Goal: Contribute content

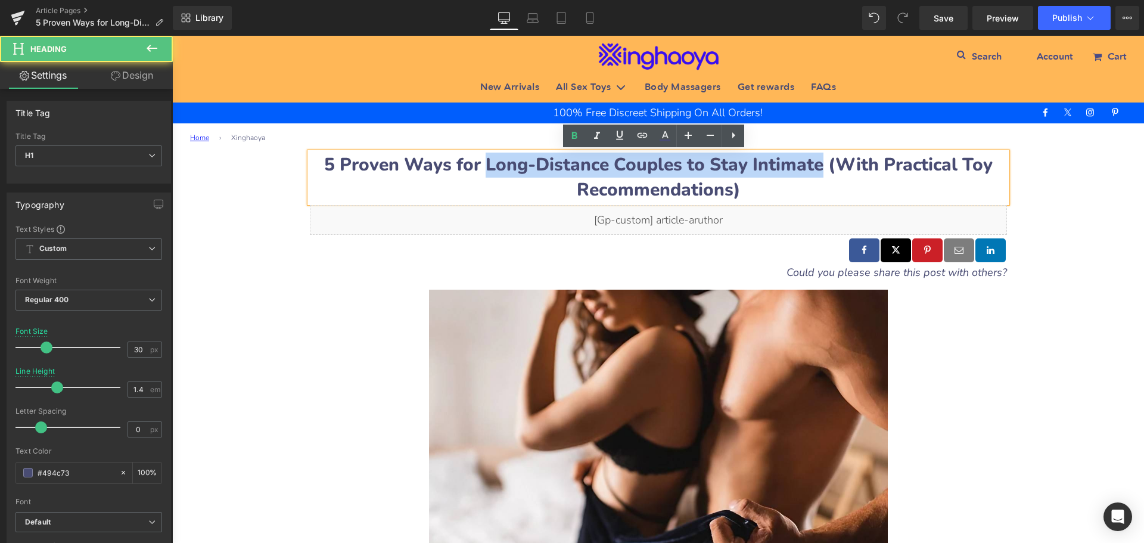
click at [491, 157] on b "5 Proven Ways for Long-Distance Couples to Stay Intimate (With Practical Toy Re…" at bounding box center [658, 177] width 669 height 49
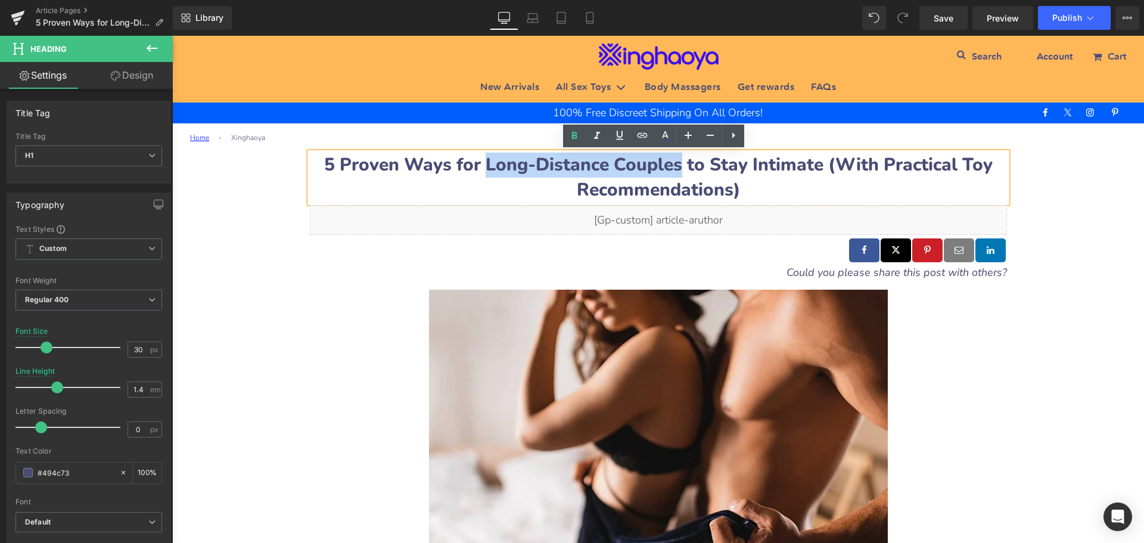
drag, startPoint x: 485, startPoint y: 160, endPoint x: 679, endPoint y: 163, distance: 194.3
click at [679, 163] on b "5 Proven Ways for Long-Distance Couples to Stay Intimate (With Practical Toy Re…" at bounding box center [658, 177] width 669 height 49
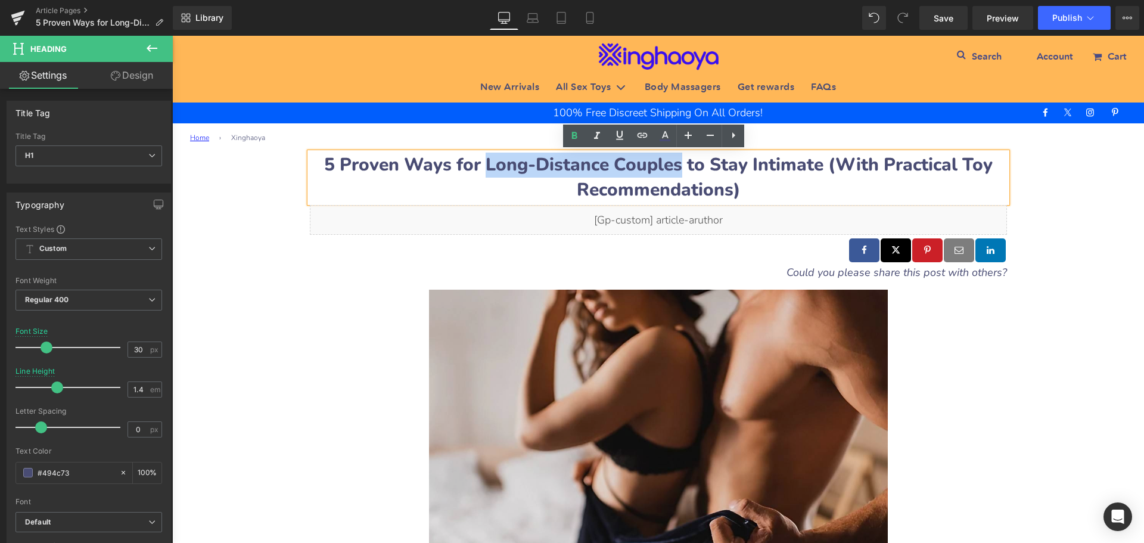
copy b "Long-Distance Couples"
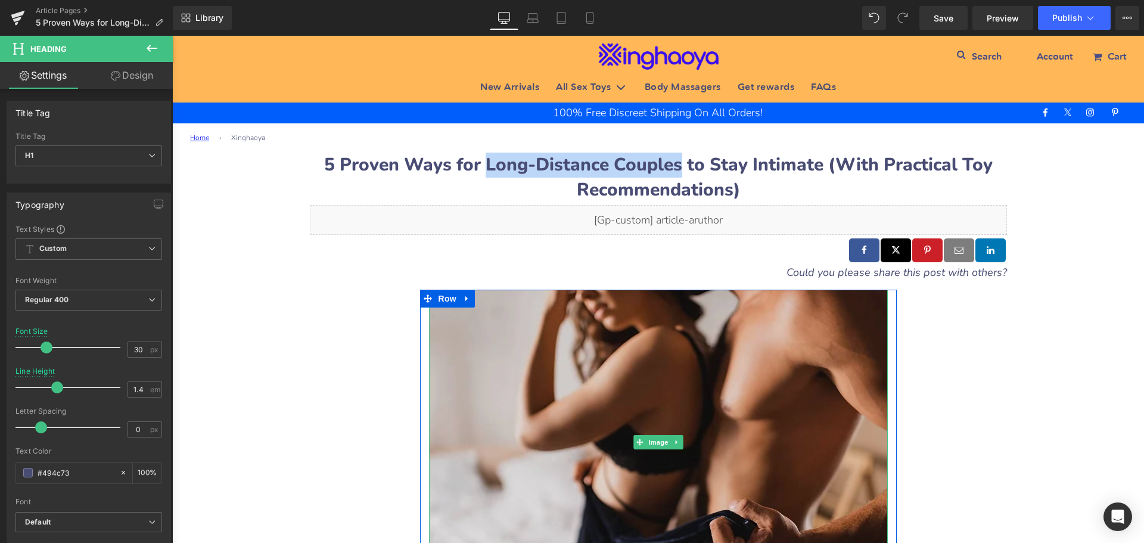
click at [567, 387] on img at bounding box center [658, 443] width 459 height 306
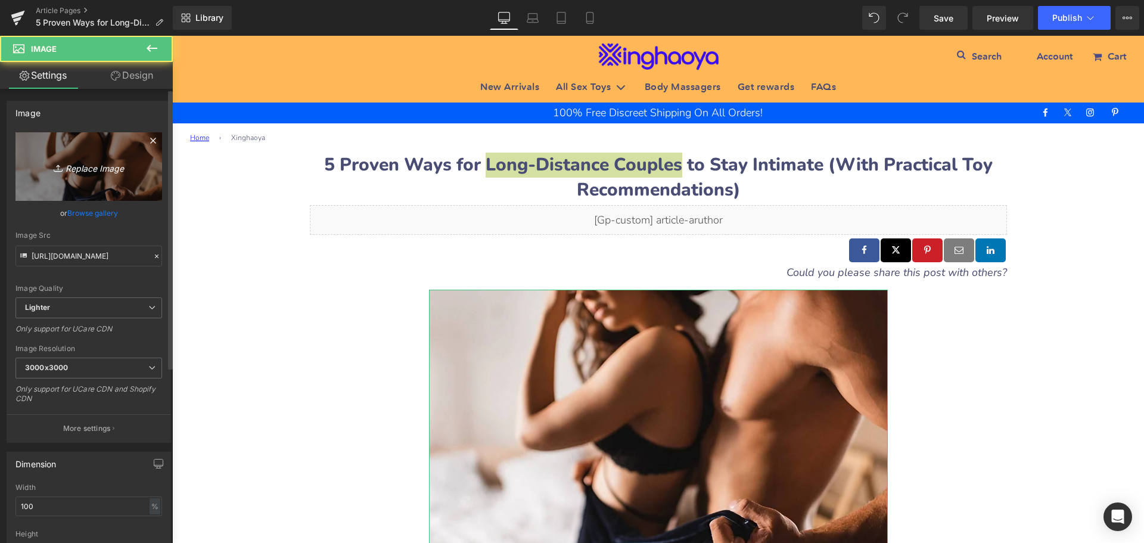
click at [83, 165] on icon "Replace Image" at bounding box center [88, 166] width 95 height 15
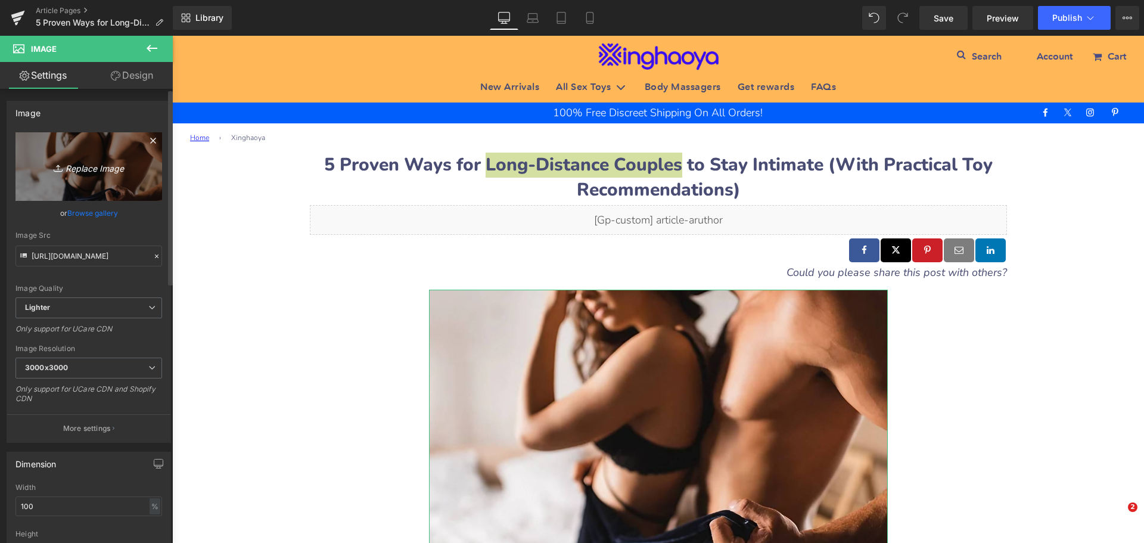
type input "C:\fakepath\Long-Distance-Couples.jpeg"
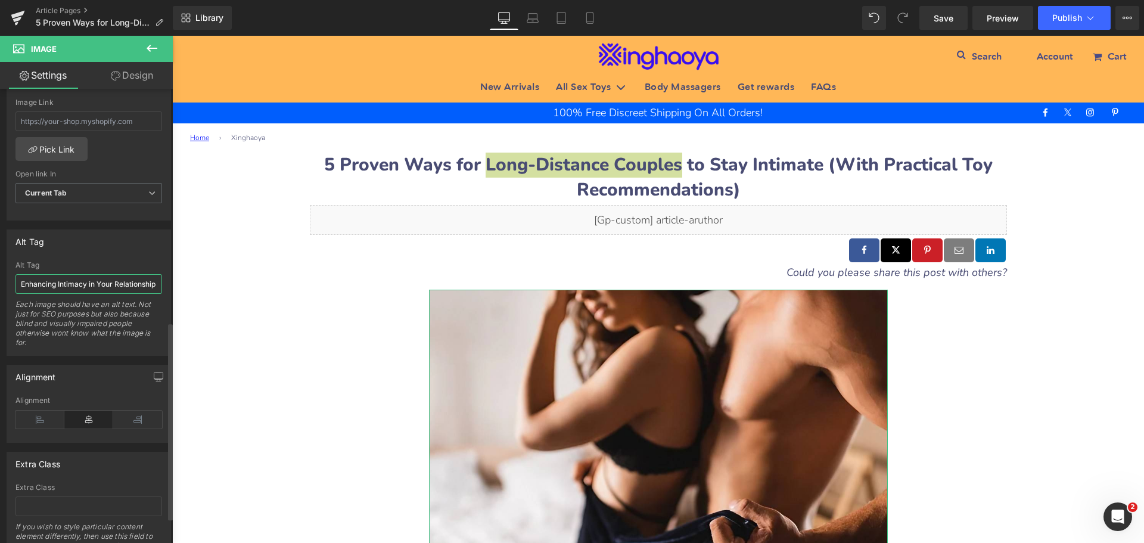
scroll to position [0, 4]
drag, startPoint x: 21, startPoint y: 284, endPoint x: 155, endPoint y: 299, distance: 134.3
click at [155, 299] on div "Alt Tag Enhancing Intimacy in Your Relationship Each image should have an alt t…" at bounding box center [88, 308] width 147 height 94
paste input "Long-Distance Couples"
type input "Long-Distance Couples"
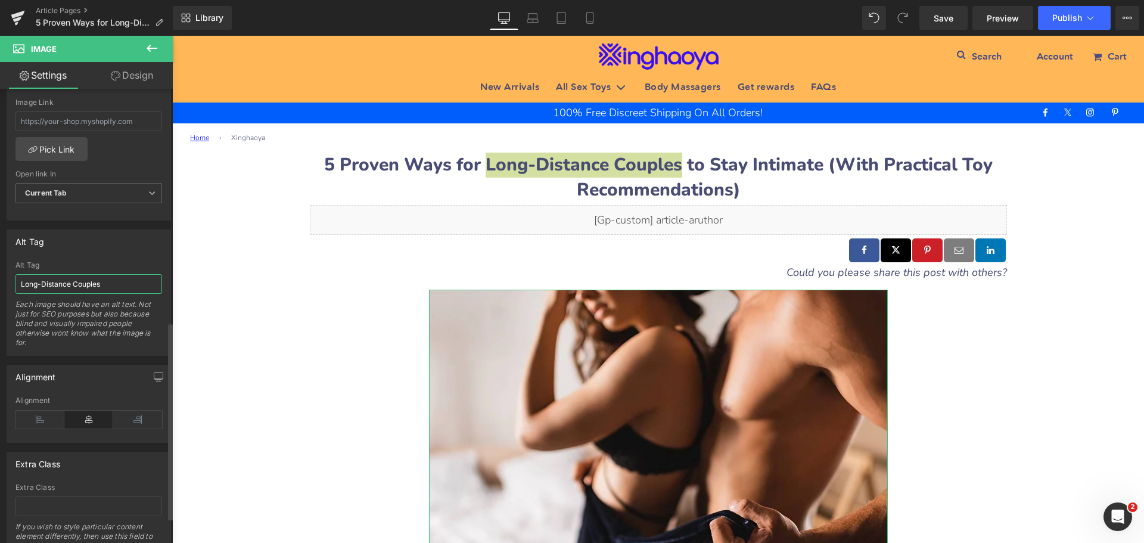
scroll to position [0, 0]
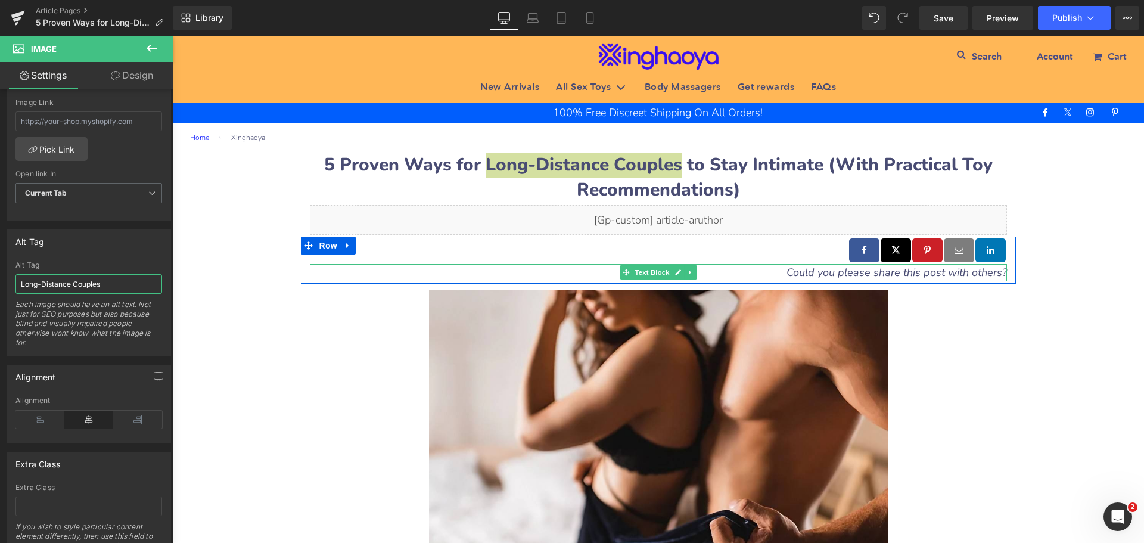
type input "https://ucarecdn.com/85e9f55c-1dbc-48c3-bde8-85ee3fb9c53c/-/format/auto/-/previ…"
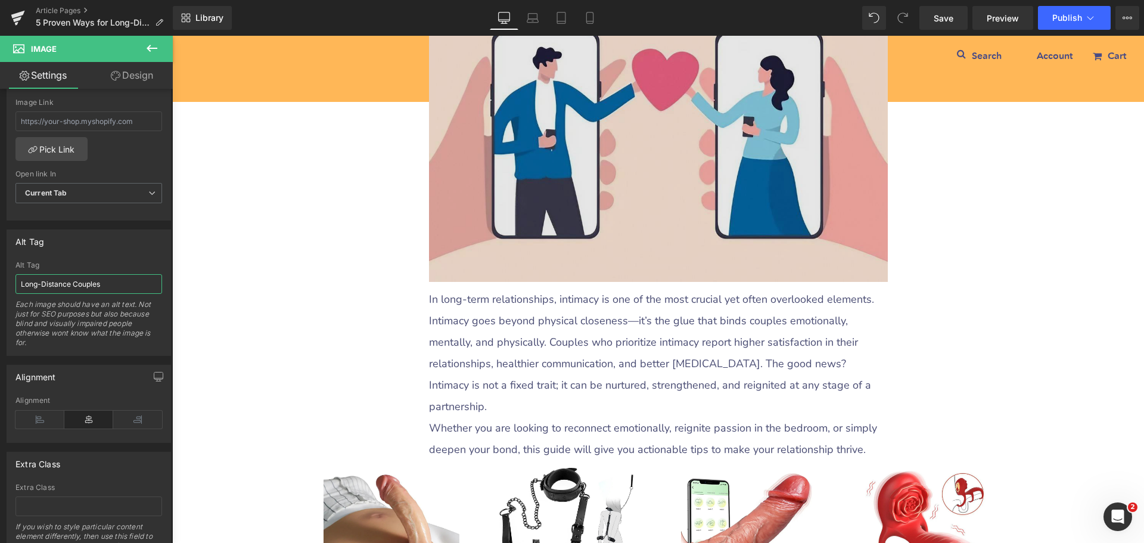
scroll to position [417, 0]
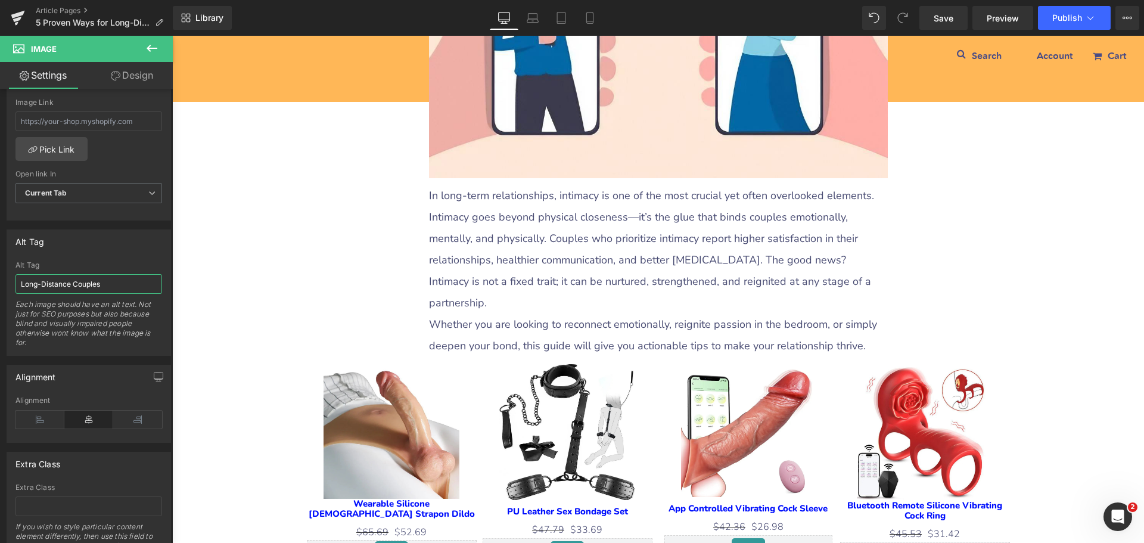
type input "Long-Distance Couples"
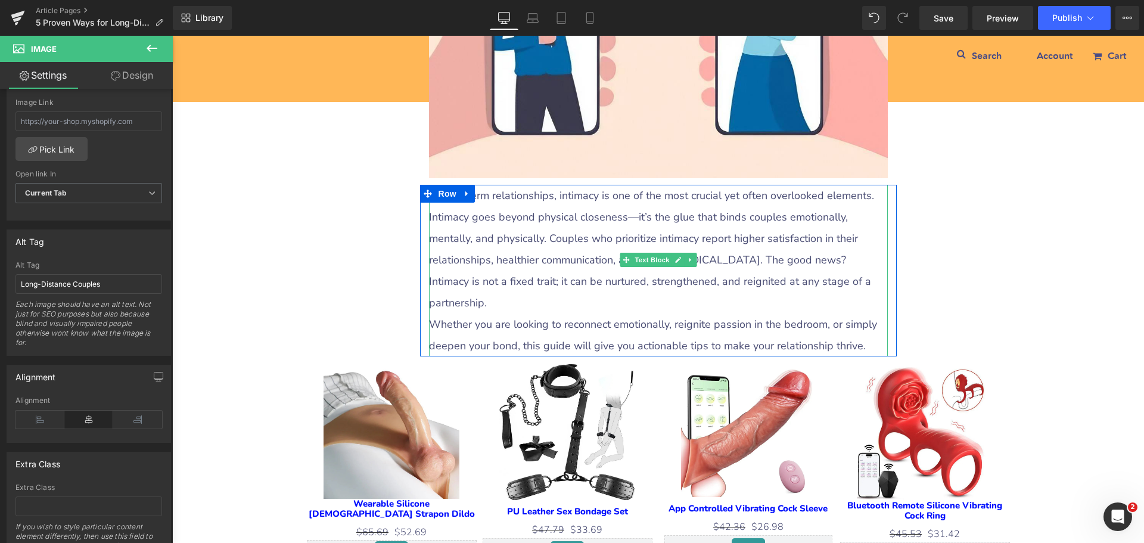
drag, startPoint x: 455, startPoint y: 234, endPoint x: 438, endPoint y: 216, distance: 25.3
click at [455, 234] on p "In long-term relationships, intimacy is one of the most crucial yet often overl…" at bounding box center [658, 249] width 459 height 129
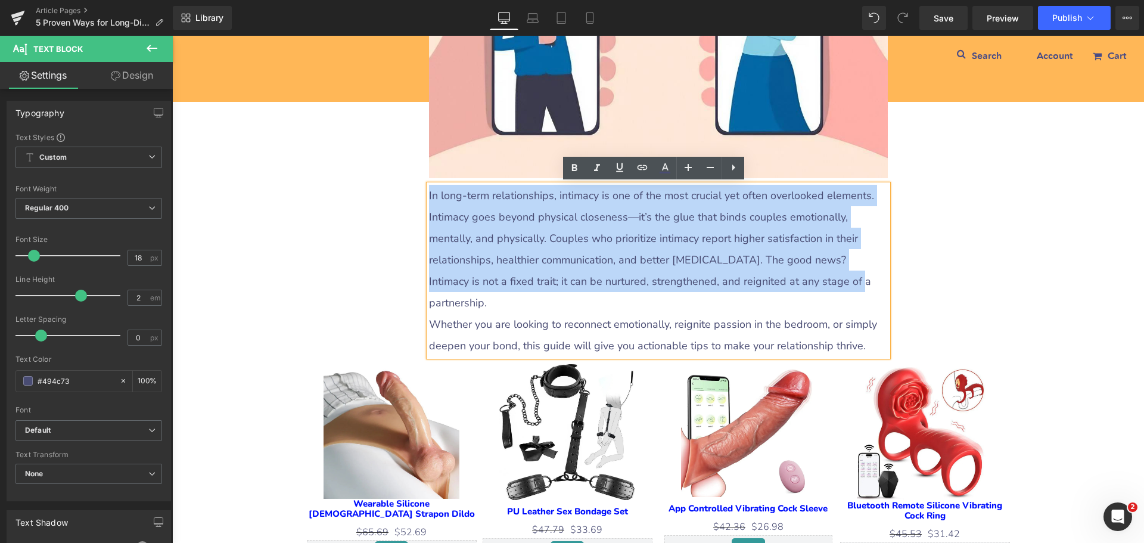
drag, startPoint x: 425, startPoint y: 190, endPoint x: 758, endPoint y: 287, distance: 346.9
click at [758, 287] on p "In long-term relationships, intimacy is one of the most crucial yet often overl…" at bounding box center [658, 249] width 459 height 129
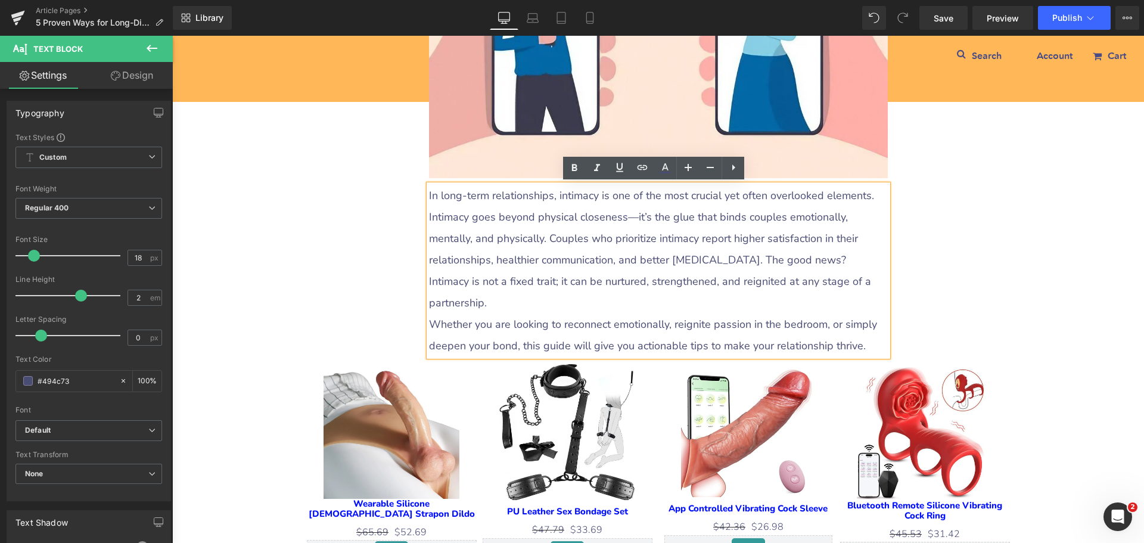
click at [801, 290] on p "In long-term relationships, intimacy is one of the most crucial yet often overl…" at bounding box center [658, 249] width 459 height 129
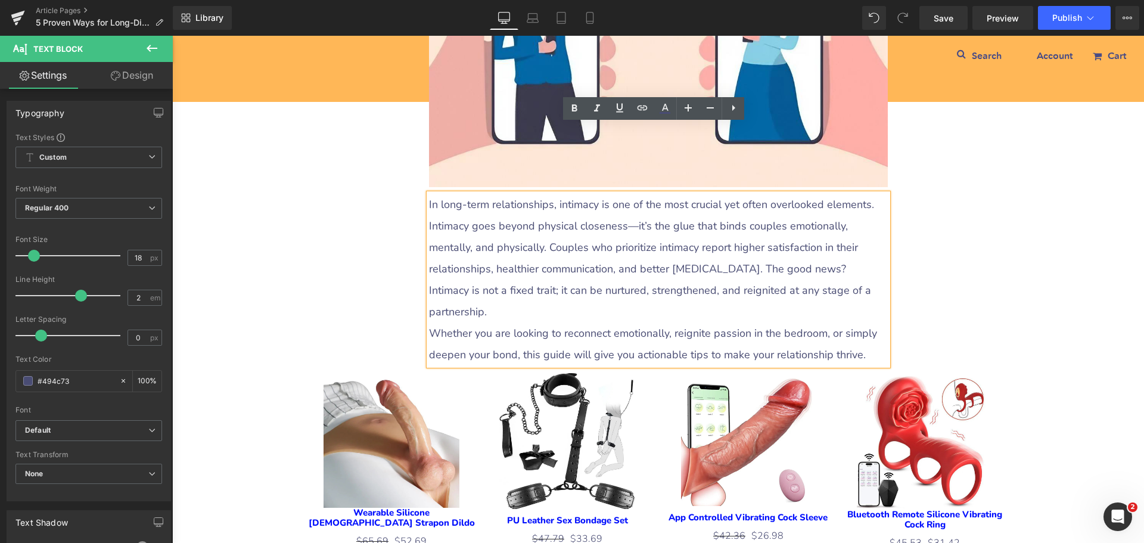
scroll to position [358, 0]
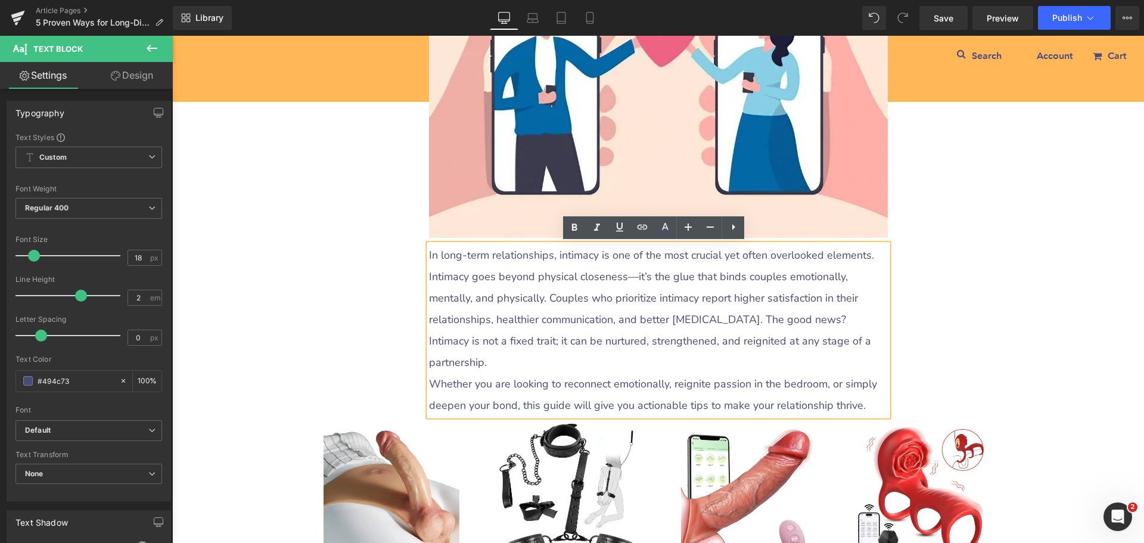
click at [464, 277] on p "In long-term relationships, intimacy is one of the most crucial yet often overl…" at bounding box center [658, 308] width 459 height 129
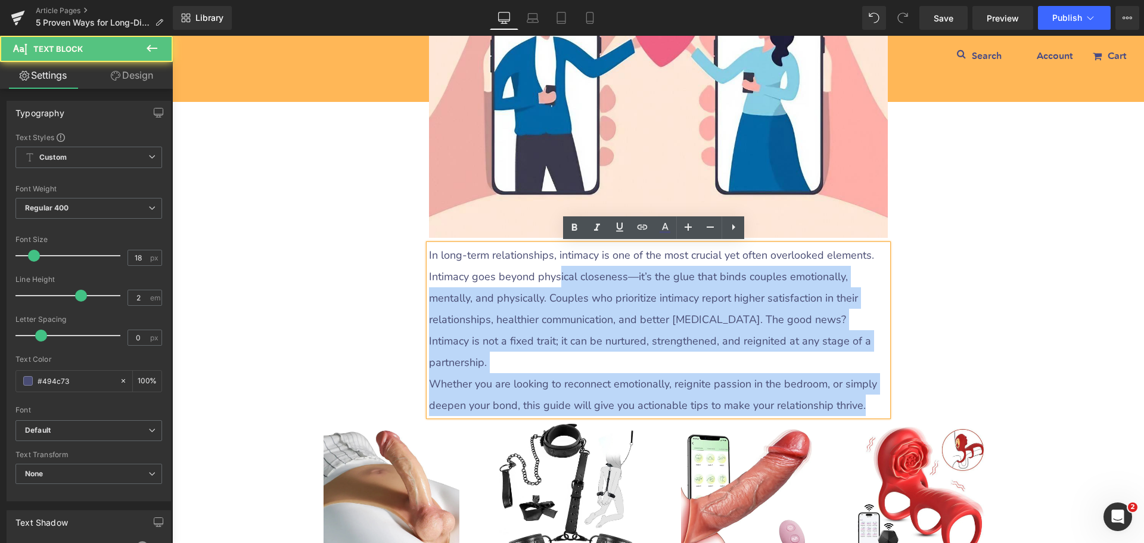
drag, startPoint x: 424, startPoint y: 255, endPoint x: 554, endPoint y: 284, distance: 133.0
click at [554, 284] on div "In long-term relationships, intimacy is one of the most crucial yet often overl…" at bounding box center [658, 330] width 459 height 172
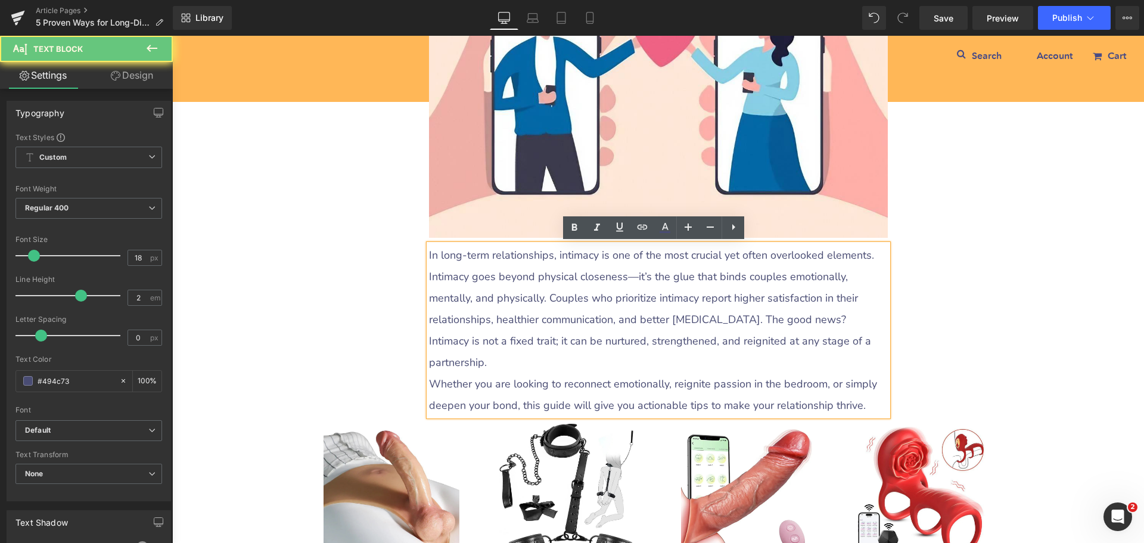
click at [454, 263] on p "In long-term relationships, intimacy is one of the most crucial yet often overl…" at bounding box center [658, 308] width 459 height 129
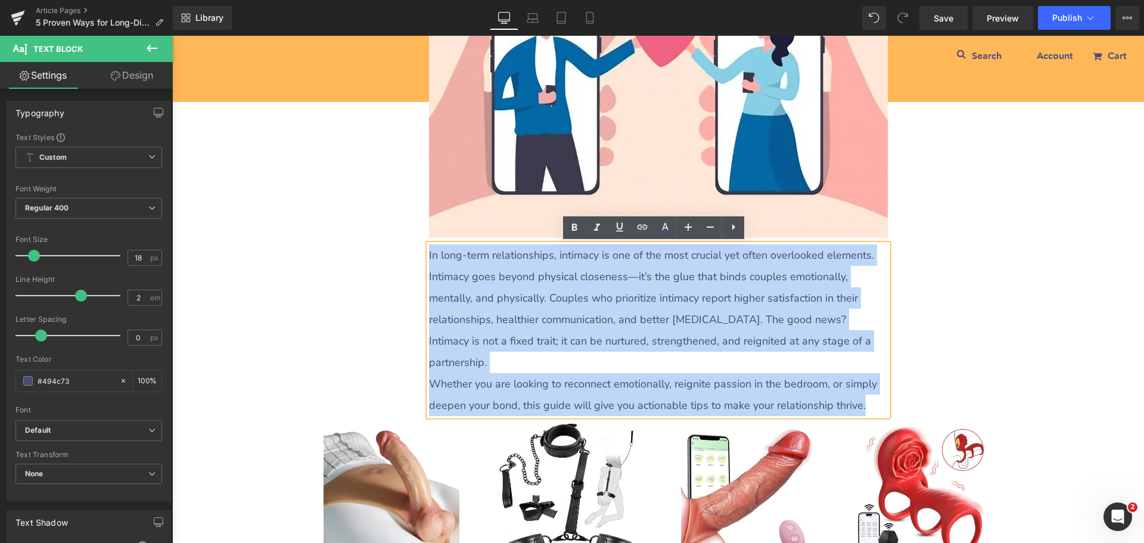
drag, startPoint x: 425, startPoint y: 251, endPoint x: 852, endPoint y: 385, distance: 447.9
click at [852, 385] on div "In long-term relationships, intimacy is one of the most crucial yet often overl…" at bounding box center [658, 330] width 459 height 172
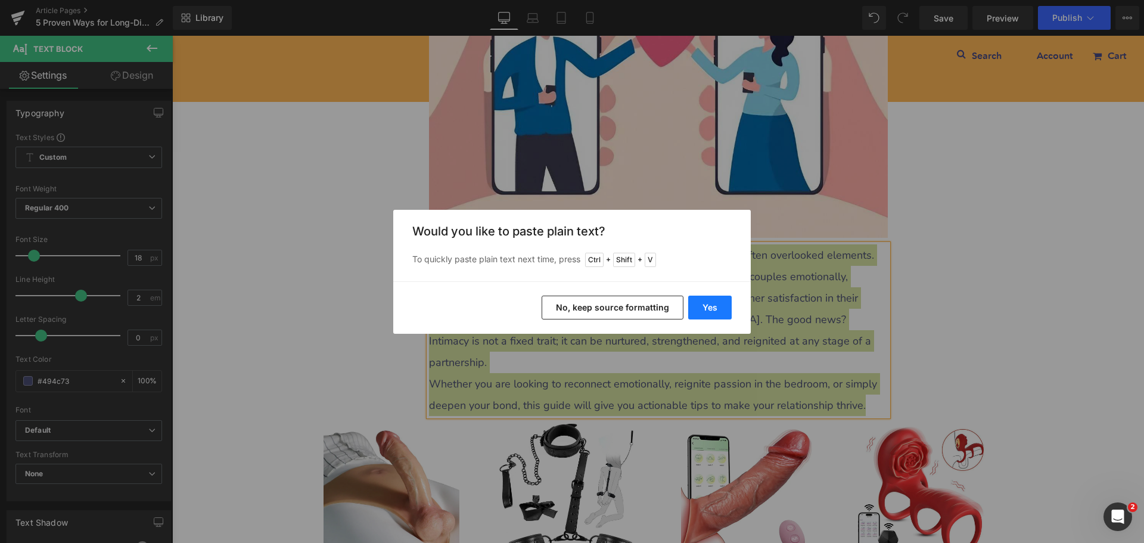
click at [723, 311] on button "Yes" at bounding box center [710, 308] width 44 height 24
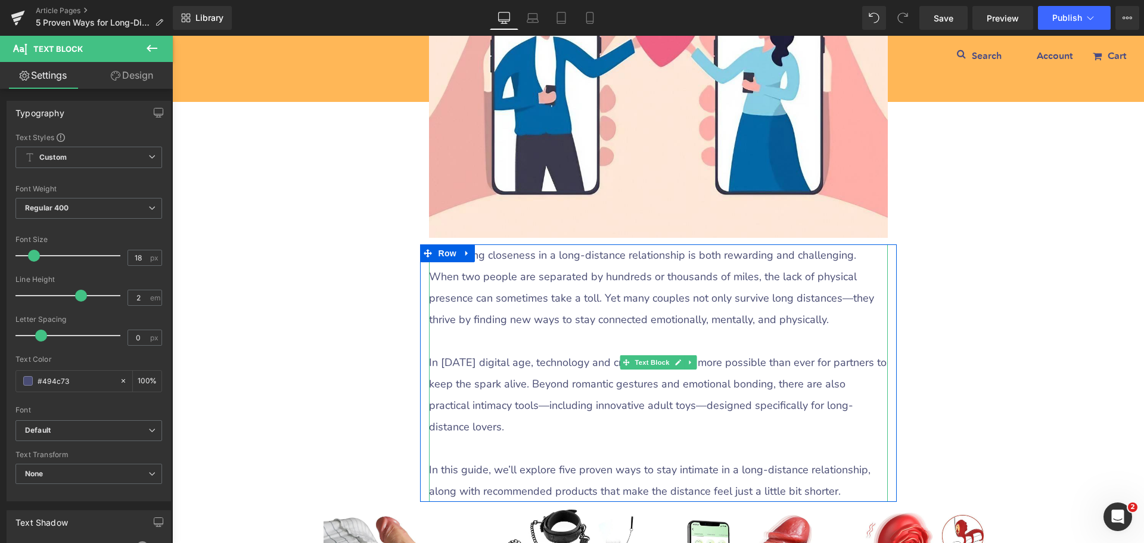
click at [495, 337] on p at bounding box center [658, 340] width 459 height 21
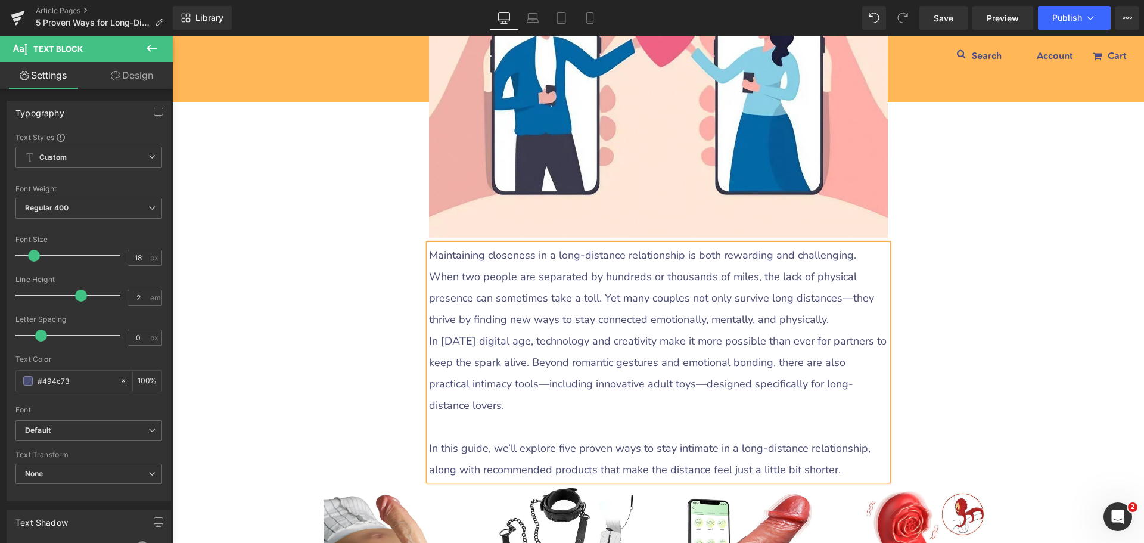
click at [446, 416] on p at bounding box center [658, 426] width 459 height 21
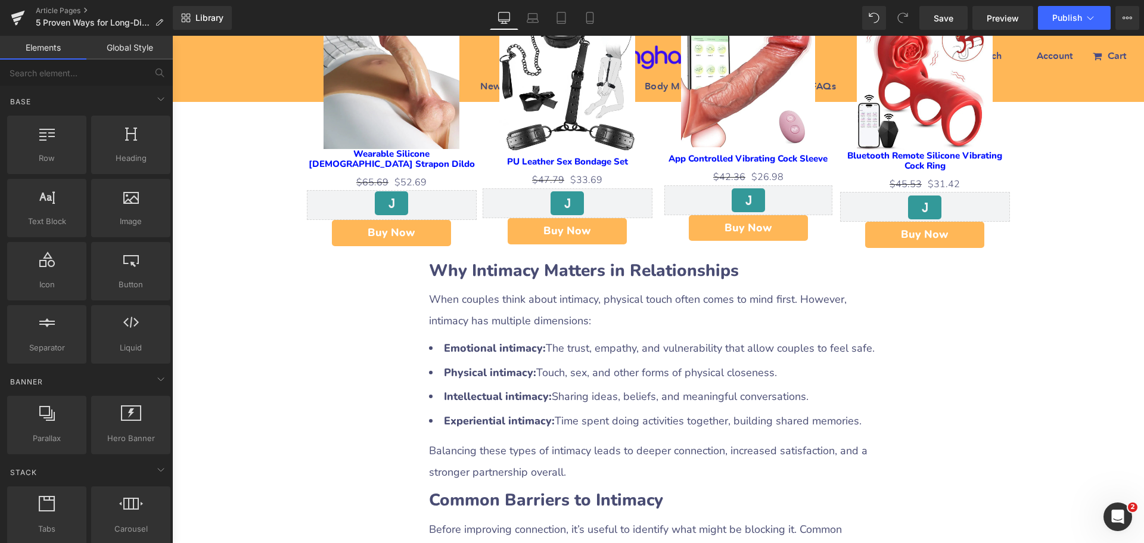
scroll to position [894, 0]
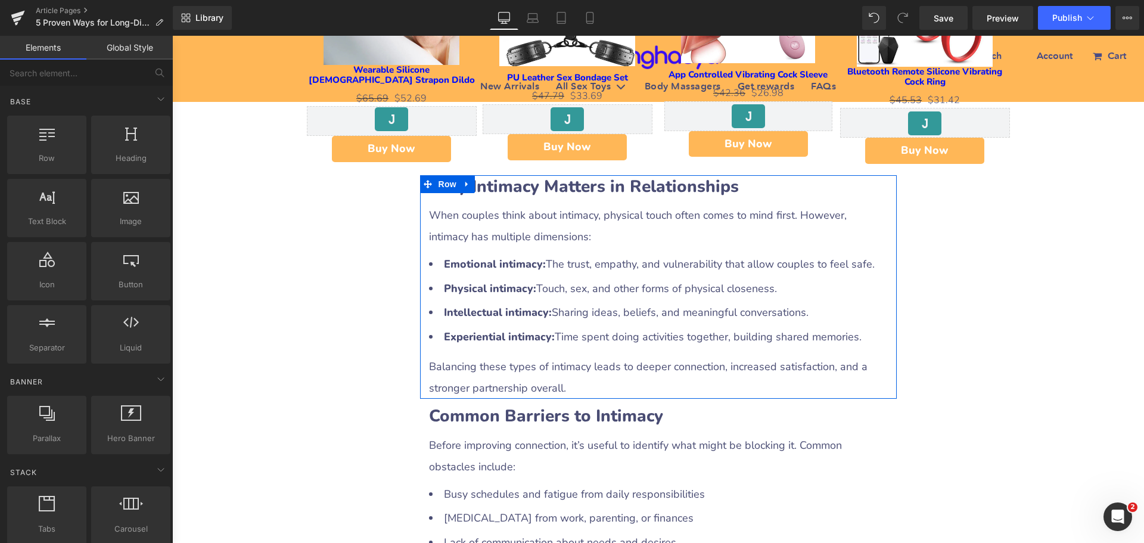
click at [511, 175] on b "Why Intimacy Matters in Relationships" at bounding box center [584, 186] width 310 height 23
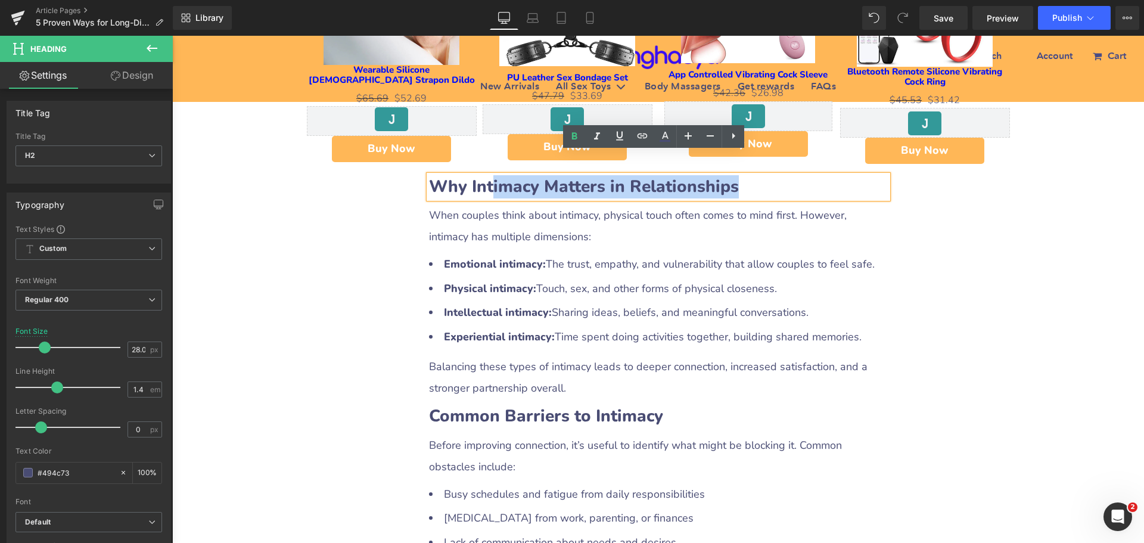
drag, startPoint x: 662, startPoint y: 163, endPoint x: 801, endPoint y: 172, distance: 139.1
click at [801, 175] on h2 "Why Intimacy Matters in Relationships" at bounding box center [658, 186] width 459 height 23
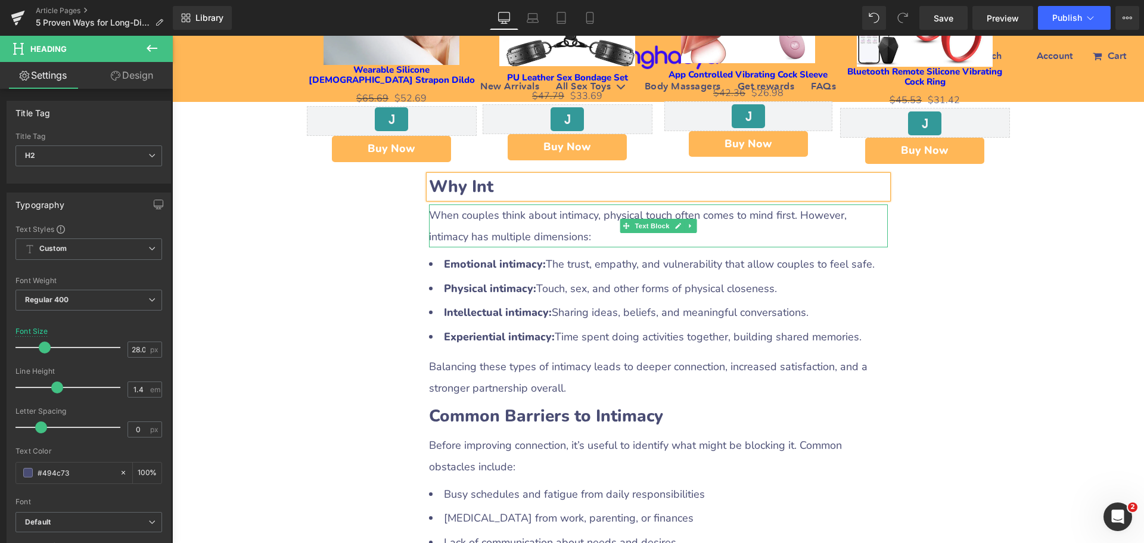
click at [489, 204] on p "When couples think about intimacy, physical touch often comes to mind first. Ho…" at bounding box center [658, 225] width 459 height 43
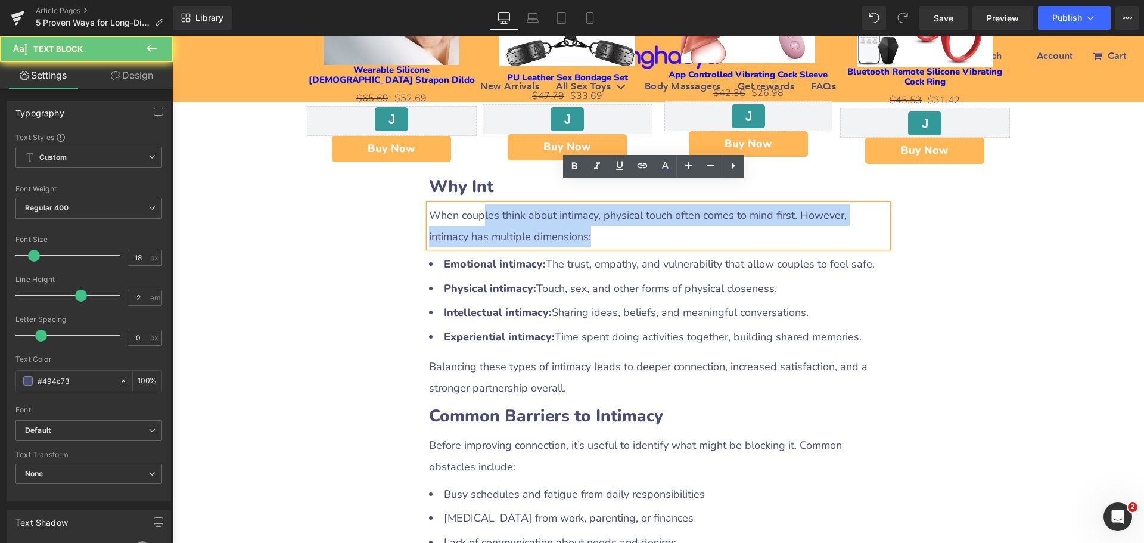
drag, startPoint x: 478, startPoint y: 196, endPoint x: 597, endPoint y: 206, distance: 119.7
click at [597, 206] on p "When couples think about intimacy, physical touch often comes to mind first. Ho…" at bounding box center [658, 225] width 459 height 43
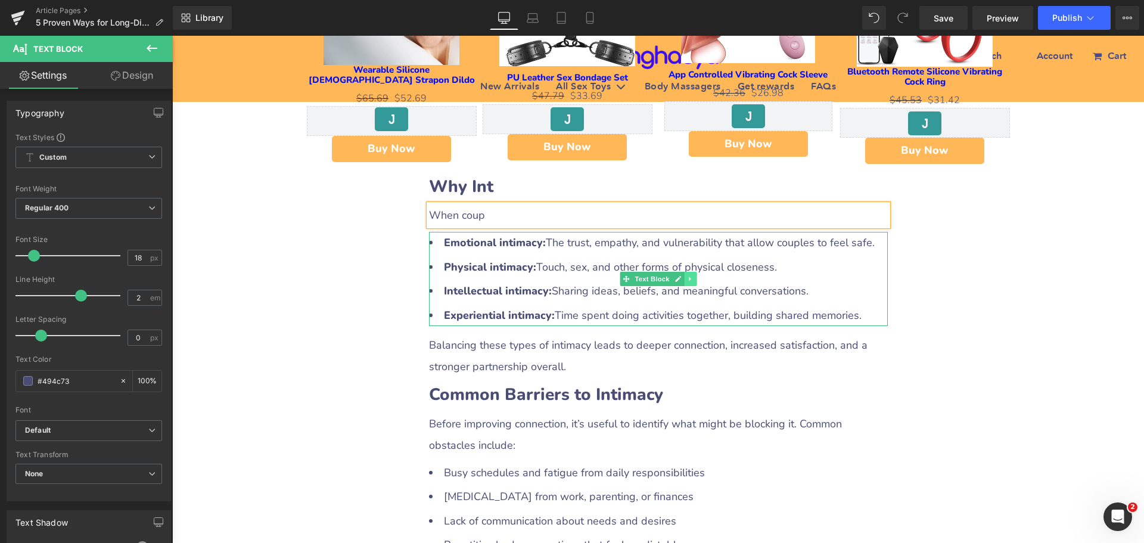
click at [688, 275] on icon at bounding box center [690, 278] width 7 height 7
drag, startPoint x: 690, startPoint y: 257, endPoint x: 684, endPoint y: 257, distance: 6.0
click at [693, 275] on icon at bounding box center [696, 278] width 7 height 7
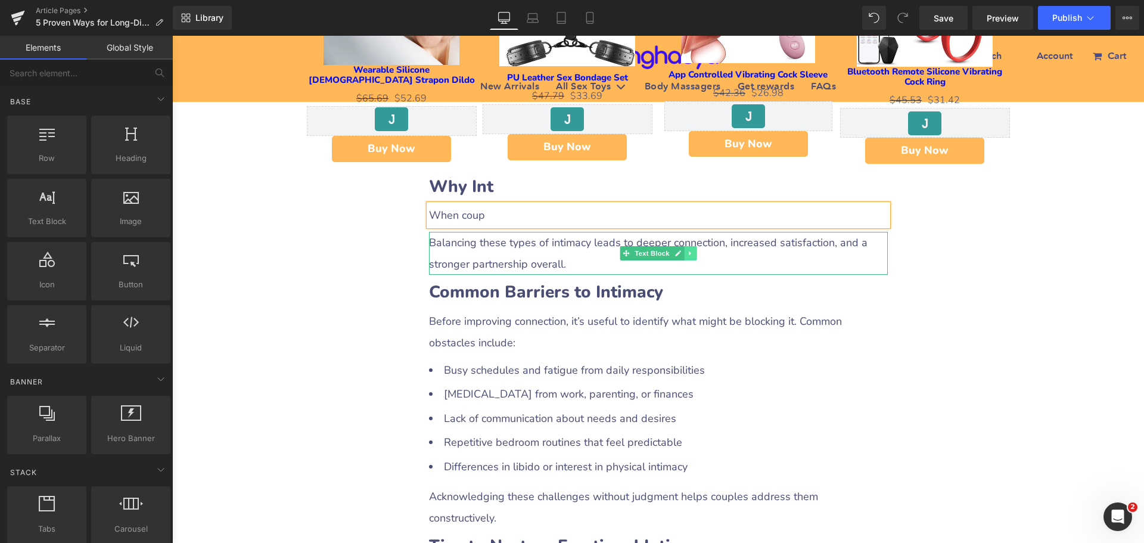
click at [689, 250] on icon at bounding box center [690, 253] width 7 height 7
click at [695, 250] on icon at bounding box center [696, 253] width 7 height 7
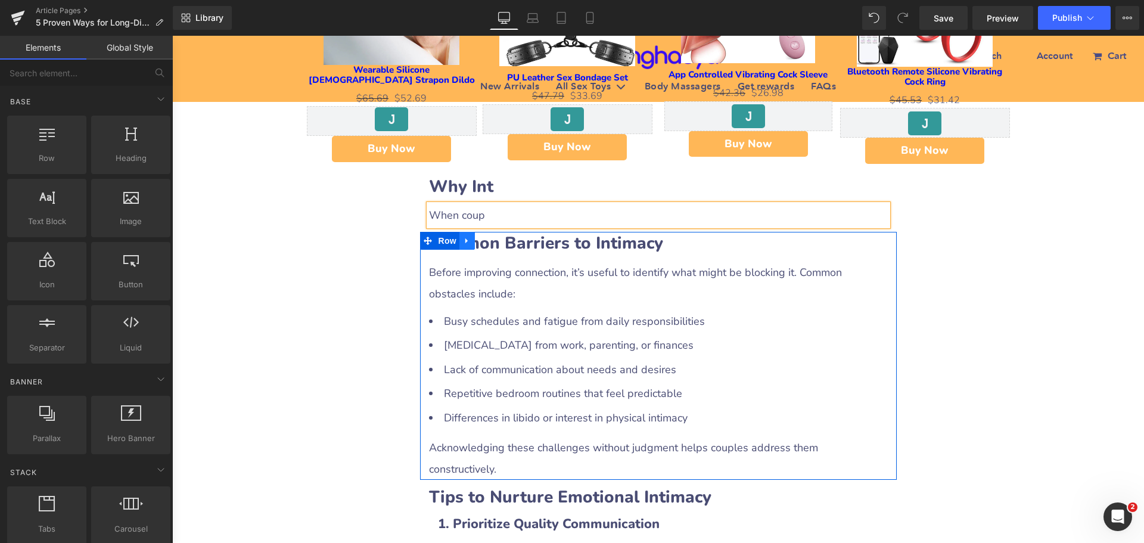
click at [466, 232] on link at bounding box center [467, 241] width 15 height 18
click at [494, 237] on icon at bounding box center [498, 241] width 8 height 8
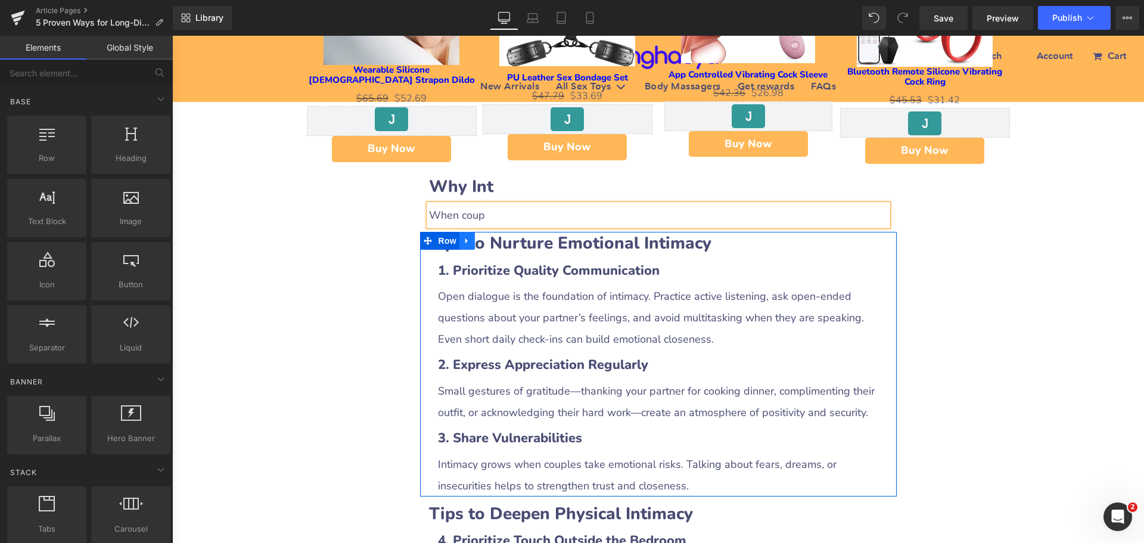
click at [466, 238] on icon at bounding box center [467, 240] width 2 height 5
click at [494, 237] on icon at bounding box center [498, 241] width 8 height 8
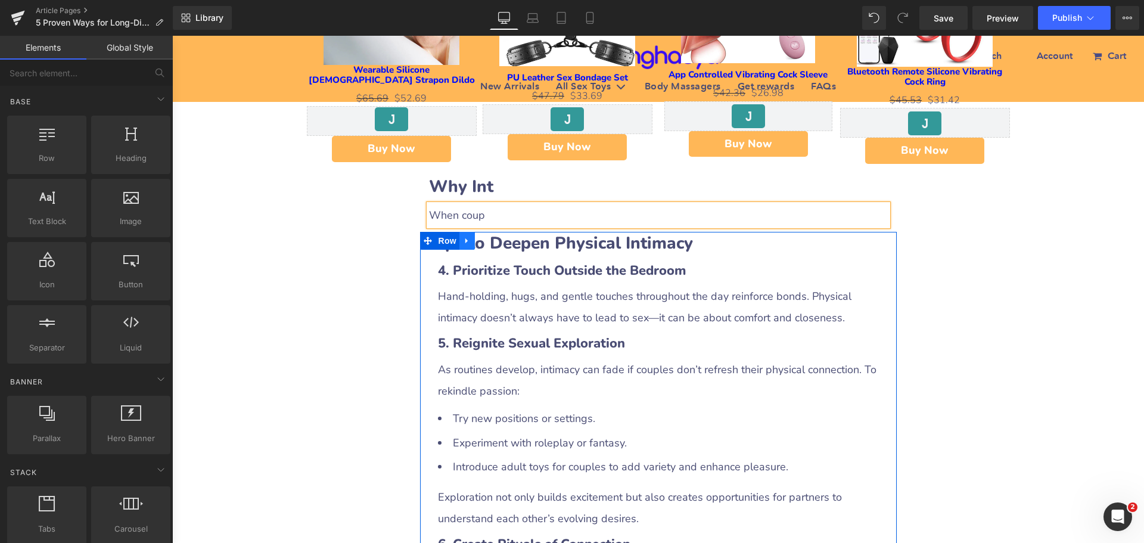
click at [464, 237] on icon at bounding box center [467, 241] width 8 height 9
click at [496, 237] on icon at bounding box center [498, 241] width 8 height 8
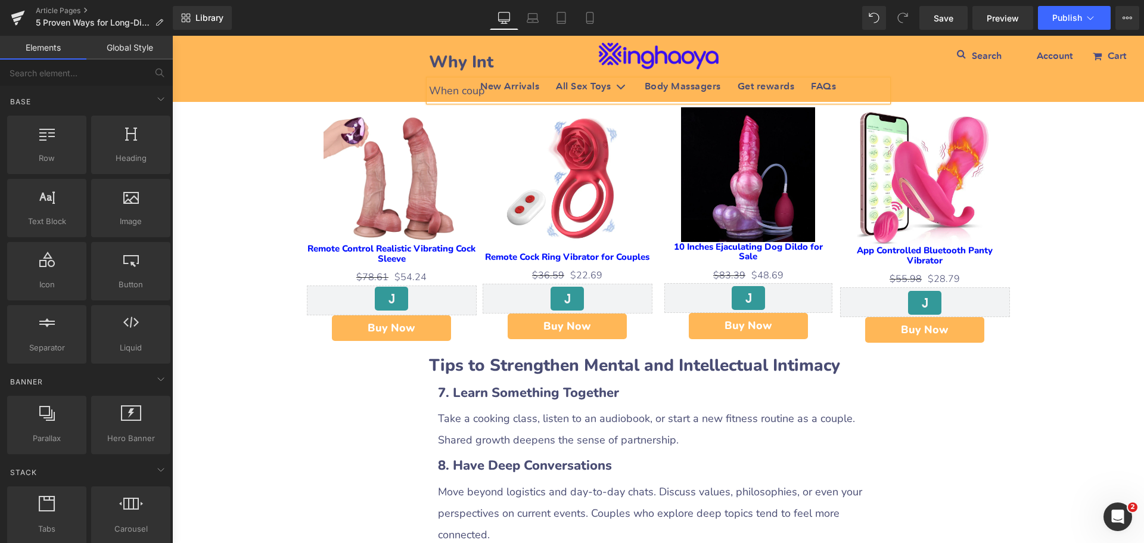
scroll to position [1073, 0]
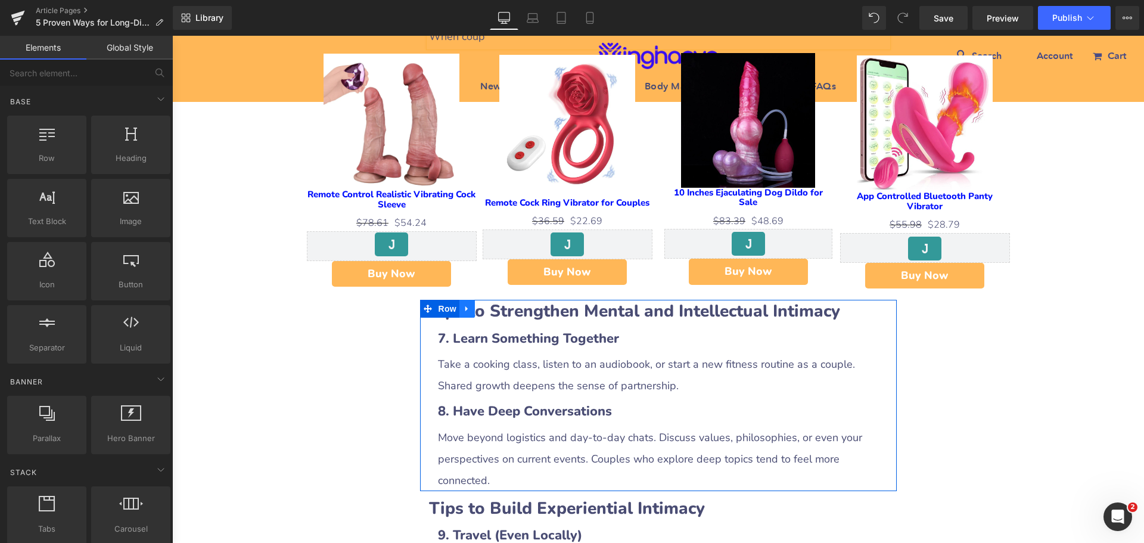
click at [469, 300] on link at bounding box center [467, 309] width 15 height 18
click at [494, 305] on icon at bounding box center [498, 309] width 8 height 9
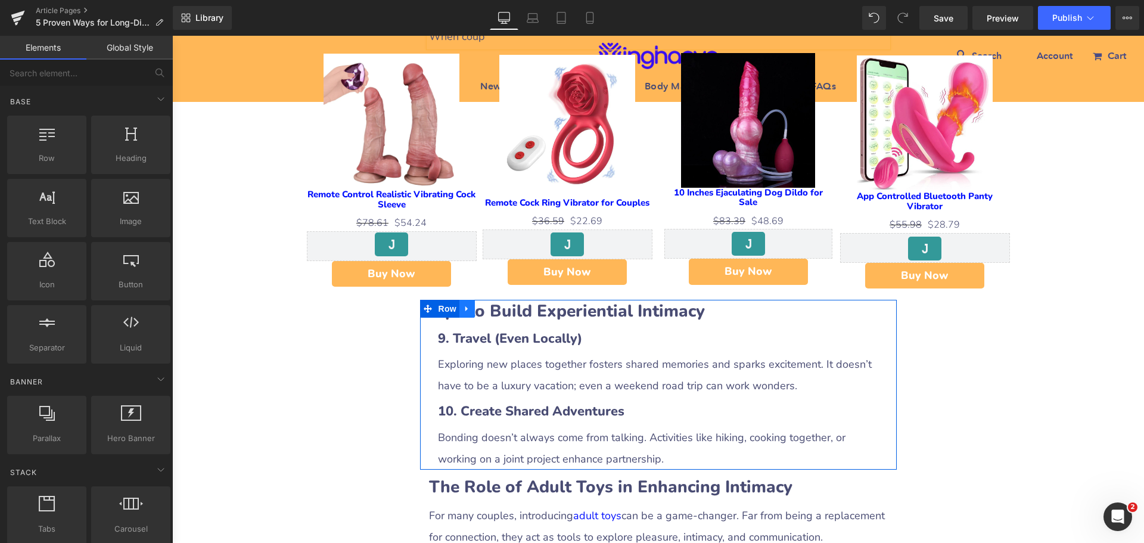
click at [462, 300] on link at bounding box center [467, 309] width 15 height 18
click at [494, 305] on icon at bounding box center [498, 309] width 8 height 8
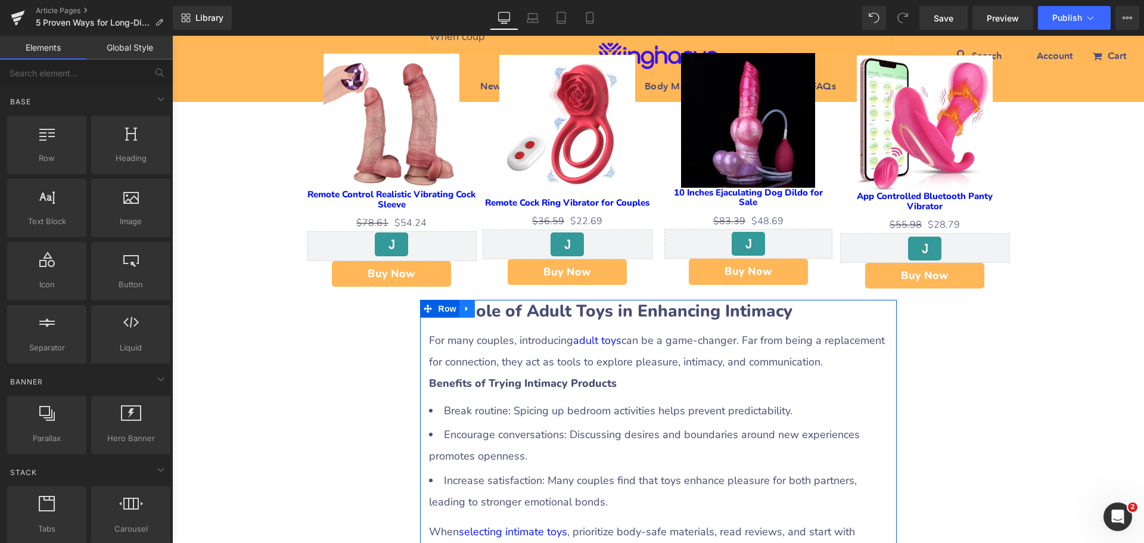
click at [464, 305] on icon at bounding box center [467, 309] width 8 height 9
click at [491, 300] on link at bounding box center [498, 309] width 15 height 18
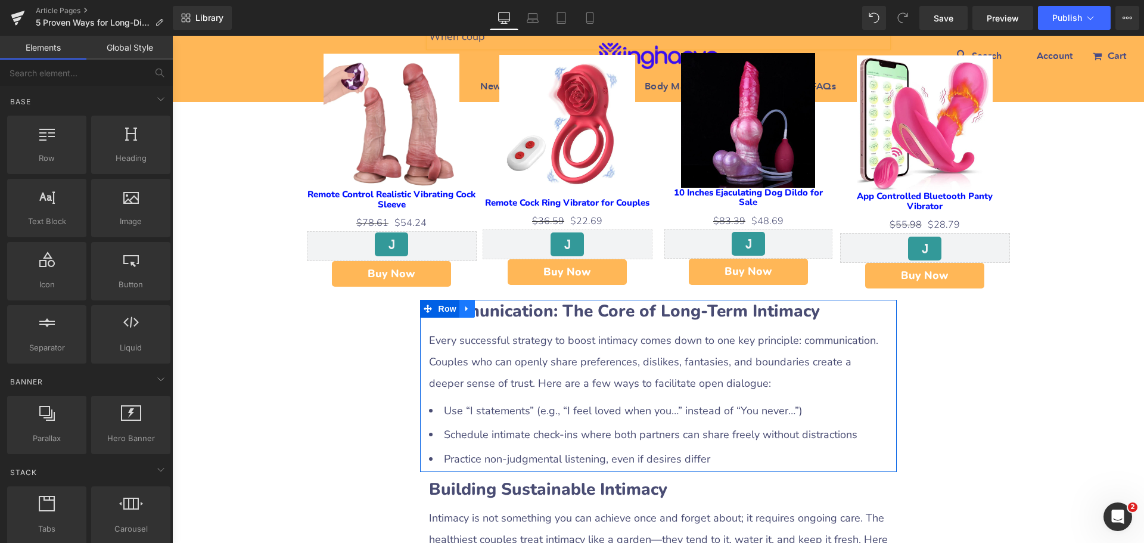
click at [468, 300] on link at bounding box center [467, 309] width 15 height 18
click at [491, 300] on link at bounding box center [498, 309] width 15 height 18
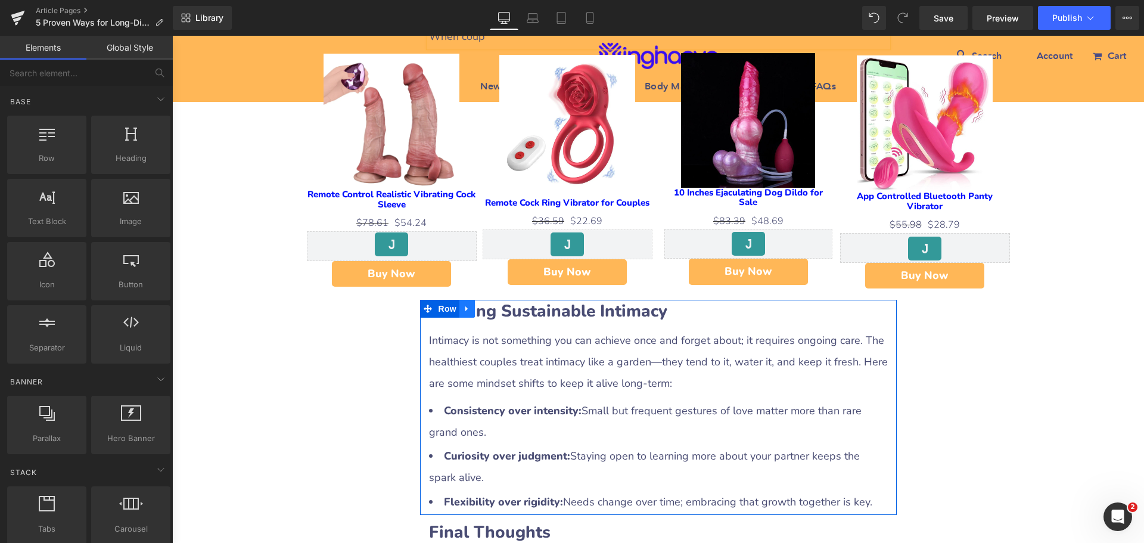
click at [466, 300] on link at bounding box center [467, 309] width 15 height 18
click at [494, 305] on icon at bounding box center [498, 309] width 8 height 8
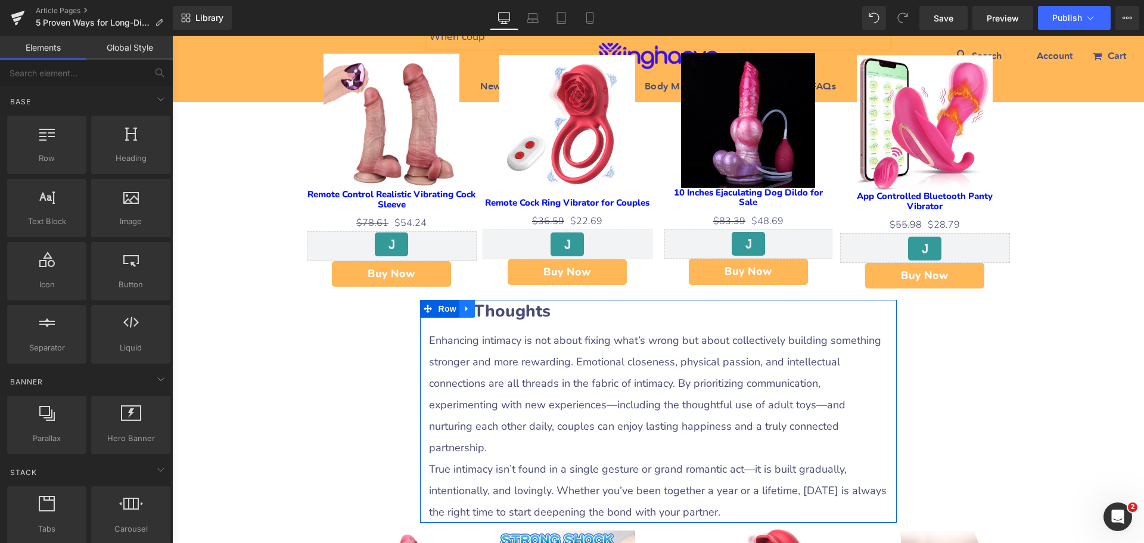
click at [466, 305] on icon at bounding box center [467, 309] width 8 height 9
click at [494, 305] on icon at bounding box center [498, 309] width 8 height 8
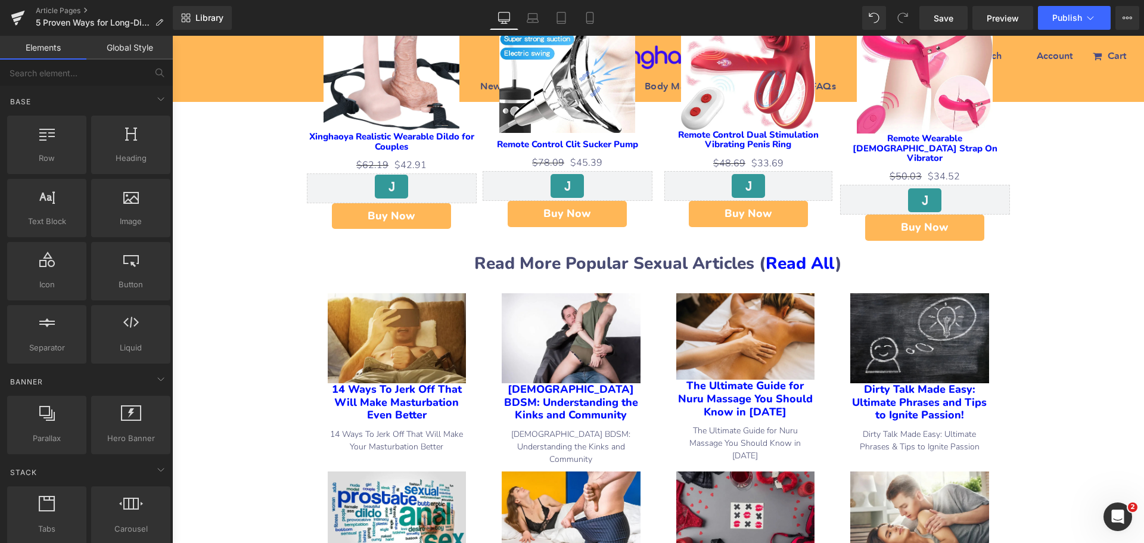
scroll to position [1252, 0]
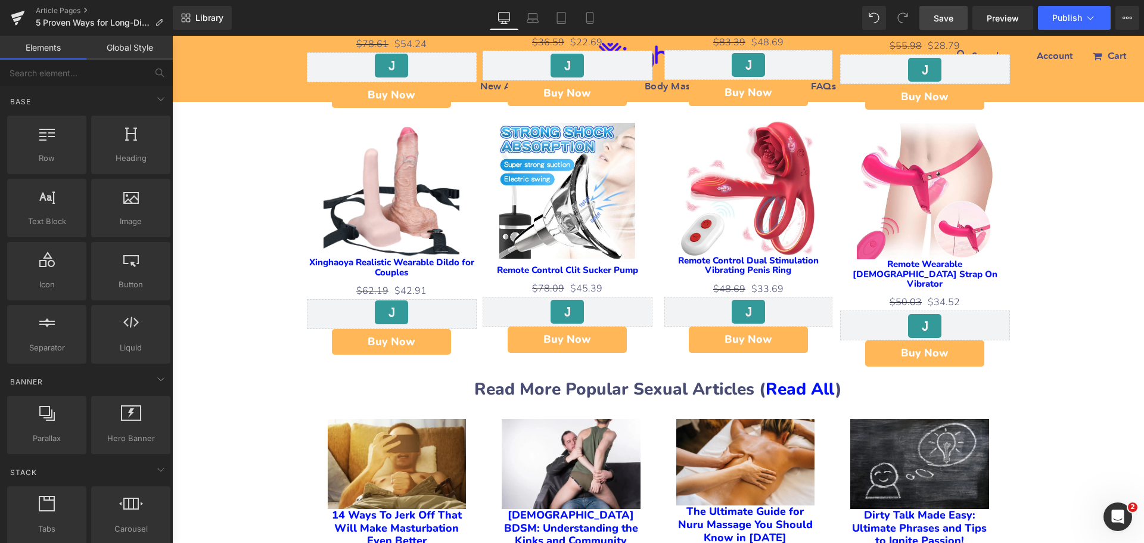
click at [945, 20] on span "Save" at bounding box center [944, 18] width 20 height 13
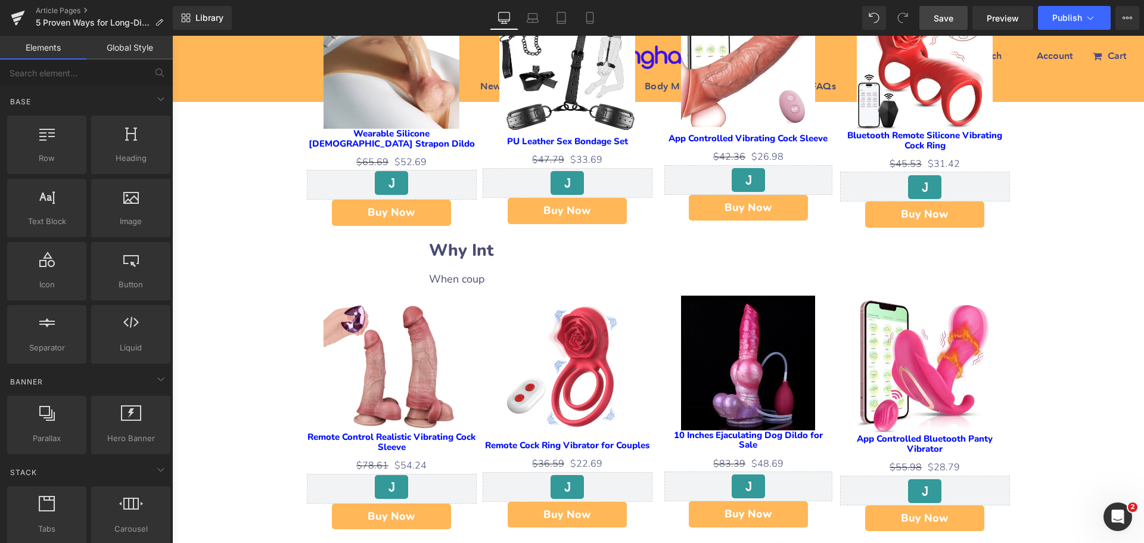
scroll to position [894, 0]
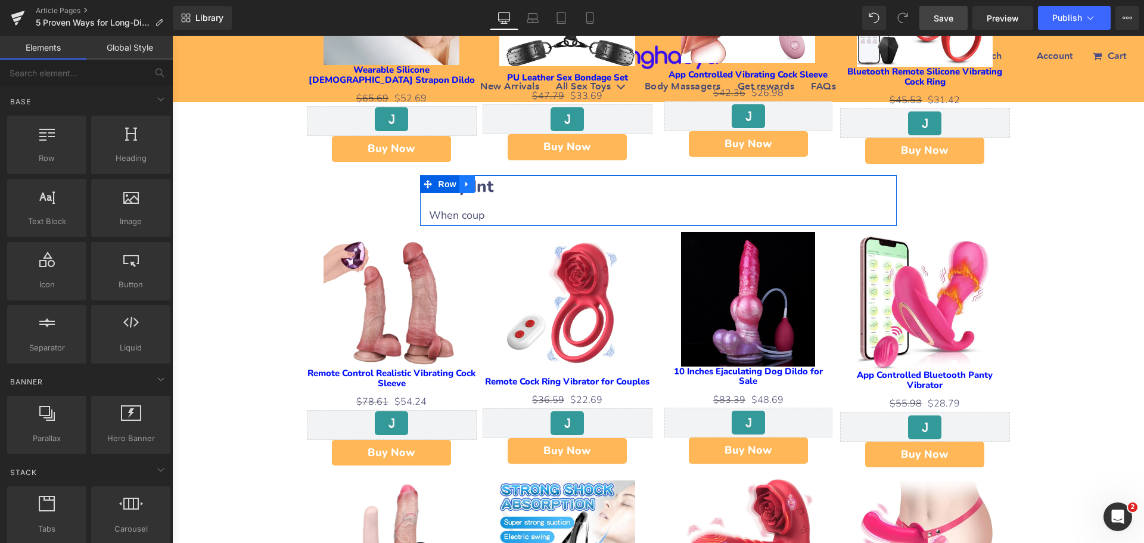
click at [466, 182] on icon at bounding box center [467, 184] width 2 height 5
click at [479, 180] on icon at bounding box center [483, 184] width 8 height 8
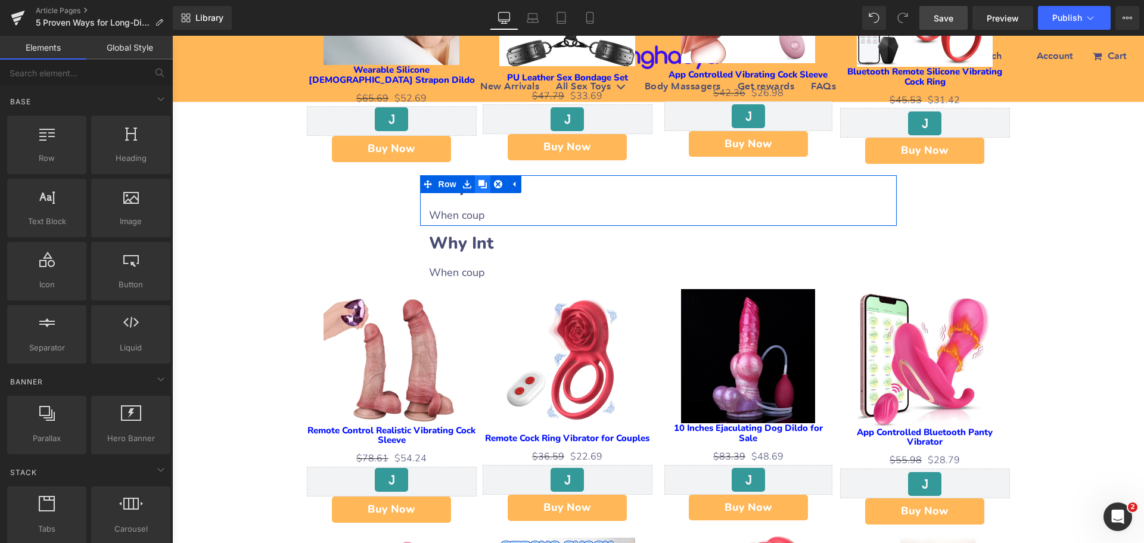
click at [479, 180] on icon at bounding box center [483, 184] width 8 height 8
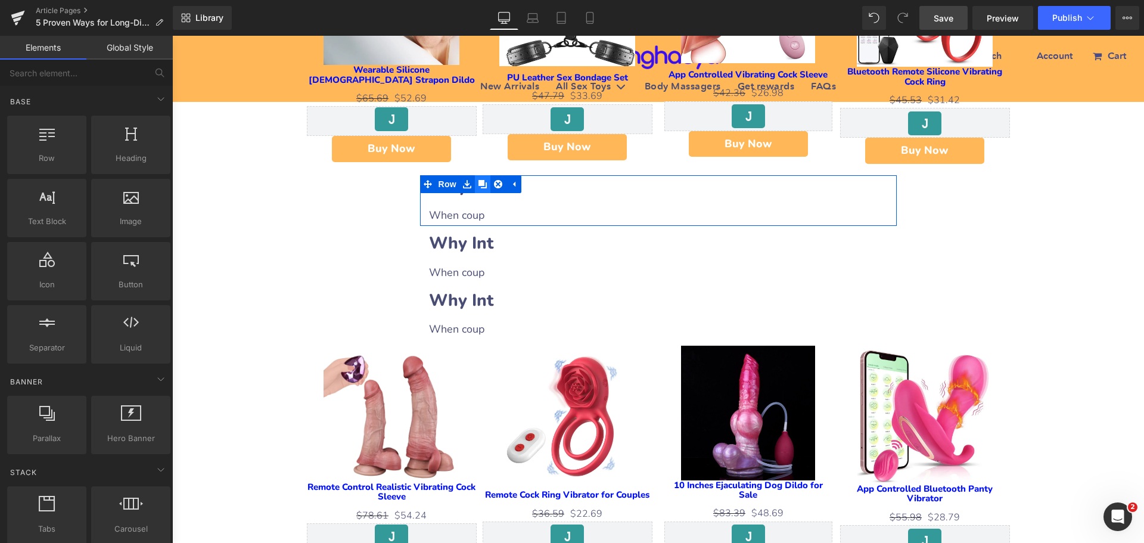
click at [479, 180] on icon at bounding box center [483, 184] width 8 height 8
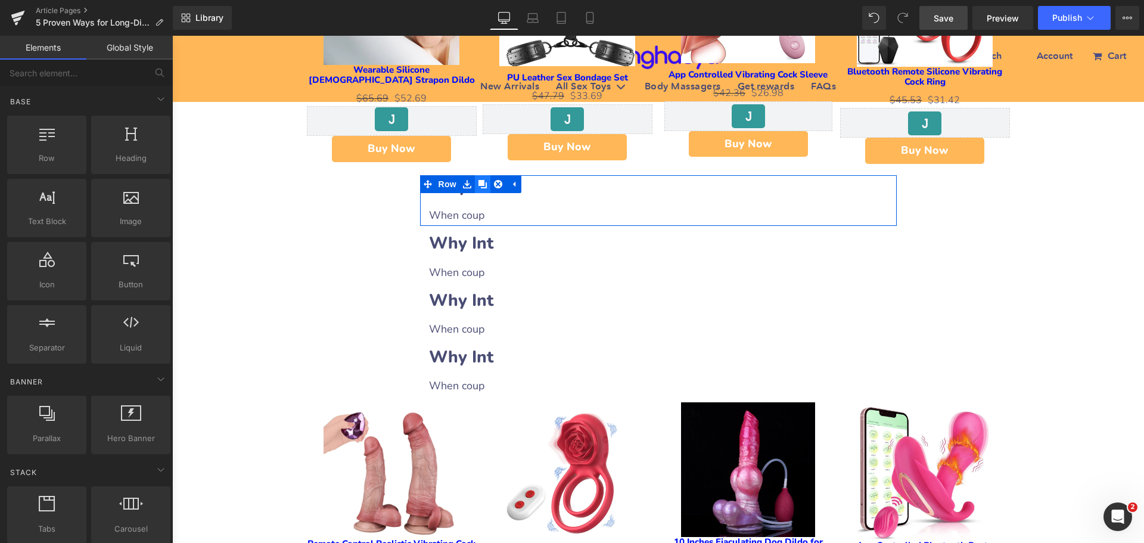
click at [479, 180] on icon at bounding box center [483, 184] width 8 height 8
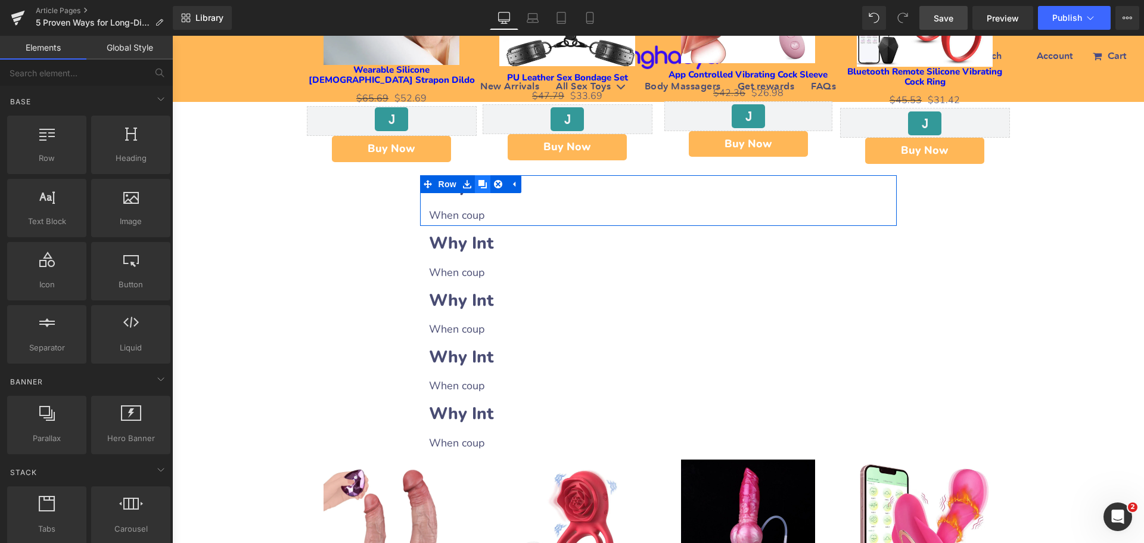
click at [479, 180] on icon at bounding box center [483, 184] width 8 height 8
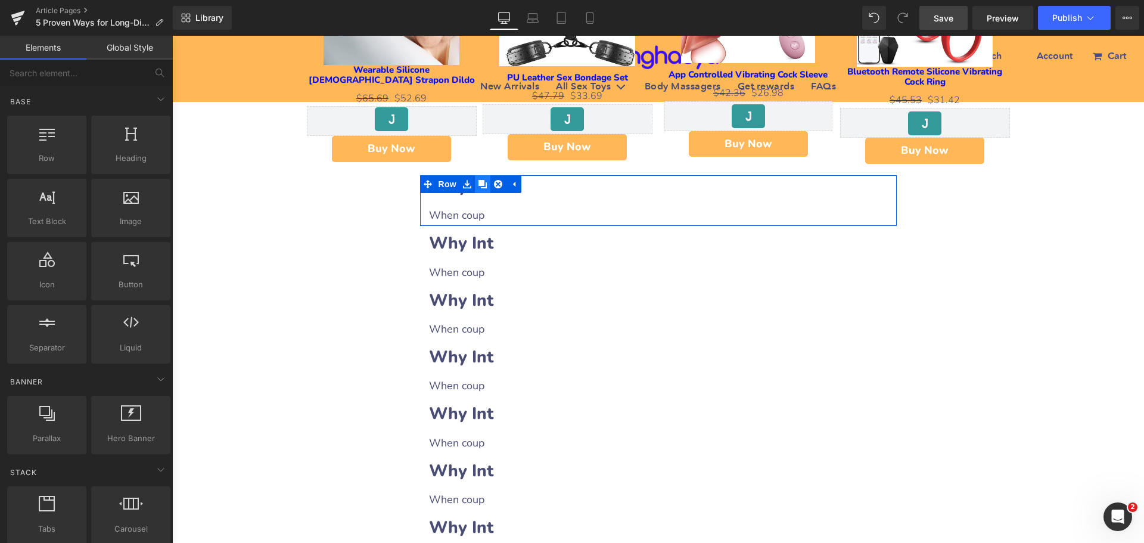
click at [479, 180] on icon at bounding box center [483, 184] width 8 height 8
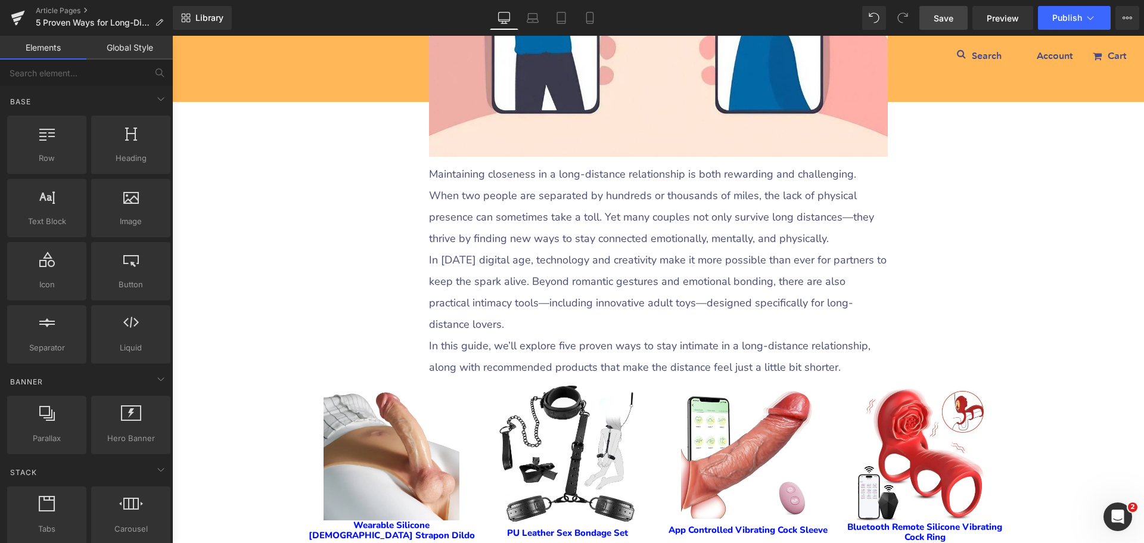
scroll to position [417, 0]
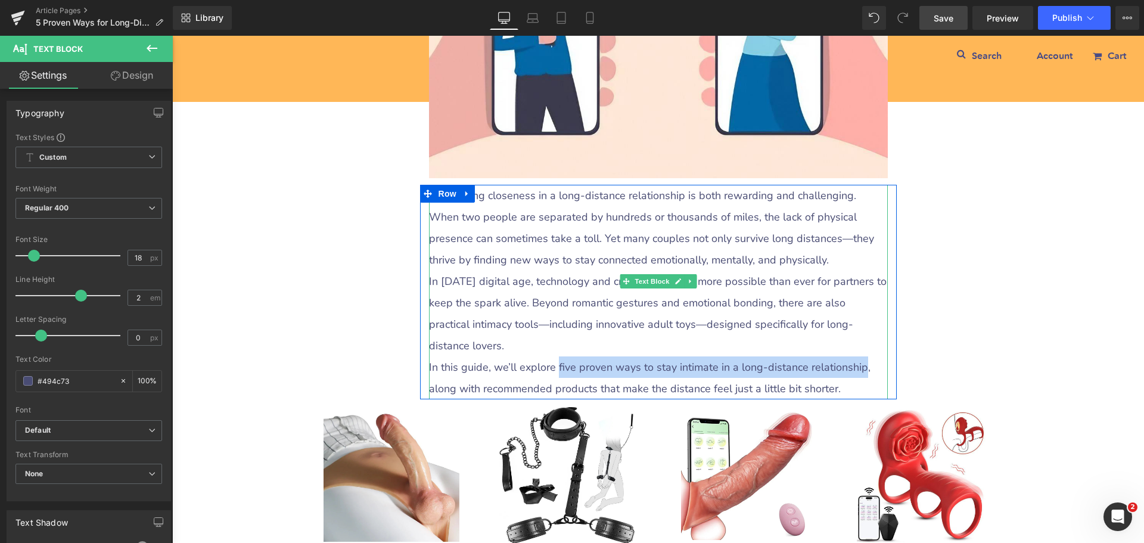
drag, startPoint x: 550, startPoint y: 343, endPoint x: 848, endPoint y: 343, distance: 298.0
click at [848, 356] on p "In this guide, we’ll explore five proven ways to stay intimate in a long-distan…" at bounding box center [658, 377] width 459 height 43
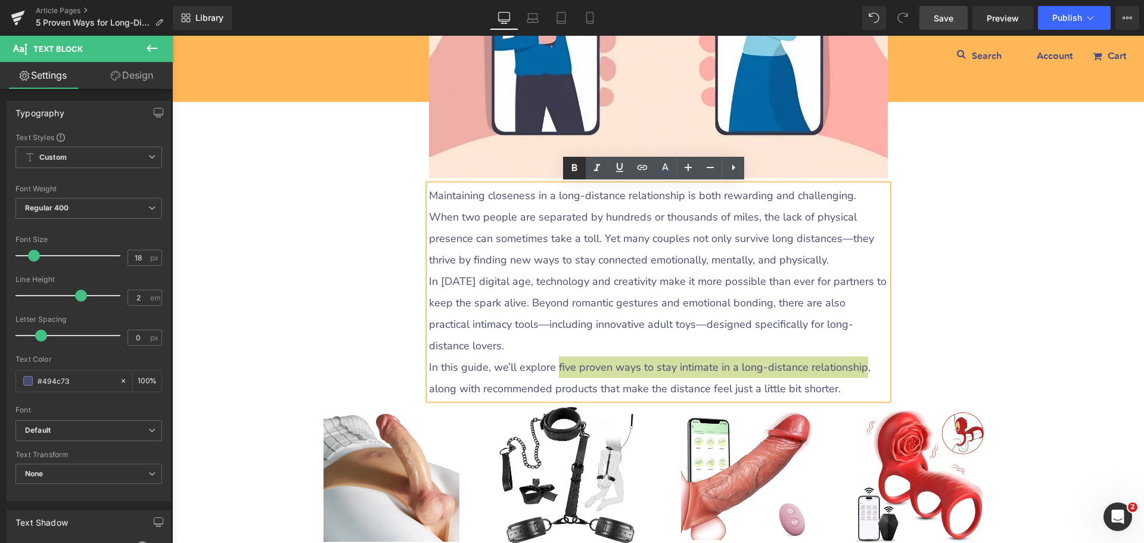
click at [569, 169] on icon at bounding box center [574, 168] width 14 height 14
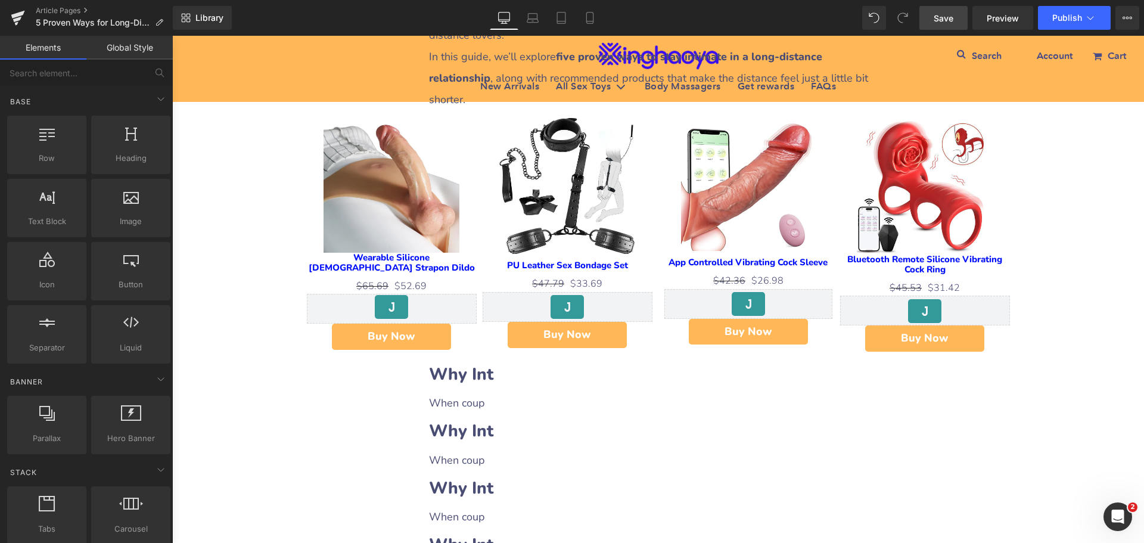
scroll to position [834, 0]
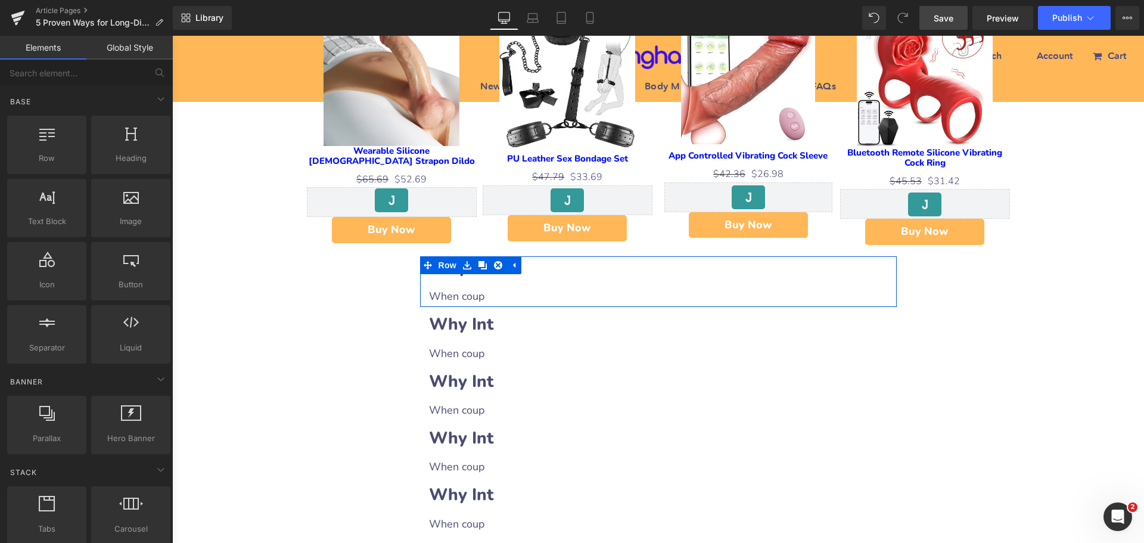
click at [541, 256] on h2 "Why Int" at bounding box center [658, 267] width 459 height 23
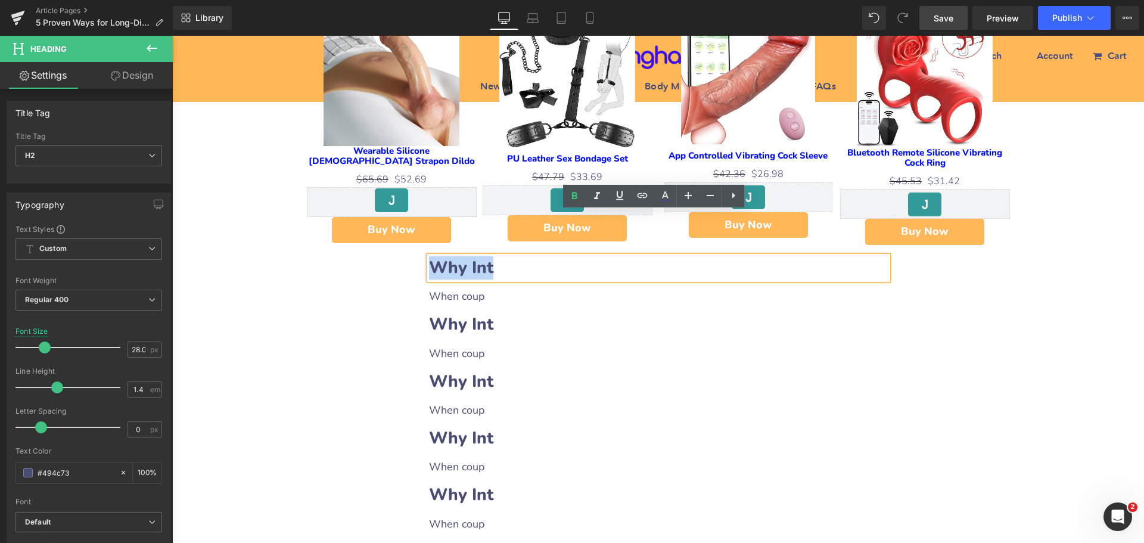
drag, startPoint x: 430, startPoint y: 219, endPoint x: 519, endPoint y: 221, distance: 88.8
click at [519, 256] on h2 "Why Int" at bounding box center [658, 267] width 459 height 23
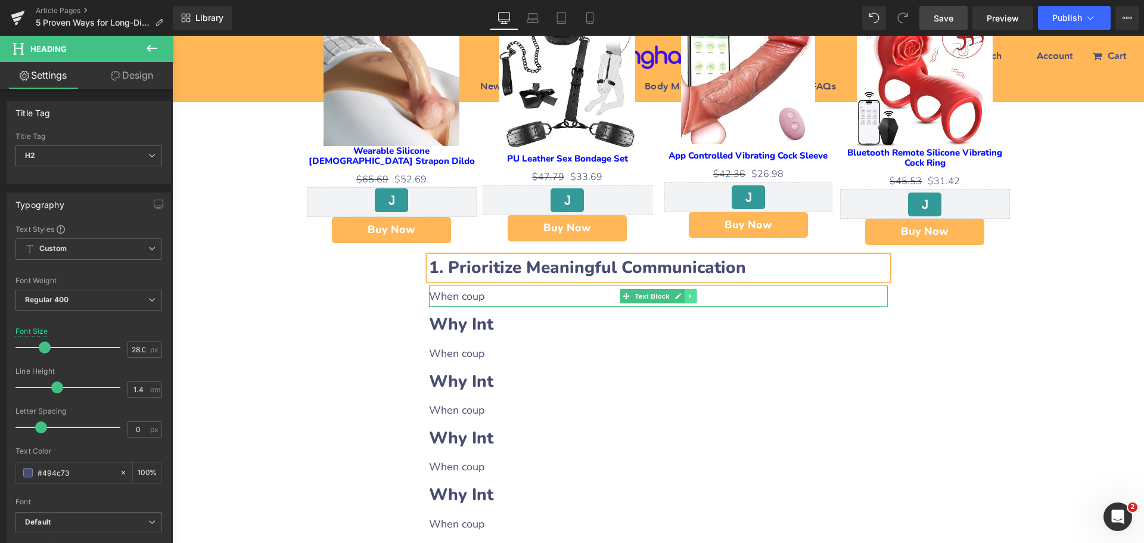
click at [688, 293] on icon at bounding box center [690, 296] width 7 height 7
click at [683, 289] on link at bounding box center [684, 296] width 13 height 14
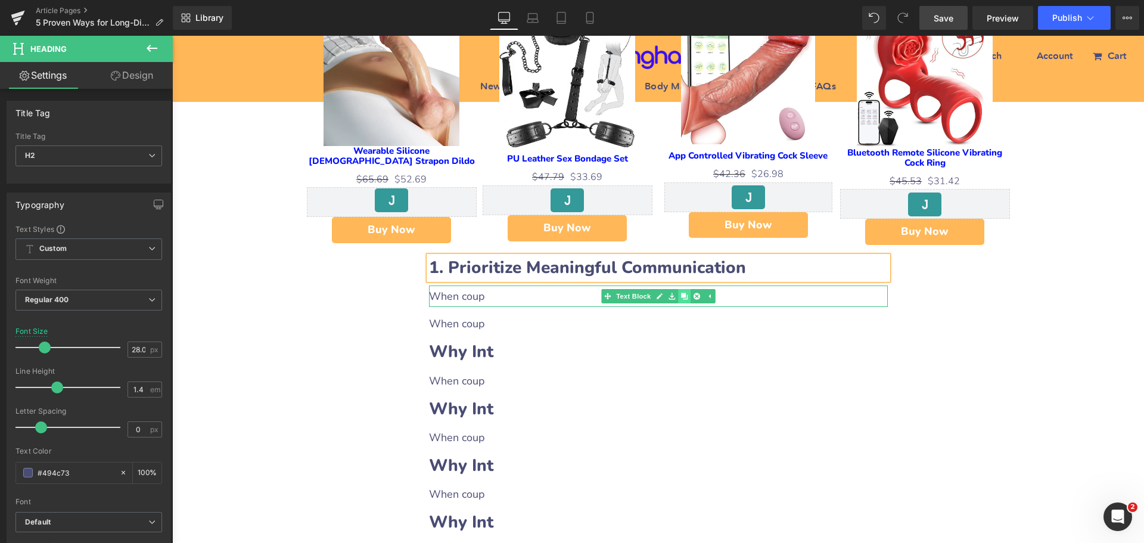
click at [683, 293] on icon at bounding box center [684, 296] width 7 height 7
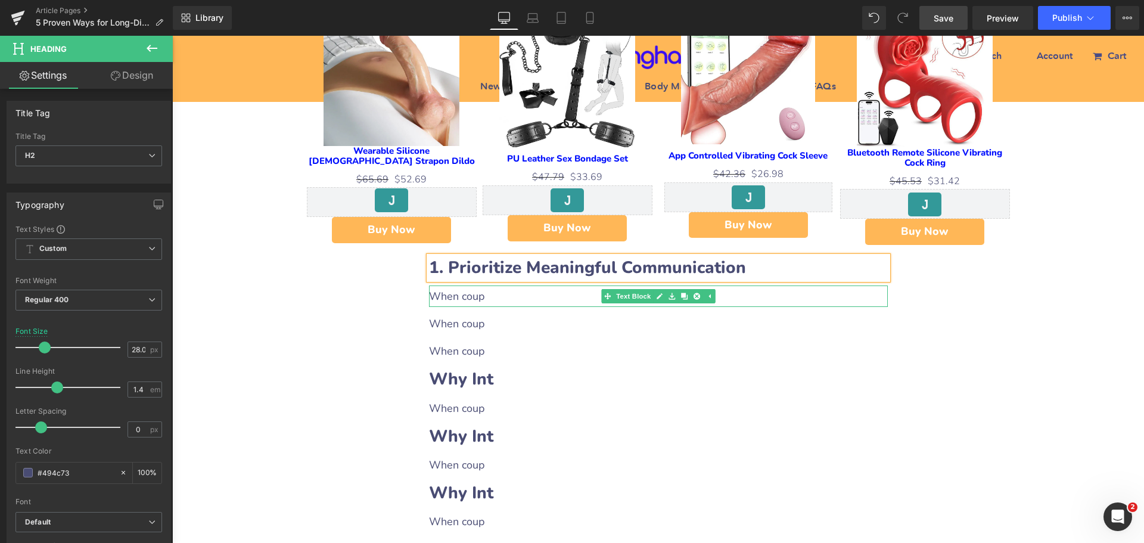
click at [521, 286] on p "When coup" at bounding box center [658, 296] width 459 height 21
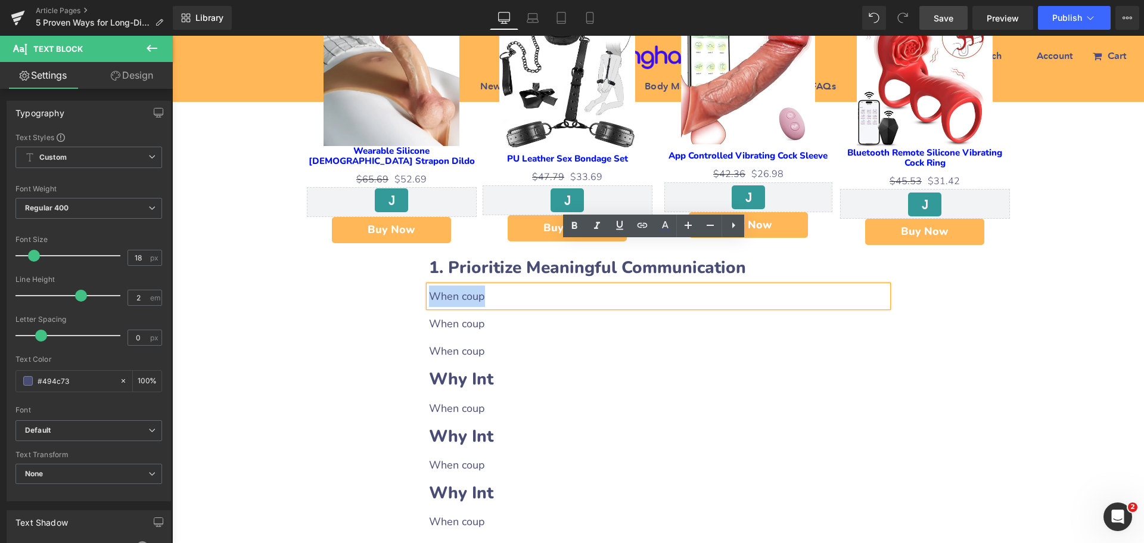
drag, startPoint x: 425, startPoint y: 254, endPoint x: 483, endPoint y: 254, distance: 58.4
click at [483, 286] on p "When coup" at bounding box center [658, 296] width 459 height 21
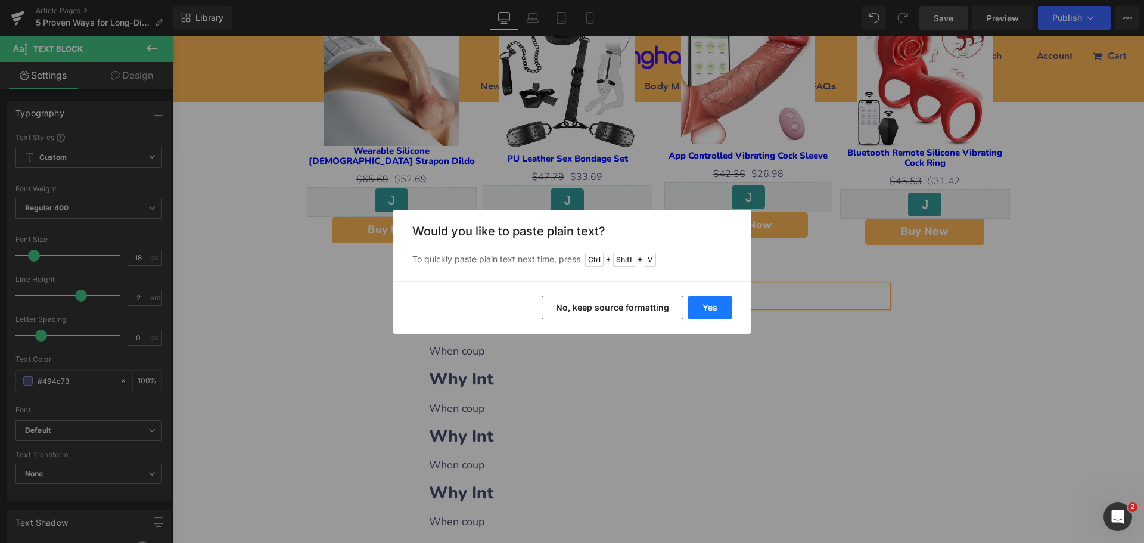
click at [702, 305] on button "Yes" at bounding box center [710, 308] width 44 height 24
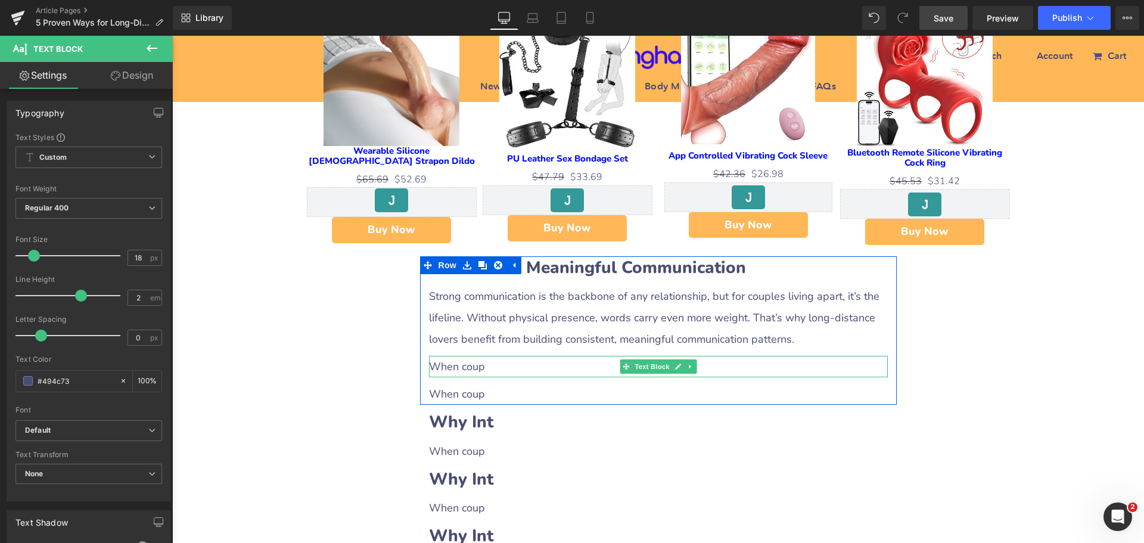
click at [502, 356] on p "When coup" at bounding box center [658, 366] width 459 height 21
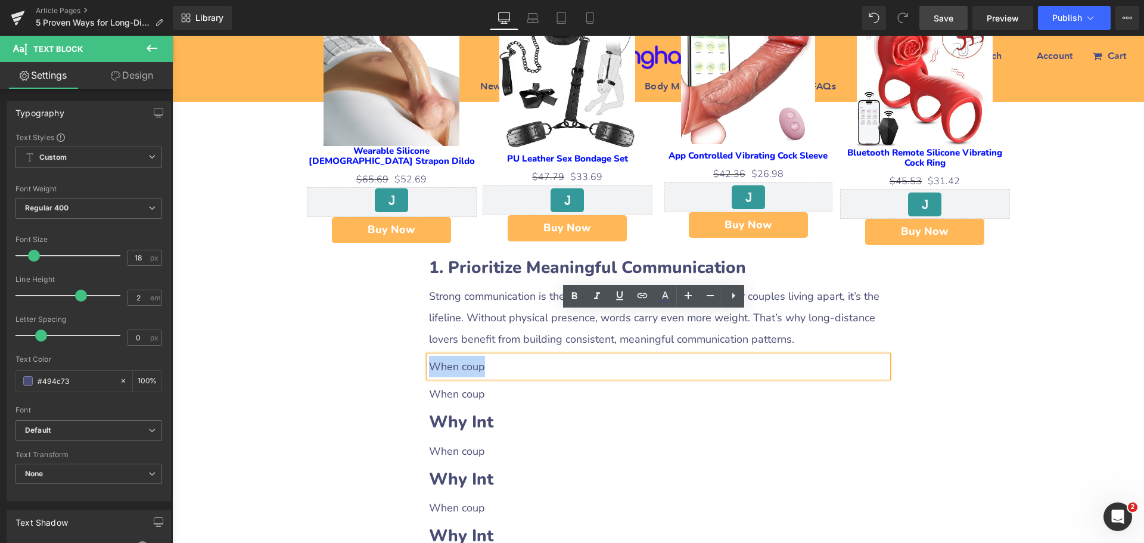
drag, startPoint x: 426, startPoint y: 324, endPoint x: 480, endPoint y: 324, distance: 53.6
click at [480, 356] on p "When coup" at bounding box center [658, 366] width 459 height 21
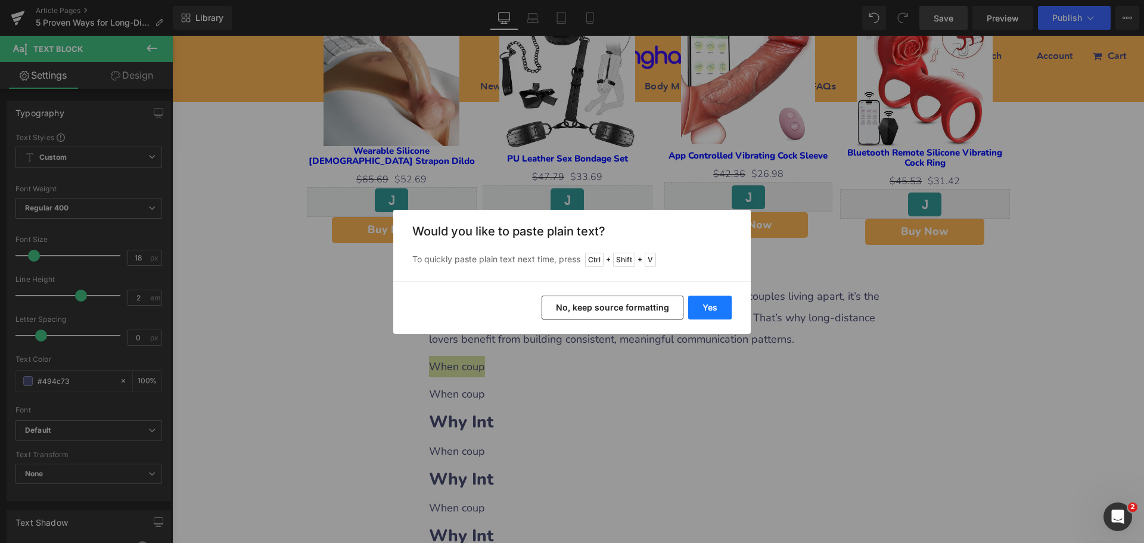
click at [703, 312] on button "Yes" at bounding box center [710, 308] width 44 height 24
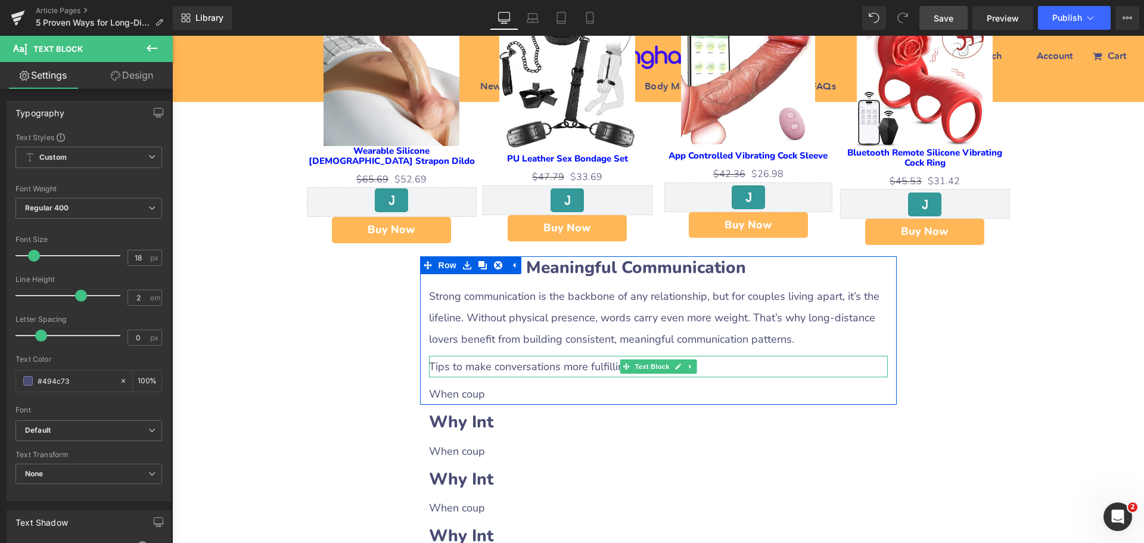
click at [567, 356] on p "Tips to make conversations more fulfilling:" at bounding box center [658, 366] width 459 height 21
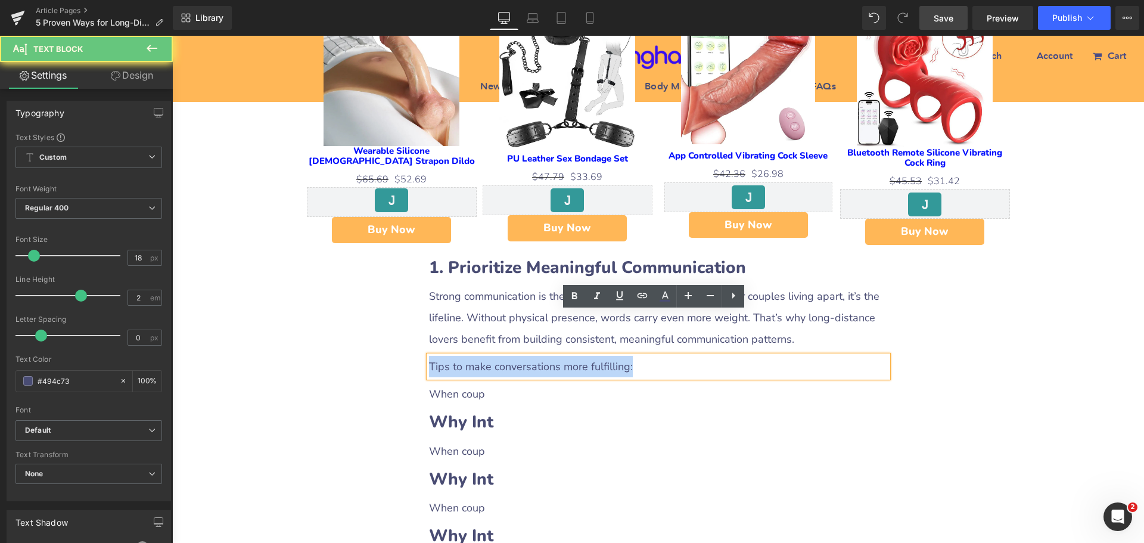
drag, startPoint x: 632, startPoint y: 324, endPoint x: 420, endPoint y: 317, distance: 212.3
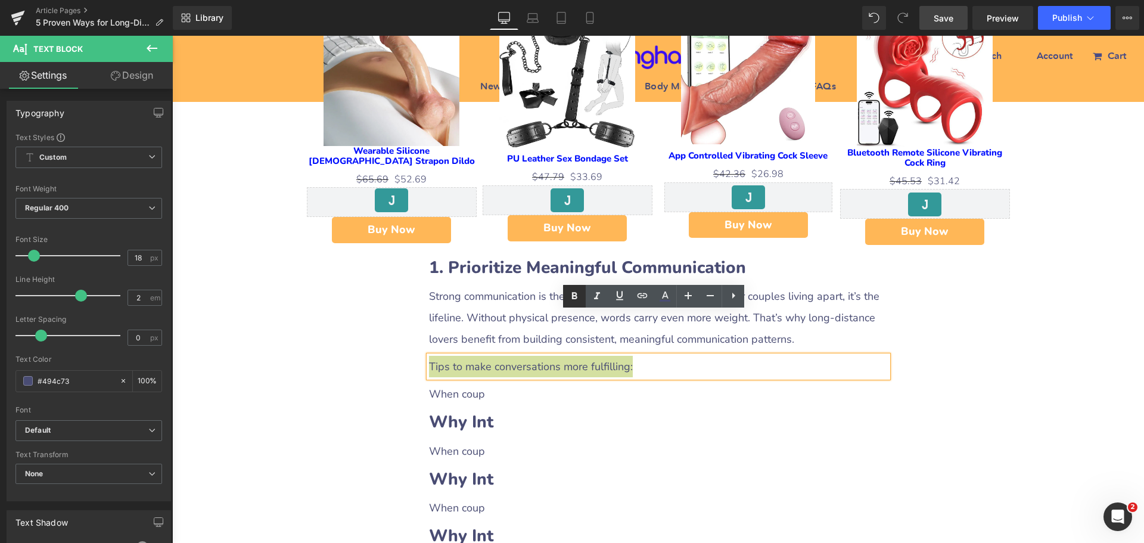
click at [580, 298] on icon at bounding box center [574, 296] width 14 height 14
click at [457, 383] on p "When coup" at bounding box center [658, 393] width 459 height 21
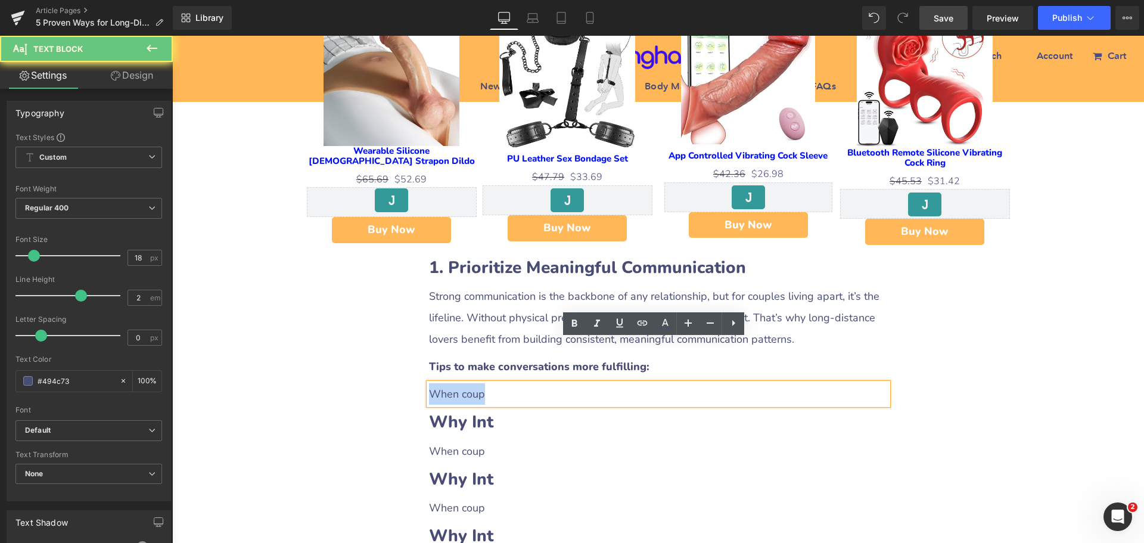
drag, startPoint x: 427, startPoint y: 352, endPoint x: 487, endPoint y: 352, distance: 59.6
click at [487, 383] on p "When coup" at bounding box center [658, 393] width 459 height 21
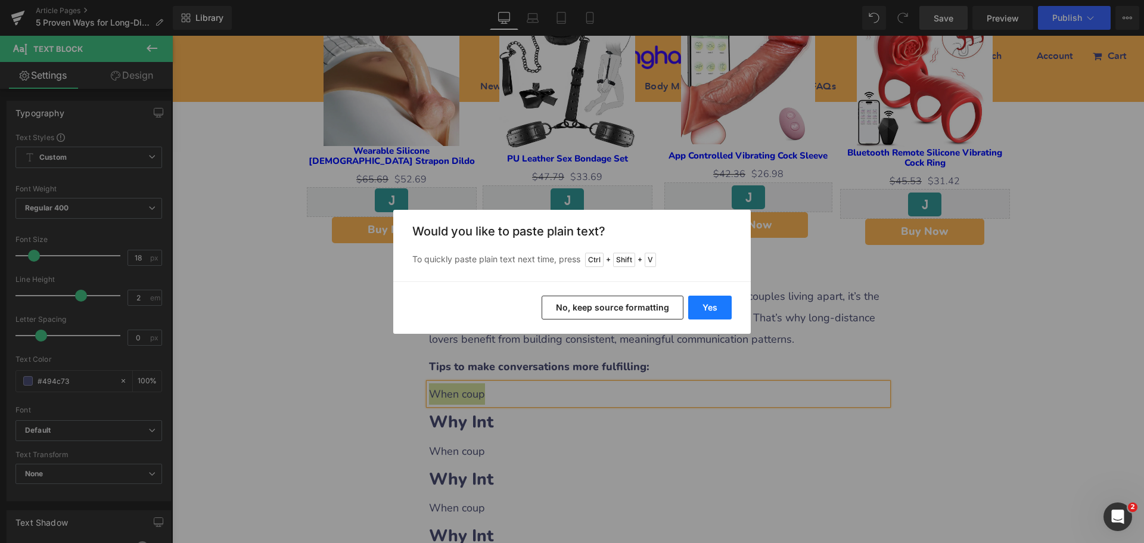
click at [719, 314] on button "Yes" at bounding box center [710, 308] width 44 height 24
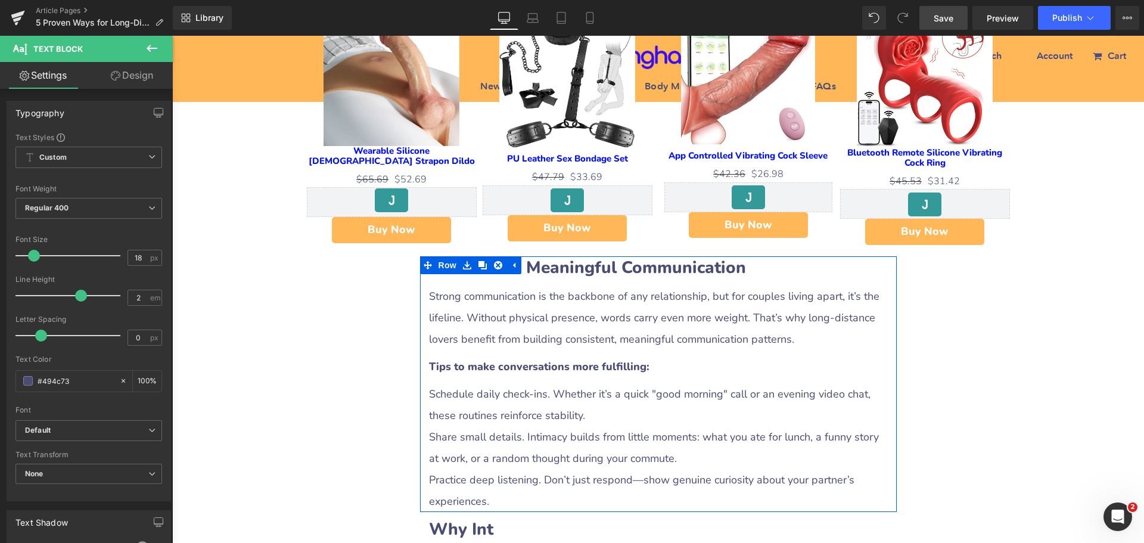
click at [475, 426] on p "Share small details. Intimacy builds from little moments: what you ate for lunc…" at bounding box center [658, 447] width 459 height 43
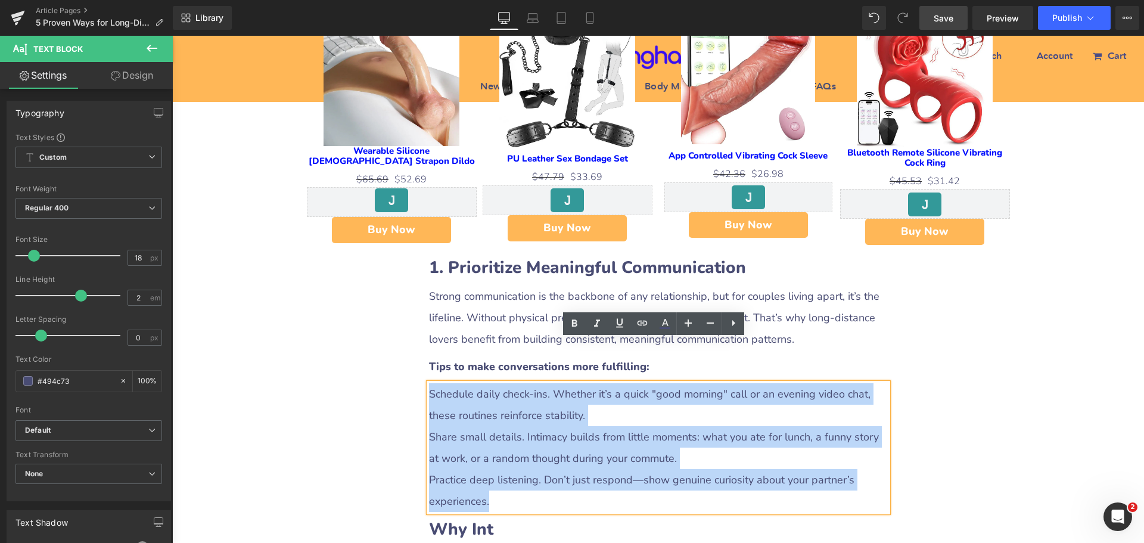
drag, startPoint x: 426, startPoint y: 349, endPoint x: 736, endPoint y: 449, distance: 325.1
click at [736, 449] on div "Schedule daily check-ins. Whether it’s a quick "good morning" call or an evenin…" at bounding box center [658, 447] width 459 height 129
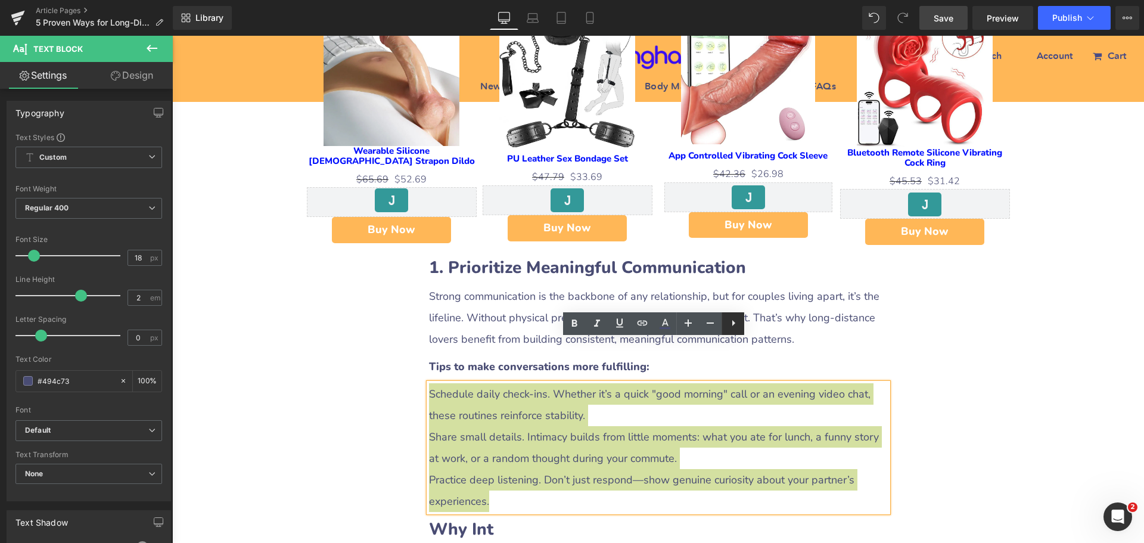
click at [727, 325] on icon at bounding box center [734, 323] width 14 height 14
click at [729, 325] on icon at bounding box center [733, 323] width 14 height 14
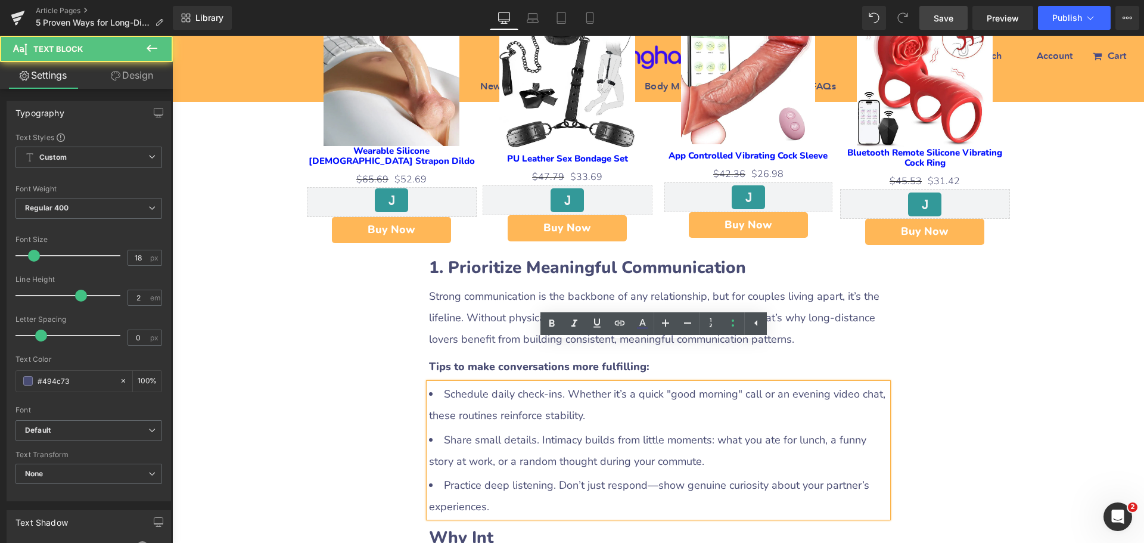
click at [464, 383] on li "Schedule daily check-ins. Whether it’s a quick "good morning" call or an evenin…" at bounding box center [658, 404] width 459 height 43
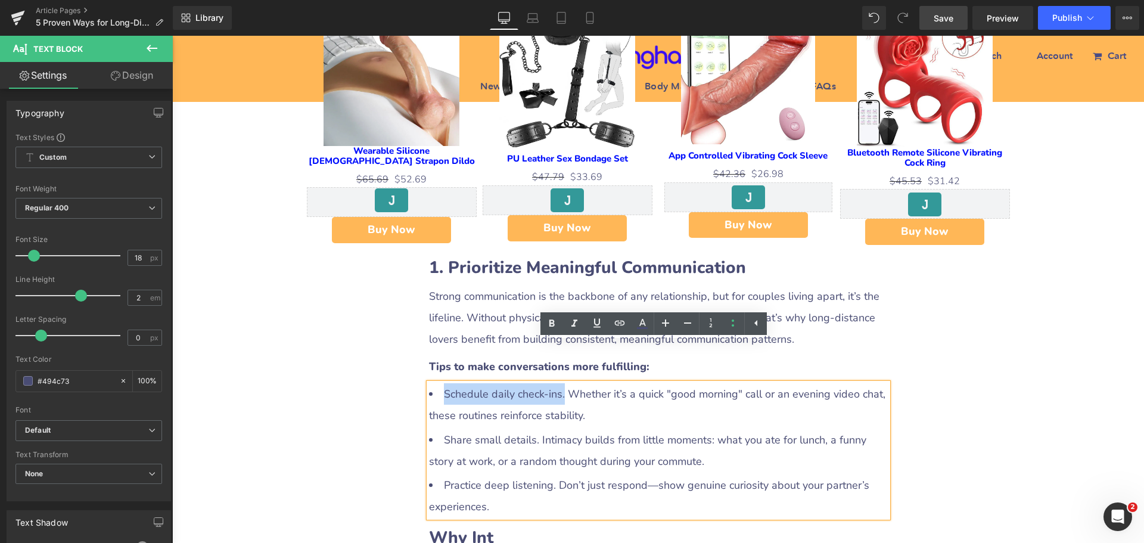
drag, startPoint x: 436, startPoint y: 352, endPoint x: 560, endPoint y: 350, distance: 124.0
click at [560, 383] on li "Schedule daily check-ins. Whether it’s a quick "good morning" call or an evenin…" at bounding box center [658, 404] width 459 height 43
click at [550, 330] on icon at bounding box center [552, 323] width 14 height 14
drag, startPoint x: 437, startPoint y: 395, endPoint x: 532, endPoint y: 398, distance: 95.4
click at [532, 429] on li "Share small details. Intimacy builds from little moments: what you ate for lunc…" at bounding box center [658, 450] width 459 height 43
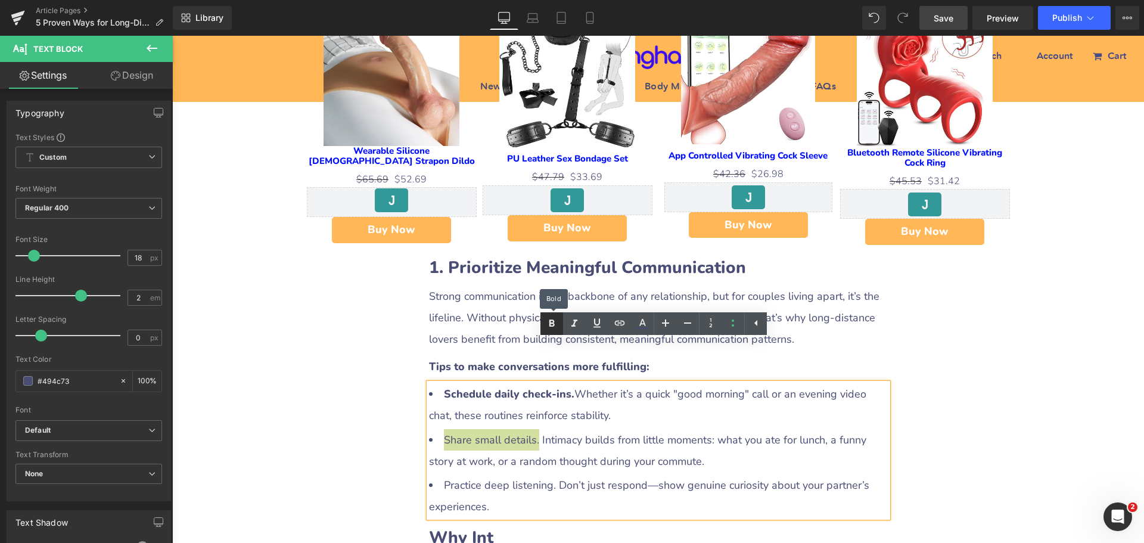
click at [547, 326] on icon at bounding box center [552, 323] width 14 height 14
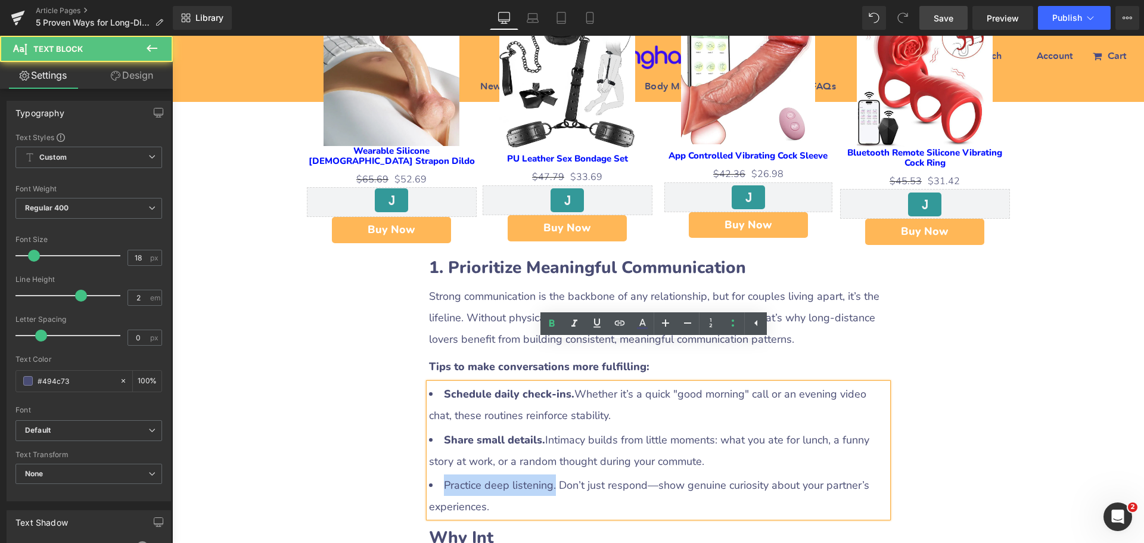
drag, startPoint x: 440, startPoint y: 437, endPoint x: 549, endPoint y: 439, distance: 109.1
click at [549, 474] on li "Practice deep listening. Don’t just respond—show genuine curiosity about your p…" at bounding box center [658, 495] width 459 height 43
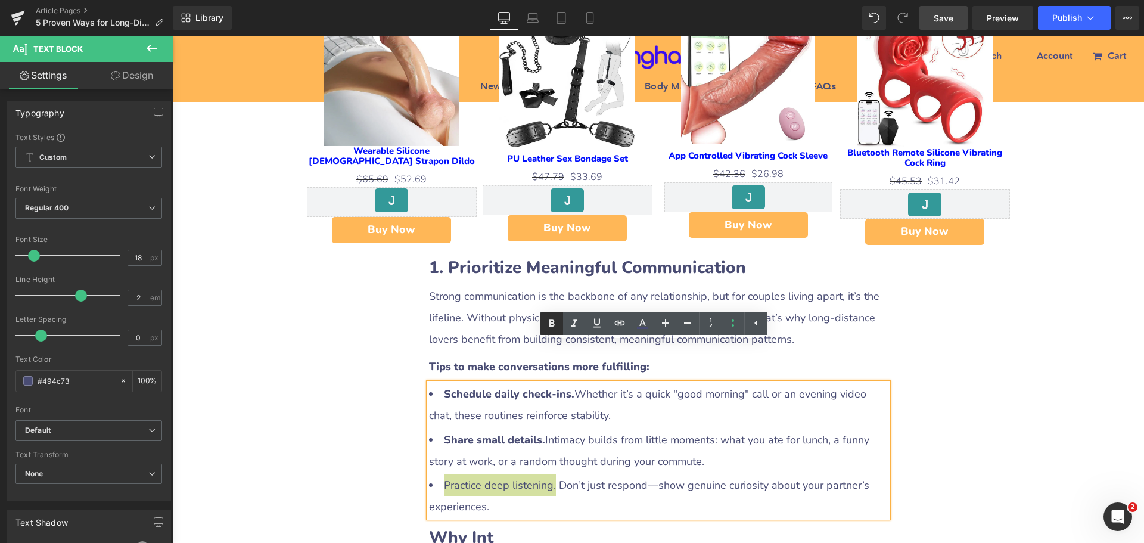
click at [553, 328] on icon at bounding box center [552, 323] width 14 height 14
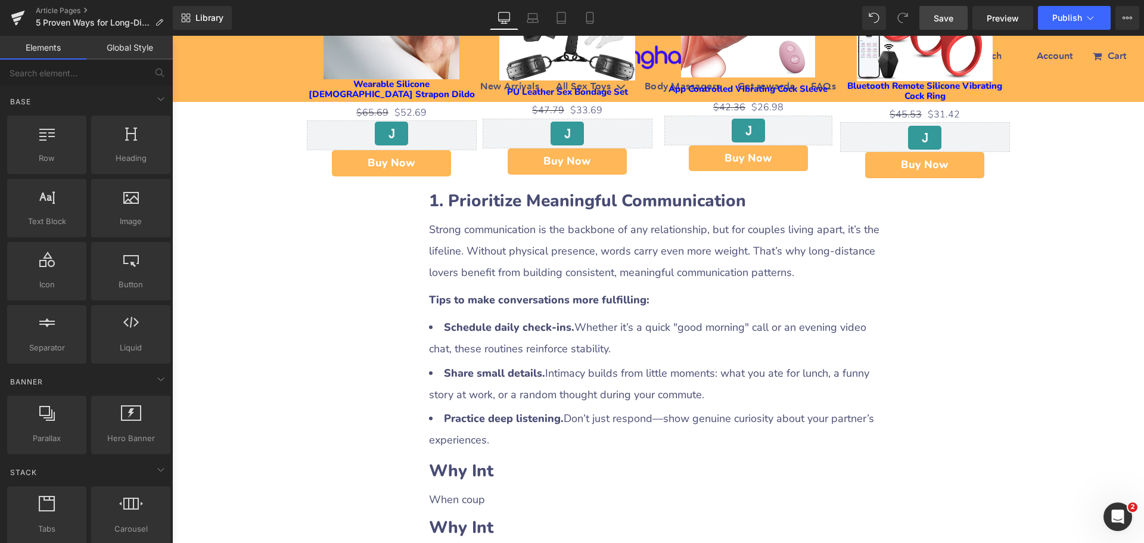
scroll to position [1013, 0]
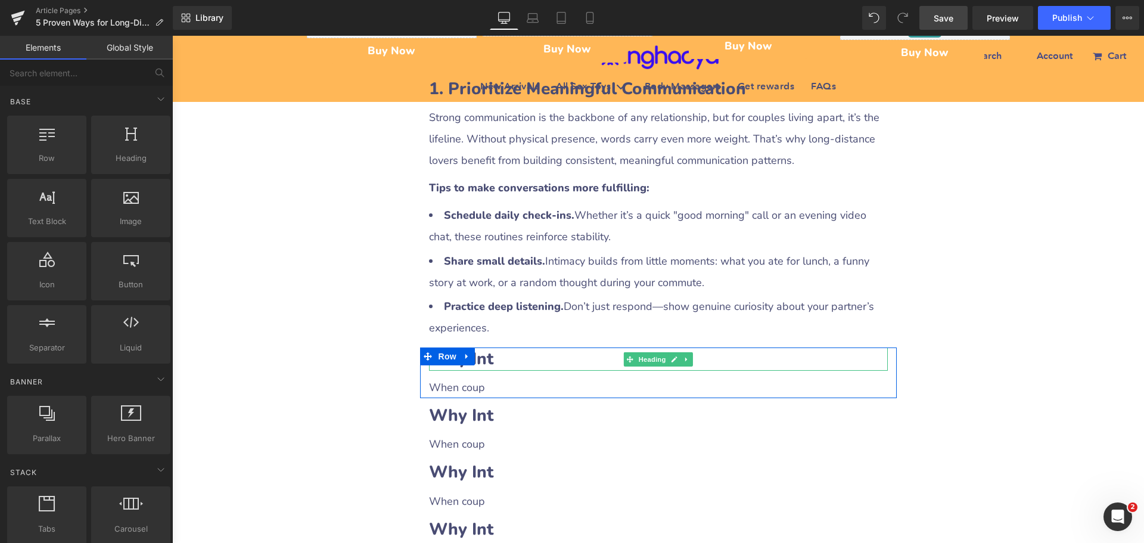
click at [510, 347] on h2 "Why Int" at bounding box center [658, 358] width 459 height 23
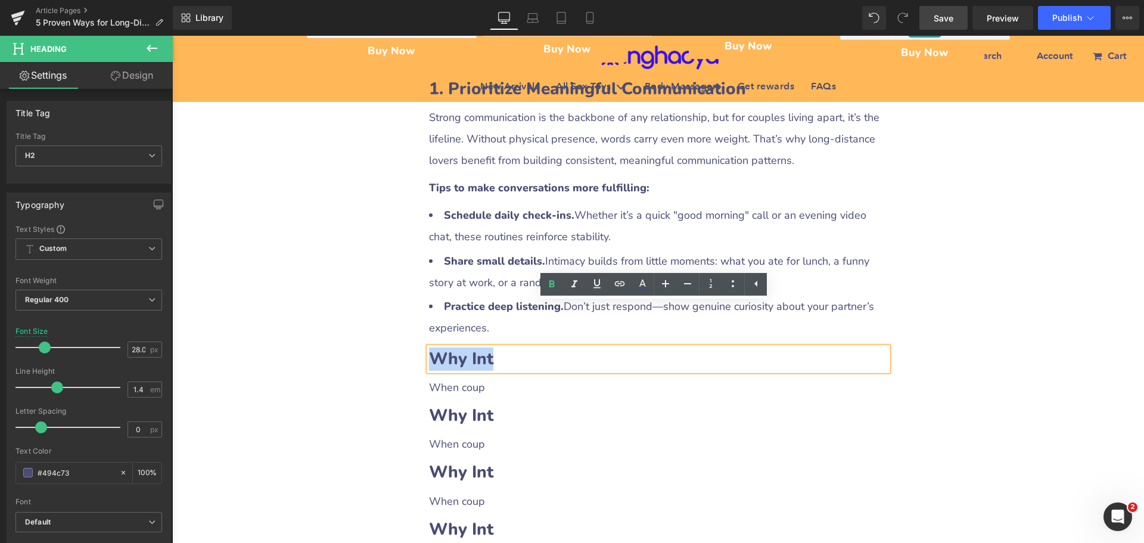
drag, startPoint x: 429, startPoint y: 313, endPoint x: 509, endPoint y: 314, distance: 80.5
click at [509, 347] on h2 "Why Int" at bounding box center [658, 358] width 459 height 23
paste div
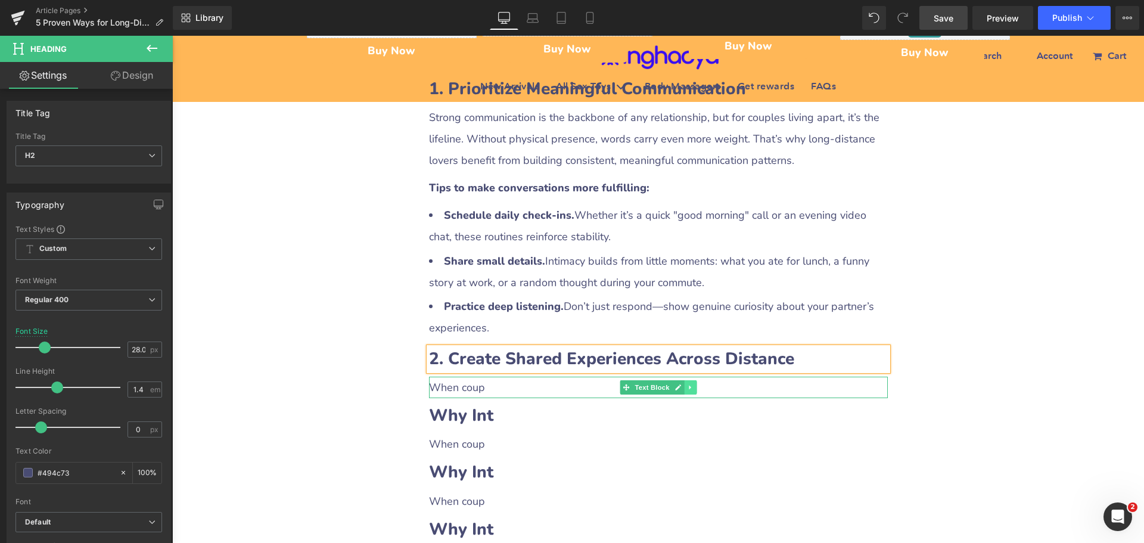
click at [687, 384] on icon at bounding box center [690, 387] width 7 height 7
click at [682, 384] on icon at bounding box center [684, 387] width 7 height 7
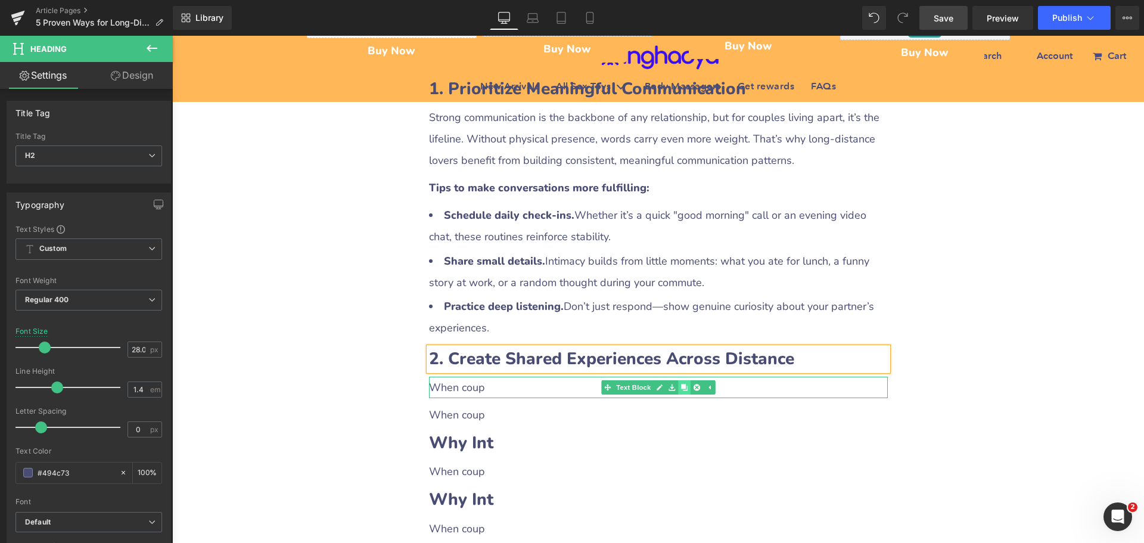
click at [682, 384] on icon at bounding box center [684, 387] width 7 height 7
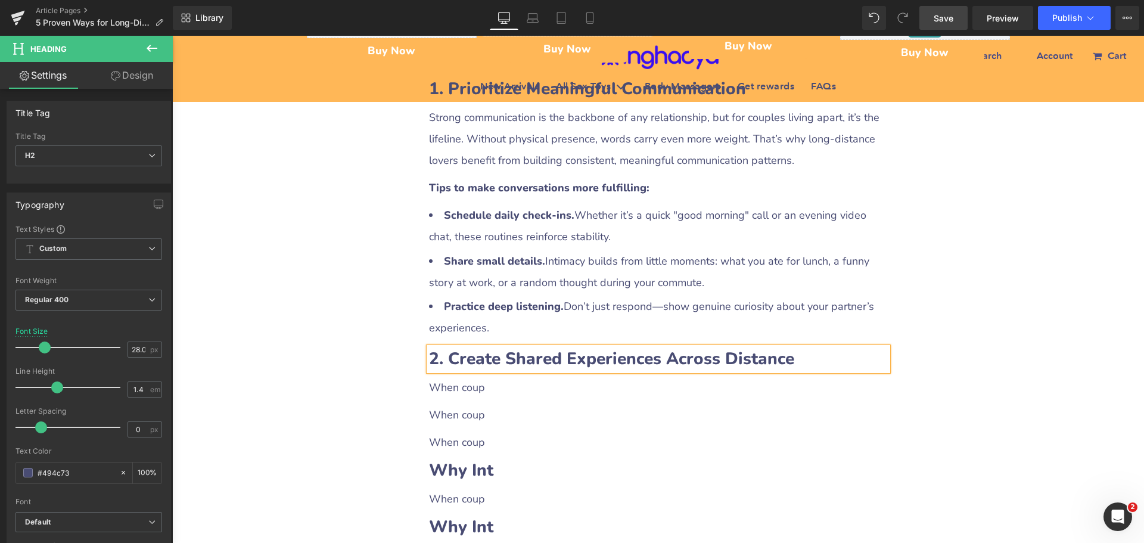
click at [172, 36] on div at bounding box center [172, 36] width 0 height 0
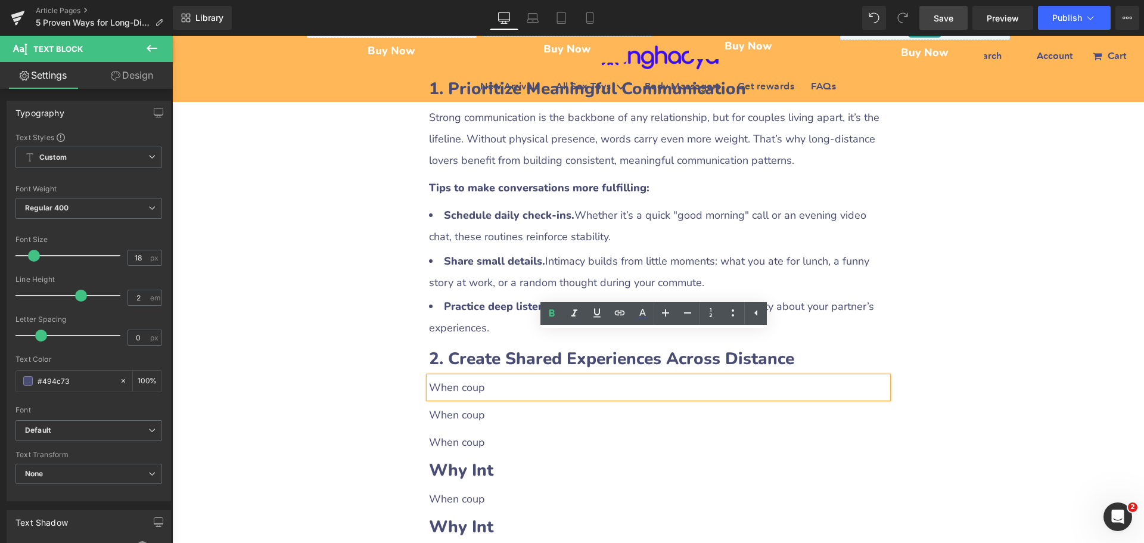
click at [435, 377] on p "When coup" at bounding box center [658, 387] width 459 height 21
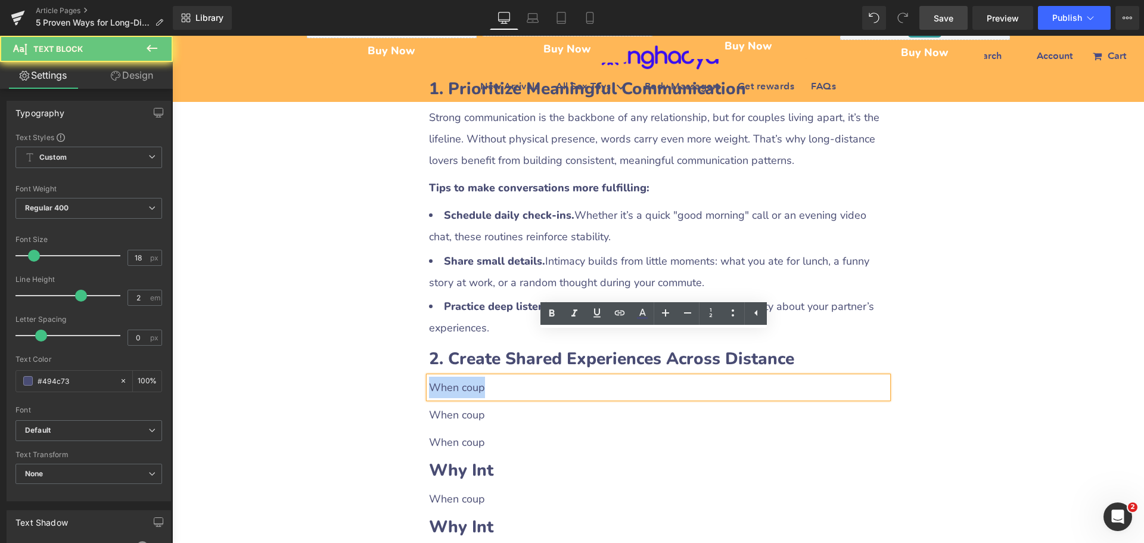
drag, startPoint x: 426, startPoint y: 342, endPoint x: 500, endPoint y: 344, distance: 73.9
click at [500, 377] on p "When coup" at bounding box center [658, 387] width 459 height 21
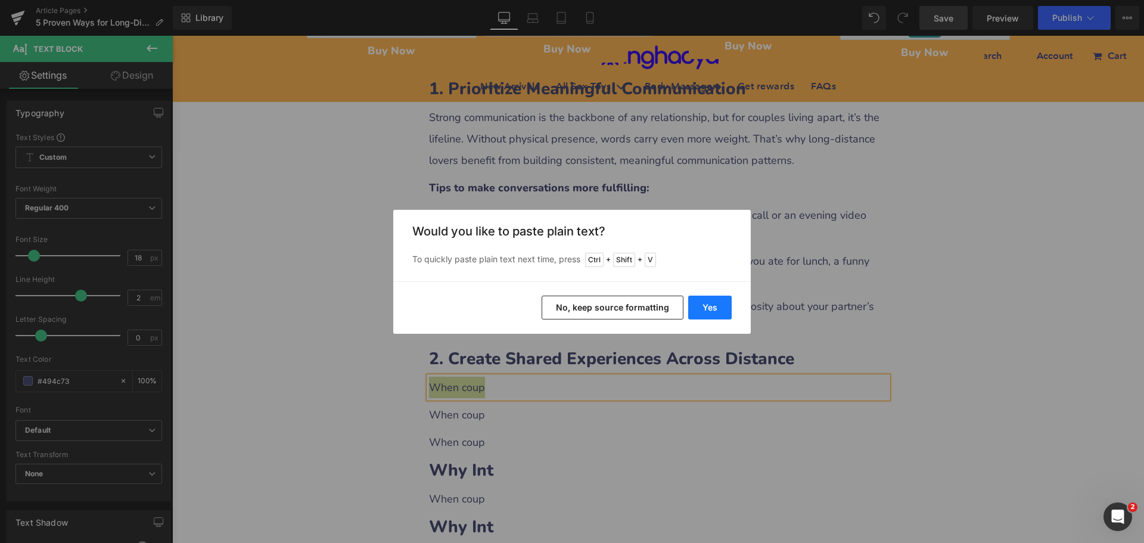
click at [704, 312] on button "Yes" at bounding box center [710, 308] width 44 height 24
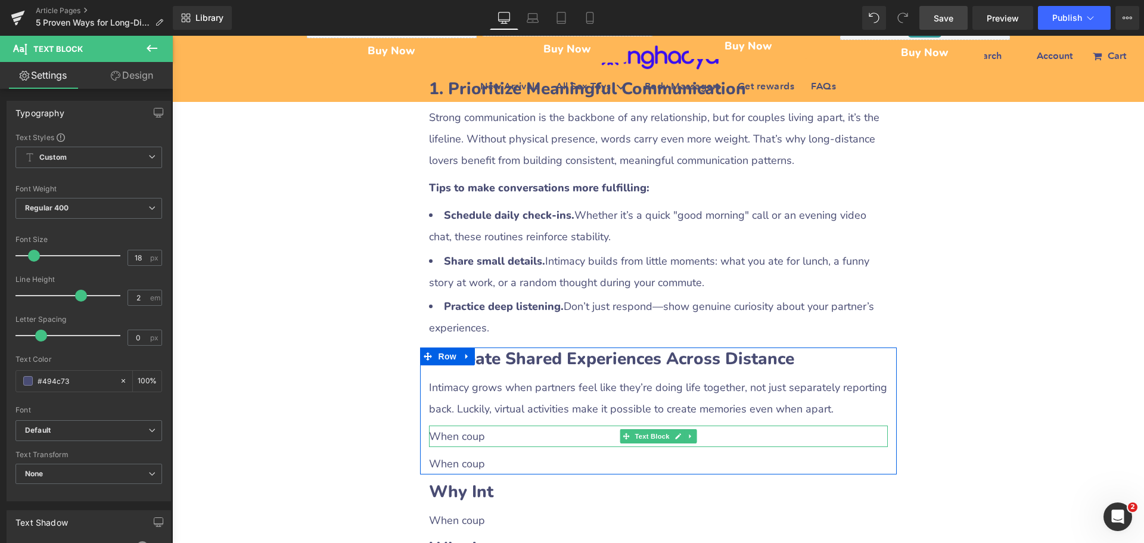
click at [465, 426] on p "When coup" at bounding box center [658, 436] width 459 height 21
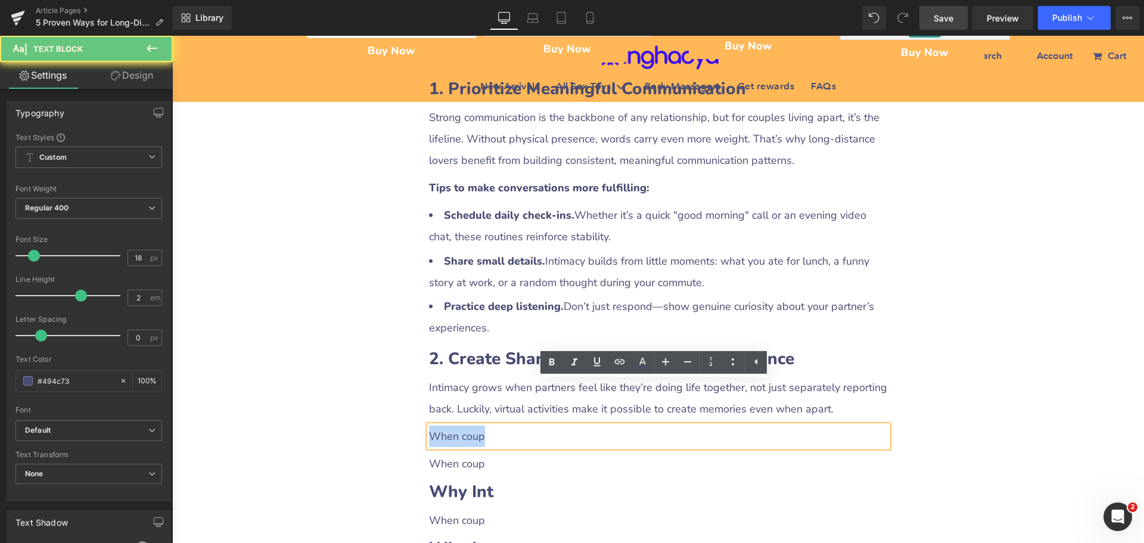
drag, startPoint x: 427, startPoint y: 393, endPoint x: 500, endPoint y: 393, distance: 72.7
click at [500, 426] on p "When coup" at bounding box center [658, 436] width 459 height 21
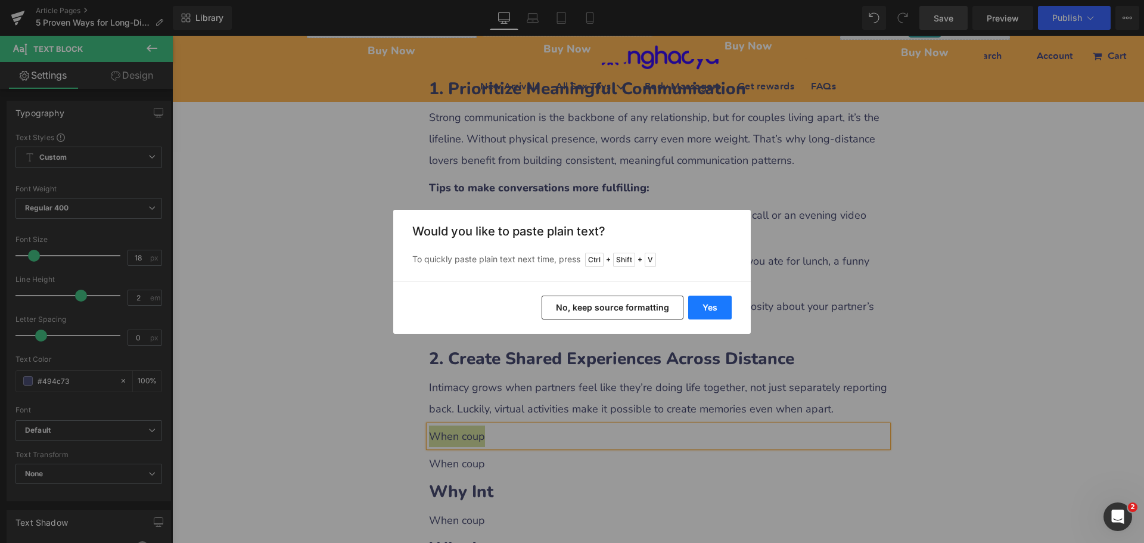
click at [716, 312] on button "Yes" at bounding box center [710, 308] width 44 height 24
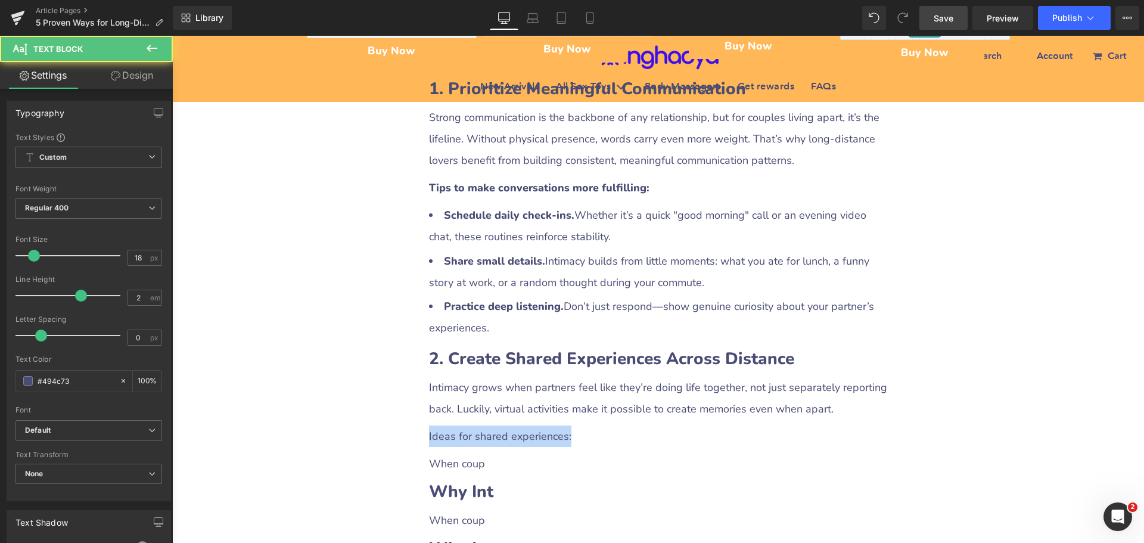
drag, startPoint x: 597, startPoint y: 395, endPoint x: 370, endPoint y: 392, distance: 226.5
click at [370, 392] on div "5 Proven Ways for Long-Distance Couples to Stay Intimate (With Practical Toy Re…" at bounding box center [658, 541] width 972 height 2804
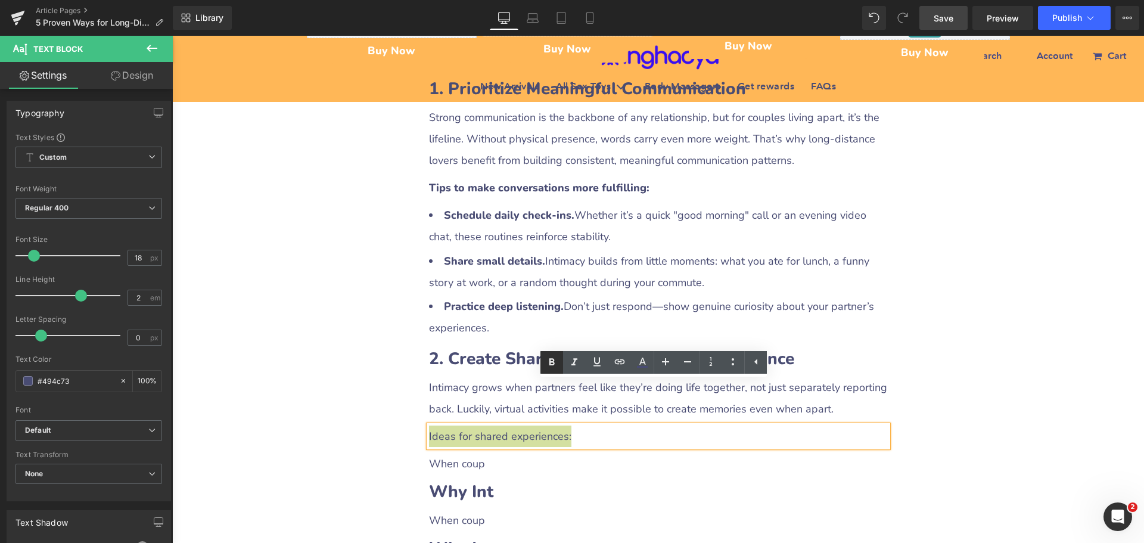
click at [553, 362] on icon at bounding box center [552, 362] width 5 height 7
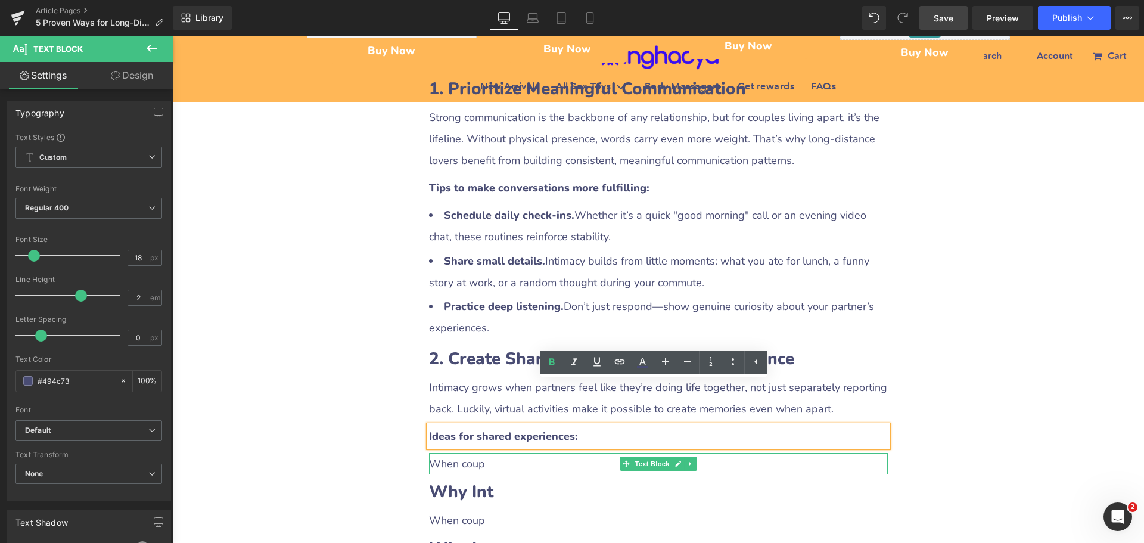
click at [441, 453] on p "When coup" at bounding box center [658, 463] width 459 height 21
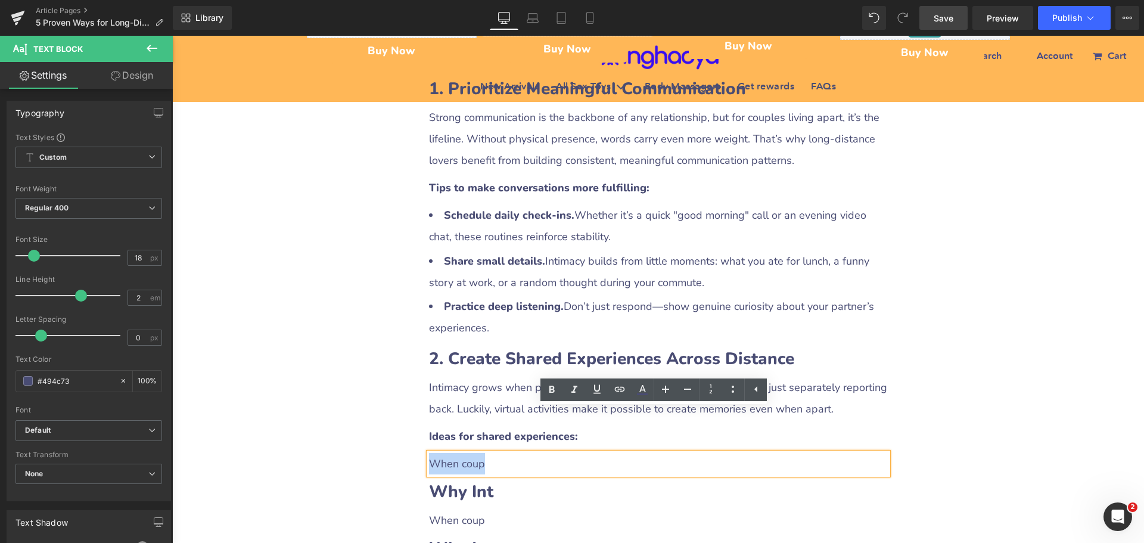
drag, startPoint x: 424, startPoint y: 419, endPoint x: 494, endPoint y: 419, distance: 69.1
click at [494, 453] on p "When coup" at bounding box center [658, 463] width 459 height 21
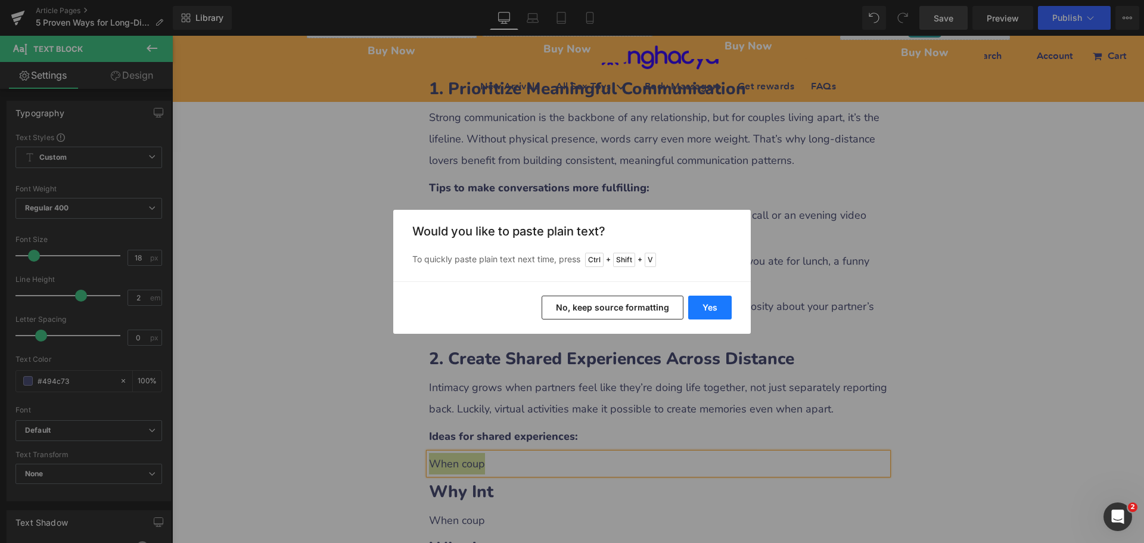
click at [700, 307] on button "Yes" at bounding box center [710, 308] width 44 height 24
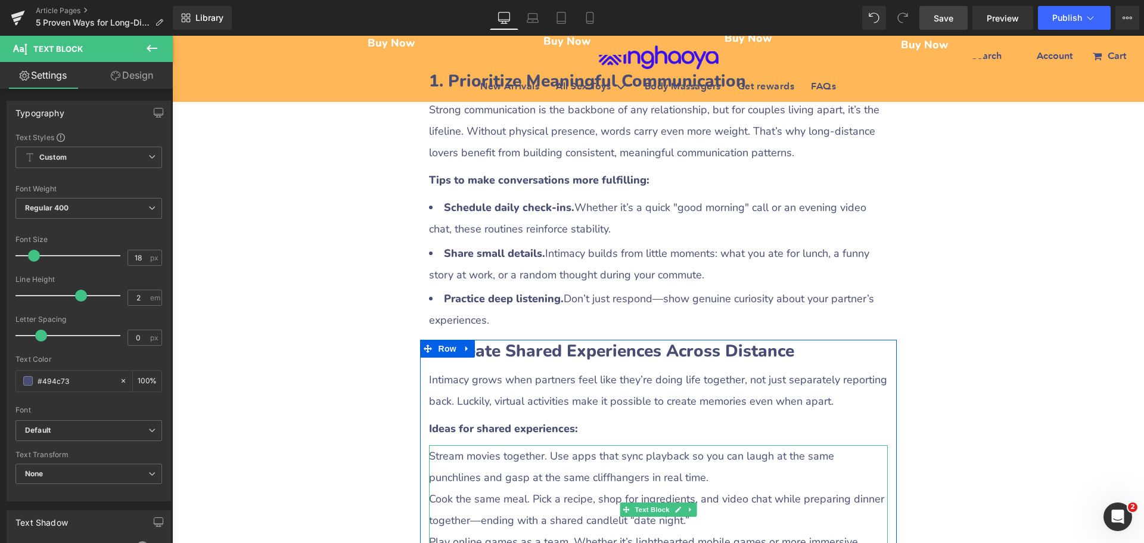
scroll to position [1192, 0]
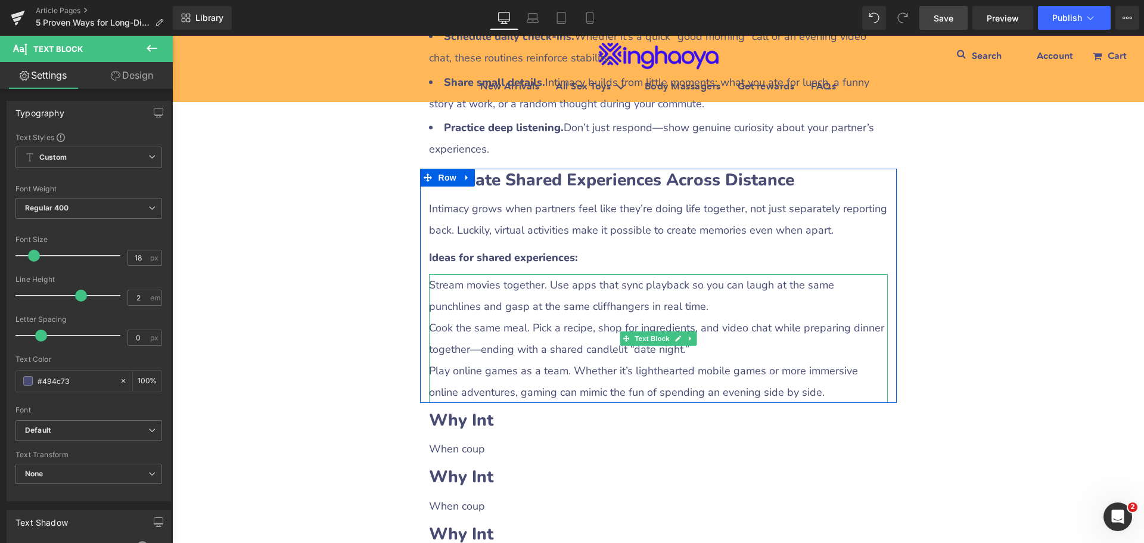
click at [437, 317] on p "Cook the same meal. Pick a recipe, shop for ingredients, and video chat while p…" at bounding box center [658, 338] width 459 height 43
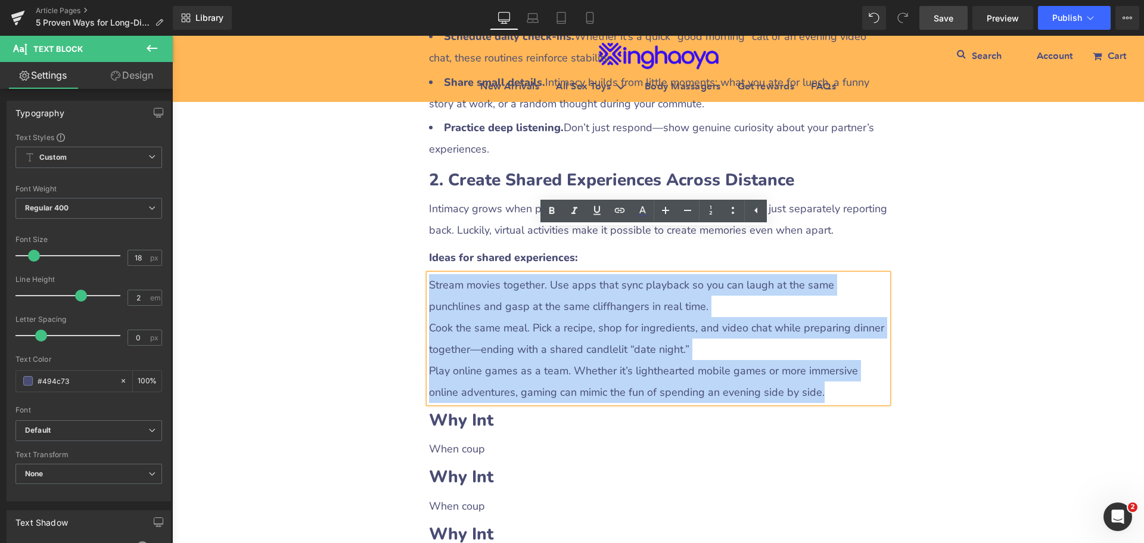
drag, startPoint x: 427, startPoint y: 241, endPoint x: 841, endPoint y: 345, distance: 426.3
click at [841, 345] on div "Stream movies together. Use apps that sync playback so you can laugh at the sam…" at bounding box center [658, 338] width 459 height 129
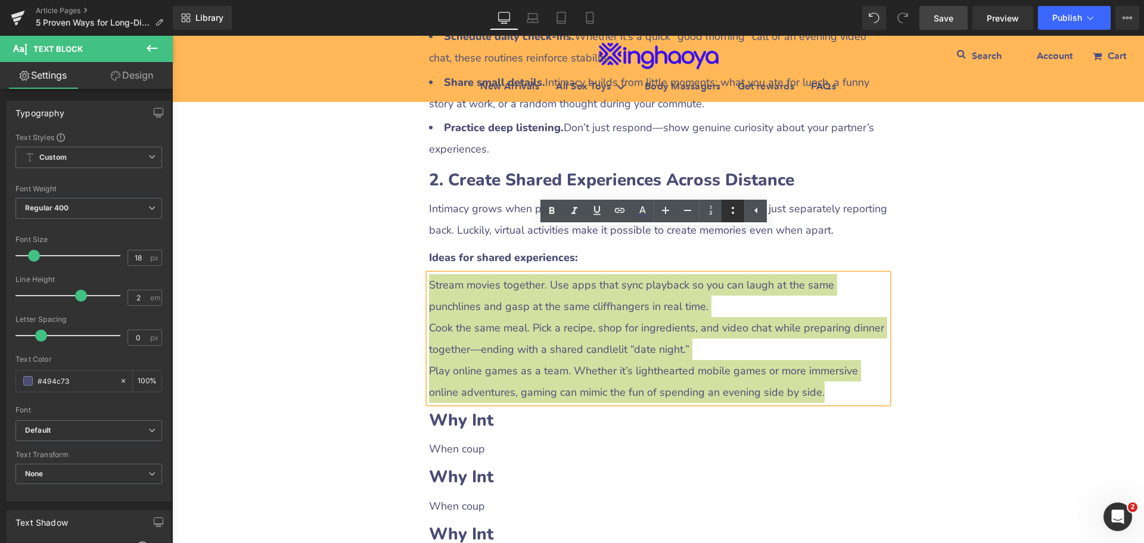
click at [733, 214] on icon at bounding box center [733, 210] width 2 height 7
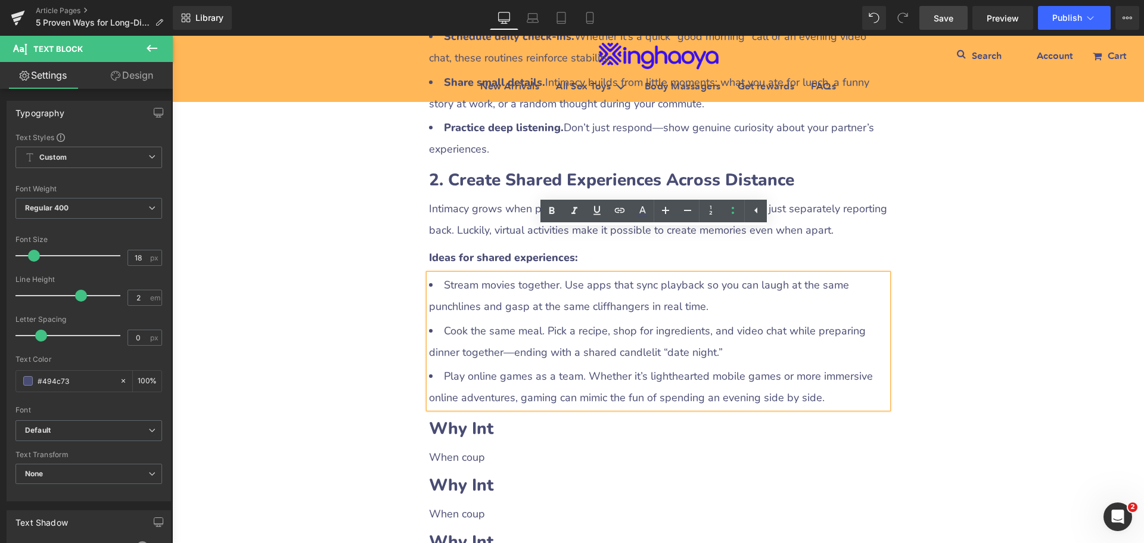
click at [446, 274] on li "Stream movies together. Use apps that sync playback so you can laugh at the sam…" at bounding box center [658, 295] width 459 height 43
drag, startPoint x: 439, startPoint y: 243, endPoint x: 554, endPoint y: 241, distance: 114.5
click at [554, 274] on li "Stream movies together. Use apps that sync playback so you can laugh at the sam…" at bounding box center [658, 295] width 459 height 43
click at [553, 216] on icon at bounding box center [552, 211] width 14 height 14
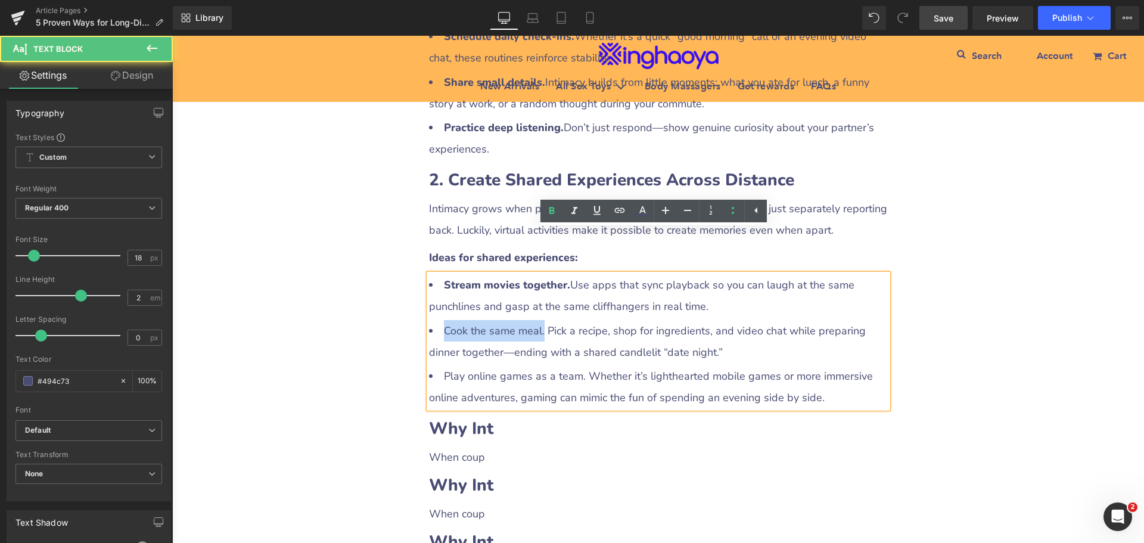
drag, startPoint x: 440, startPoint y: 287, endPoint x: 540, endPoint y: 288, distance: 99.5
click at [540, 320] on li "Cook the same meal. Pick a recipe, shop for ingredients, and video chat while p…" at bounding box center [658, 341] width 459 height 43
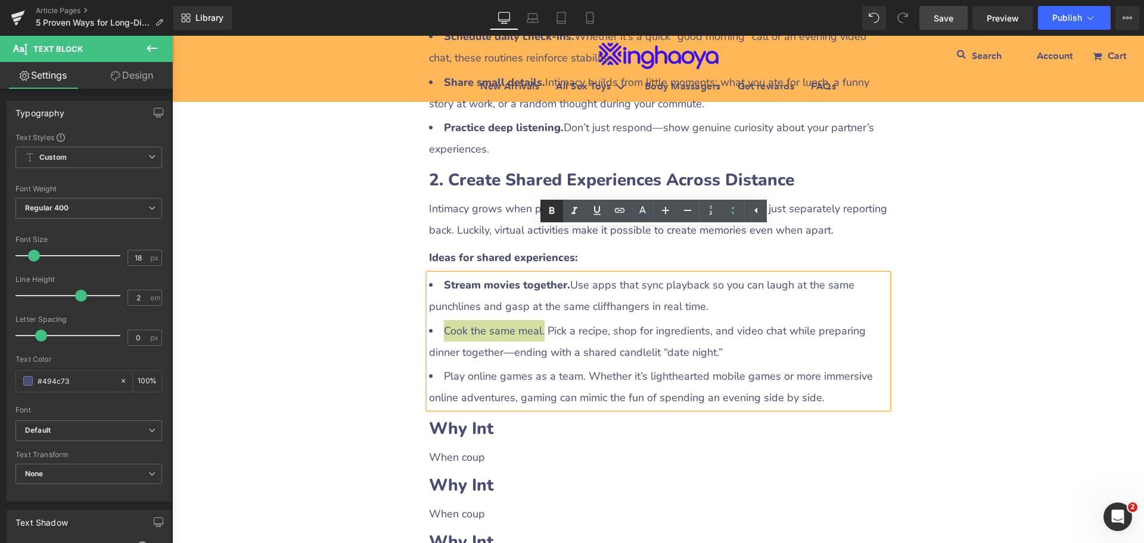
click at [550, 215] on icon at bounding box center [552, 211] width 14 height 14
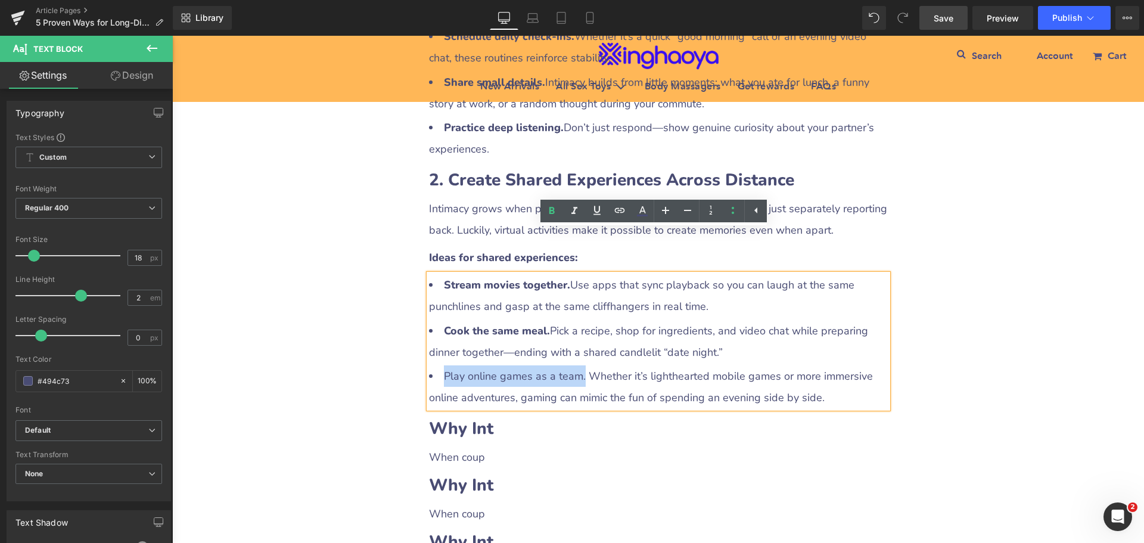
drag, startPoint x: 447, startPoint y: 333, endPoint x: 579, endPoint y: 333, distance: 131.7
click at [579, 365] on li "Play online games as a team. Whether it’s lighthearted mobile games or more imm…" at bounding box center [658, 386] width 459 height 43
click at [553, 207] on icon at bounding box center [552, 211] width 14 height 14
click at [1018, 411] on div "5 Proven Ways for Long-Distance Couples to Stay Intimate (With Practical Toy Re…" at bounding box center [658, 420] width 972 height 2919
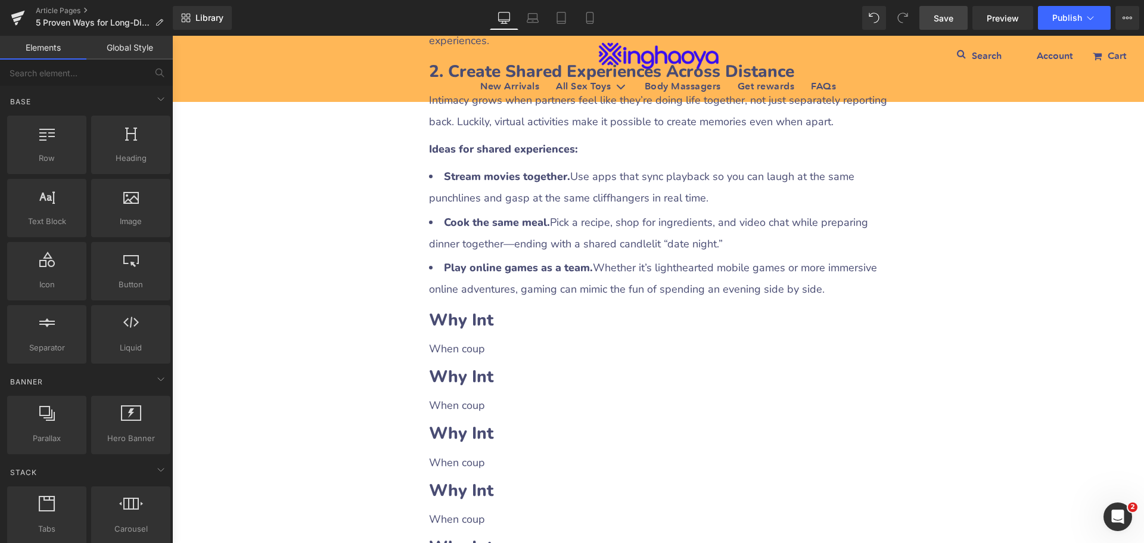
scroll to position [1311, 0]
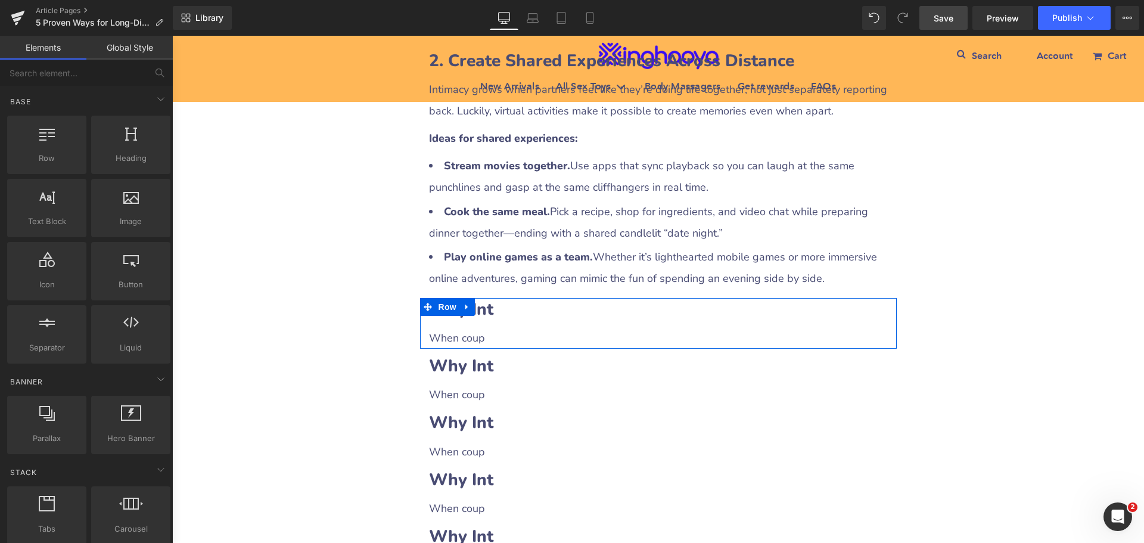
click at [477, 298] on b "Why Int" at bounding box center [461, 309] width 64 height 23
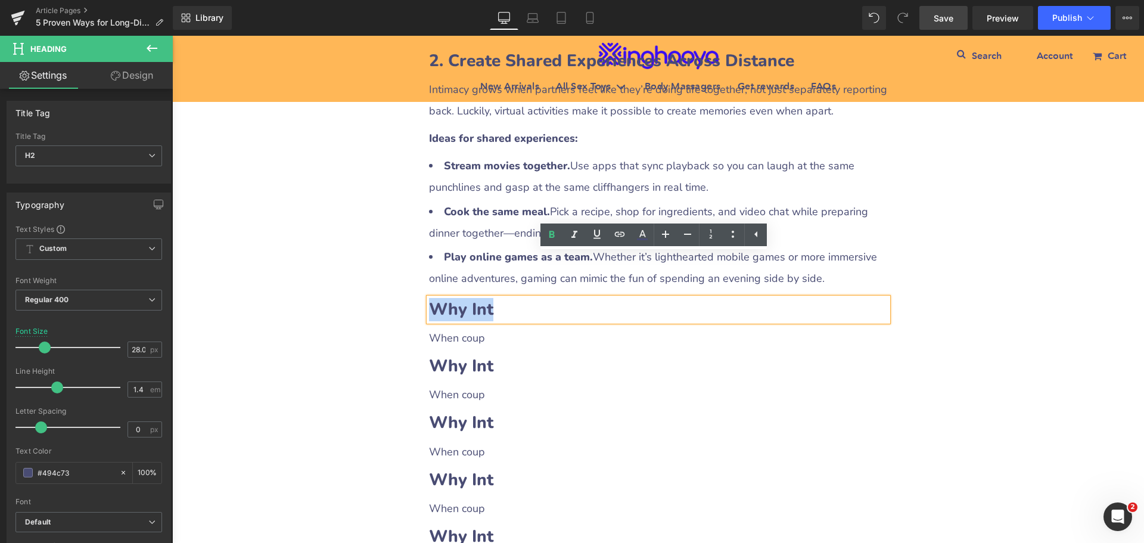
drag, startPoint x: 426, startPoint y: 260, endPoint x: 516, endPoint y: 261, distance: 90.0
click at [516, 298] on h2 "Why Int" at bounding box center [658, 309] width 459 height 23
paste div
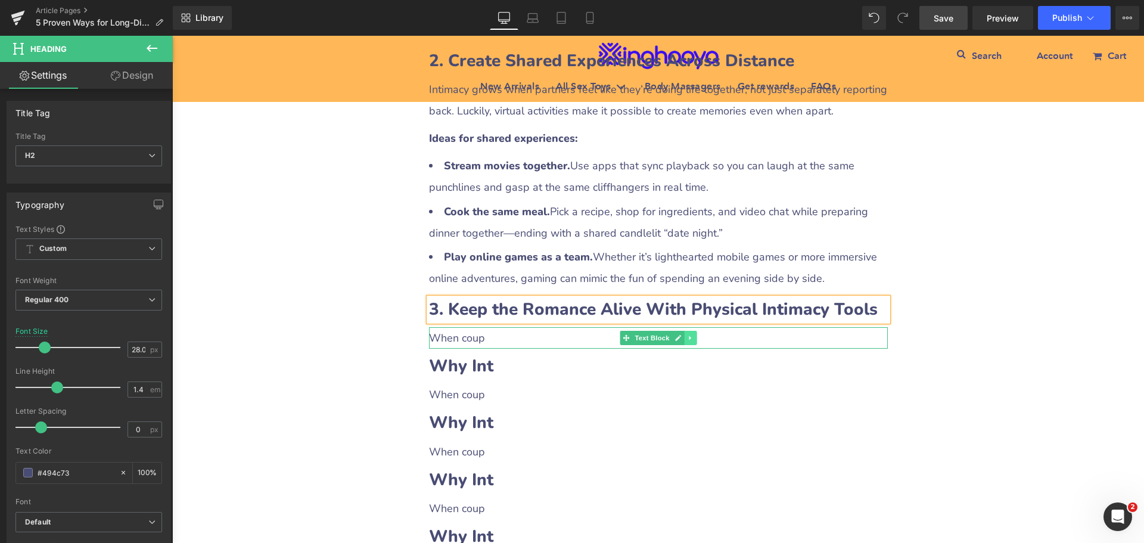
click at [690, 331] on link at bounding box center [690, 338] width 13 height 14
click at [681, 334] on icon at bounding box center [684, 337] width 7 height 7
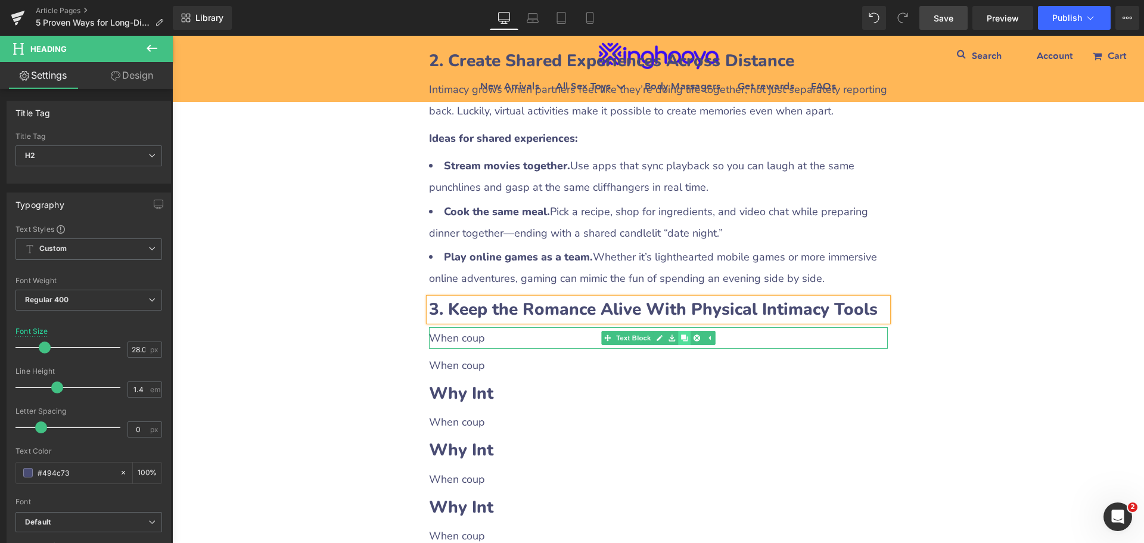
click at [681, 334] on icon at bounding box center [684, 337] width 7 height 7
click at [443, 327] on p "When coup" at bounding box center [658, 337] width 459 height 21
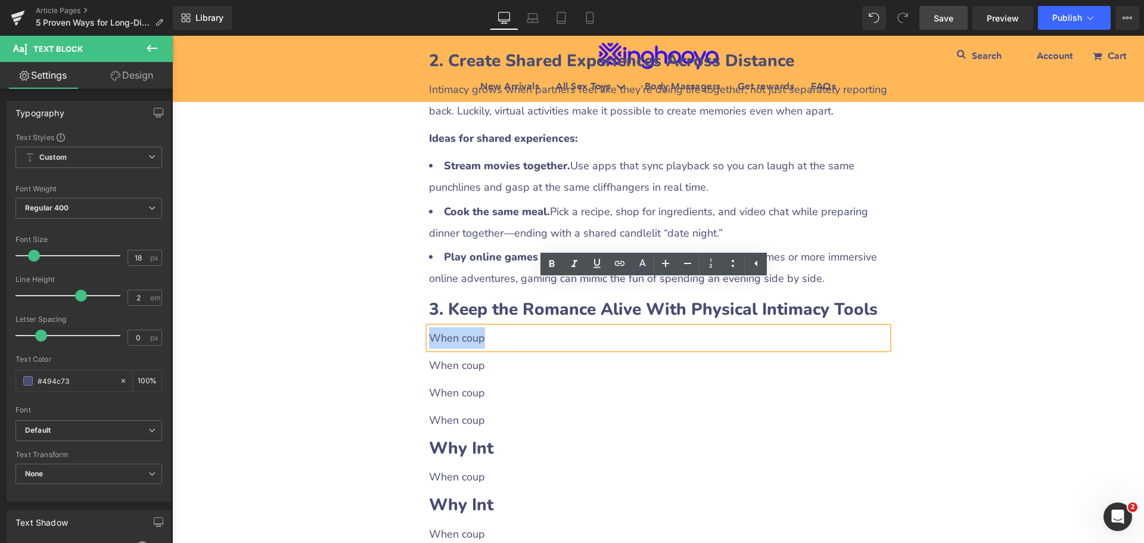
drag, startPoint x: 427, startPoint y: 292, endPoint x: 481, endPoint y: 293, distance: 53.7
click at [481, 327] on p "When coup" at bounding box center [658, 337] width 459 height 21
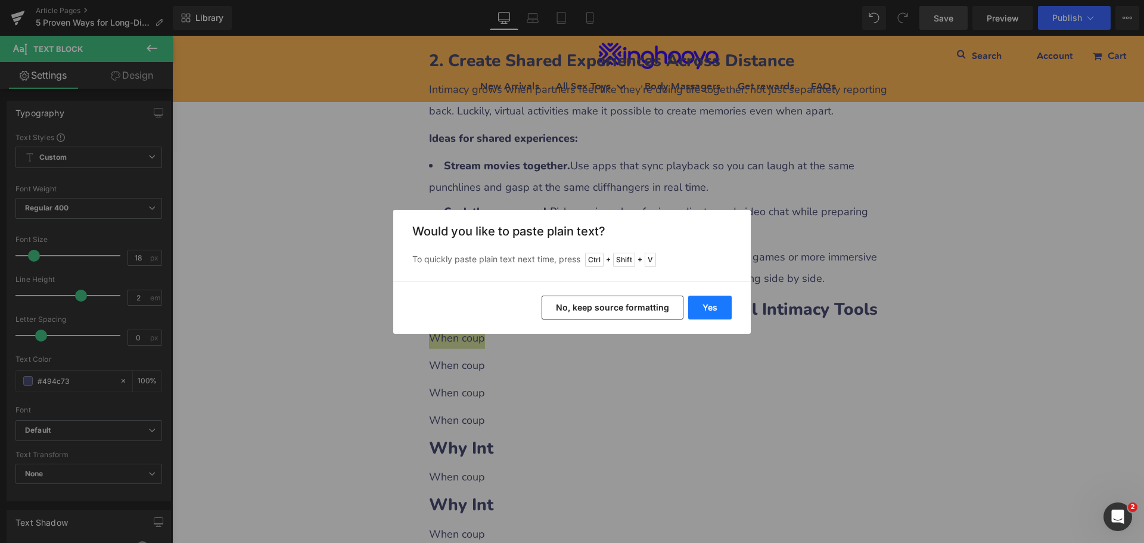
click at [692, 308] on button "Yes" at bounding box center [710, 308] width 44 height 24
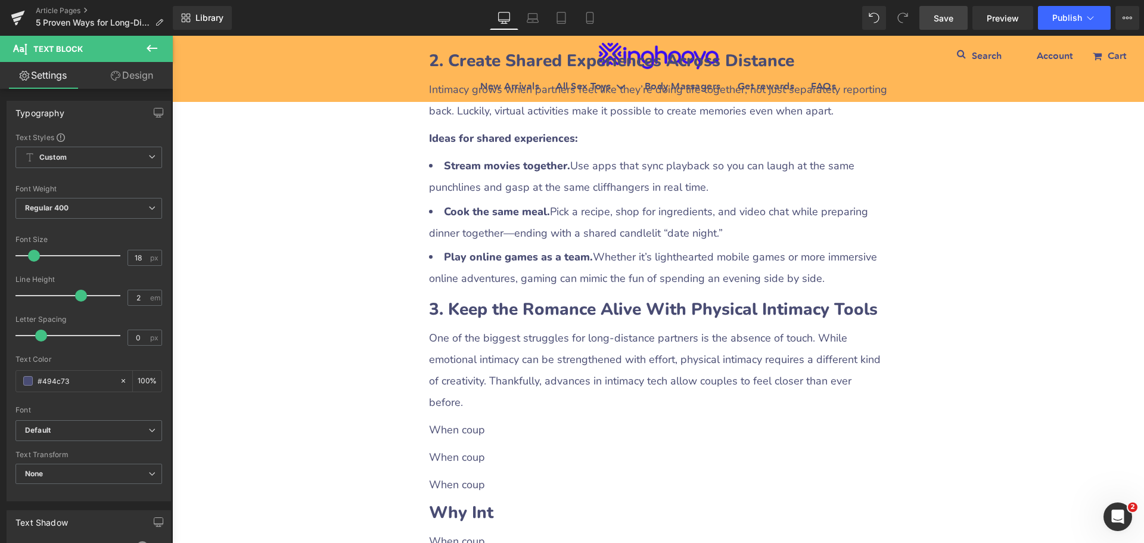
scroll to position [1371, 0]
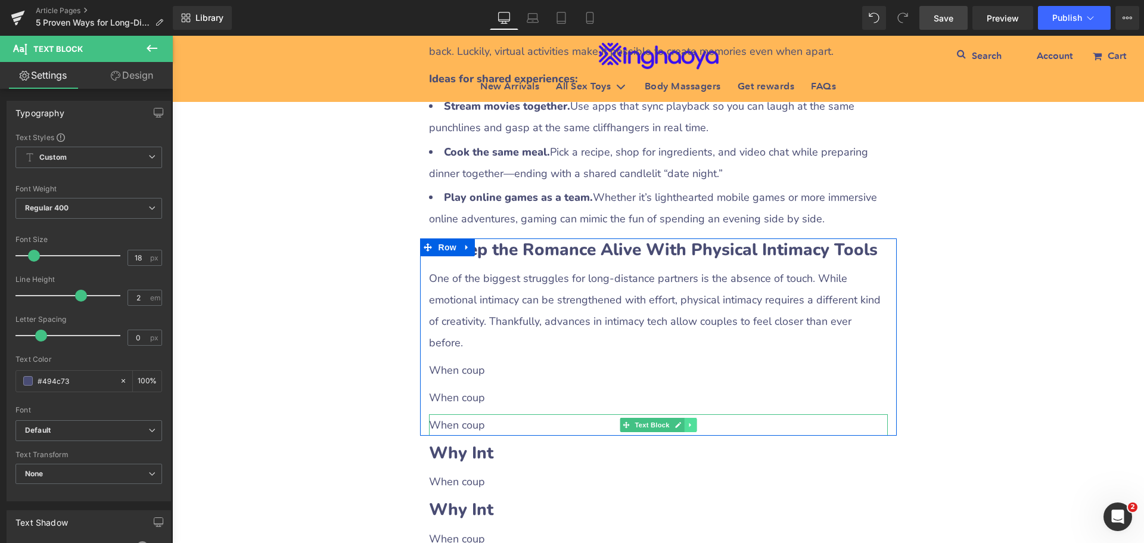
click at [687, 421] on icon at bounding box center [690, 424] width 7 height 7
click at [693, 421] on icon at bounding box center [696, 424] width 7 height 7
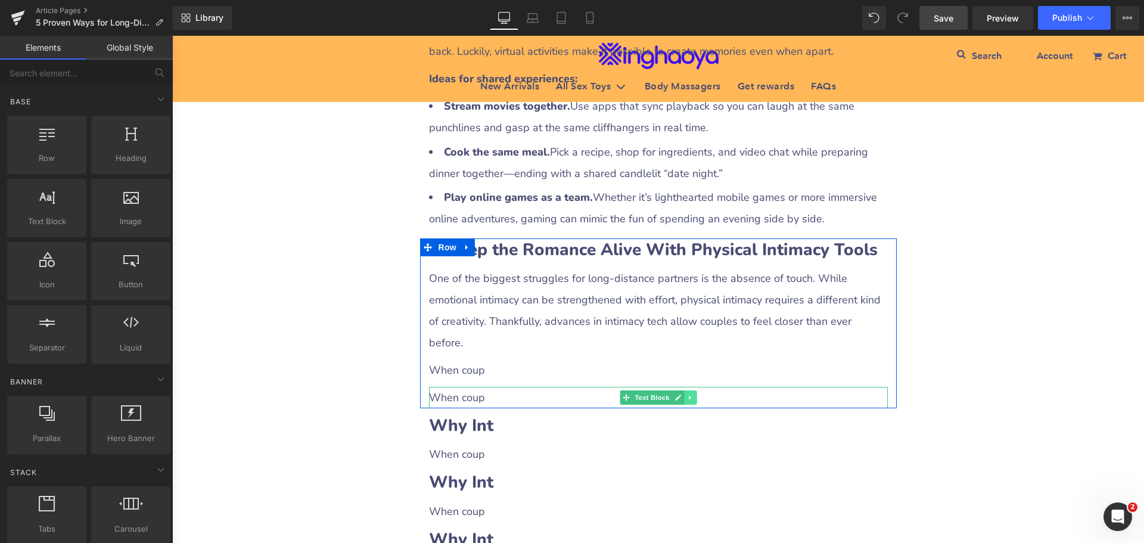
click at [687, 394] on icon at bounding box center [690, 397] width 7 height 7
click at [690, 390] on link at bounding box center [696, 397] width 13 height 14
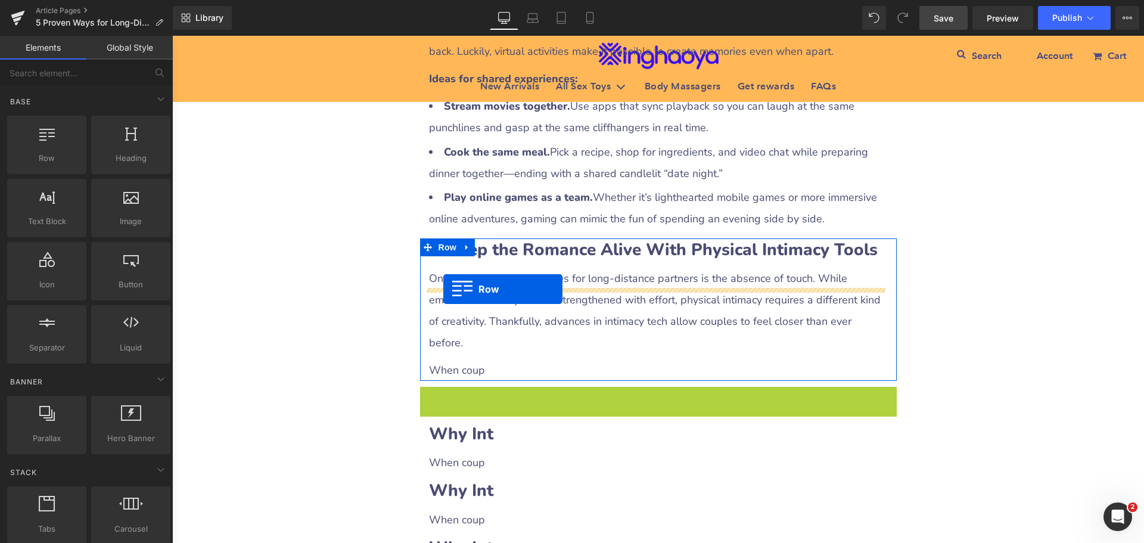
drag, startPoint x: 423, startPoint y: 331, endPoint x: 443, endPoint y: 289, distance: 46.9
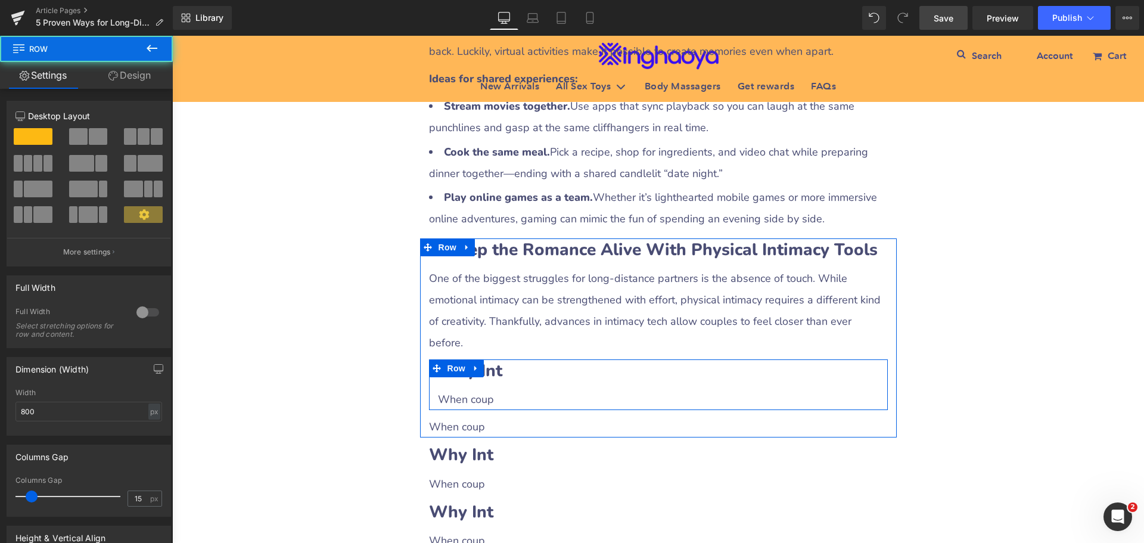
click at [481, 359] on b "Why Int" at bounding box center [470, 370] width 64 height 23
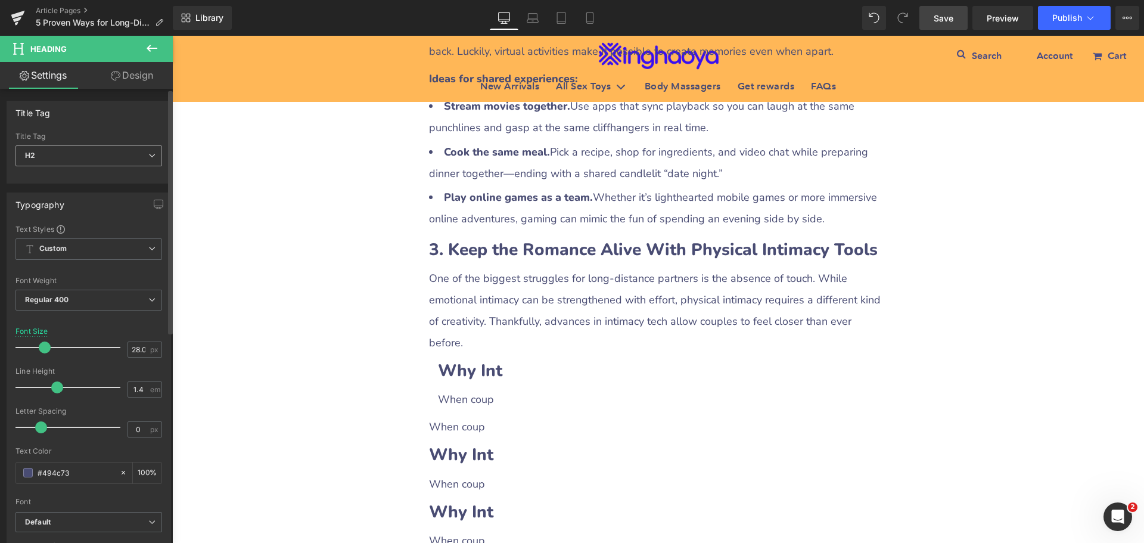
drag, startPoint x: 82, startPoint y: 155, endPoint x: 61, endPoint y: 170, distance: 25.5
click at [81, 155] on span "H2" at bounding box center [88, 155] width 147 height 21
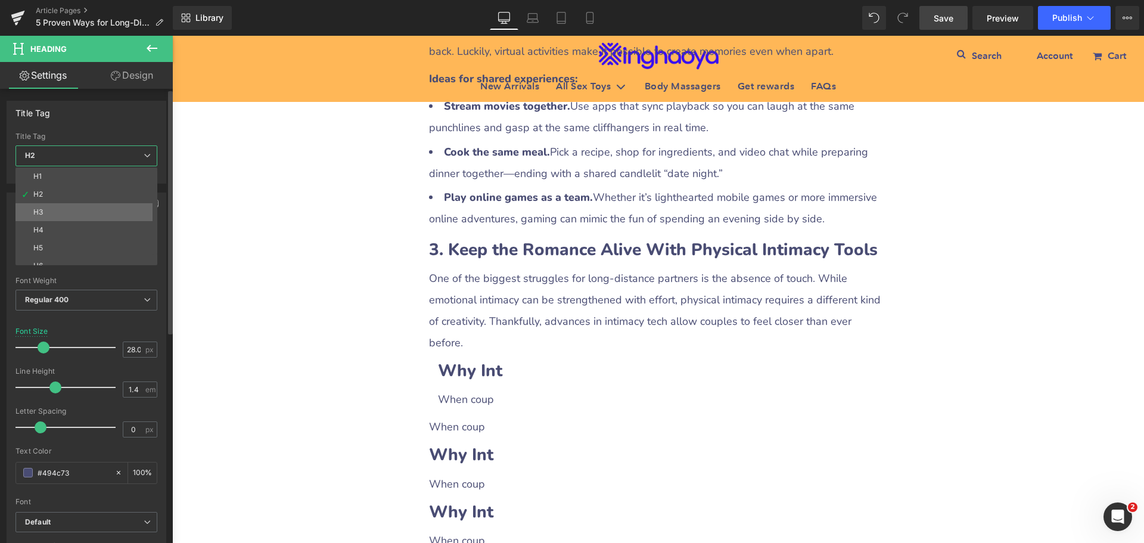
click at [41, 212] on div "H3" at bounding box center [38, 212] width 10 height 8
type input "21.96"
type input "100"
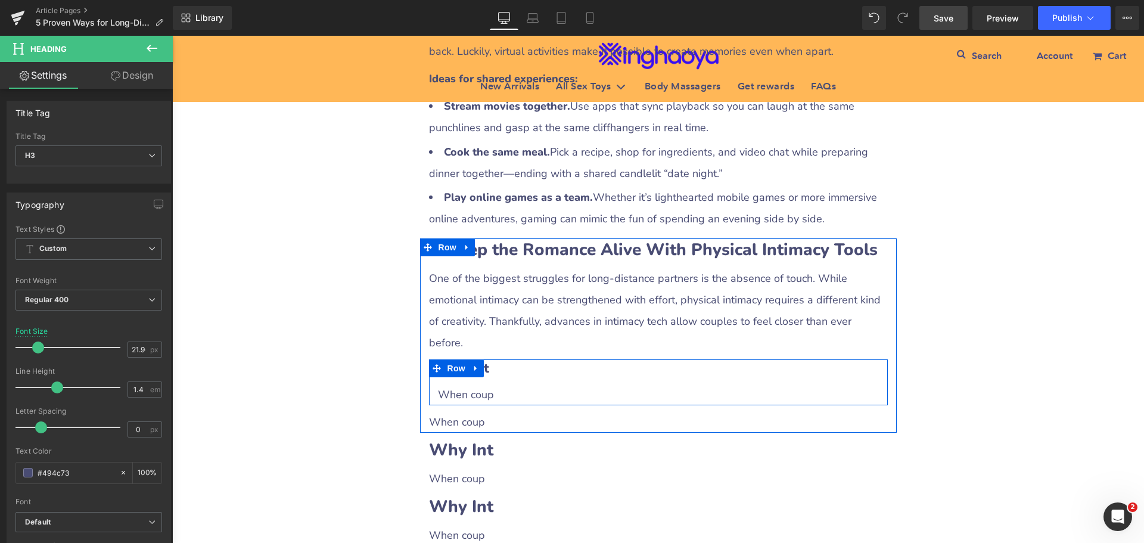
click at [490, 359] on h3 "Why Int" at bounding box center [658, 368] width 441 height 18
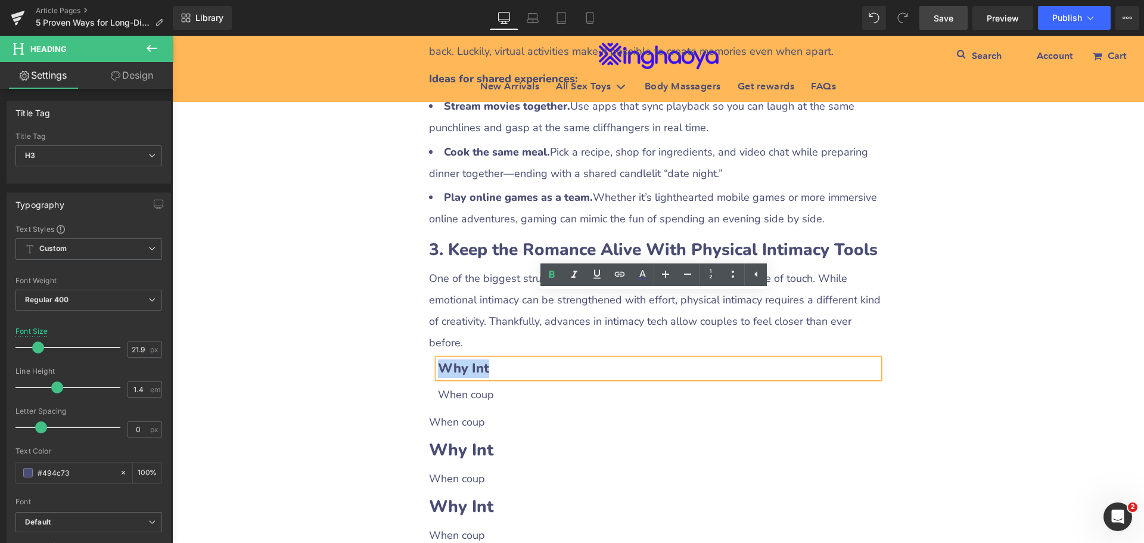
drag, startPoint x: 439, startPoint y: 306, endPoint x: 483, endPoint y: 305, distance: 44.7
click at [483, 359] on h3 "Why Int" at bounding box center [658, 368] width 441 height 18
paste div
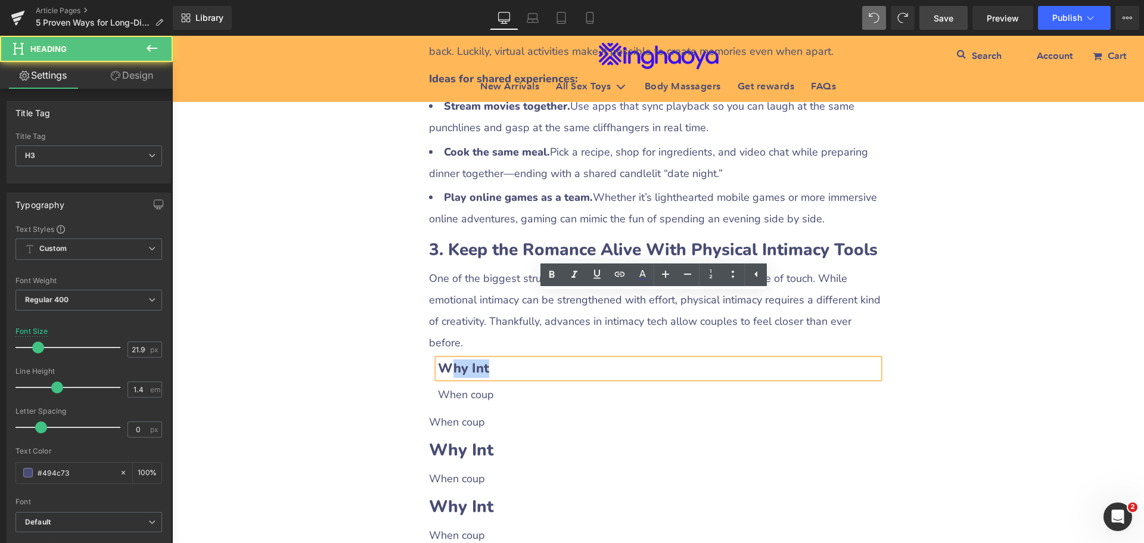
drag, startPoint x: 446, startPoint y: 303, endPoint x: 567, endPoint y: 306, distance: 121.0
click at [567, 359] on h3 "Why Int" at bounding box center [658, 368] width 441 height 18
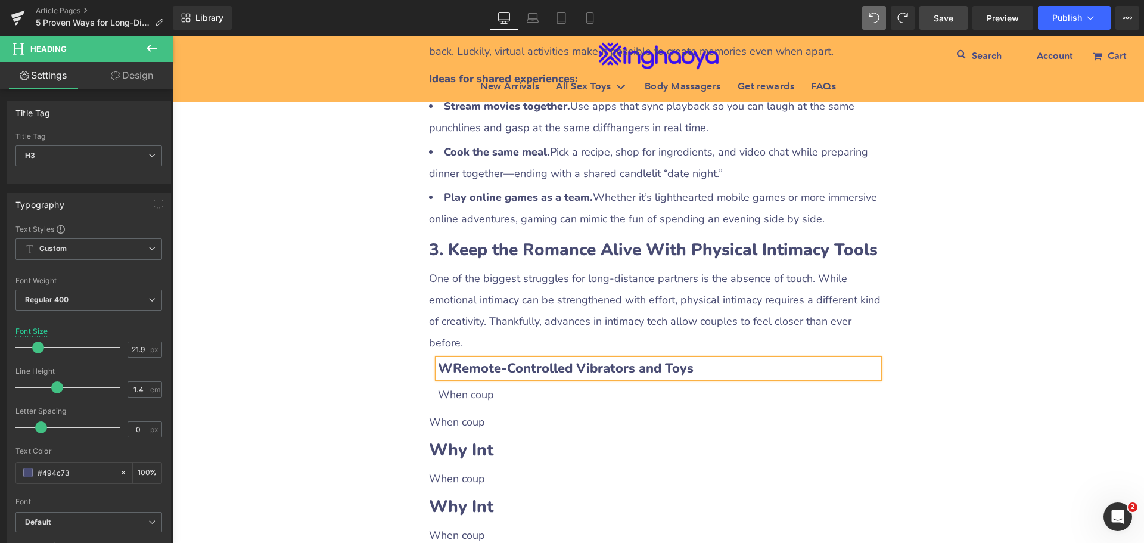
click at [446, 359] on b "WRemote-Controlled Vibrators and Toys" at bounding box center [566, 368] width 256 height 18
click at [484, 384] on p "When coup" at bounding box center [658, 394] width 441 height 21
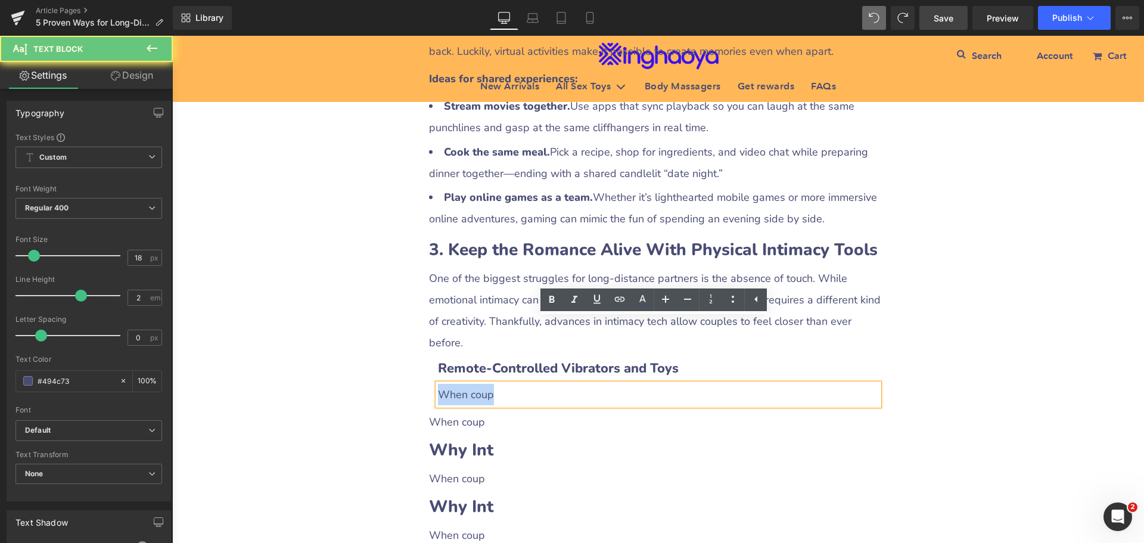
drag, startPoint x: 436, startPoint y: 331, endPoint x: 513, endPoint y: 333, distance: 76.9
click at [513, 384] on p "When coup" at bounding box center [658, 394] width 441 height 21
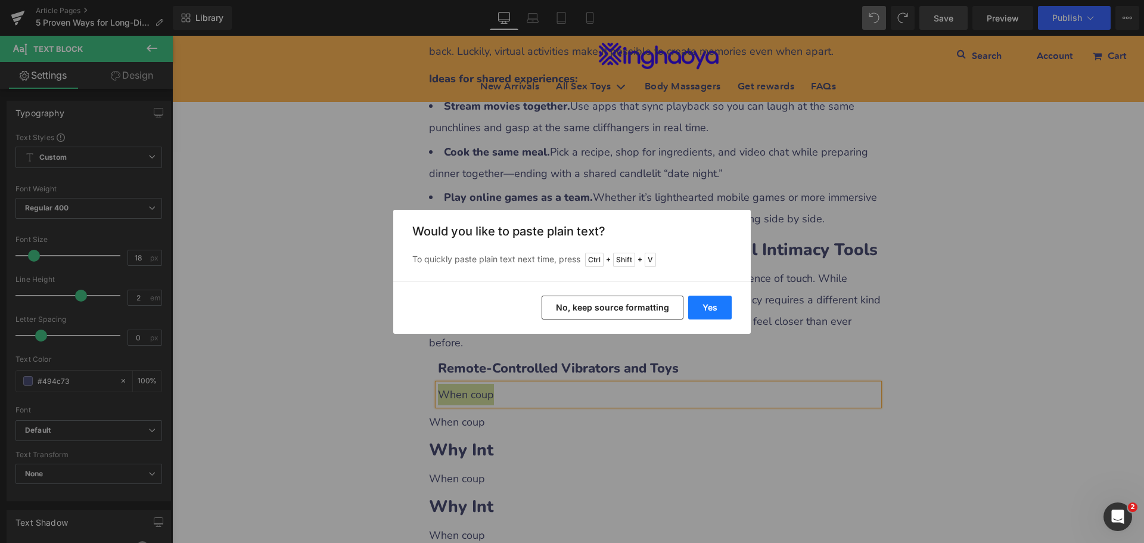
drag, startPoint x: 722, startPoint y: 305, endPoint x: 551, endPoint y: 282, distance: 173.2
click at [722, 305] on button "Yes" at bounding box center [710, 308] width 44 height 24
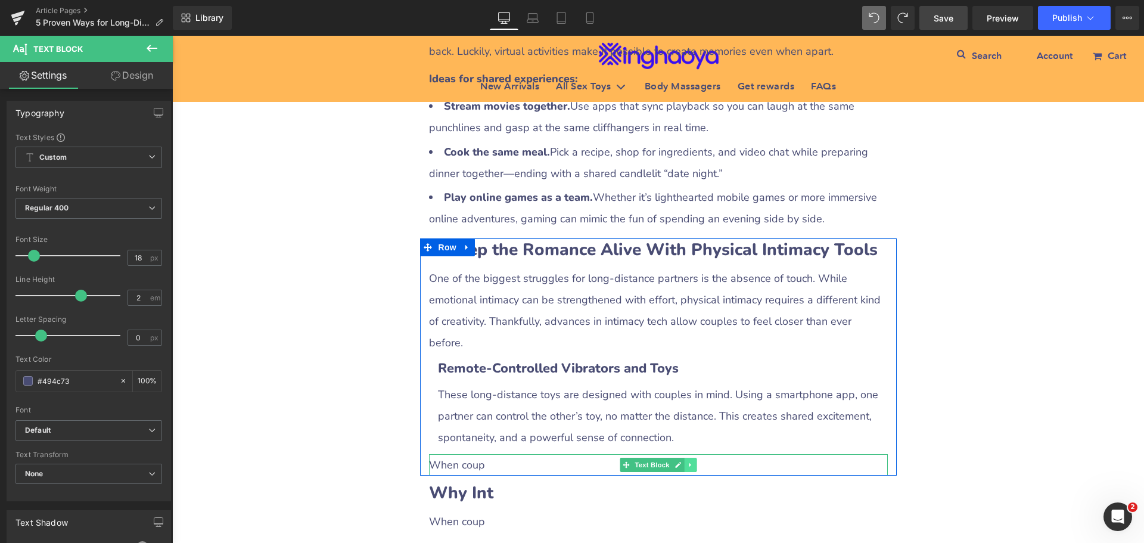
click at [689, 463] on icon at bounding box center [690, 465] width 2 height 4
click at [684, 458] on link at bounding box center [684, 465] width 13 height 14
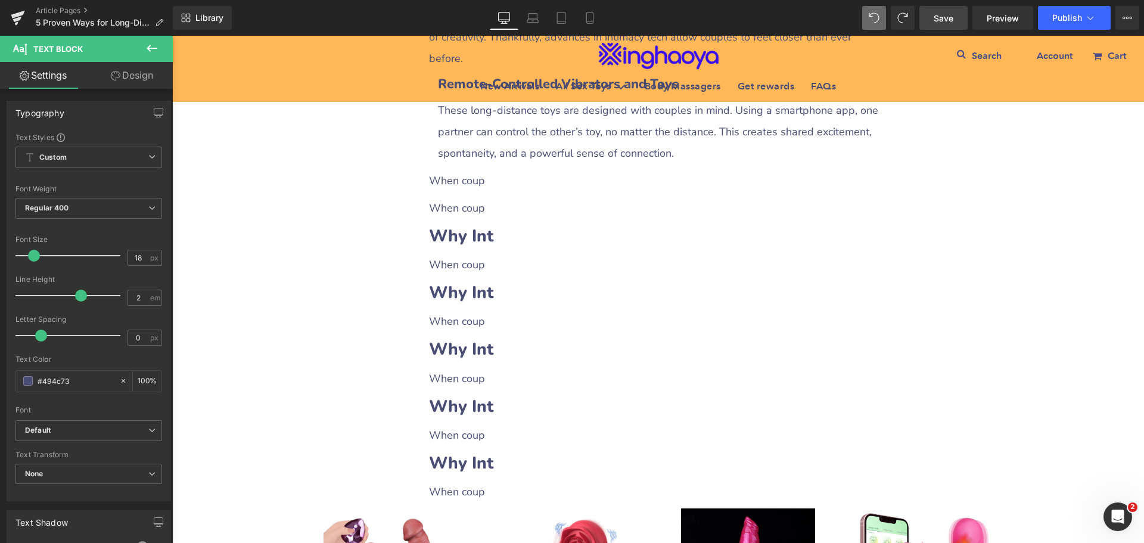
scroll to position [1476, 0]
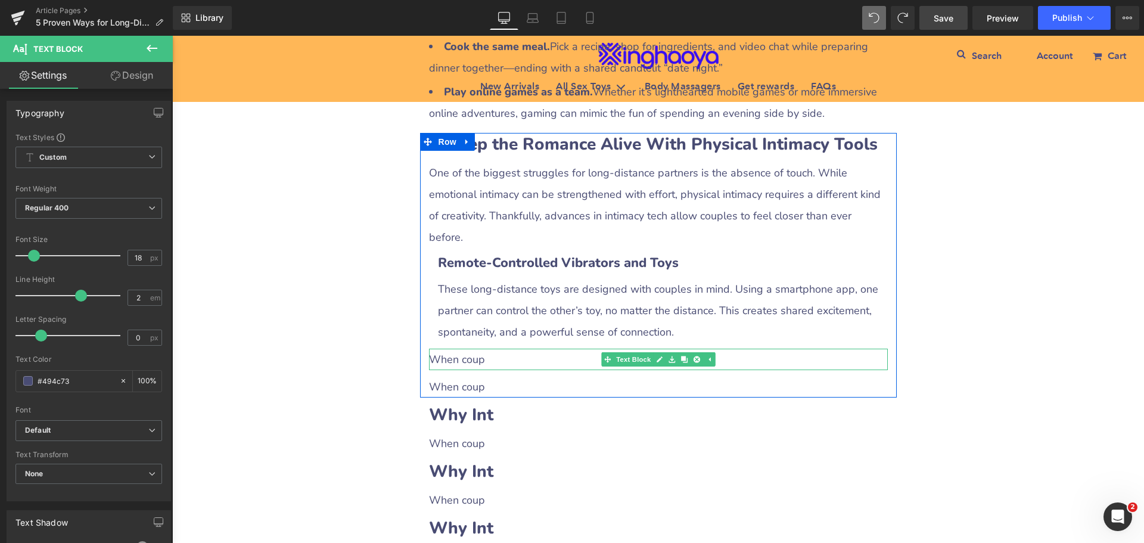
click at [485, 349] on p "When coup" at bounding box center [658, 359] width 459 height 21
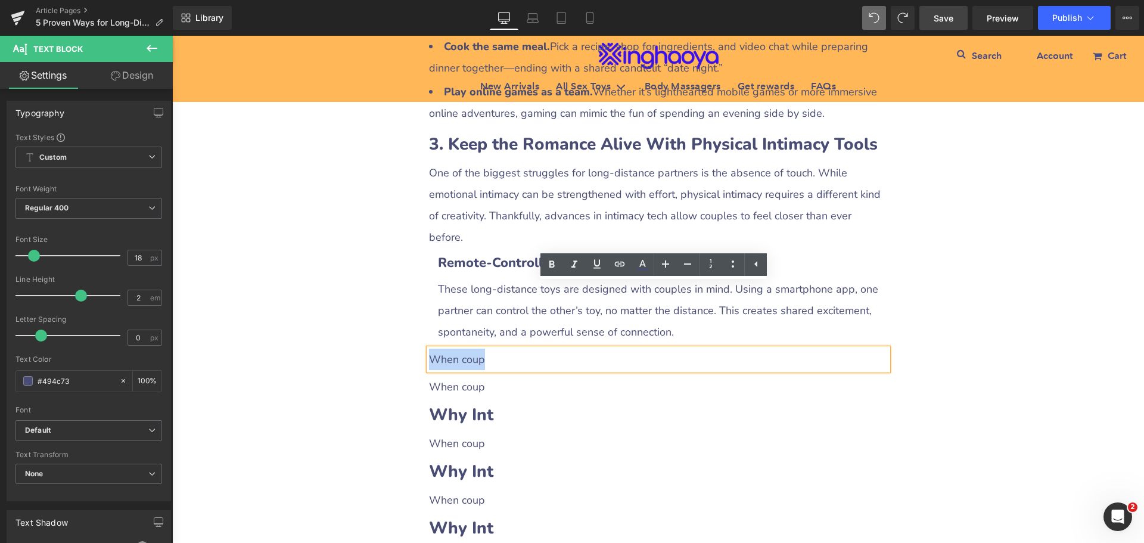
drag, startPoint x: 426, startPoint y: 295, endPoint x: 485, endPoint y: 294, distance: 58.4
click at [485, 349] on p "When coup" at bounding box center [658, 359] width 459 height 21
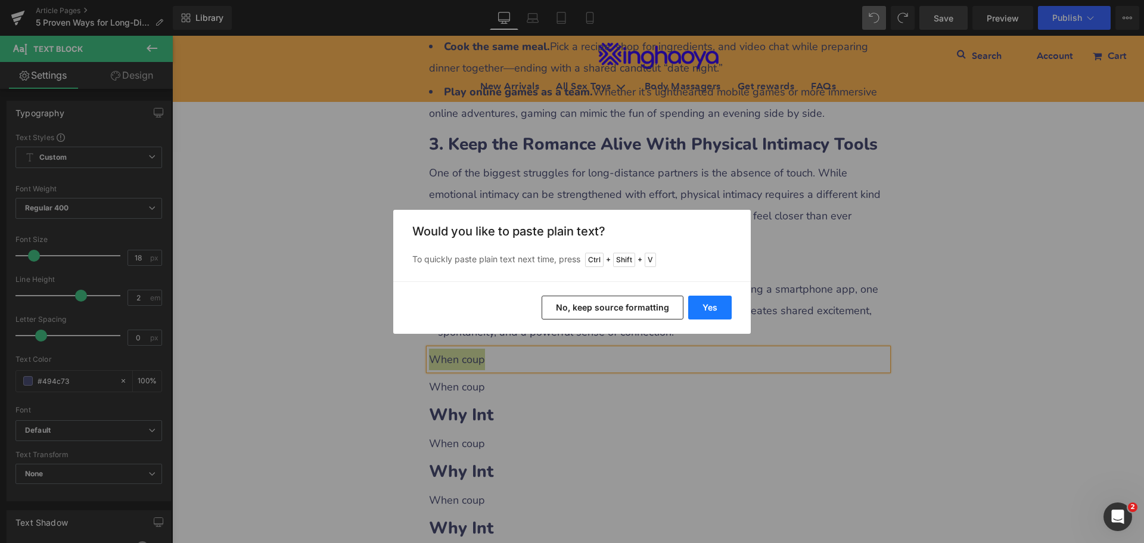
click at [709, 312] on button "Yes" at bounding box center [710, 308] width 44 height 24
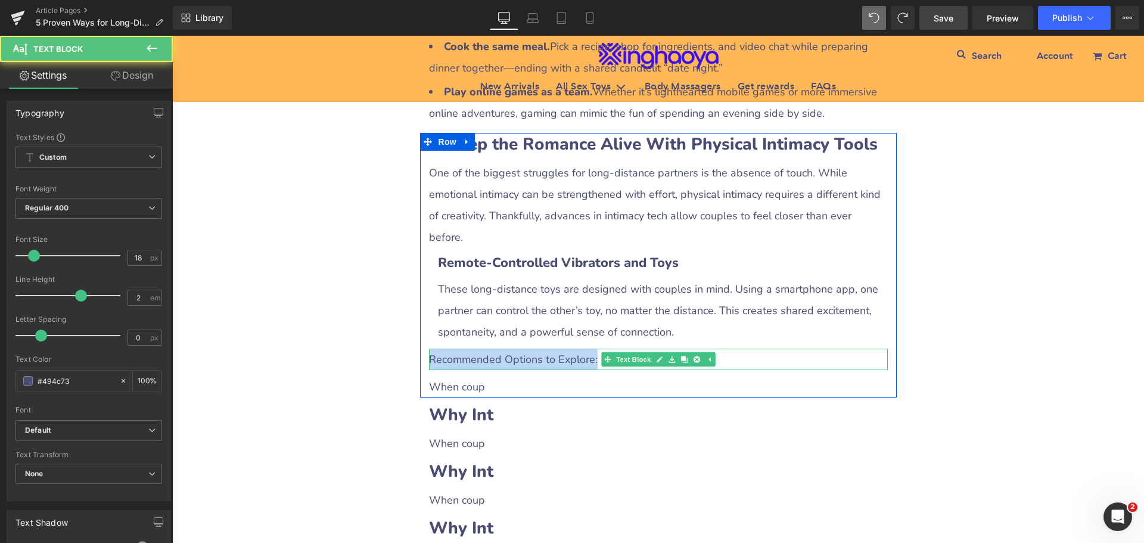
drag, startPoint x: 594, startPoint y: 293, endPoint x: 393, endPoint y: 290, distance: 200.3
click at [393, 290] on div "5 Proven Ways for Long-Distance Couples to Stay Intimate (With Practical Toy Re…" at bounding box center [658, 214] width 972 height 3076
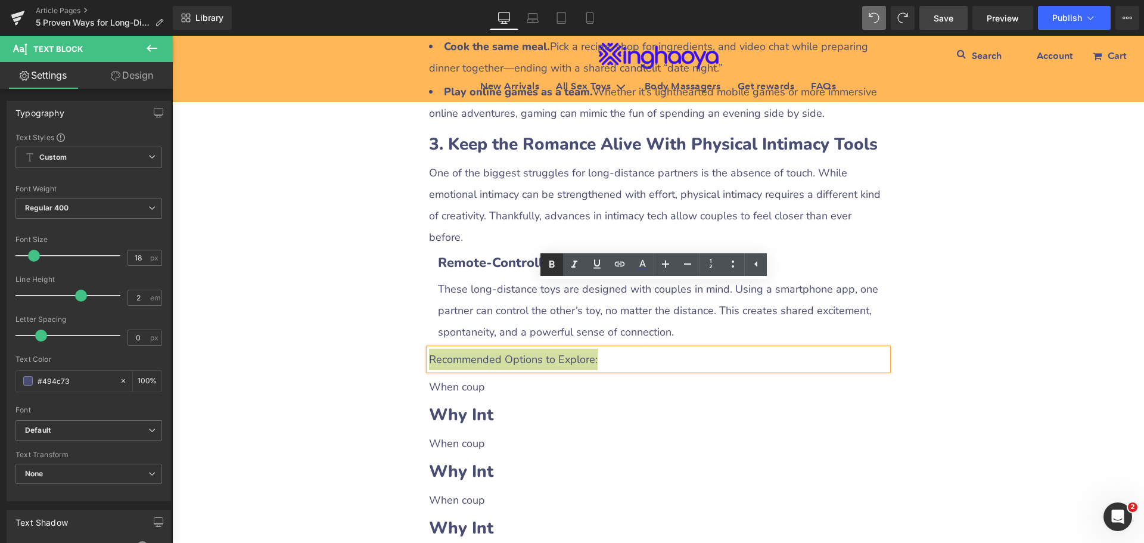
click at [551, 264] on icon at bounding box center [552, 263] width 5 height 7
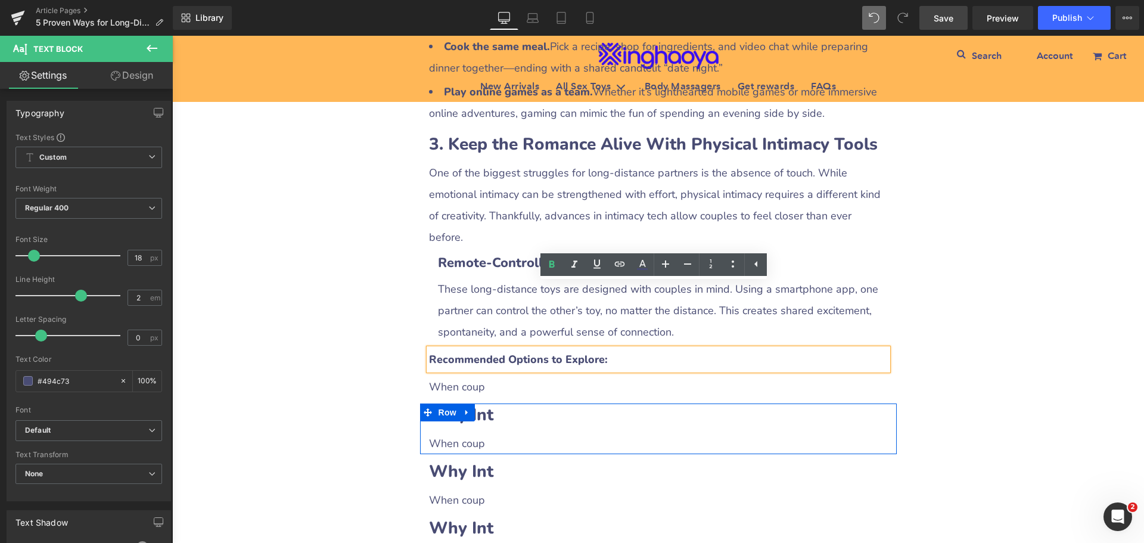
click at [451, 376] on p "When coup" at bounding box center [658, 386] width 459 height 21
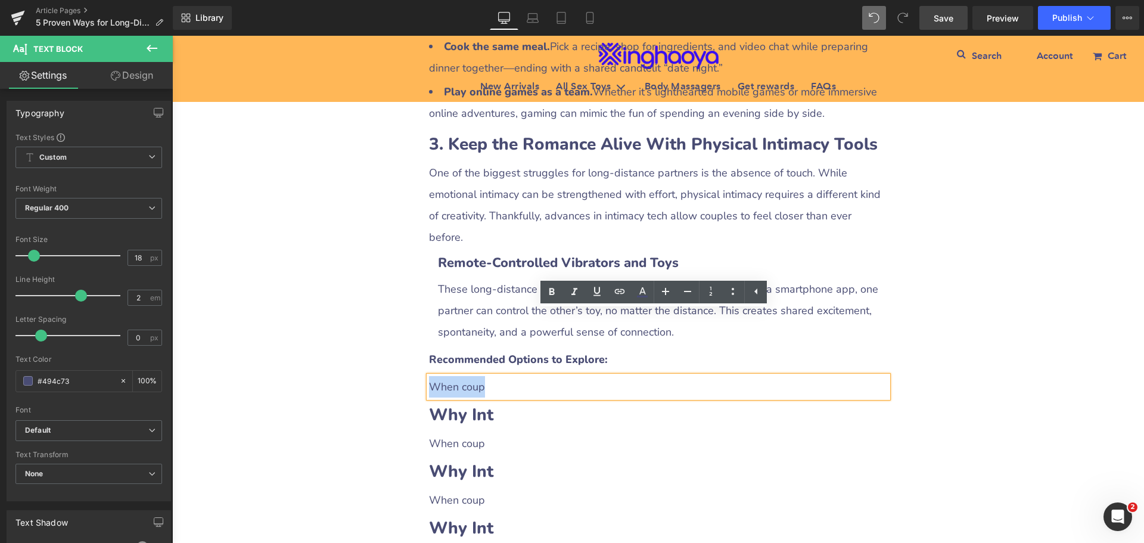
drag, startPoint x: 428, startPoint y: 318, endPoint x: 491, endPoint y: 322, distance: 63.3
click at [491, 376] on p "When coup" at bounding box center [658, 386] width 459 height 21
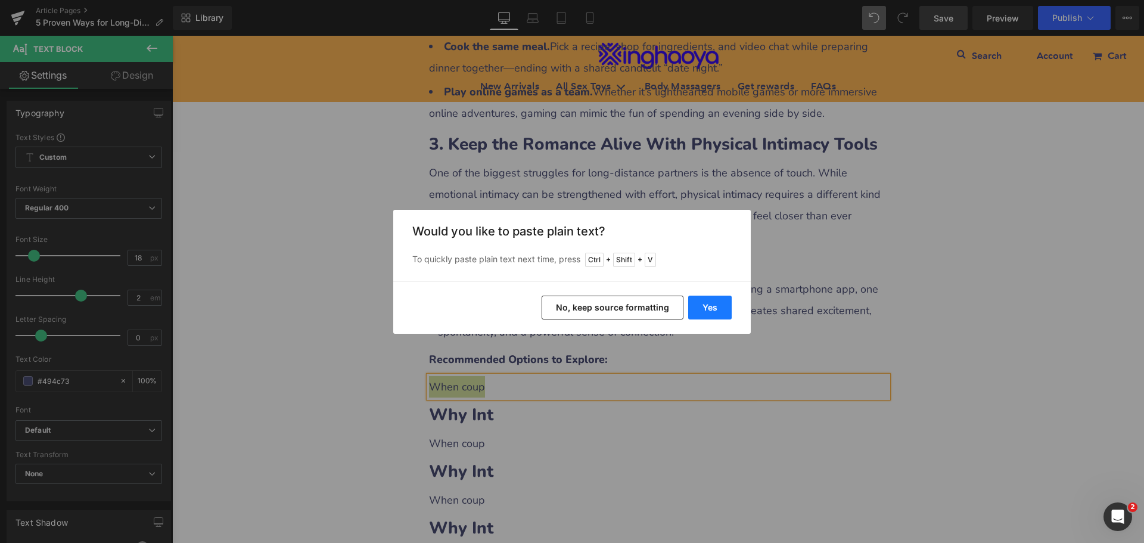
click at [705, 311] on button "Yes" at bounding box center [710, 308] width 44 height 24
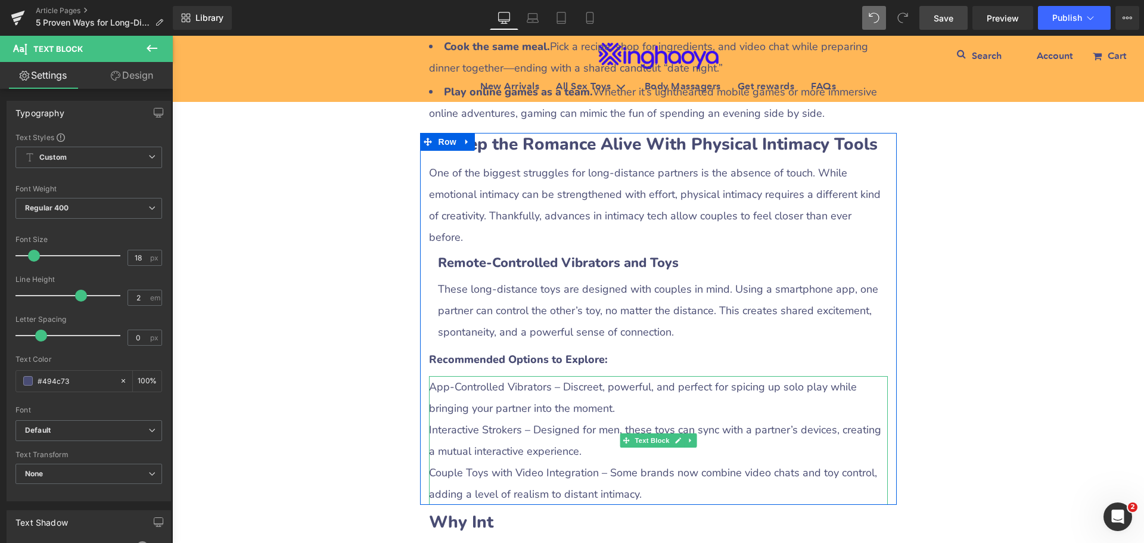
click at [499, 419] on p "Interactive Strokers – Designed for men, these toys can sync with a partner’s d…" at bounding box center [658, 440] width 459 height 43
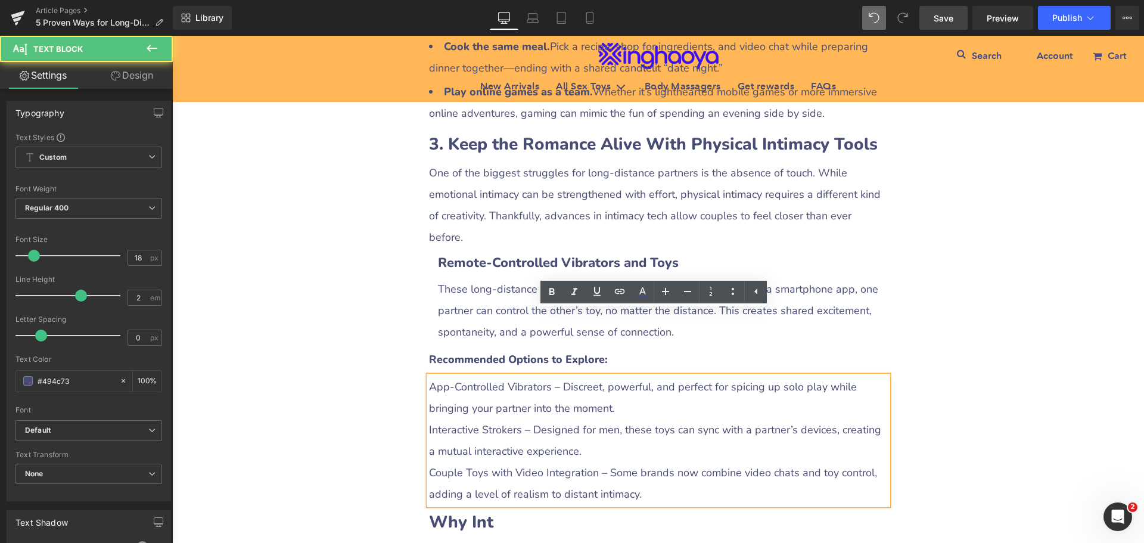
click at [429, 376] on div "App-Controlled Vibrators – Discreet, powerful, and perfect for spicing up solo …" at bounding box center [658, 440] width 459 height 129
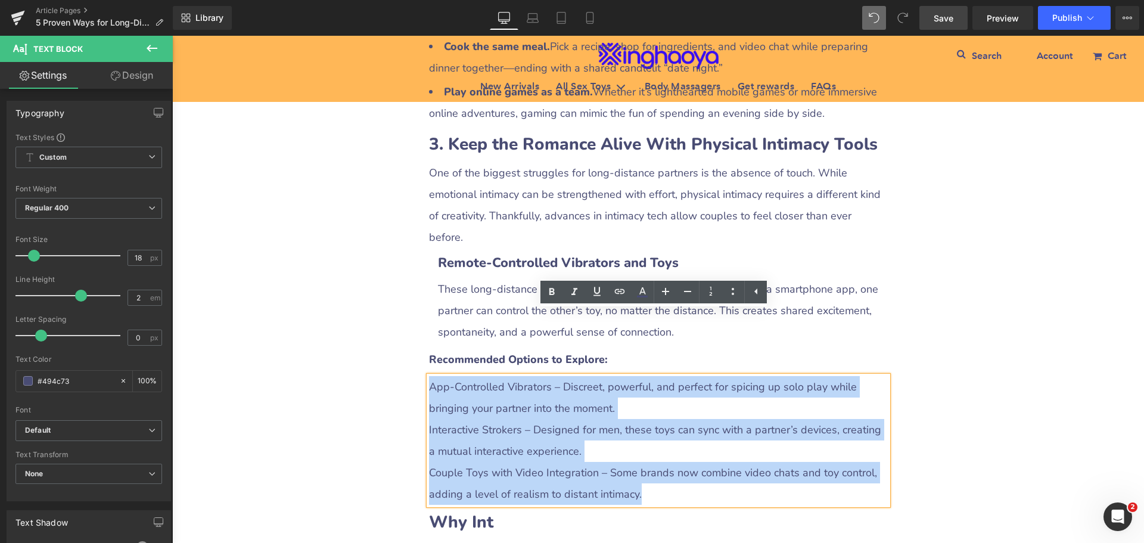
drag, startPoint x: 427, startPoint y: 320, endPoint x: 701, endPoint y: 420, distance: 291.7
click at [701, 420] on div "App-Controlled Vibrators – Discreet, powerful, and perfect for spicing up solo …" at bounding box center [658, 440] width 459 height 129
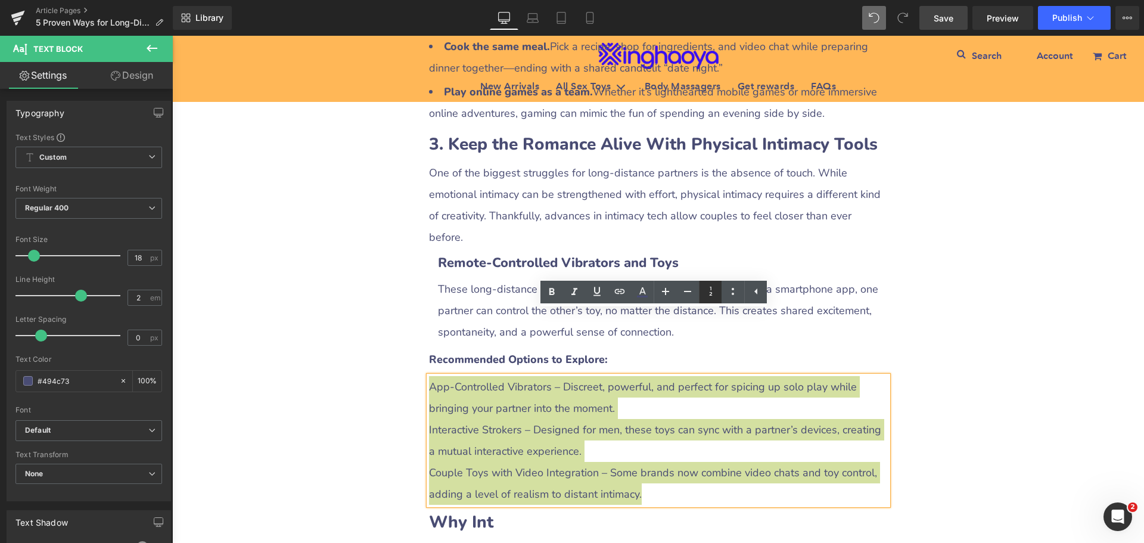
click at [709, 294] on icon at bounding box center [711, 291] width 14 height 14
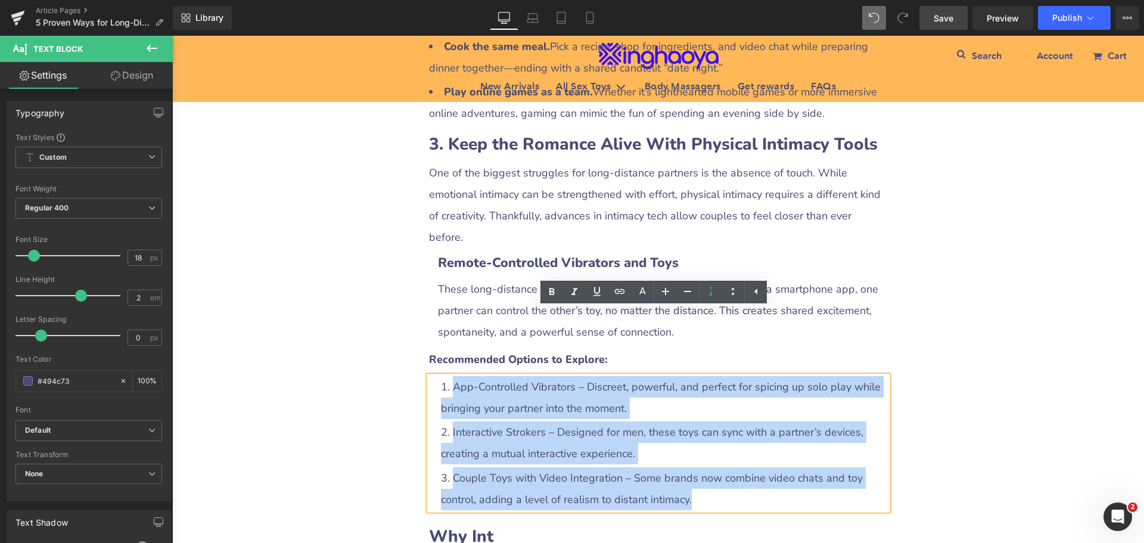
click at [510, 421] on li "Interactive Strokers – Designed for men, these toys can sync with a partner’s d…" at bounding box center [664, 442] width 447 height 43
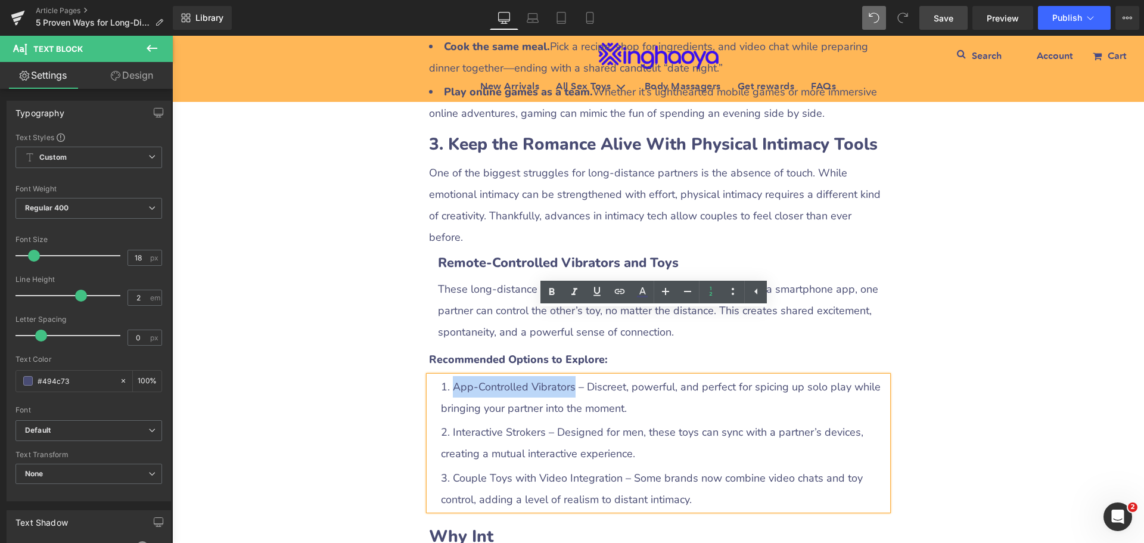
drag, startPoint x: 448, startPoint y: 317, endPoint x: 563, endPoint y: 320, distance: 115.1
click at [563, 376] on li "App-Controlled Vibrators – Discreet, powerful, and perfect for spicing up solo …" at bounding box center [664, 397] width 447 height 43
click at [550, 295] on icon at bounding box center [552, 292] width 14 height 14
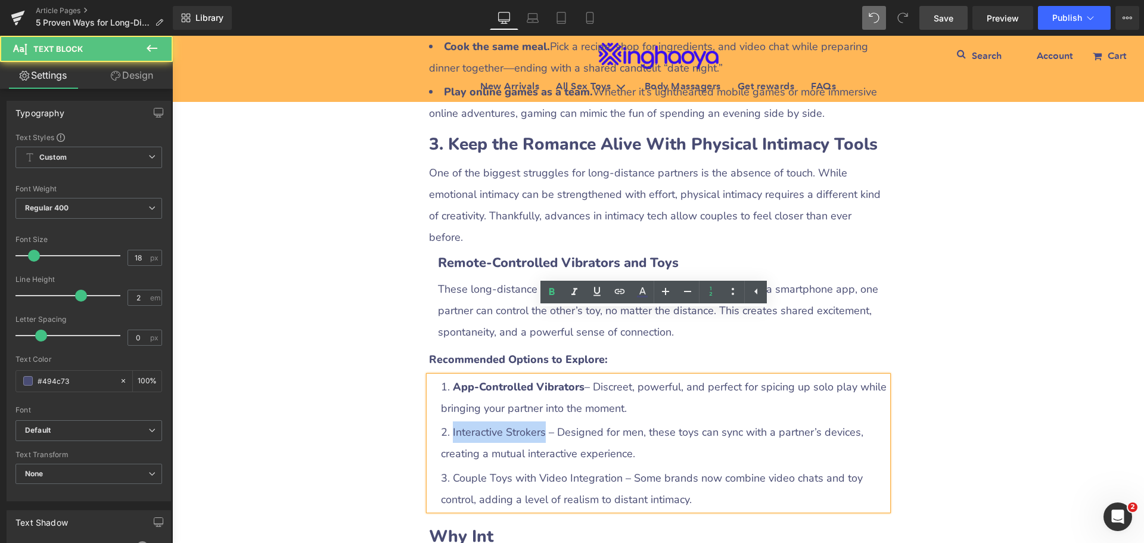
drag, startPoint x: 449, startPoint y: 363, endPoint x: 539, endPoint y: 364, distance: 90.0
click at [539, 421] on li "Interactive Strokers – Designed for men, these toys can sync with a partner’s d…" at bounding box center [664, 442] width 447 height 43
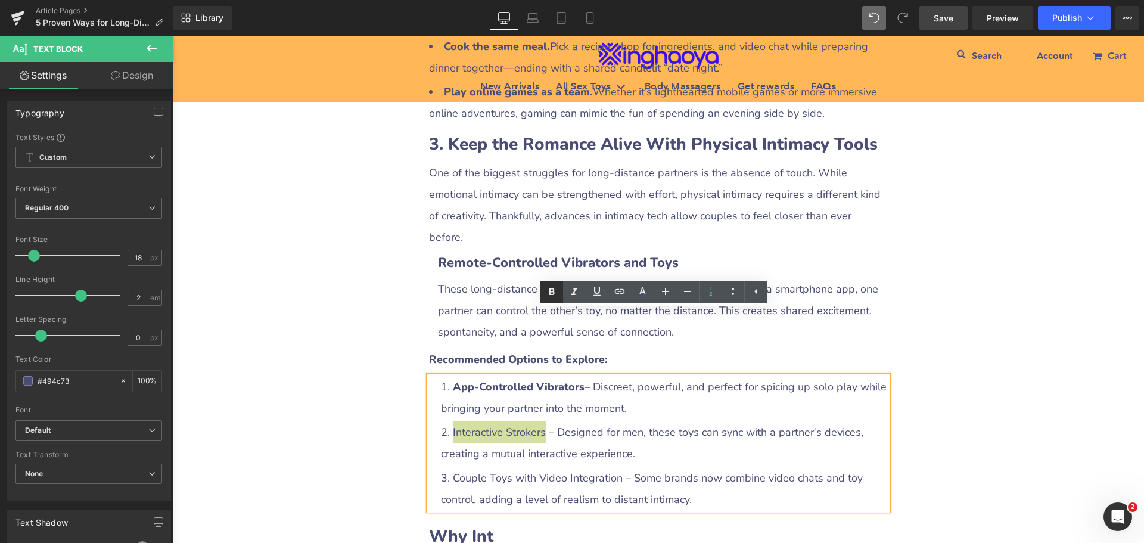
click at [551, 297] on icon at bounding box center [552, 292] width 14 height 14
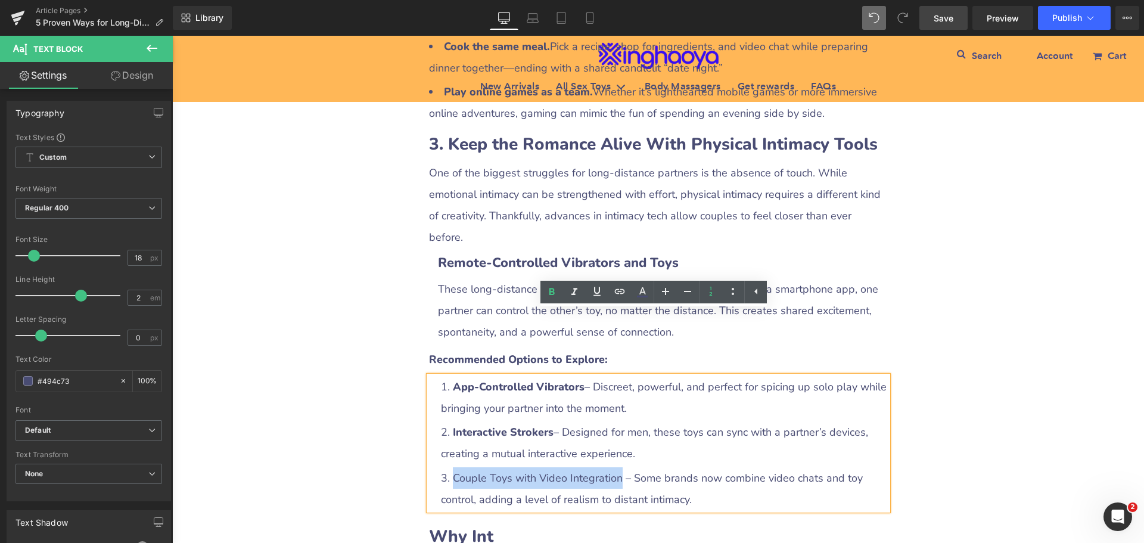
drag, startPoint x: 446, startPoint y: 414, endPoint x: 612, endPoint y: 412, distance: 166.3
click at [612, 467] on li "Couple Toys with Video Integration – Some brands now combine video chats and to…" at bounding box center [664, 488] width 447 height 43
click at [552, 291] on icon at bounding box center [552, 291] width 5 height 7
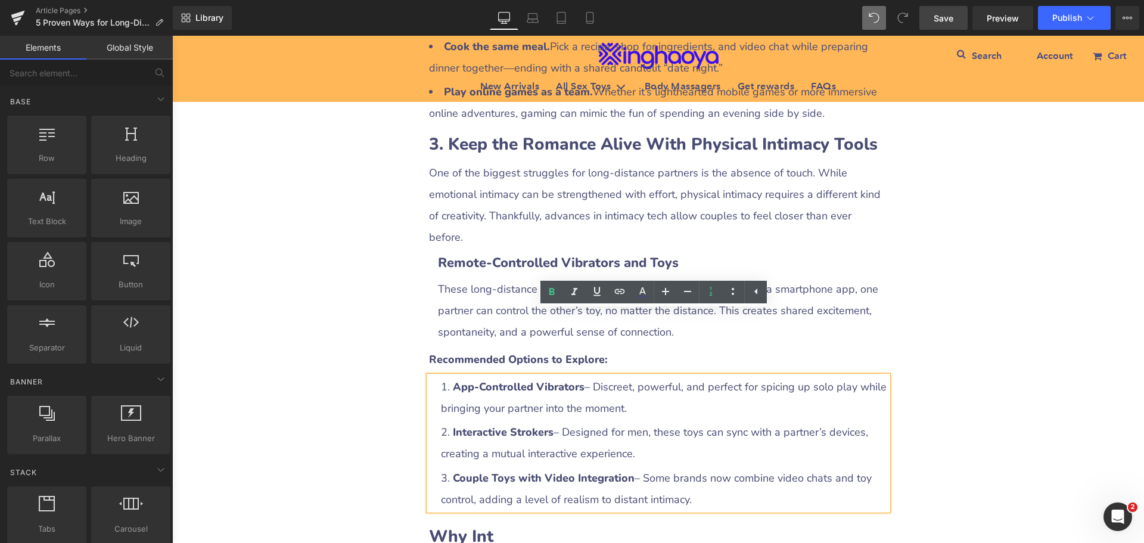
click at [948, 395] on div "5 Proven Ways for Long-Distance Couples to Stay Intimate (With Practical Toy Re…" at bounding box center [658, 274] width 972 height 3197
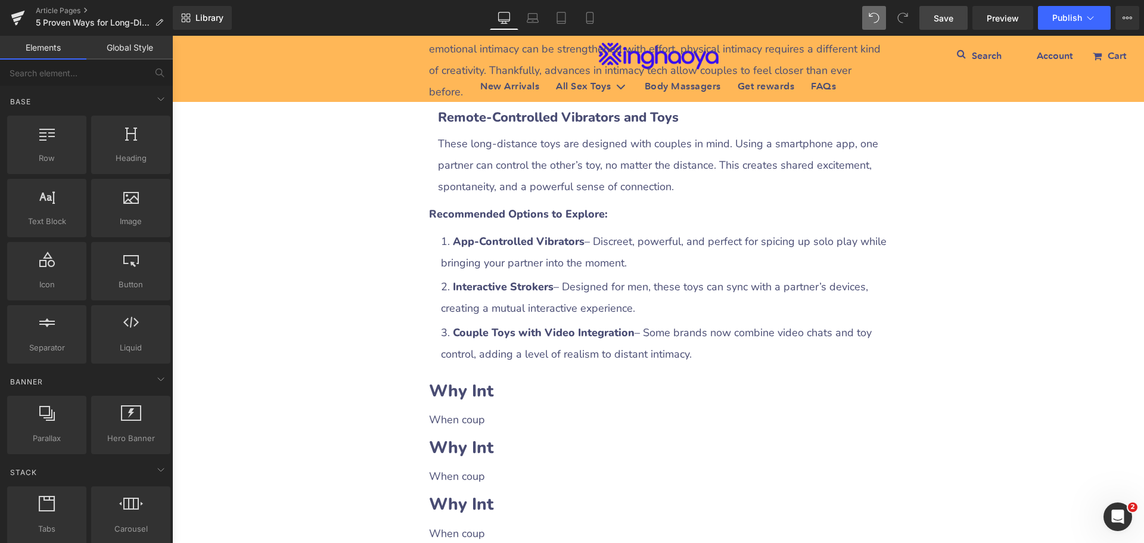
scroll to position [1655, 0]
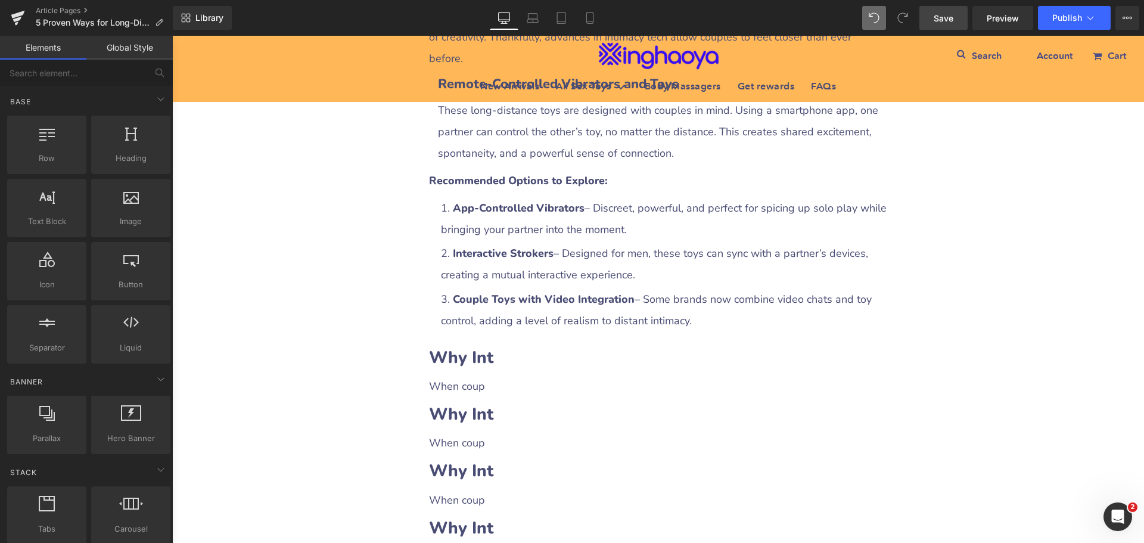
click at [321, 401] on div "5 Proven Ways for Long-Distance Couples to Stay Intimate (With Practical Toy Re…" at bounding box center [658, 95] width 972 height 3197
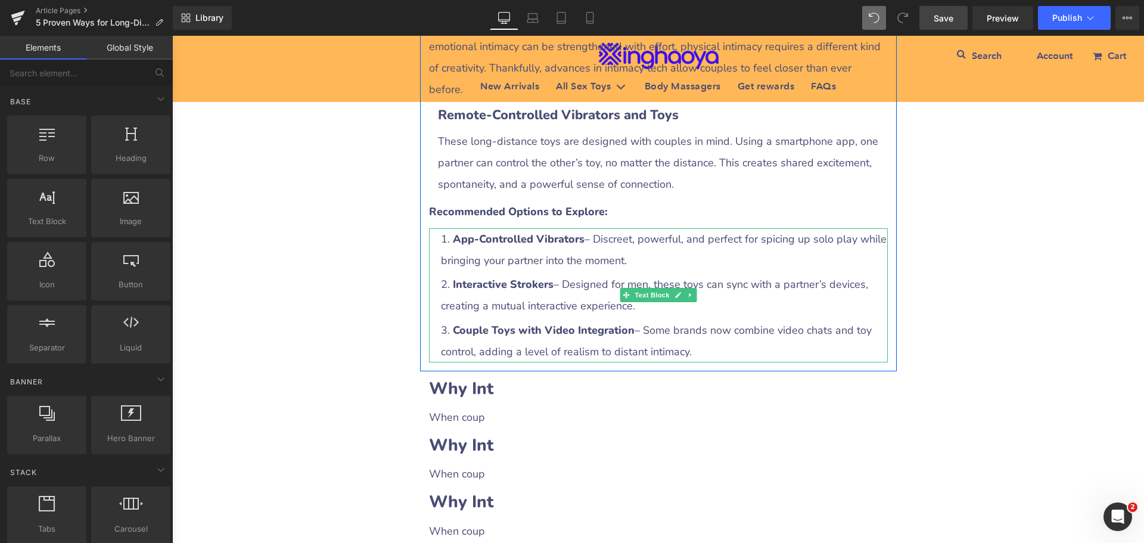
scroll to position [1596, 0]
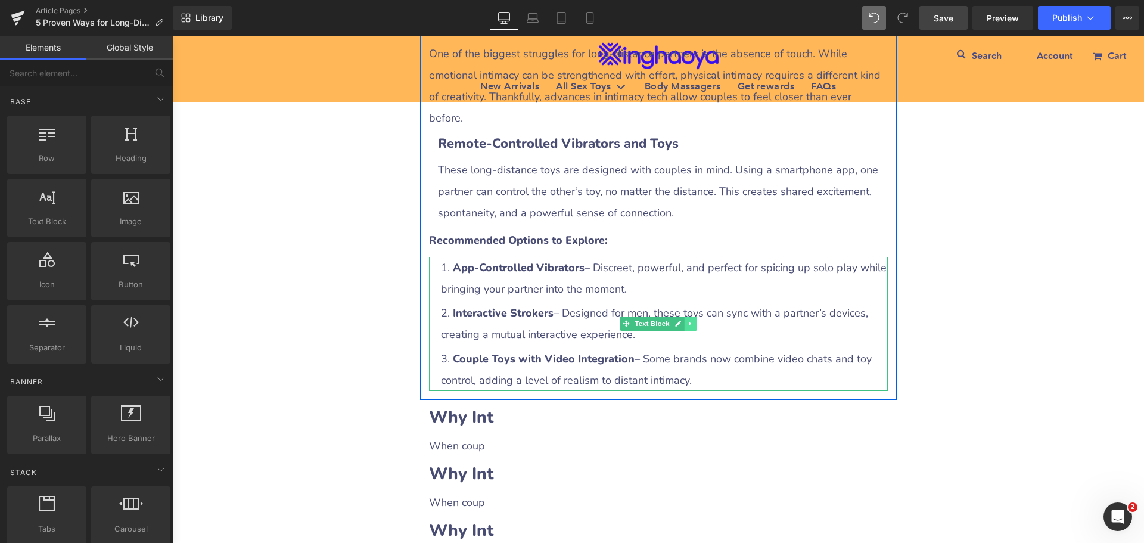
click at [689, 322] on icon at bounding box center [690, 324] width 2 height 4
click at [681, 320] on icon at bounding box center [684, 323] width 7 height 7
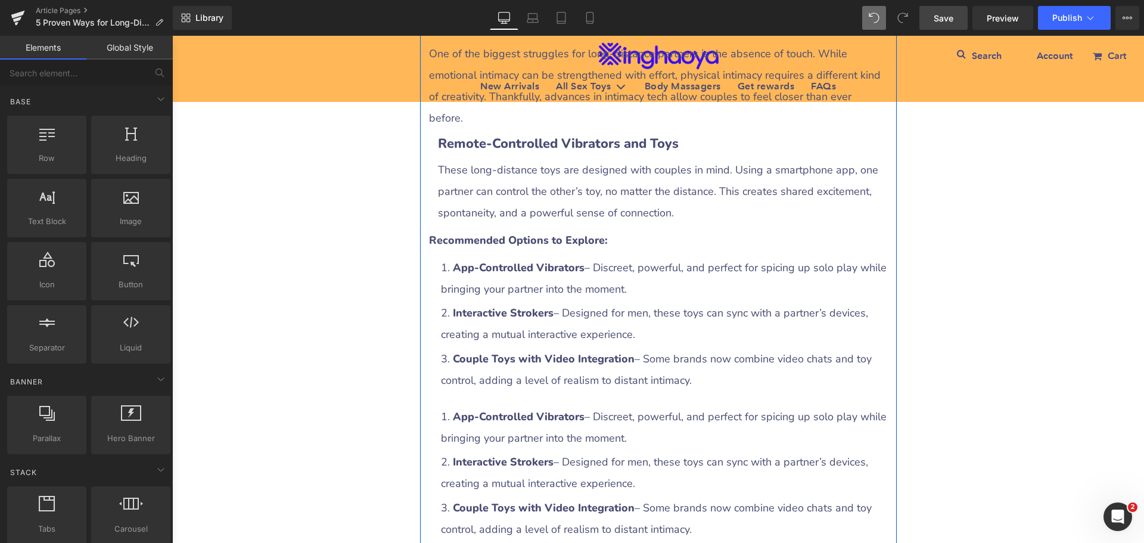
click at [460, 451] on li "Interactive Strokers – Designed for men, these toys can sync with a partner’s d…" at bounding box center [664, 472] width 447 height 43
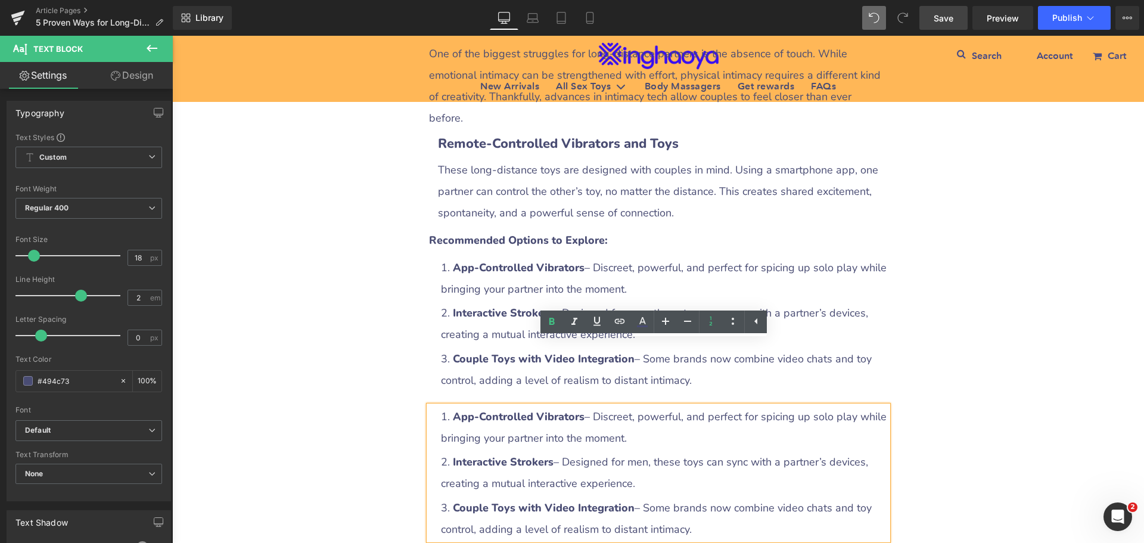
drag, startPoint x: 436, startPoint y: 347, endPoint x: 712, endPoint y: 458, distance: 296.8
click at [712, 458] on ol "App-Controlled Vibrators – Discreet, powerful, and perfect for spicing up solo …" at bounding box center [664, 473] width 447 height 134
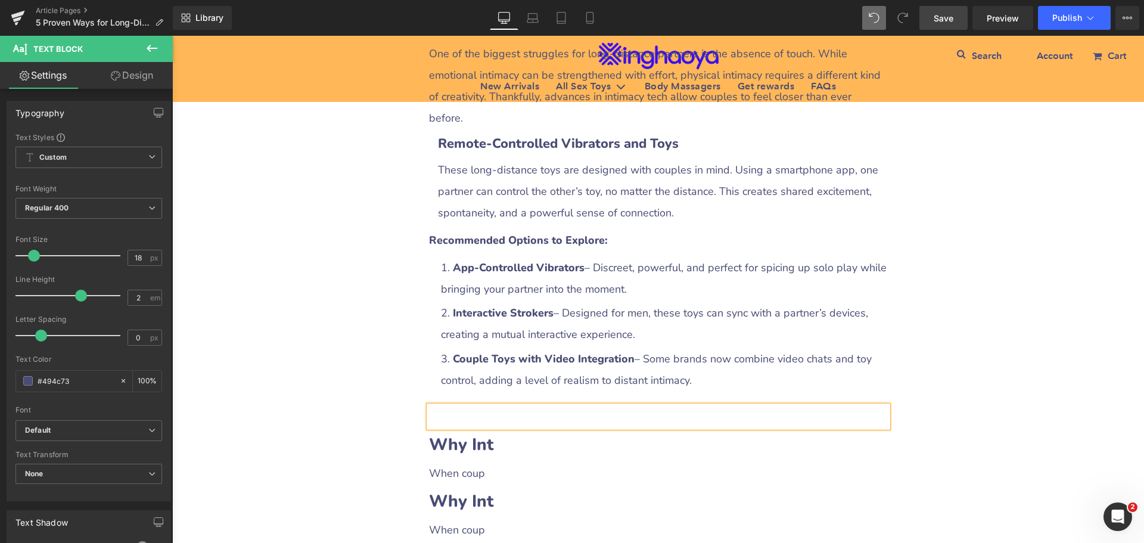
click at [994, 348] on div "5 Proven Ways for Long-Distance Couples to Stay Intimate (With Practical Toy Re…" at bounding box center [658, 169] width 972 height 3225
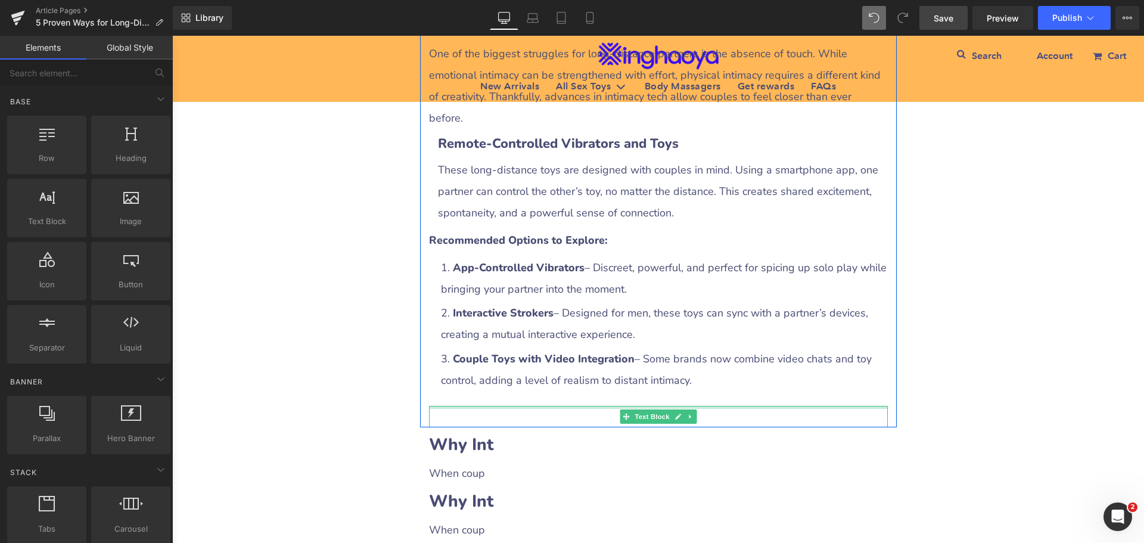
click at [446, 406] on div at bounding box center [658, 407] width 459 height 3
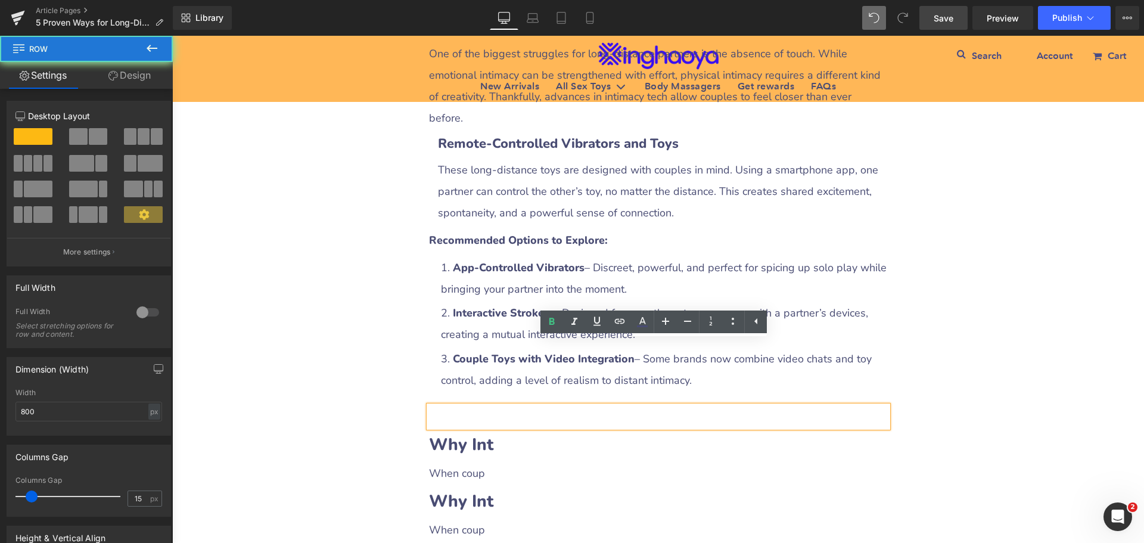
click at [457, 326] on div "3. Keep the Romance Alive With Physical Intimacy Tools Heading One of the bigge…" at bounding box center [658, 221] width 477 height 414
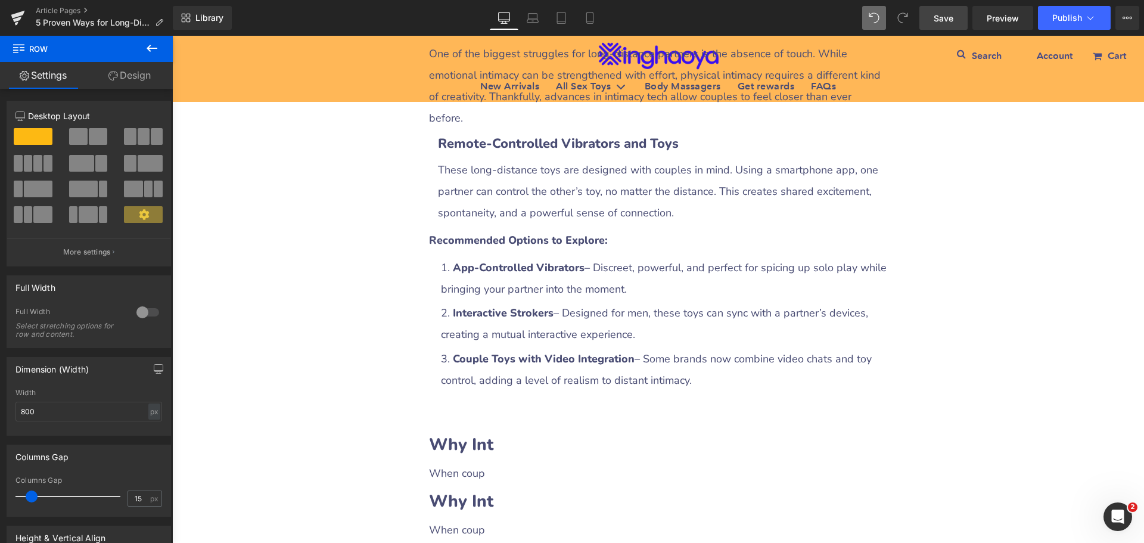
click at [468, 348] on li "Couple Toys with Video Integration – Some brands now combine video chats and to…" at bounding box center [664, 369] width 447 height 43
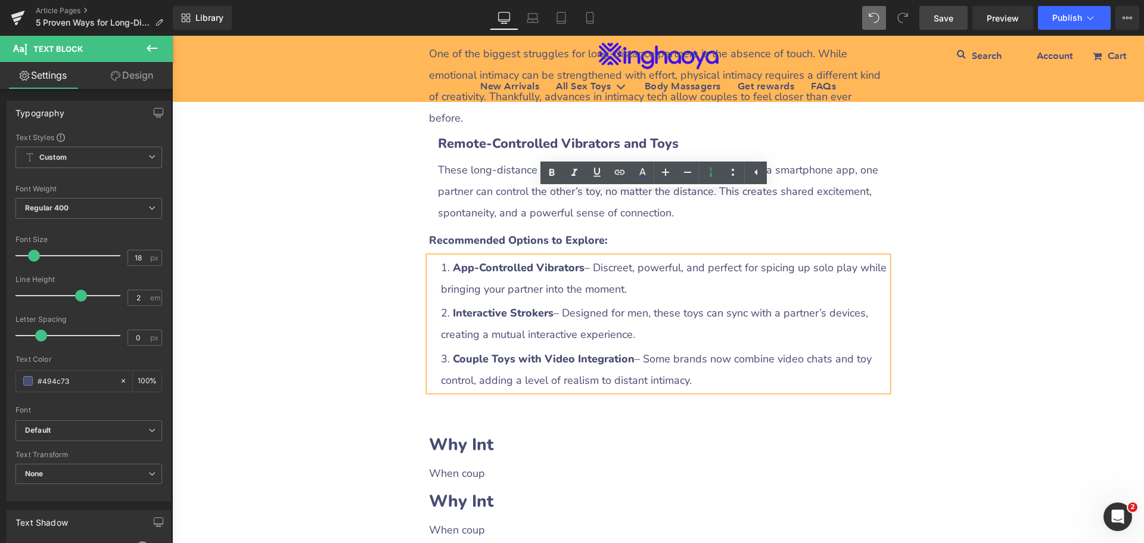
click at [958, 339] on div "5 Proven Ways for Long-Distance Couples to Stay Intimate (With Practical Toy Re…" at bounding box center [658, 169] width 972 height 3225
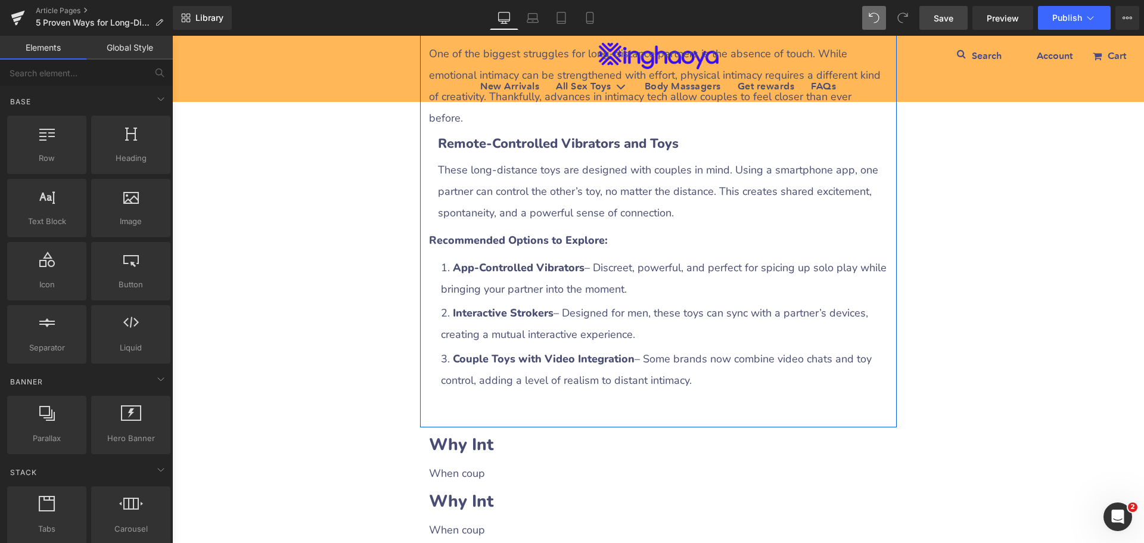
click at [474, 337] on div "3. Keep the Romance Alive With Physical Intimacy Tools Heading One of the bigge…" at bounding box center [658, 221] width 477 height 414
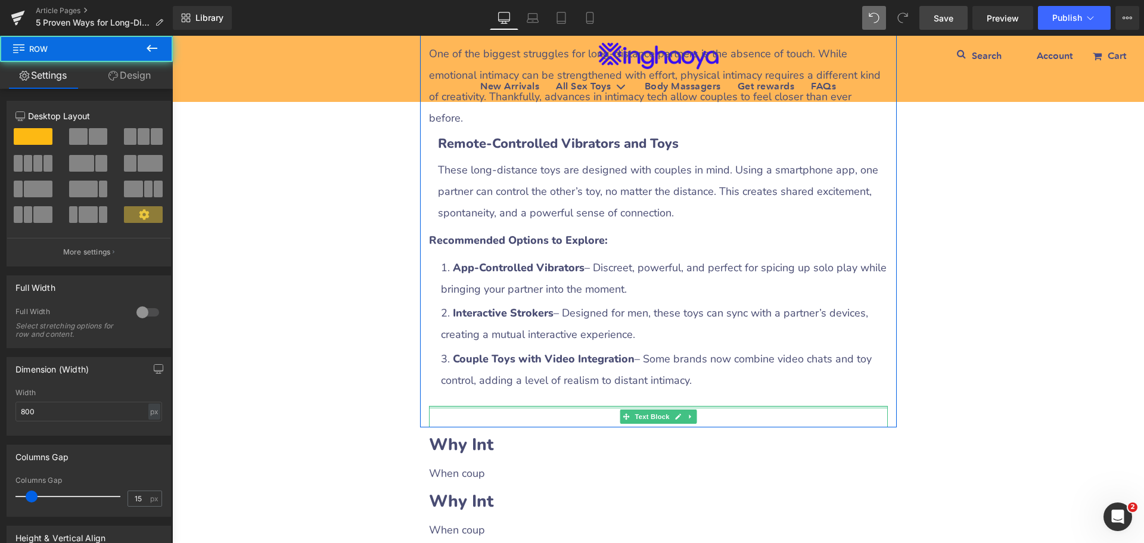
click at [448, 406] on div at bounding box center [658, 407] width 459 height 3
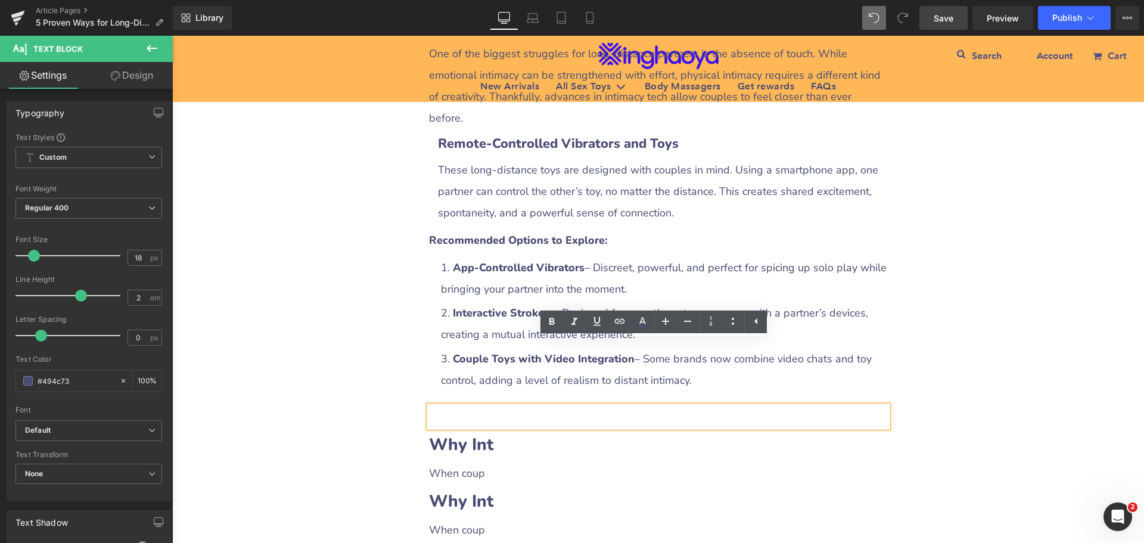
click at [446, 406] on div at bounding box center [658, 416] width 459 height 21
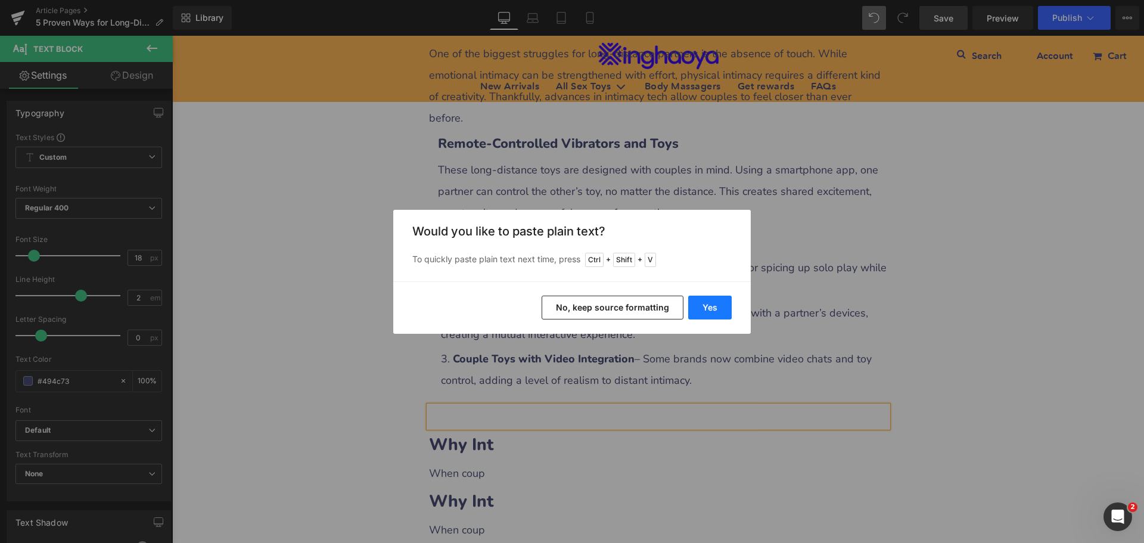
click at [712, 306] on button "Yes" at bounding box center [710, 308] width 44 height 24
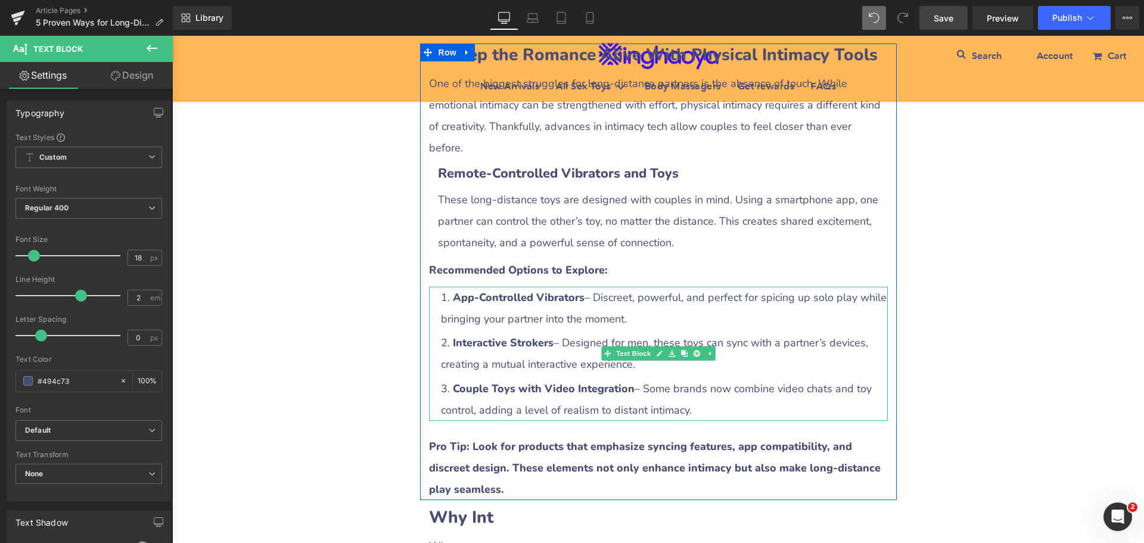
scroll to position [1536, 0]
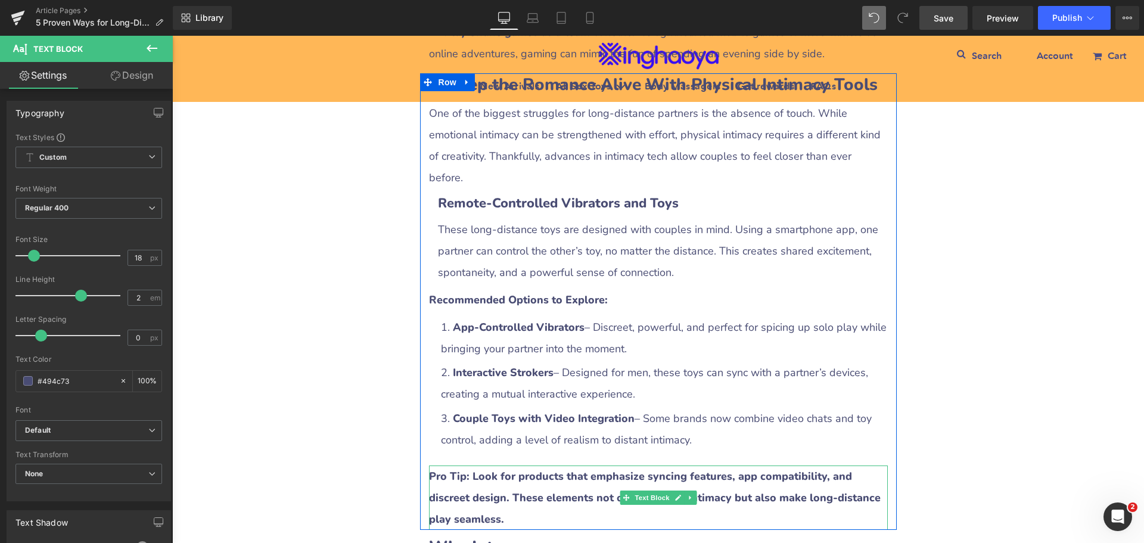
click at [462, 469] on b "Pro Tip: Look for products that emphasize syncing features, app compatibility, …" at bounding box center [655, 497] width 452 height 57
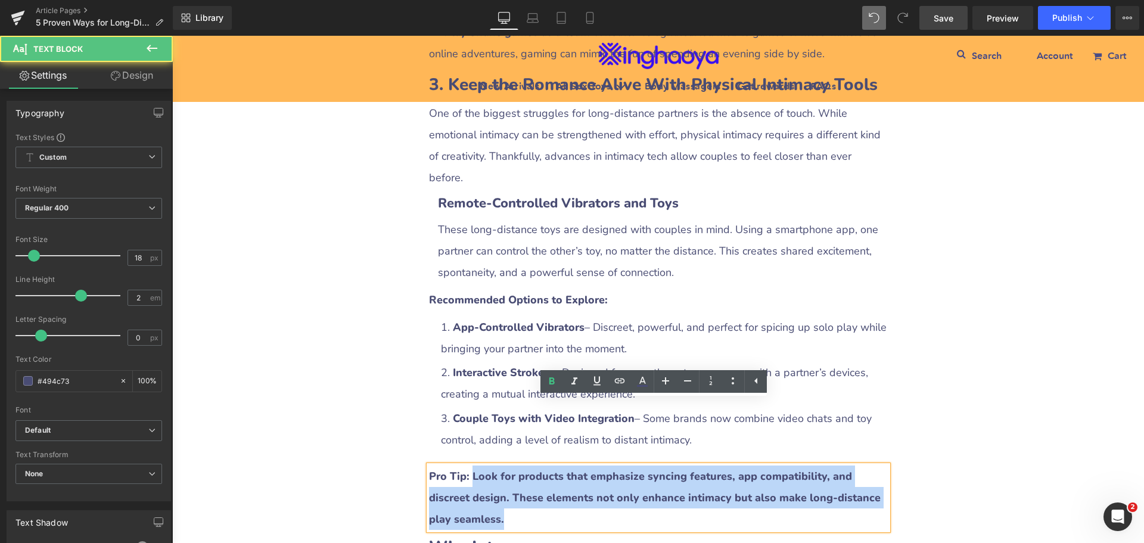
drag, startPoint x: 467, startPoint y: 414, endPoint x: 531, endPoint y: 449, distance: 72.8
click at [531, 466] on div "Pro Tip: Look for products that emphasize syncing features, app compatibility, …" at bounding box center [658, 498] width 459 height 64
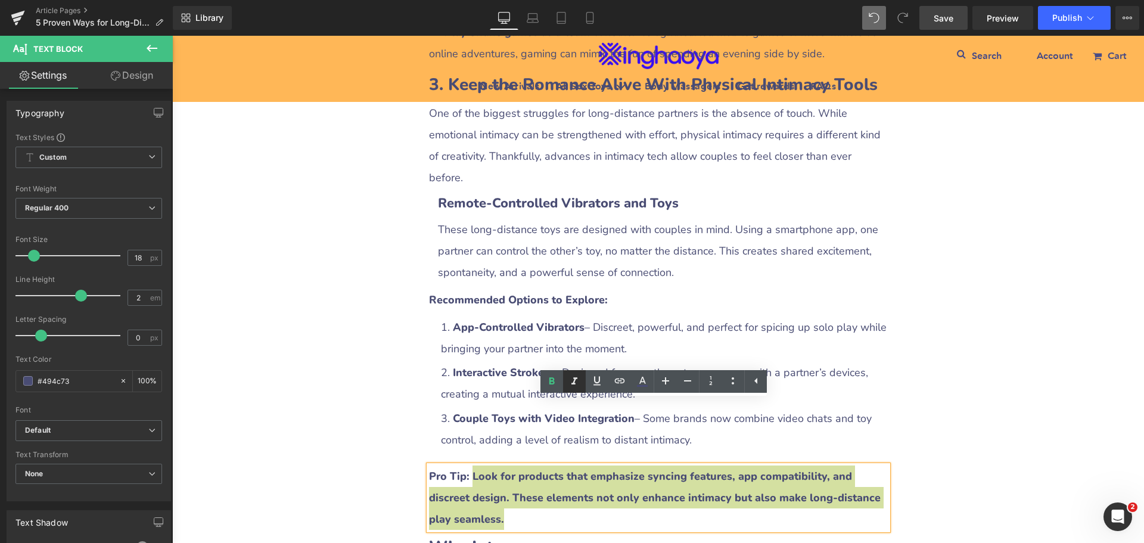
click at [576, 382] on icon at bounding box center [574, 381] width 14 height 14
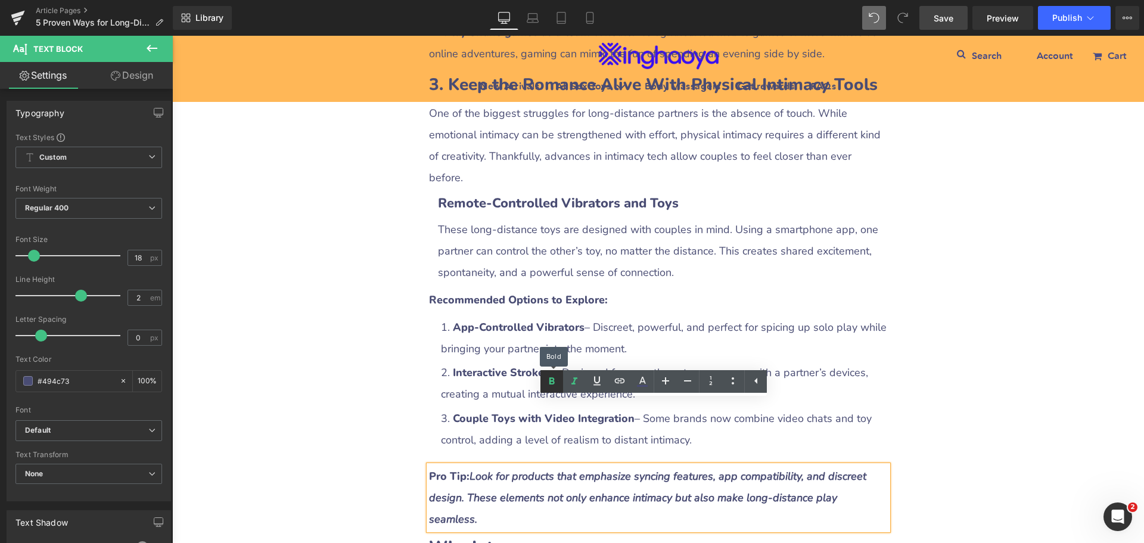
click at [554, 380] on icon at bounding box center [552, 381] width 14 height 14
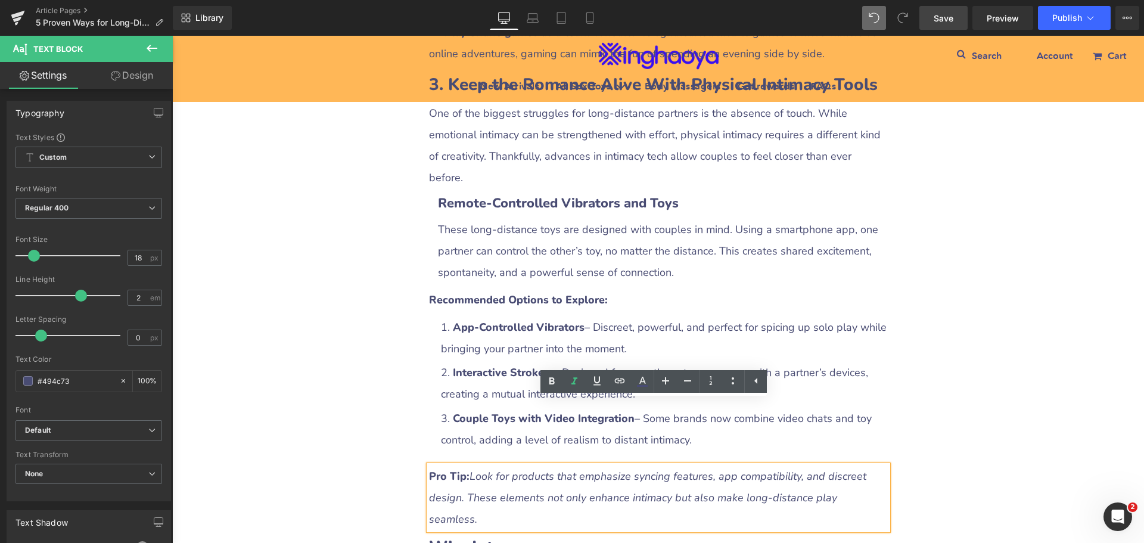
click at [504, 466] on div "Pro Tip: Look for products that emphasize syncing features, app compatibility, …" at bounding box center [658, 498] width 459 height 64
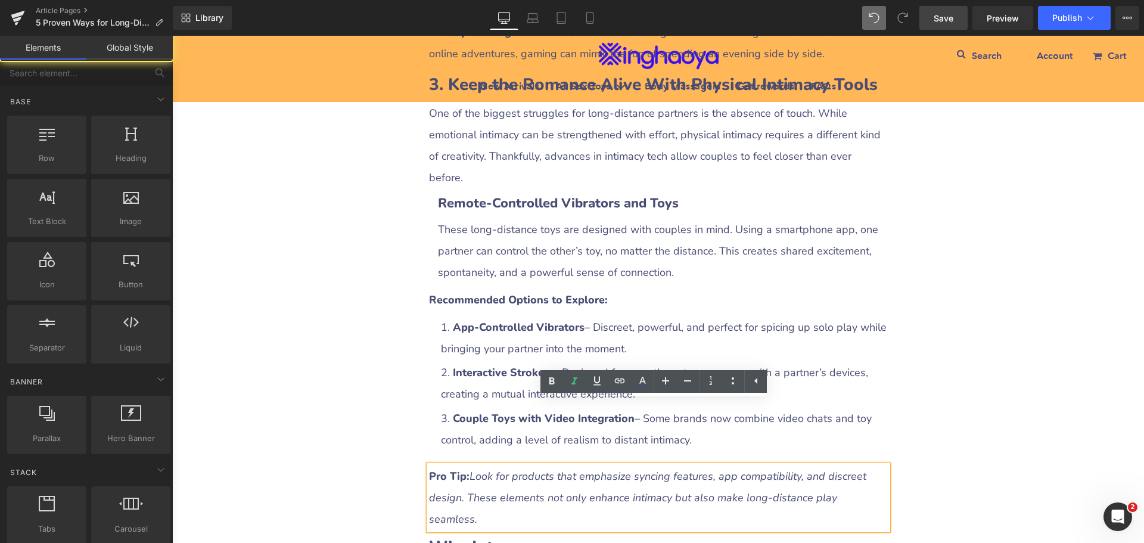
click at [979, 427] on div "5 Proven Ways for Long-Distance Couples to Stay Intimate (With Practical Toy Re…" at bounding box center [658, 250] width 972 height 3267
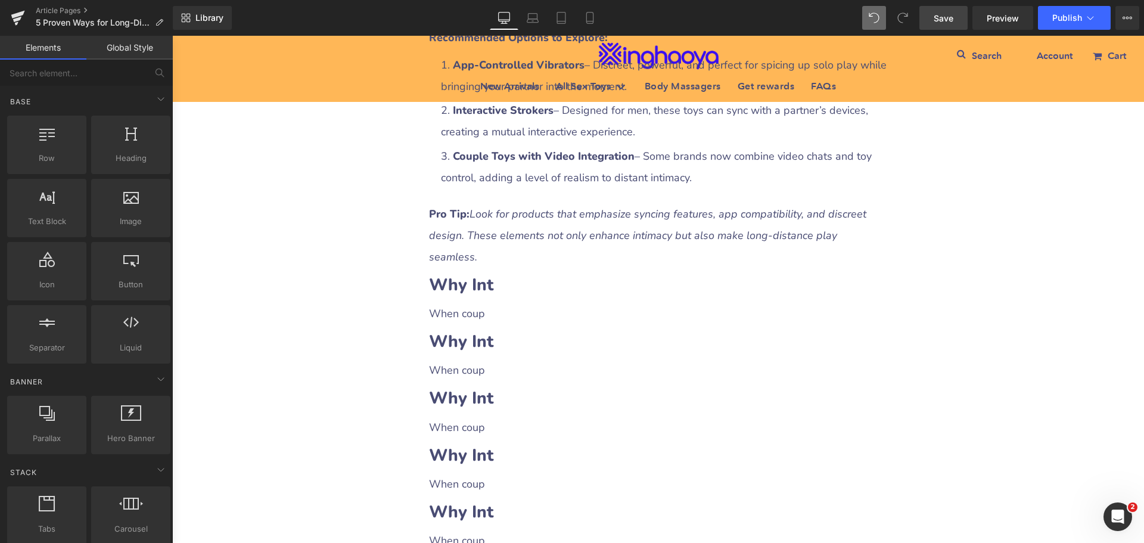
scroll to position [1834, 0]
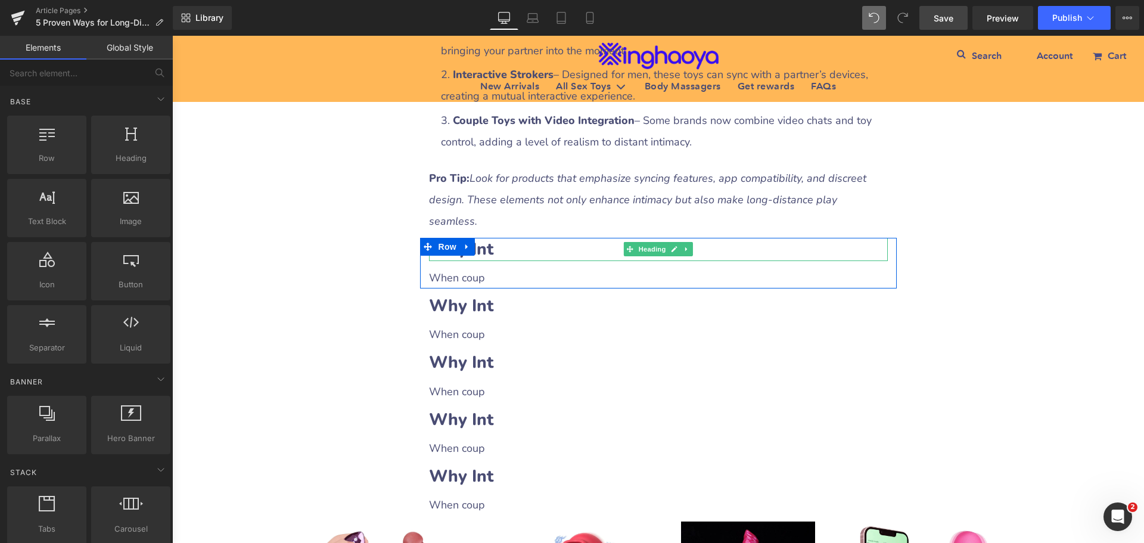
click at [512, 238] on h2 "Why Int" at bounding box center [658, 249] width 459 height 23
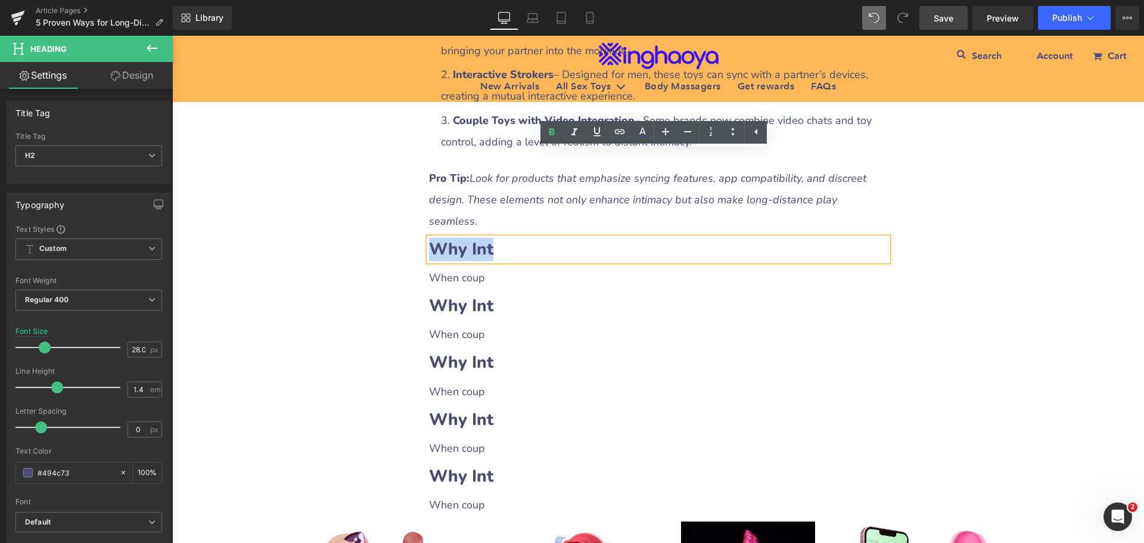
drag, startPoint x: 429, startPoint y: 159, endPoint x: 498, endPoint y: 159, distance: 68.5
click at [498, 238] on h2 "Why Int" at bounding box center [658, 249] width 459 height 23
paste div
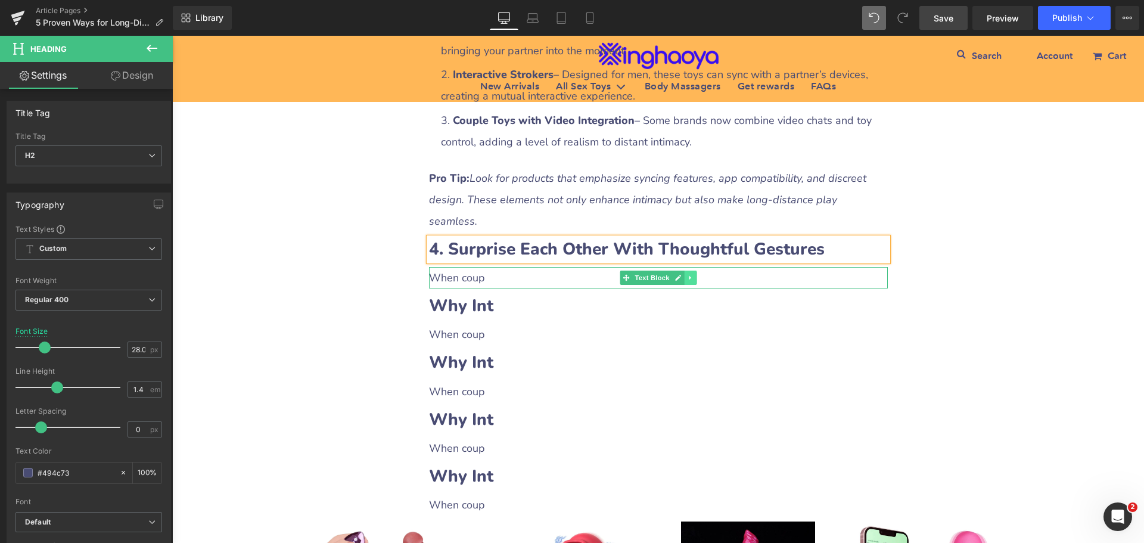
click at [687, 274] on icon at bounding box center [690, 277] width 7 height 7
click at [684, 271] on link at bounding box center [684, 278] width 13 height 14
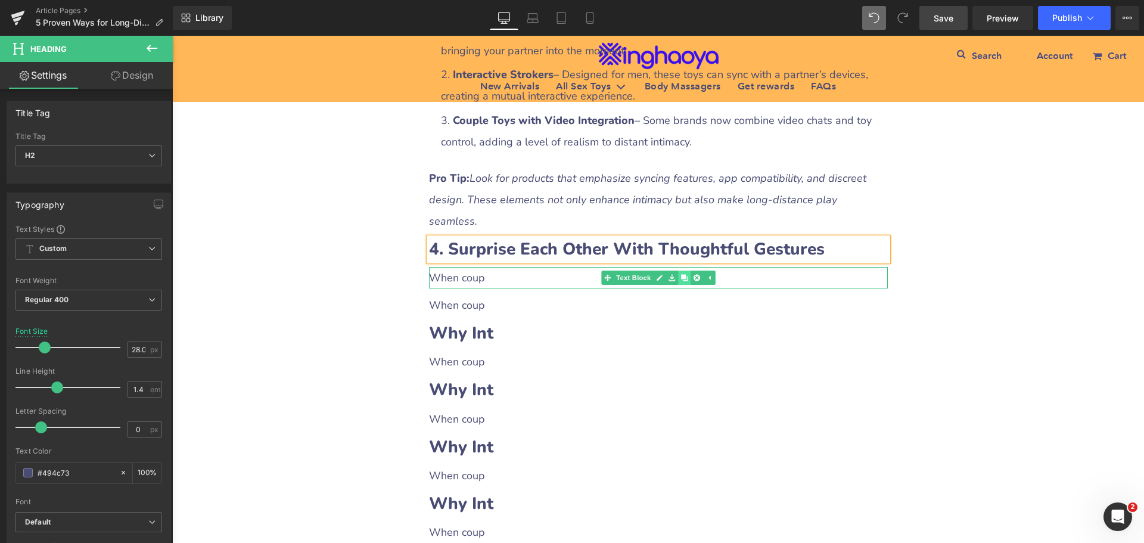
click at [683, 274] on icon at bounding box center [684, 277] width 7 height 7
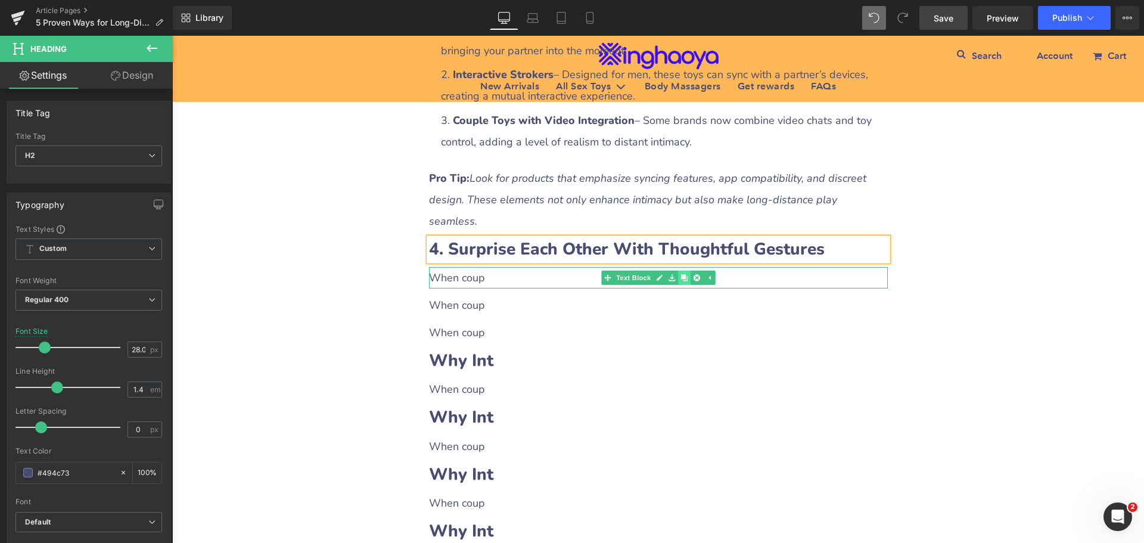
click at [683, 274] on icon at bounding box center [684, 277] width 7 height 7
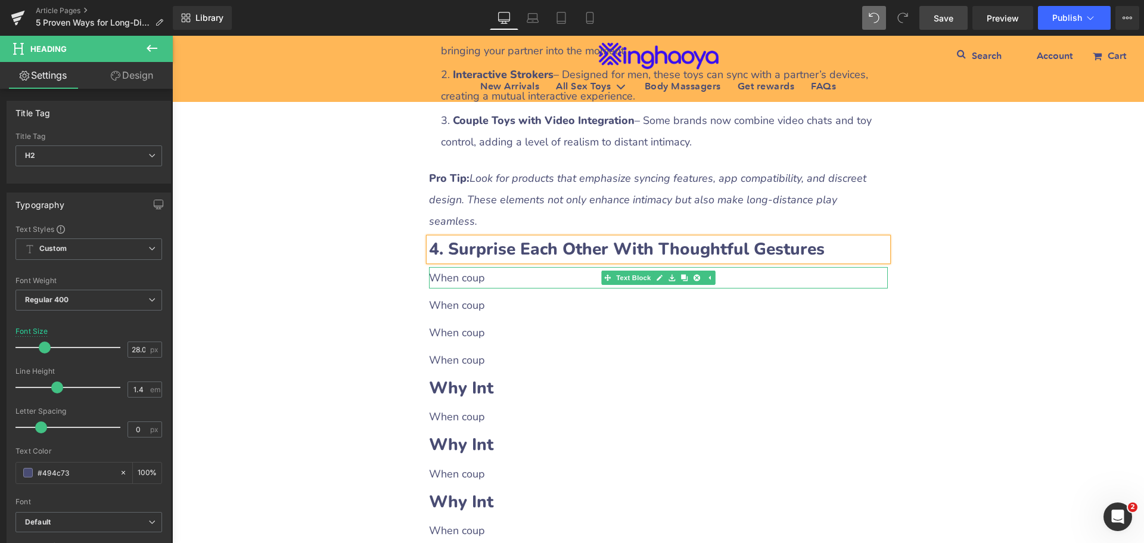
click at [431, 267] on p "When coup" at bounding box center [658, 277] width 459 height 21
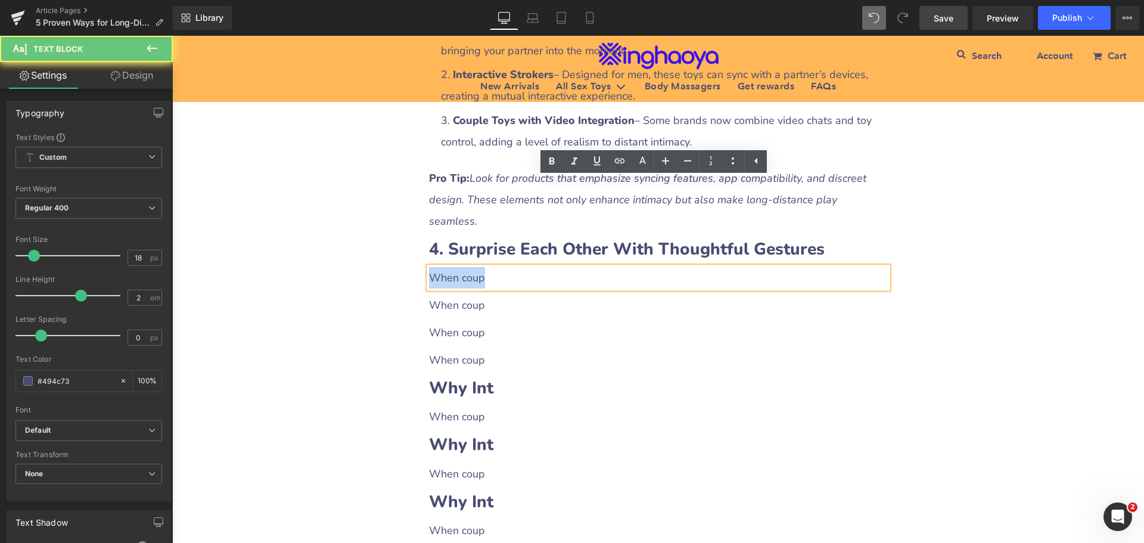
drag, startPoint x: 429, startPoint y: 190, endPoint x: 498, endPoint y: 189, distance: 69.2
click at [498, 267] on p "When coup" at bounding box center [658, 277] width 459 height 21
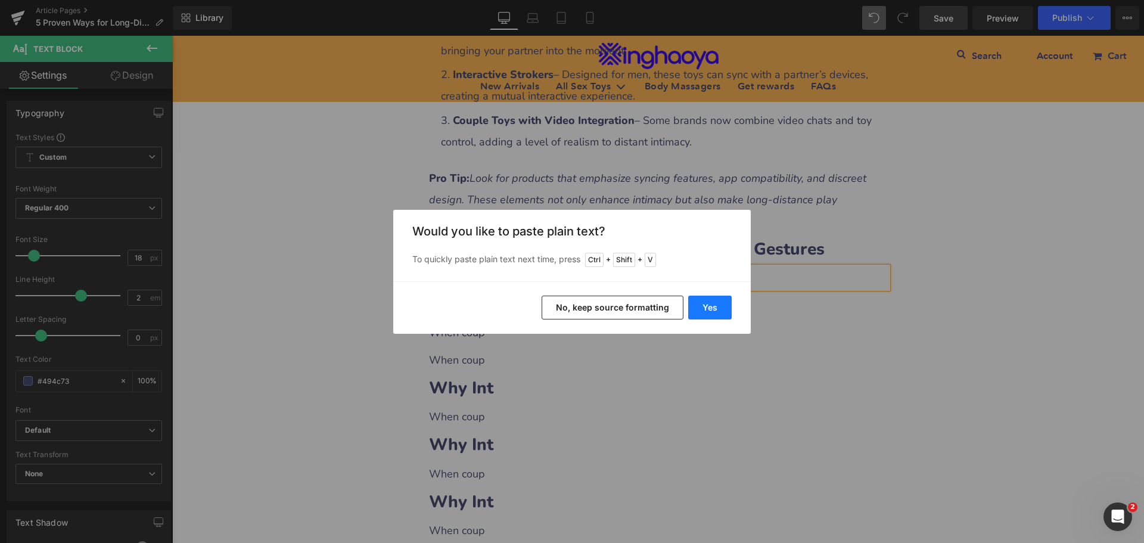
drag, startPoint x: 706, startPoint y: 318, endPoint x: 578, endPoint y: 286, distance: 132.3
click at [707, 318] on button "Yes" at bounding box center [710, 308] width 44 height 24
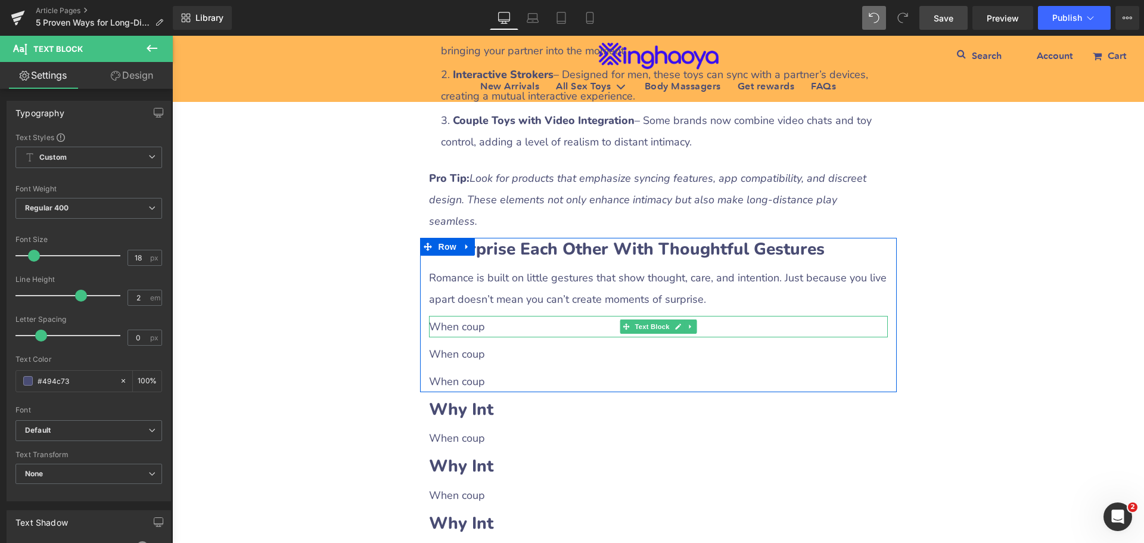
click at [473, 316] on p "When coup" at bounding box center [658, 326] width 459 height 21
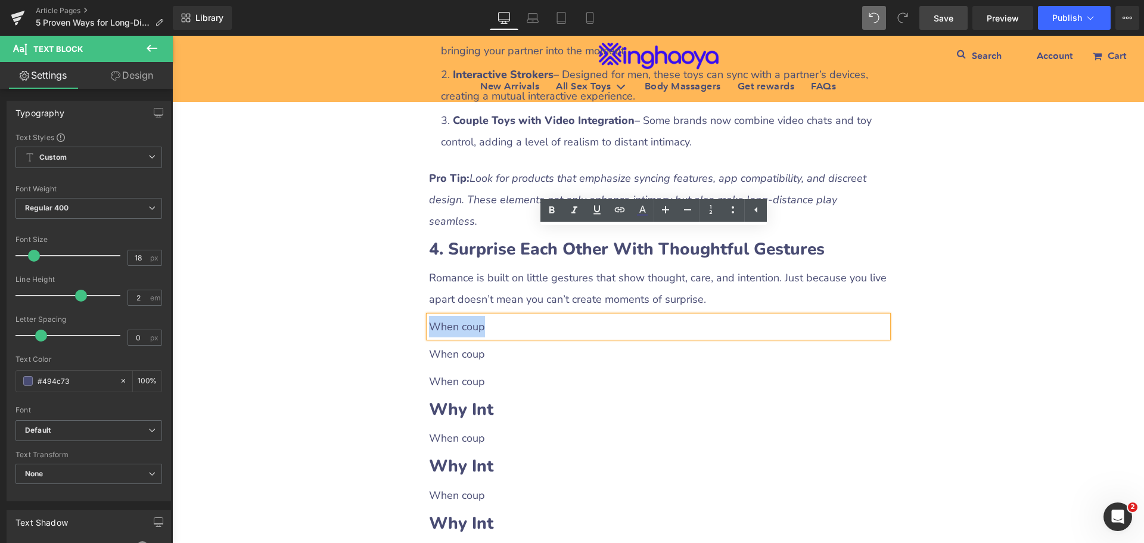
drag, startPoint x: 426, startPoint y: 237, endPoint x: 493, endPoint y: 239, distance: 66.8
click at [493, 316] on p "When coup" at bounding box center [658, 326] width 459 height 21
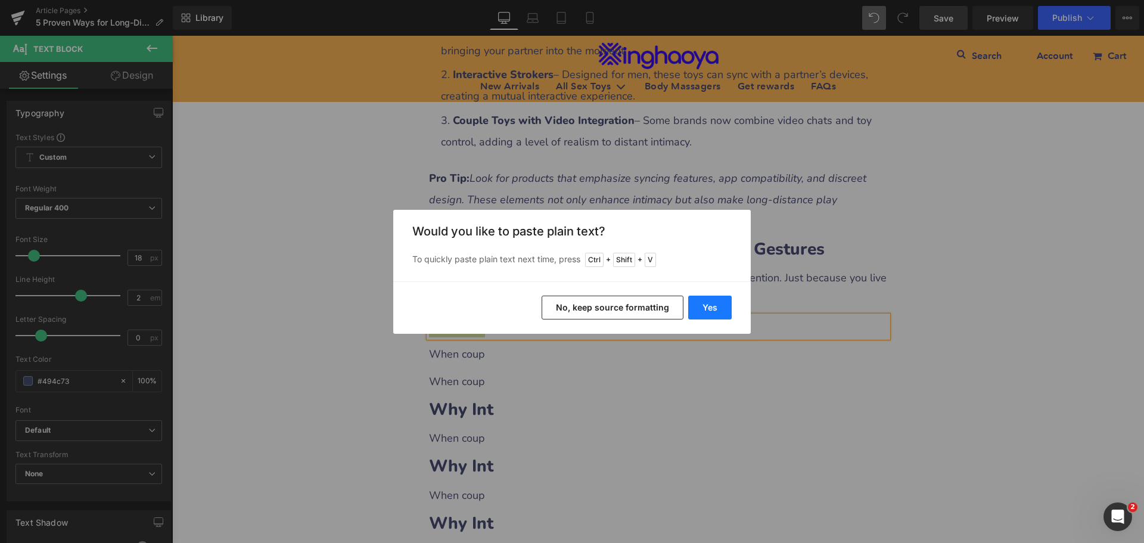
drag, startPoint x: 708, startPoint y: 309, endPoint x: 531, endPoint y: 274, distance: 180.5
click at [709, 309] on button "Yes" at bounding box center [710, 308] width 44 height 24
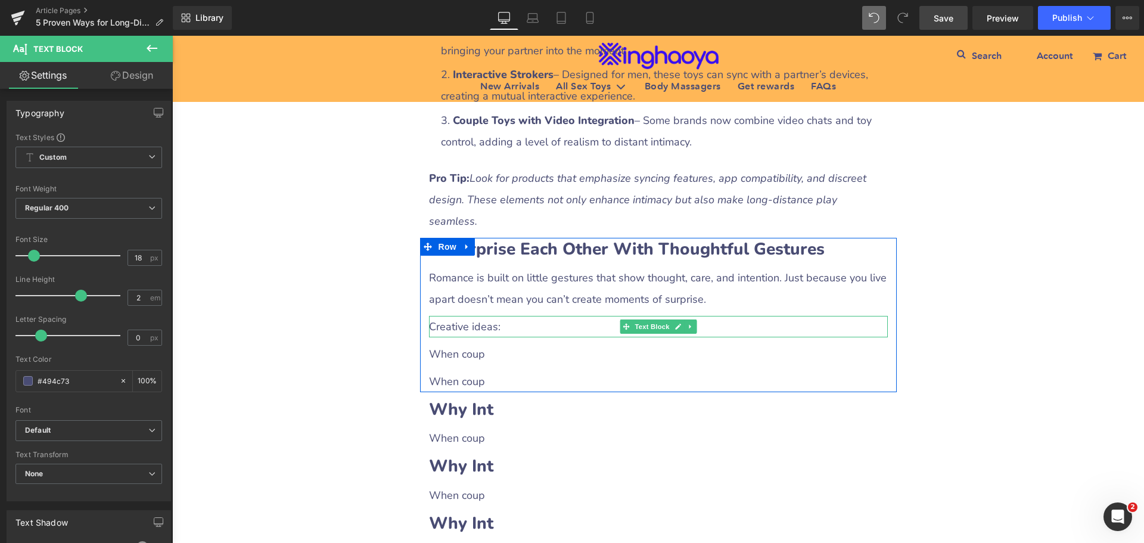
click at [465, 316] on p "Creative ideas:" at bounding box center [658, 326] width 459 height 21
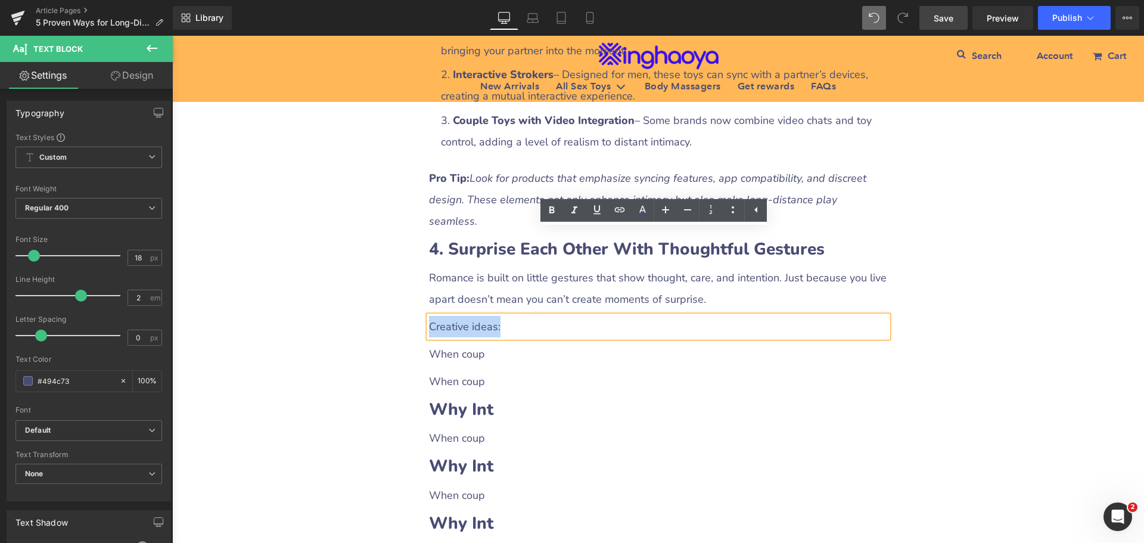
drag, startPoint x: 428, startPoint y: 237, endPoint x: 514, endPoint y: 237, distance: 85.8
click at [514, 316] on p "Creative ideas:" at bounding box center [658, 326] width 459 height 21
click at [556, 212] on icon at bounding box center [552, 210] width 14 height 14
click at [467, 343] on p "When coup" at bounding box center [658, 353] width 459 height 21
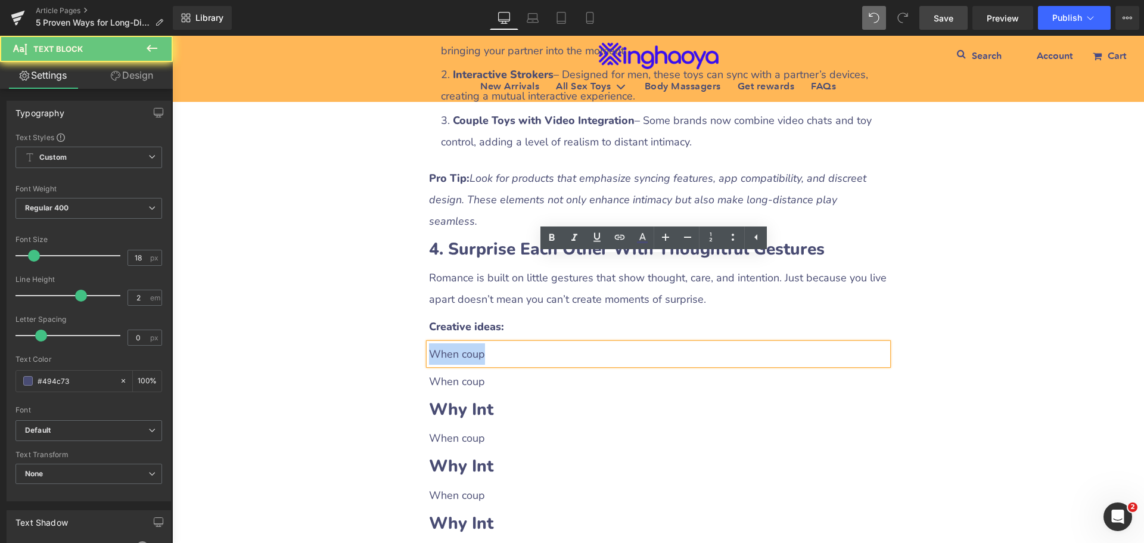
drag, startPoint x: 427, startPoint y: 266, endPoint x: 517, endPoint y: 273, distance: 90.3
click at [517, 343] on p "When coup" at bounding box center [658, 353] width 459 height 21
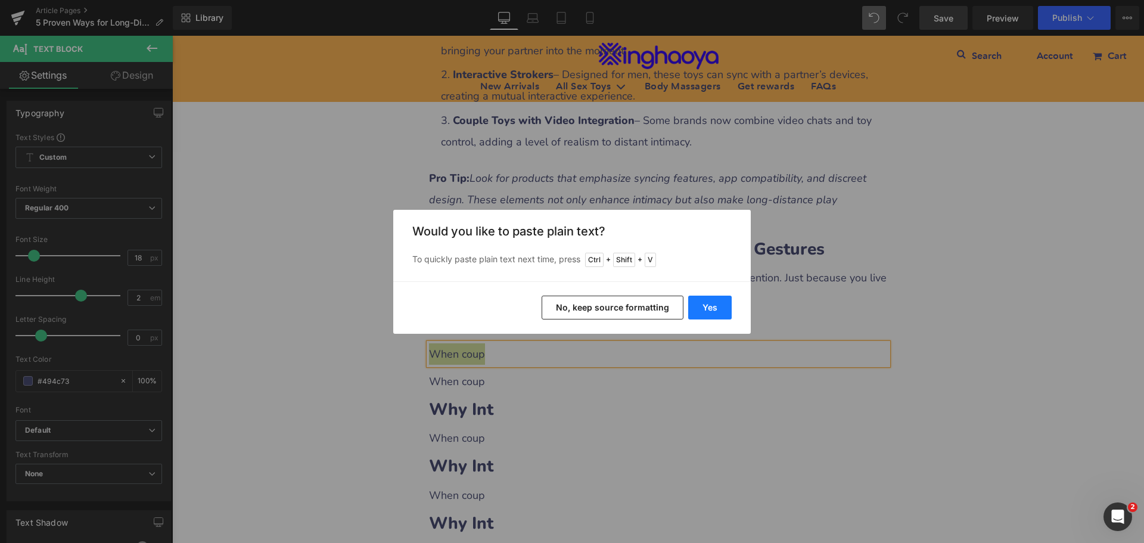
click at [697, 306] on button "Yes" at bounding box center [710, 308] width 44 height 24
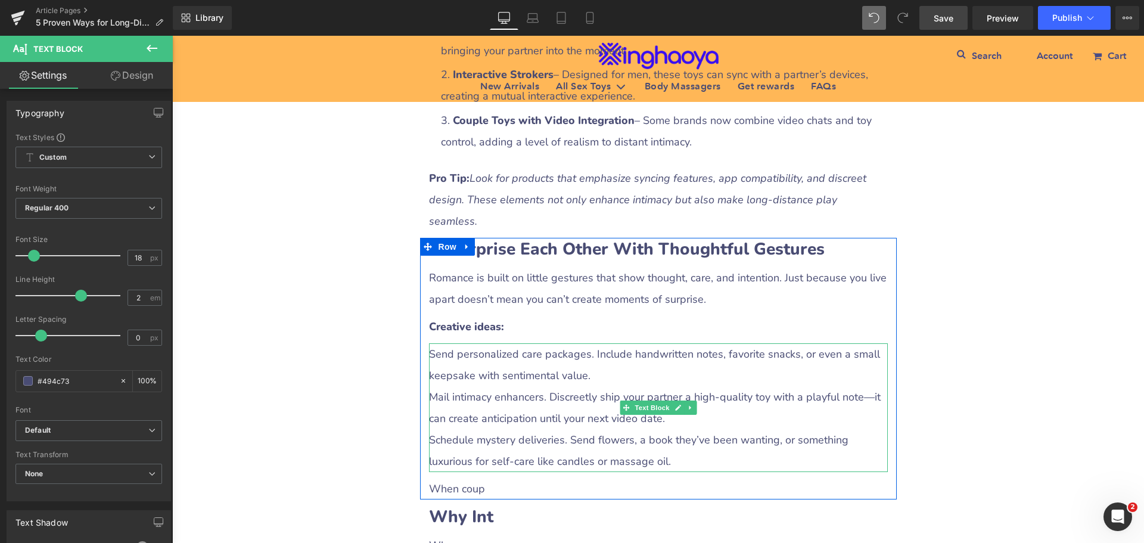
click at [475, 386] on p "Mail intimacy enhancers. Discreetly ship your partner a high-quality toy with a…" at bounding box center [658, 407] width 459 height 43
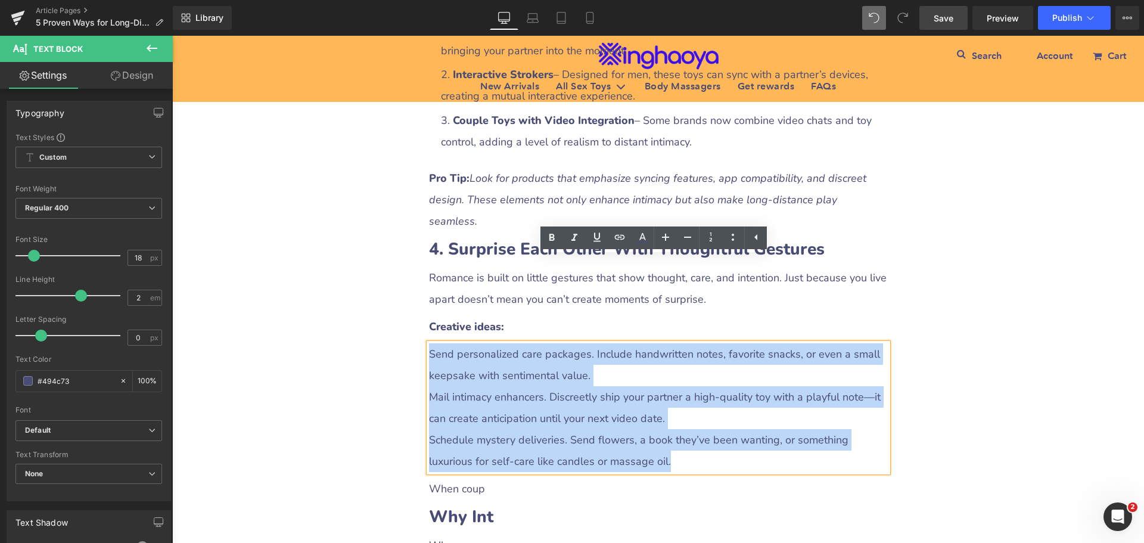
drag, startPoint x: 425, startPoint y: 262, endPoint x: 634, endPoint y: 373, distance: 236.2
click at [634, 373] on div "Send personalized care packages. Include handwritten notes, favorite snacks, or…" at bounding box center [658, 407] width 459 height 129
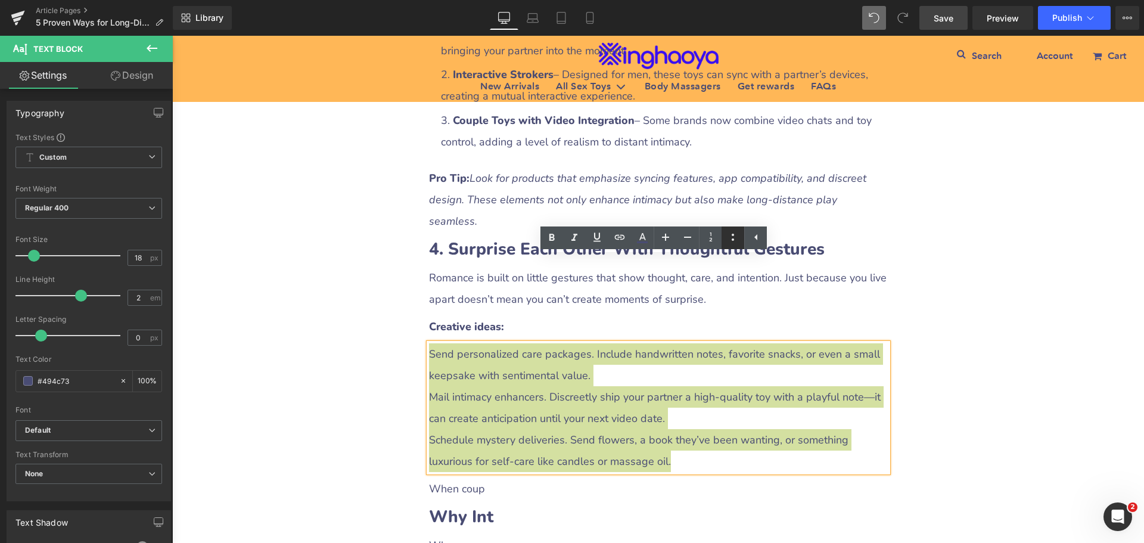
click at [730, 239] on icon at bounding box center [733, 237] width 14 height 14
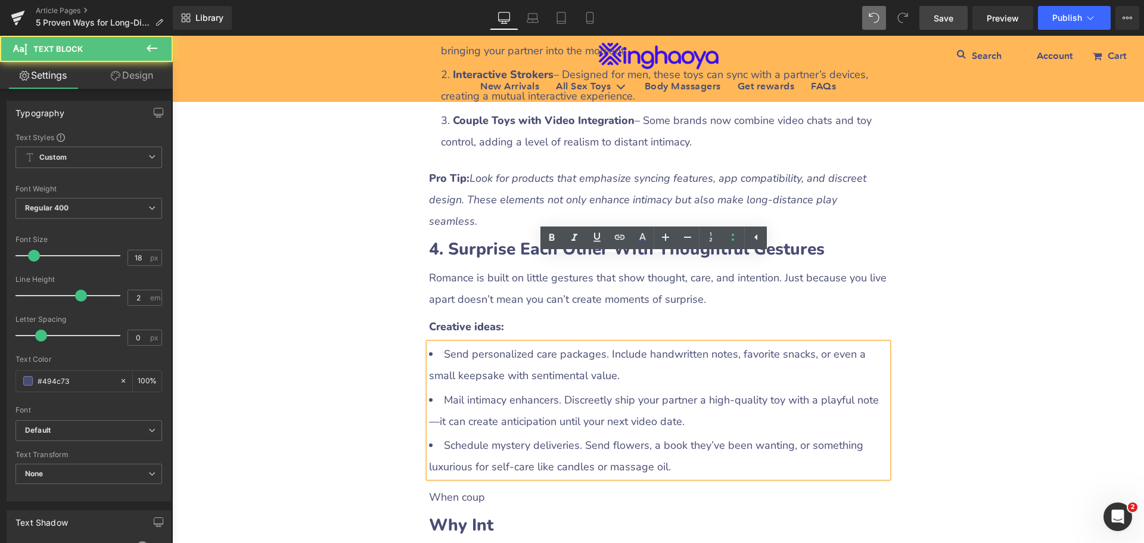
click at [510, 389] on li "Mail intimacy enhancers. Discreetly ship your partner a high-quality toy with a…" at bounding box center [658, 410] width 459 height 43
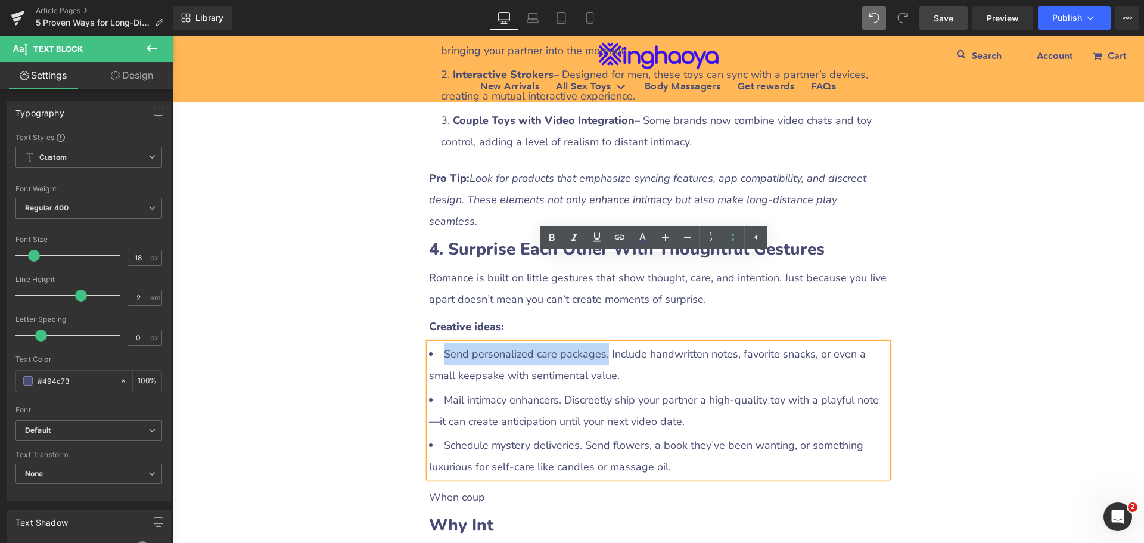
drag, startPoint x: 440, startPoint y: 269, endPoint x: 604, endPoint y: 270, distance: 163.9
click at [604, 343] on li "Send personalized care packages. Include handwritten notes, favorite snacks, or…" at bounding box center [658, 364] width 459 height 43
drag, startPoint x: 553, startPoint y: 241, endPoint x: 337, endPoint y: 264, distance: 216.4
click at [553, 241] on icon at bounding box center [552, 237] width 5 height 7
drag, startPoint x: 442, startPoint y: 311, endPoint x: 557, endPoint y: 313, distance: 114.5
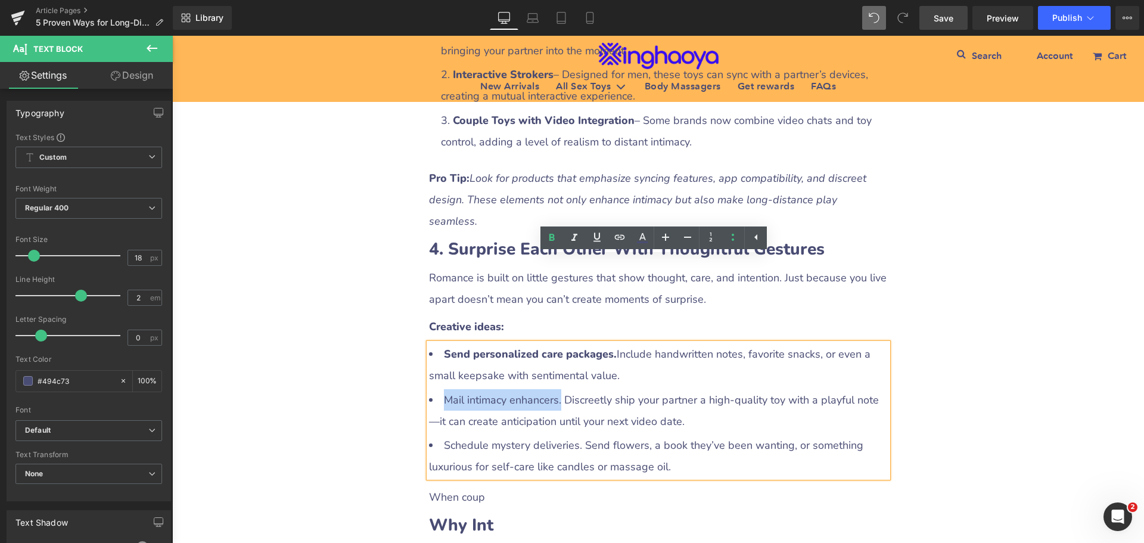
click at [557, 389] on li "Mail intimacy enhancers. Discreetly ship your partner a high-quality toy with a…" at bounding box center [658, 410] width 459 height 43
drag, startPoint x: 550, startPoint y: 242, endPoint x: 334, endPoint y: 263, distance: 216.2
click at [550, 242] on icon at bounding box center [552, 238] width 14 height 14
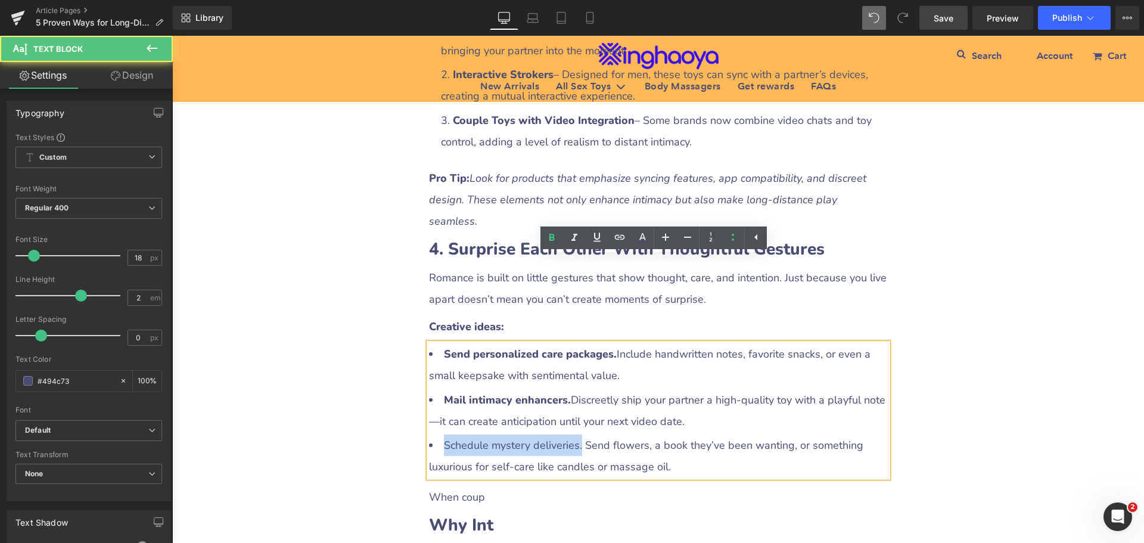
drag, startPoint x: 438, startPoint y: 355, endPoint x: 575, endPoint y: 358, distance: 136.5
click at [575, 435] on li "Schedule mystery deliveries. Send flowers, a book they’ve been wanting, or some…" at bounding box center [658, 456] width 459 height 43
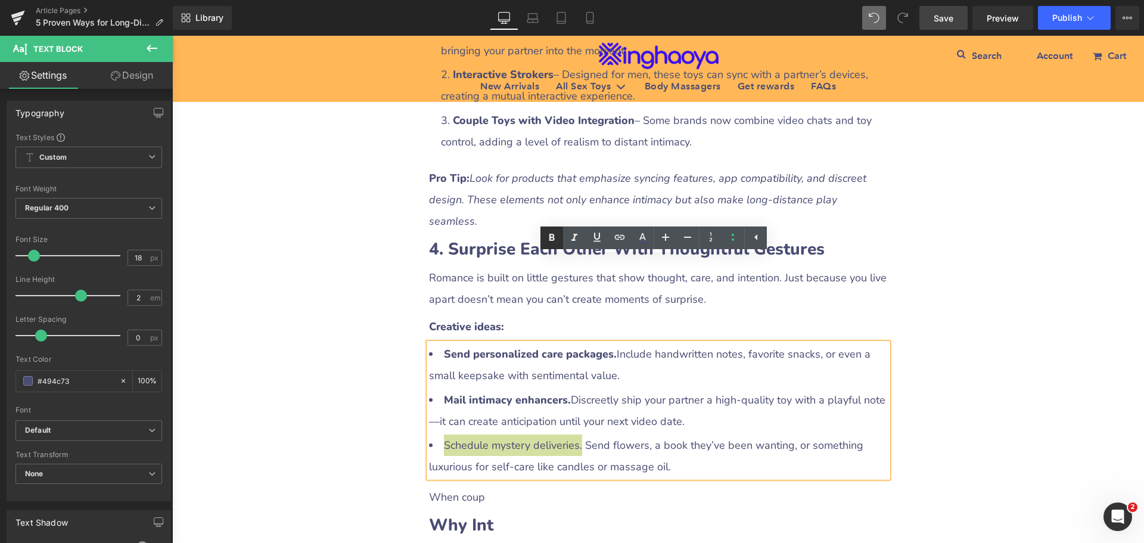
drag, startPoint x: 554, startPoint y: 240, endPoint x: 455, endPoint y: 222, distance: 100.4
click at [554, 240] on icon at bounding box center [552, 237] width 5 height 7
click at [921, 326] on div "5 Proven Ways for Long-Distance Couples to Stay Intimate (With Practical Toy Re…" at bounding box center [658, 62] width 972 height 3487
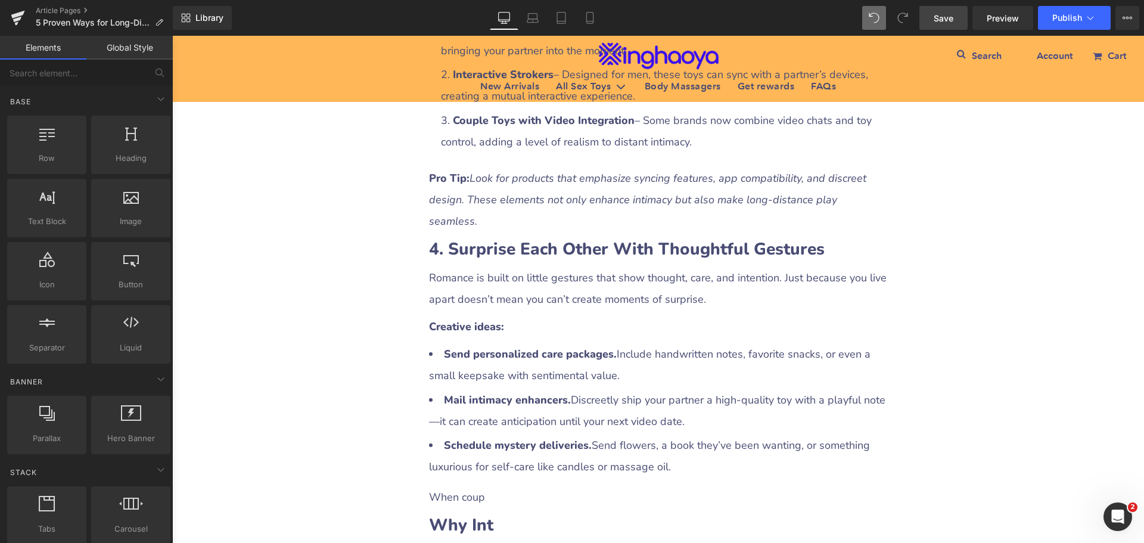
click at [948, 21] on span "Save" at bounding box center [944, 18] width 20 height 13
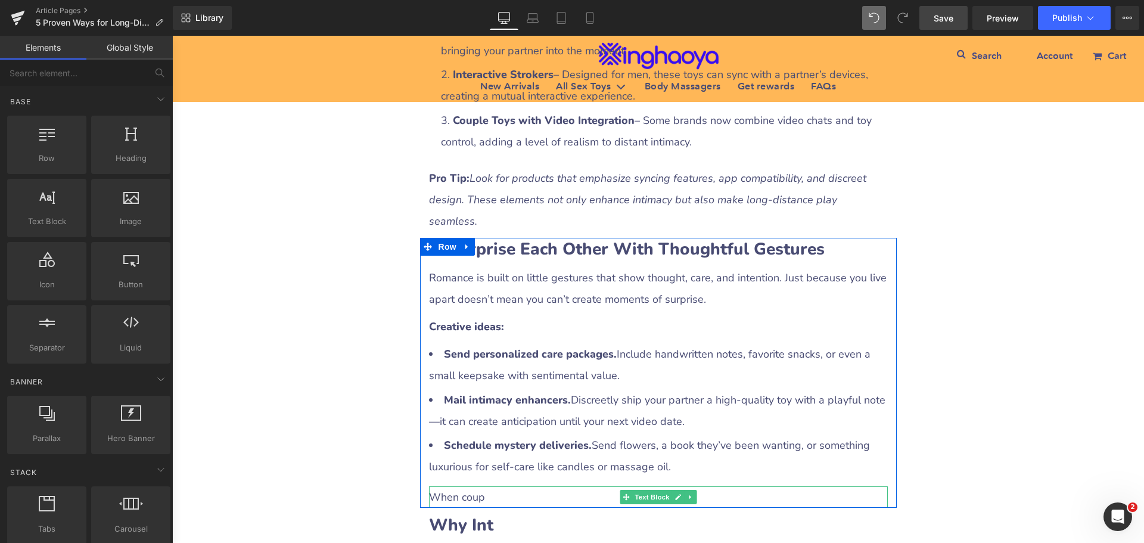
click at [477, 486] on p "When coup" at bounding box center [658, 496] width 459 height 21
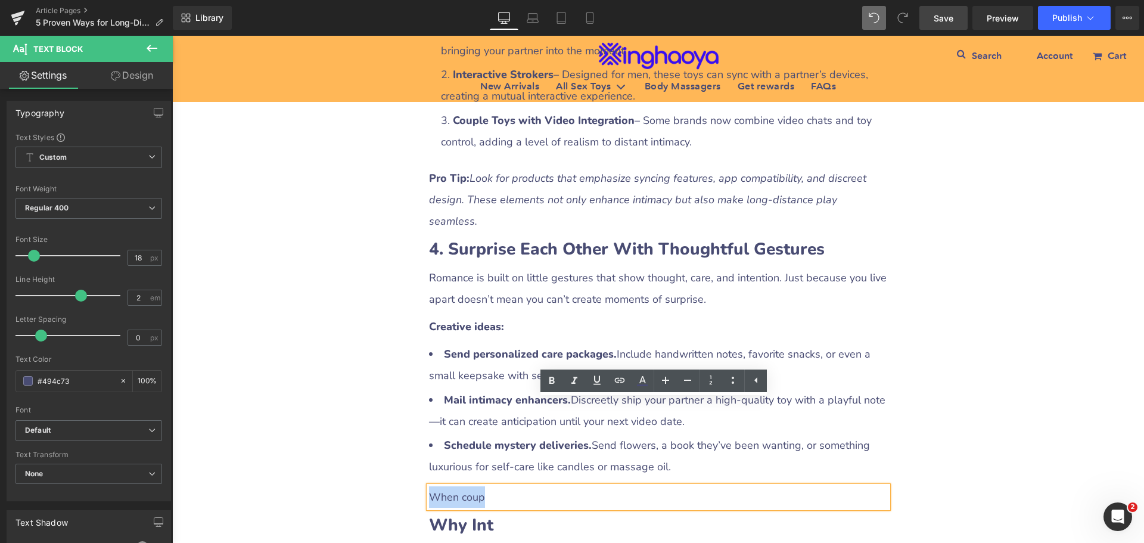
drag, startPoint x: 424, startPoint y: 410, endPoint x: 495, endPoint y: 412, distance: 71.0
click at [495, 486] on p "When coup" at bounding box center [658, 496] width 459 height 21
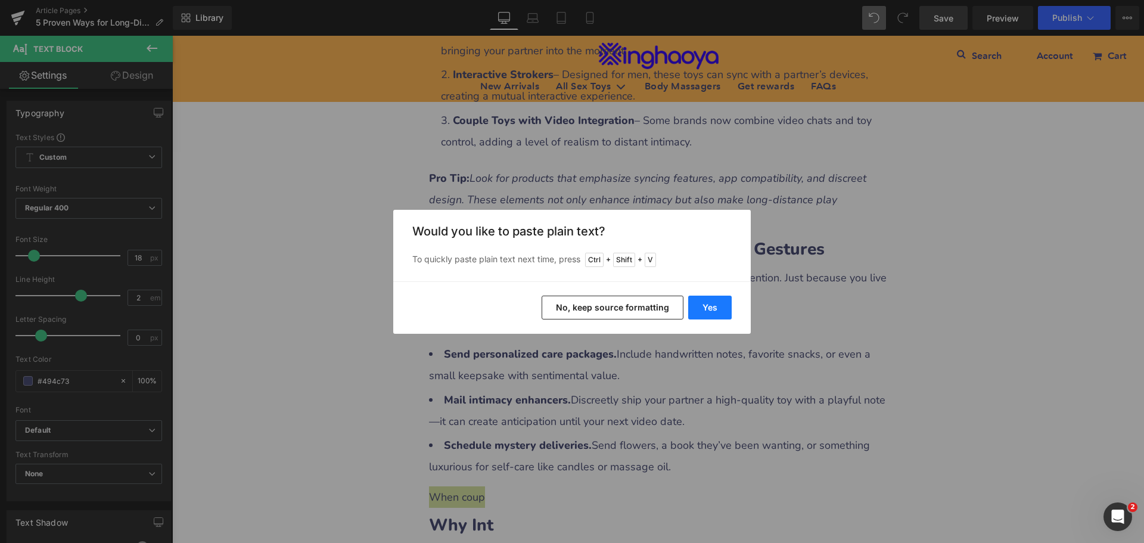
click at [695, 303] on button "Yes" at bounding box center [710, 308] width 44 height 24
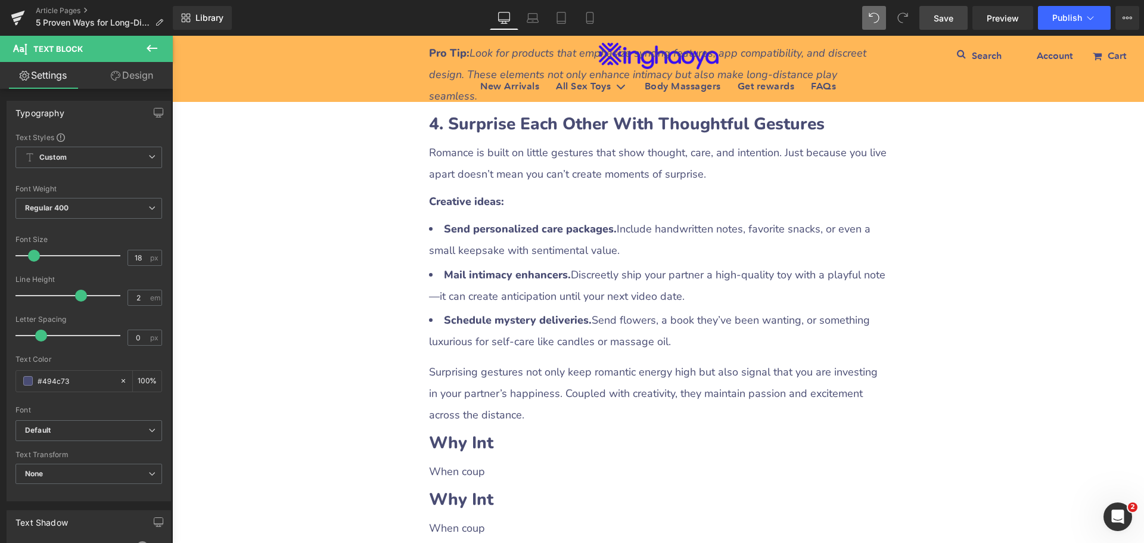
scroll to position [2072, 0]
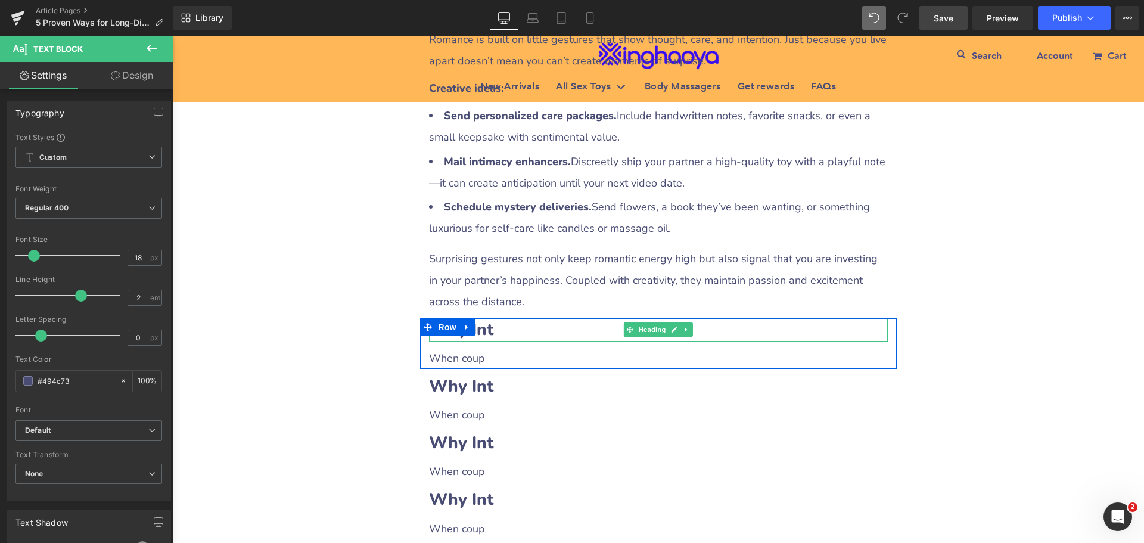
click at [502, 318] on h2 "Why Int" at bounding box center [658, 329] width 459 height 23
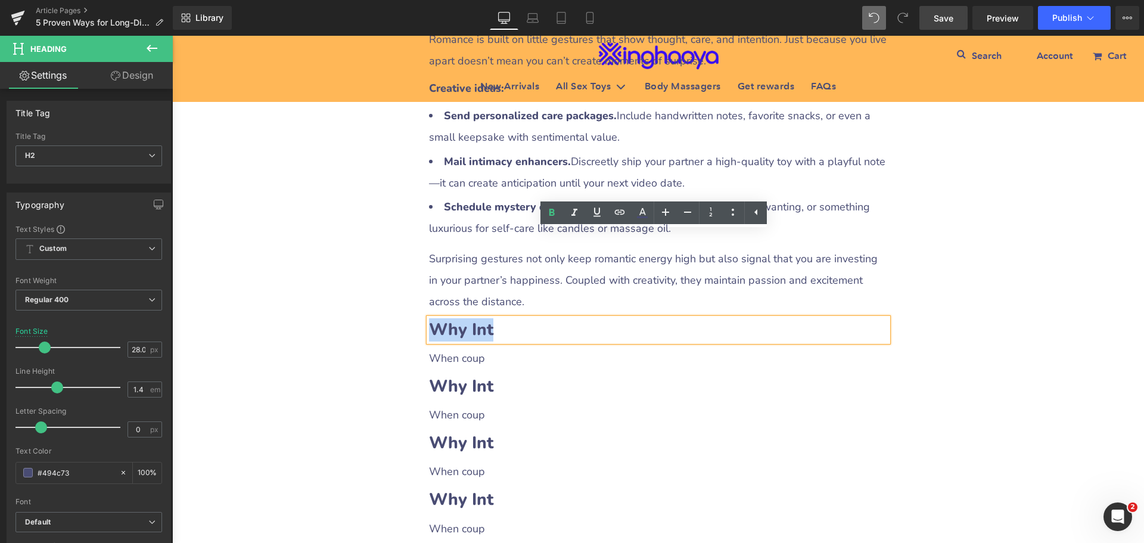
drag, startPoint x: 427, startPoint y: 241, endPoint x: 501, endPoint y: 243, distance: 74.5
click at [501, 318] on h2 "Why Int" at bounding box center [658, 329] width 459 height 23
paste div
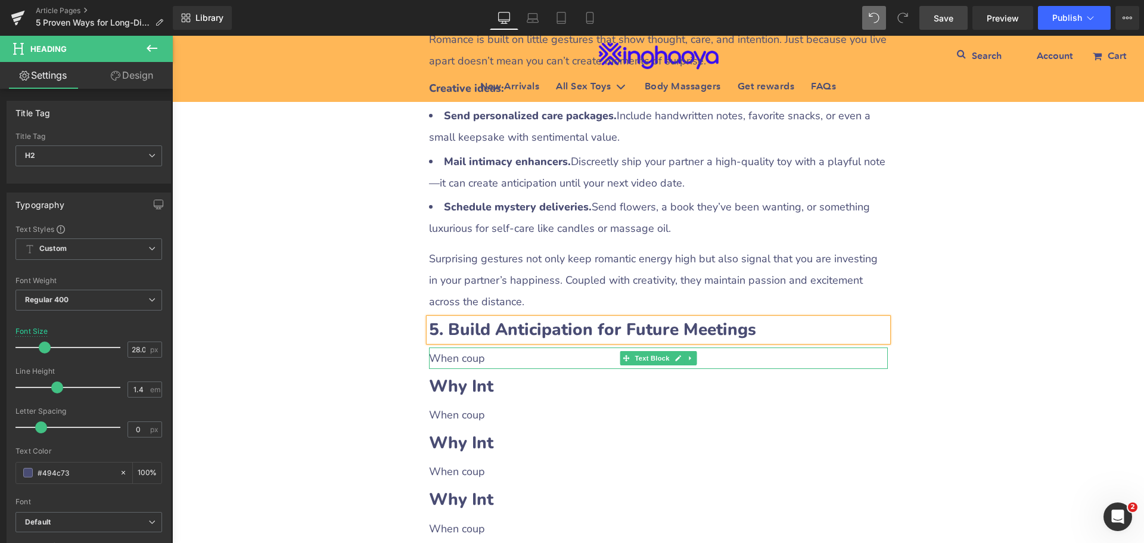
click at [688, 355] on icon at bounding box center [690, 358] width 7 height 7
click at [682, 355] on icon at bounding box center [684, 358] width 7 height 7
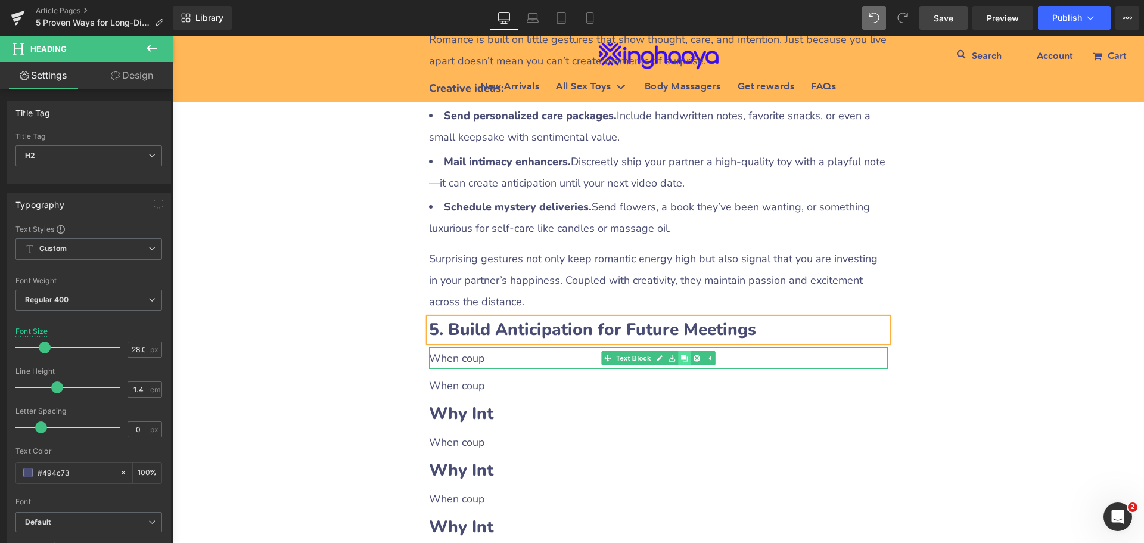
click at [682, 355] on icon at bounding box center [684, 358] width 7 height 7
click at [476, 347] on p "When coup" at bounding box center [658, 357] width 459 height 21
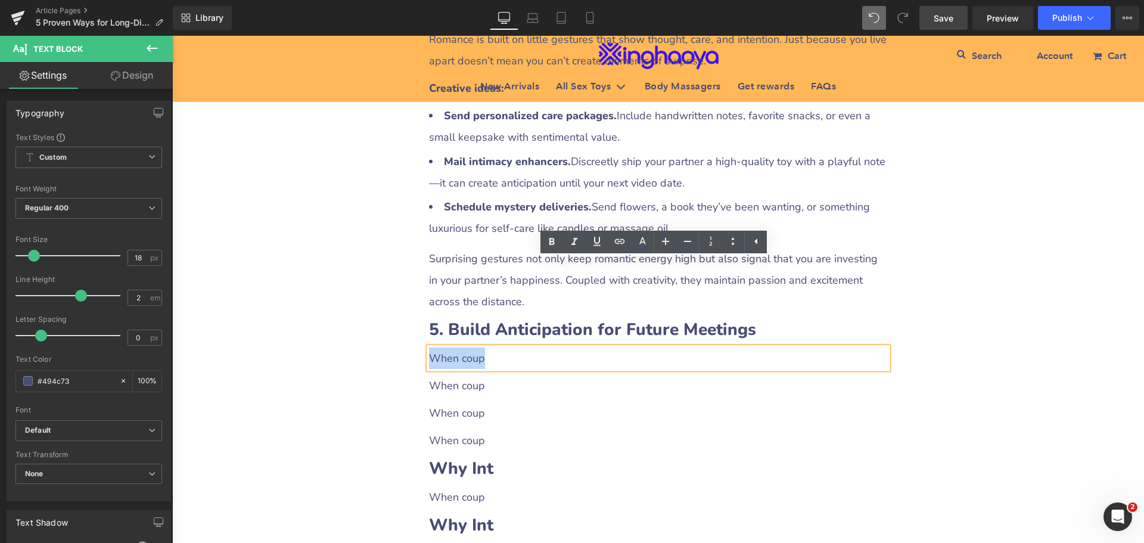
drag, startPoint x: 428, startPoint y: 275, endPoint x: 523, endPoint y: 275, distance: 94.8
click at [523, 347] on p "When coup" at bounding box center [658, 357] width 459 height 21
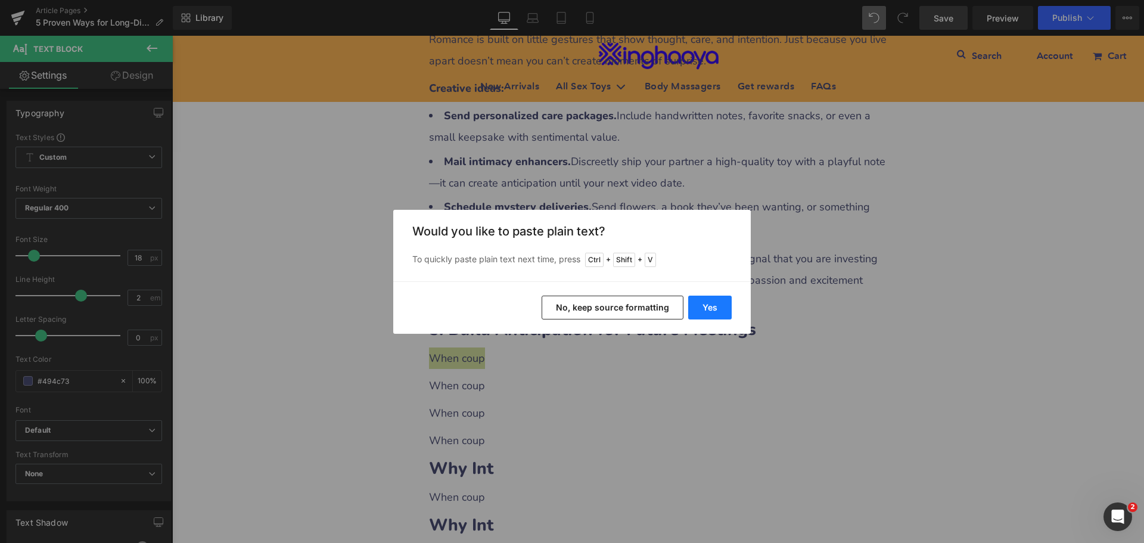
click at [712, 315] on button "Yes" at bounding box center [710, 308] width 44 height 24
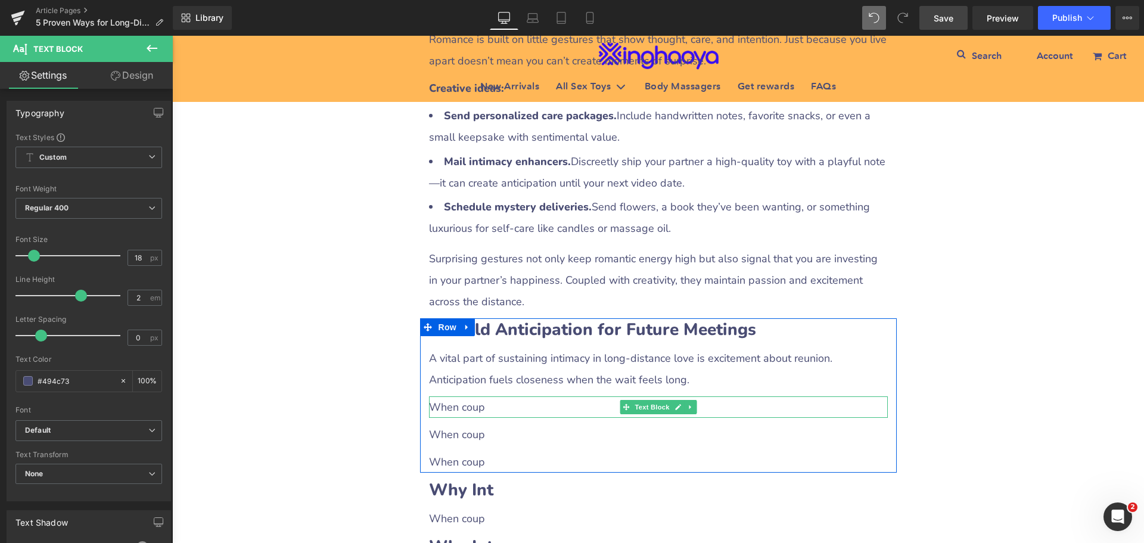
click at [466, 396] on p "When coup" at bounding box center [658, 406] width 459 height 21
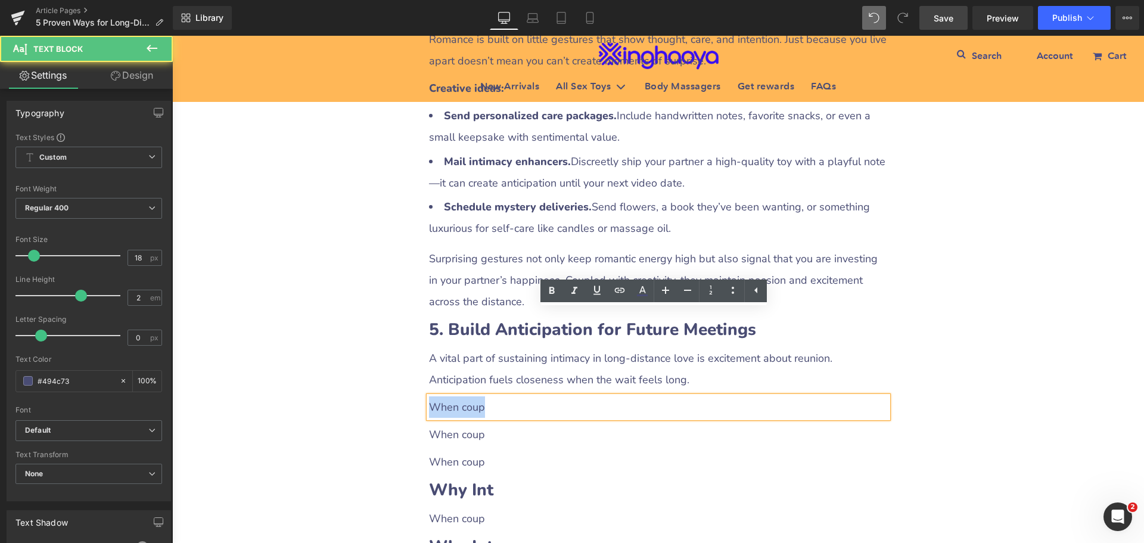
drag, startPoint x: 427, startPoint y: 322, endPoint x: 525, endPoint y: 325, distance: 97.8
click at [525, 396] on p "When coup" at bounding box center [658, 406] width 459 height 21
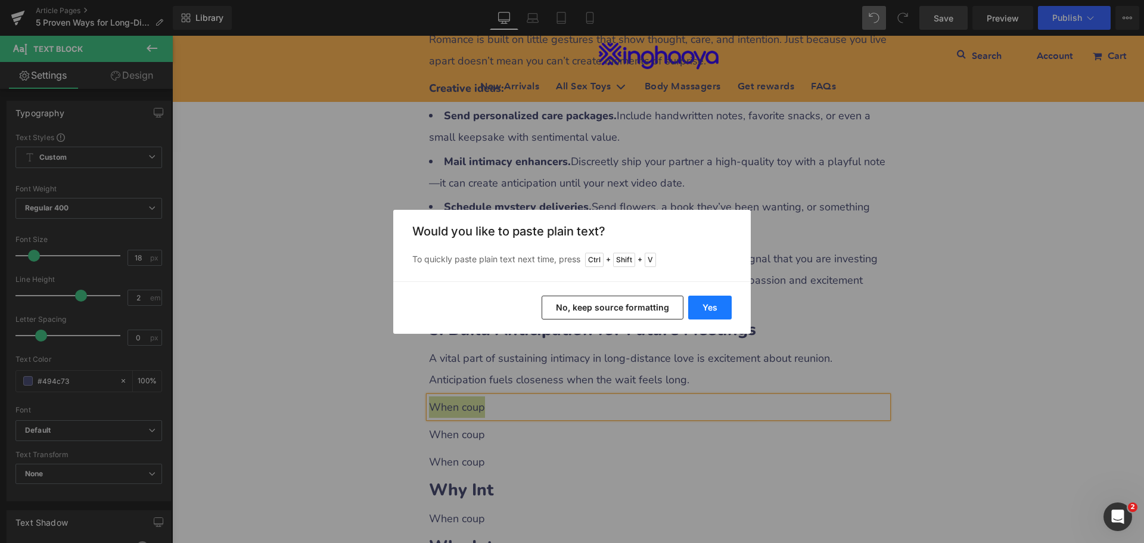
click at [712, 310] on button "Yes" at bounding box center [710, 308] width 44 height 24
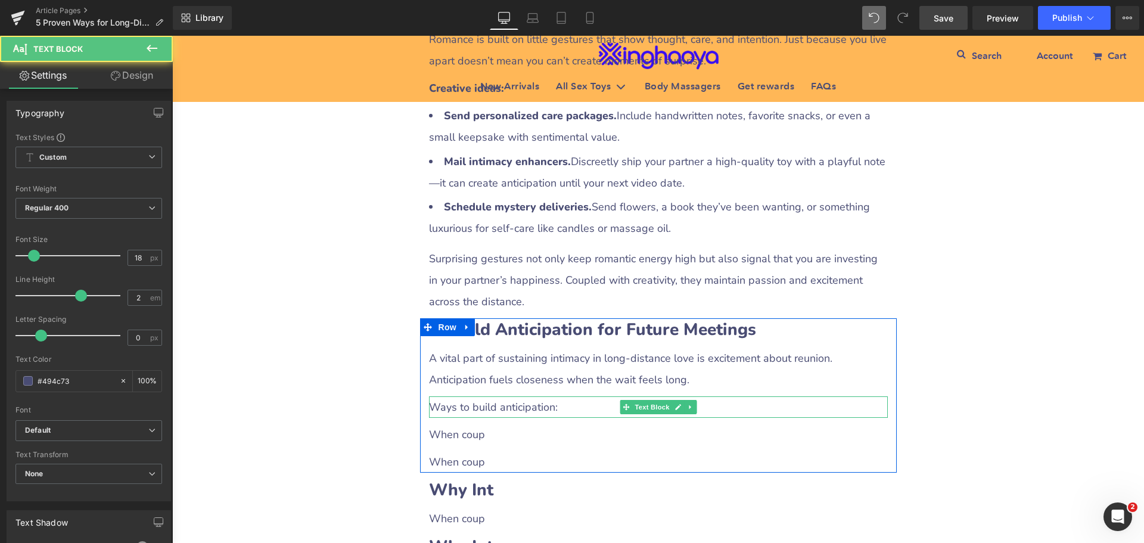
click at [466, 396] on p "Ways to build anticipation:" at bounding box center [658, 406] width 459 height 21
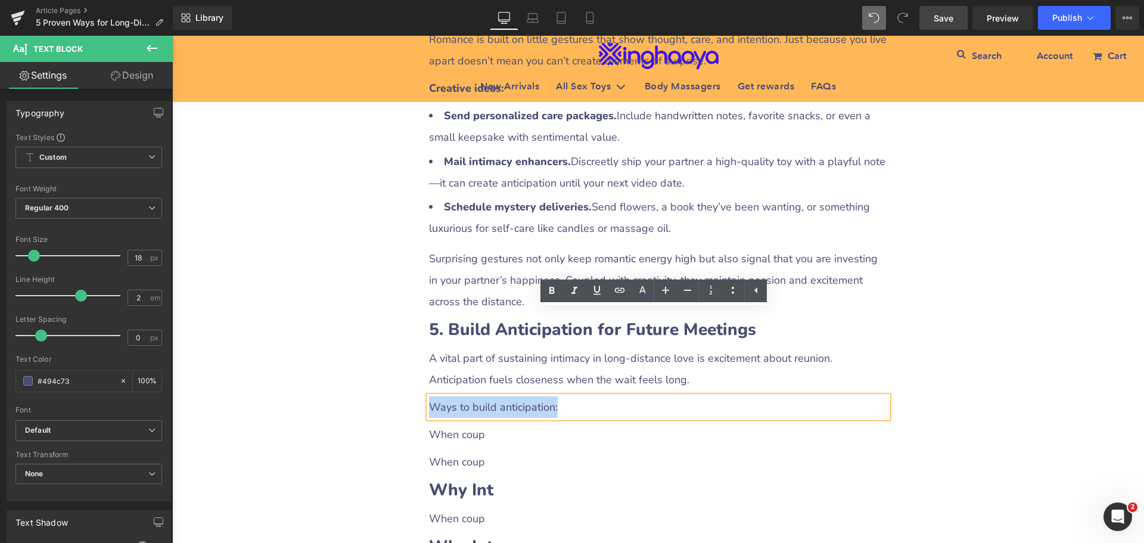
drag, startPoint x: 425, startPoint y: 319, endPoint x: 567, endPoint y: 320, distance: 141.9
click at [567, 396] on p "Ways to build anticipation:" at bounding box center [658, 406] width 459 height 21
click at [550, 288] on icon at bounding box center [552, 290] width 5 height 7
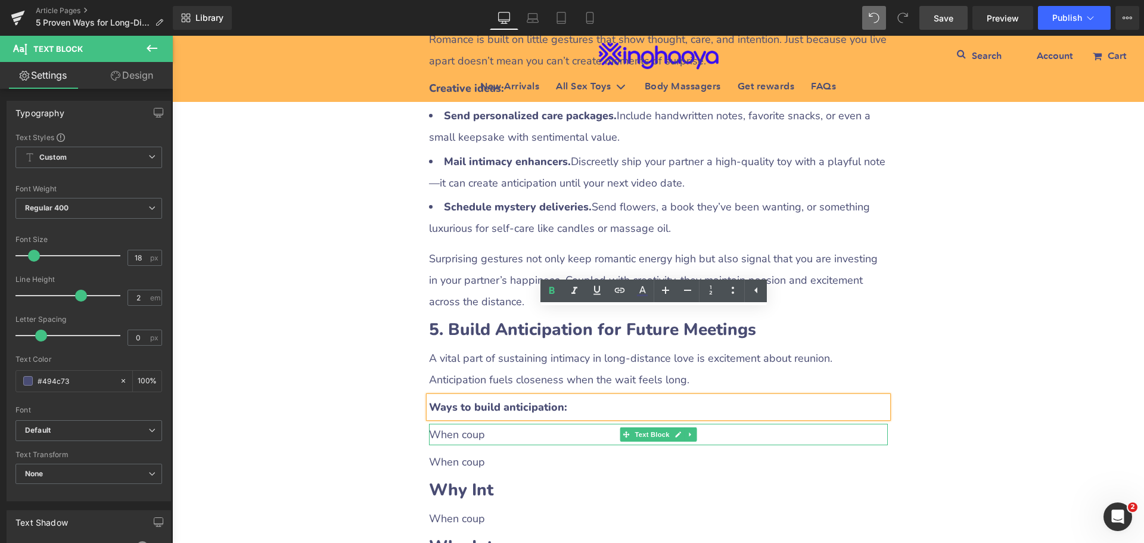
click at [472, 424] on p "When coup" at bounding box center [658, 434] width 459 height 21
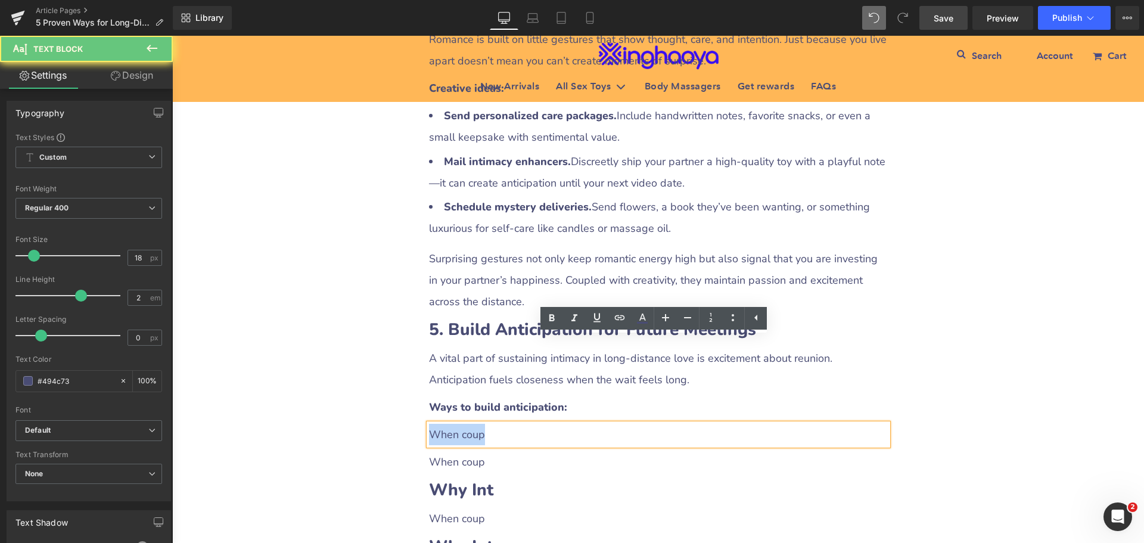
drag, startPoint x: 427, startPoint y: 349, endPoint x: 493, endPoint y: 352, distance: 66.2
click at [493, 424] on p "When coup" at bounding box center [658, 434] width 459 height 21
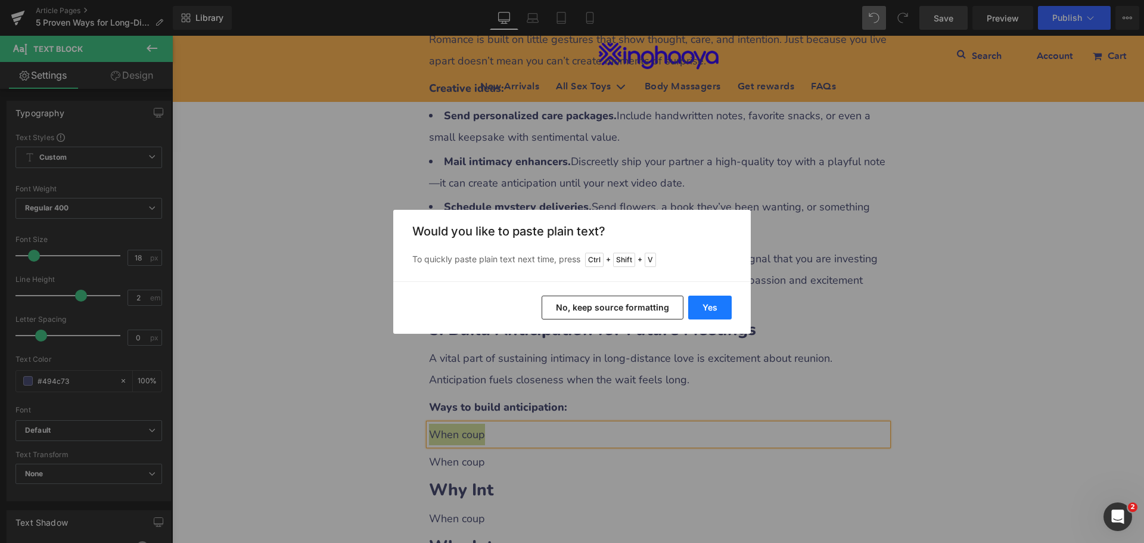
click at [705, 308] on button "Yes" at bounding box center [710, 308] width 44 height 24
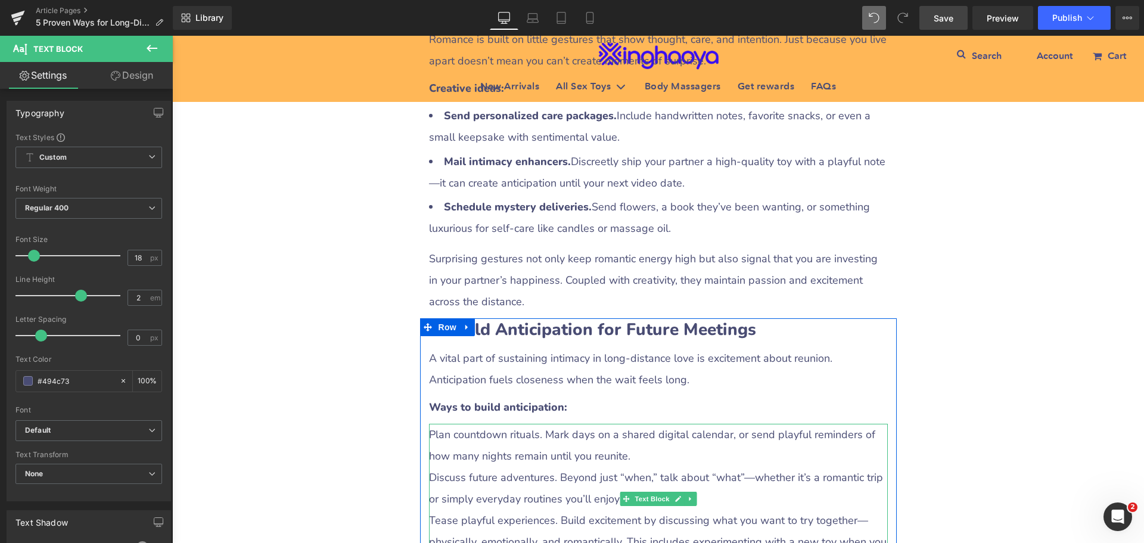
click at [454, 467] on p "Discuss future adventures. Beyond just “when,” talk about “what”—whether it’s a…" at bounding box center [658, 488] width 459 height 43
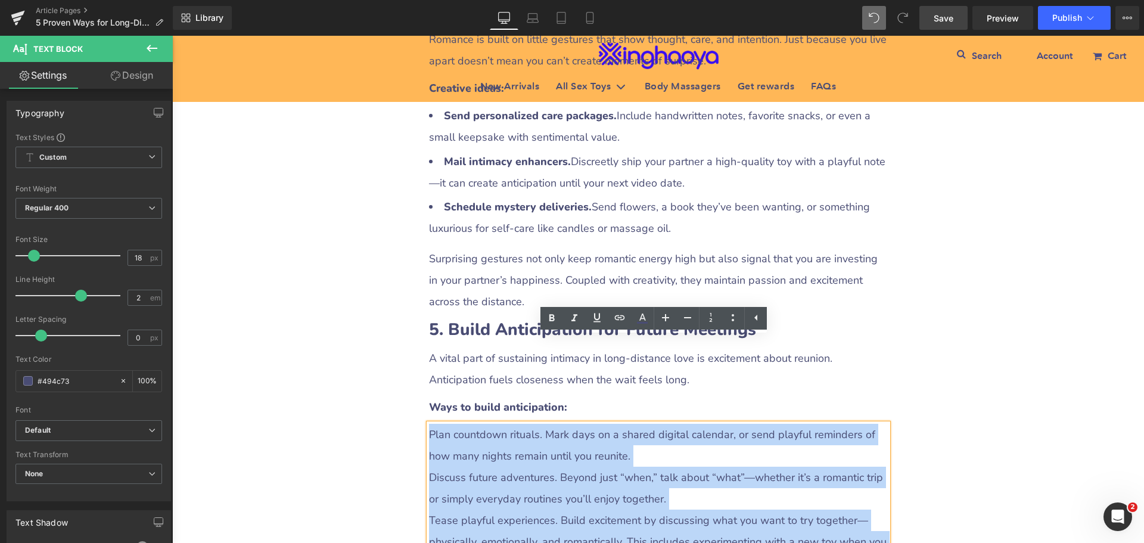
drag, startPoint x: 425, startPoint y: 347, endPoint x: 595, endPoint y: 392, distance: 175.8
click at [545, 477] on div "Plan countdown rituals. Mark days on a shared digital calendar, or send playful…" at bounding box center [658, 499] width 459 height 150
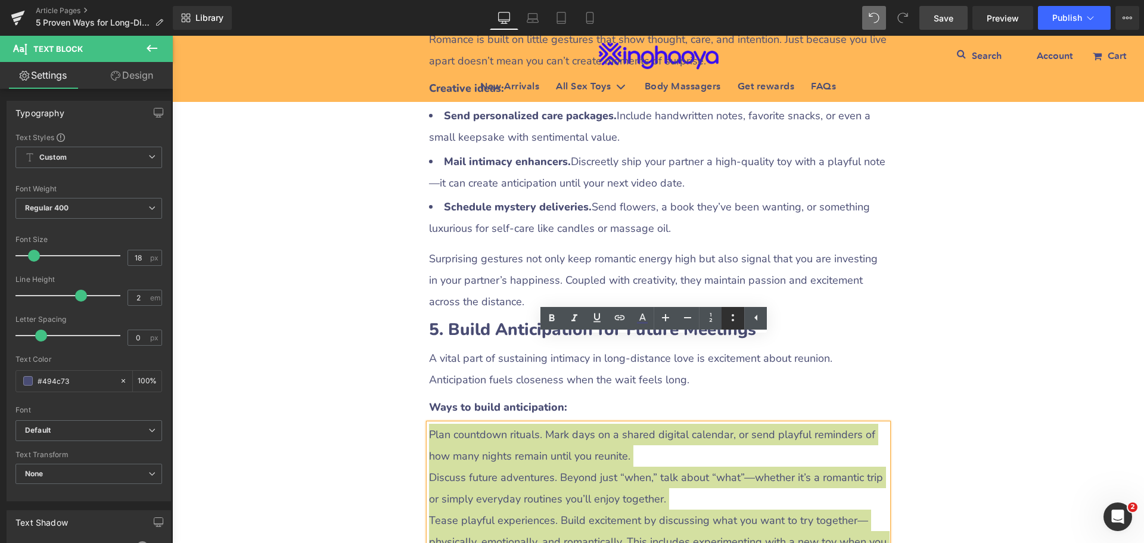
click at [733, 318] on icon at bounding box center [733, 318] width 14 height 14
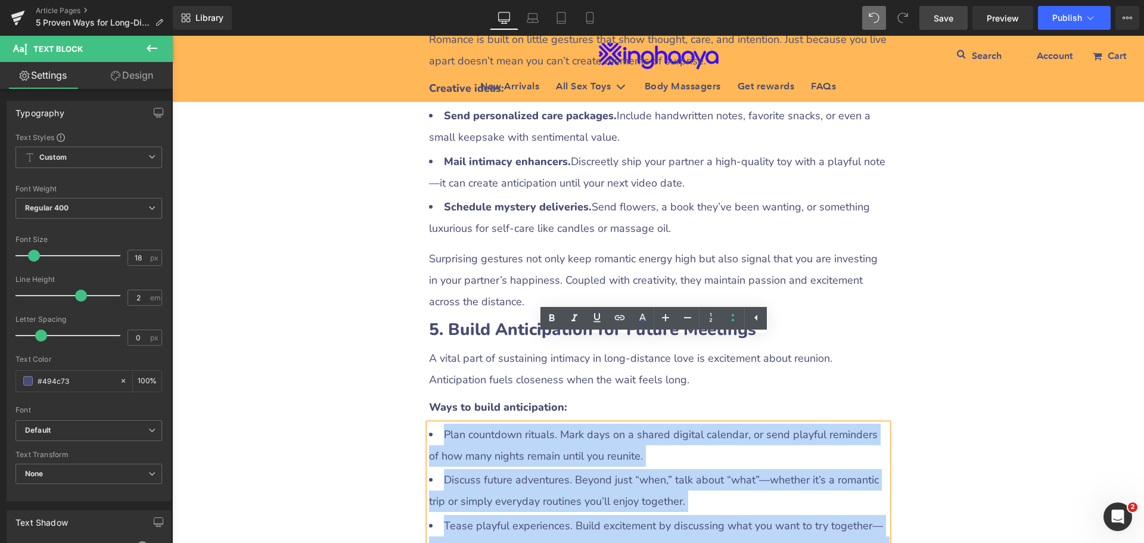
click at [517, 469] on li "Discuss future adventures. Beyond just “when,” talk about “what”—whether it’s a…" at bounding box center [658, 490] width 459 height 43
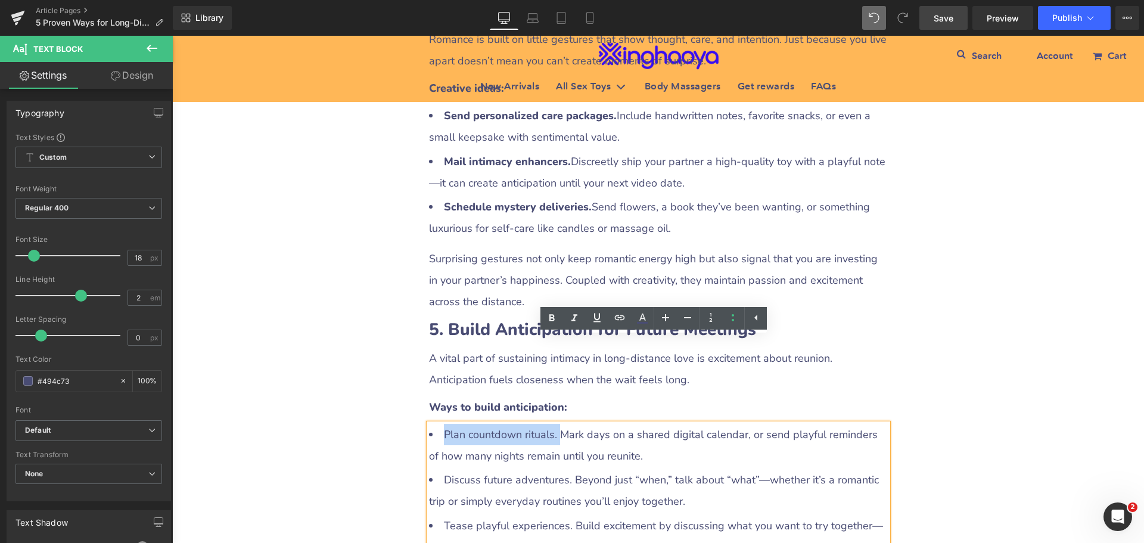
drag, startPoint x: 437, startPoint y: 346, endPoint x: 551, endPoint y: 348, distance: 114.5
click at [551, 424] on li "Plan countdown rituals. Mark days on a shared digital calendar, or send playful…" at bounding box center [658, 445] width 459 height 43
drag, startPoint x: 554, startPoint y: 319, endPoint x: 551, endPoint y: 326, distance: 7.0
click at [554, 319] on icon at bounding box center [552, 317] width 5 height 7
drag, startPoint x: 440, startPoint y: 399, endPoint x: 566, endPoint y: 398, distance: 126.4
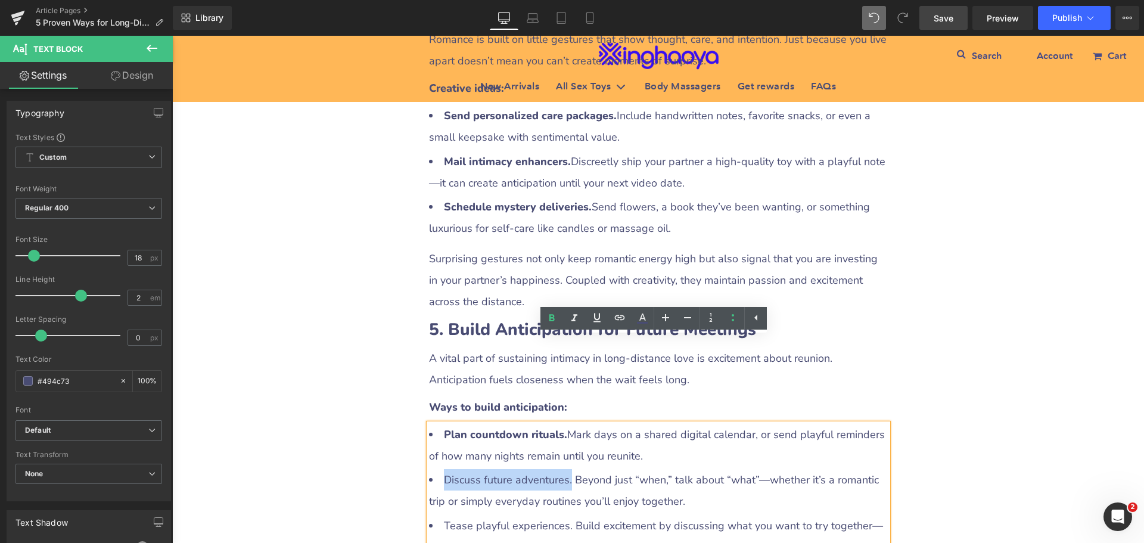
click at [566, 469] on li "Discuss future adventures. Beyond just “when,” talk about “what”—whether it’s a…" at bounding box center [658, 490] width 459 height 43
click at [555, 314] on icon at bounding box center [552, 318] width 14 height 14
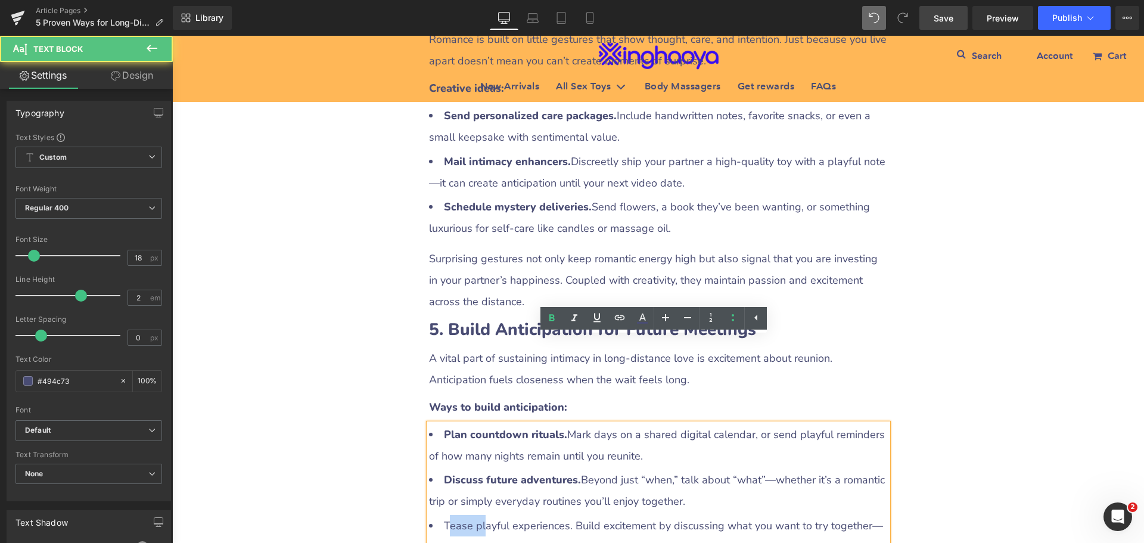
drag, startPoint x: 442, startPoint y: 440, endPoint x: 478, endPoint y: 436, distance: 35.9
click at [478, 515] on li "Tease playful experiences. Build excitement by discussing what you want to try …" at bounding box center [658, 547] width 459 height 64
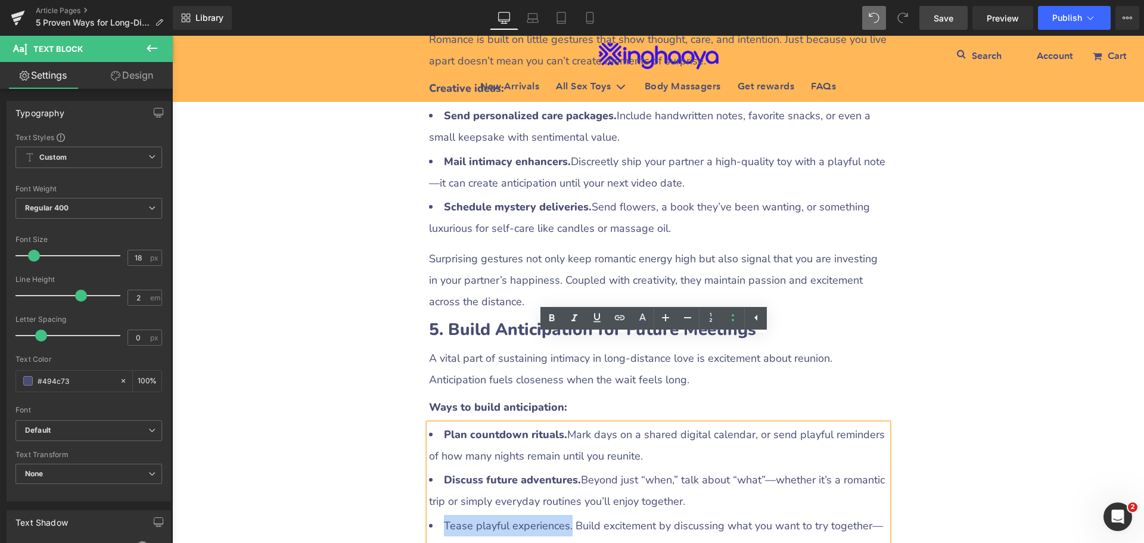
drag, startPoint x: 440, startPoint y: 430, endPoint x: 565, endPoint y: 438, distance: 124.8
click at [565, 515] on li "Tease playful experiences. Build excitement by discussing what you want to try …" at bounding box center [658, 547] width 459 height 64
drag, startPoint x: 553, startPoint y: 319, endPoint x: 381, endPoint y: 300, distance: 172.7
click at [553, 319] on icon at bounding box center [552, 318] width 14 height 14
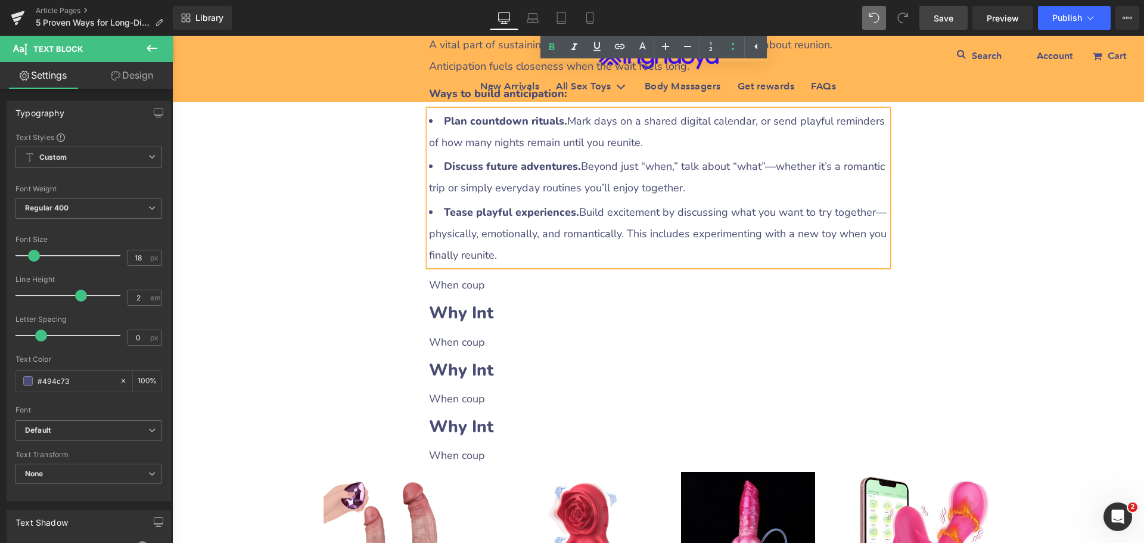
scroll to position [2311, 0]
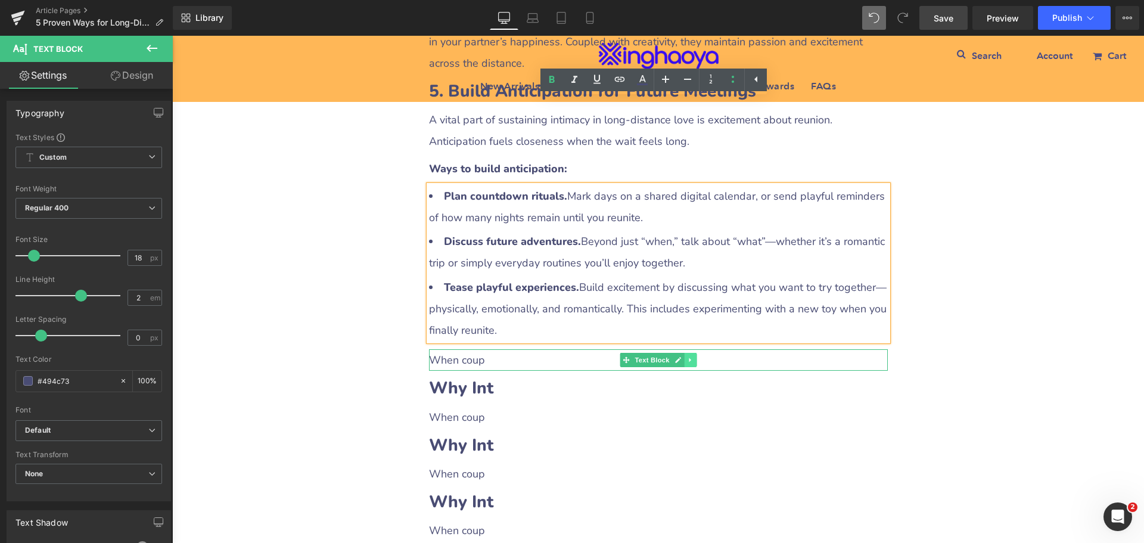
click at [687, 356] on icon at bounding box center [690, 359] width 7 height 7
click at [693, 357] on icon at bounding box center [696, 360] width 7 height 7
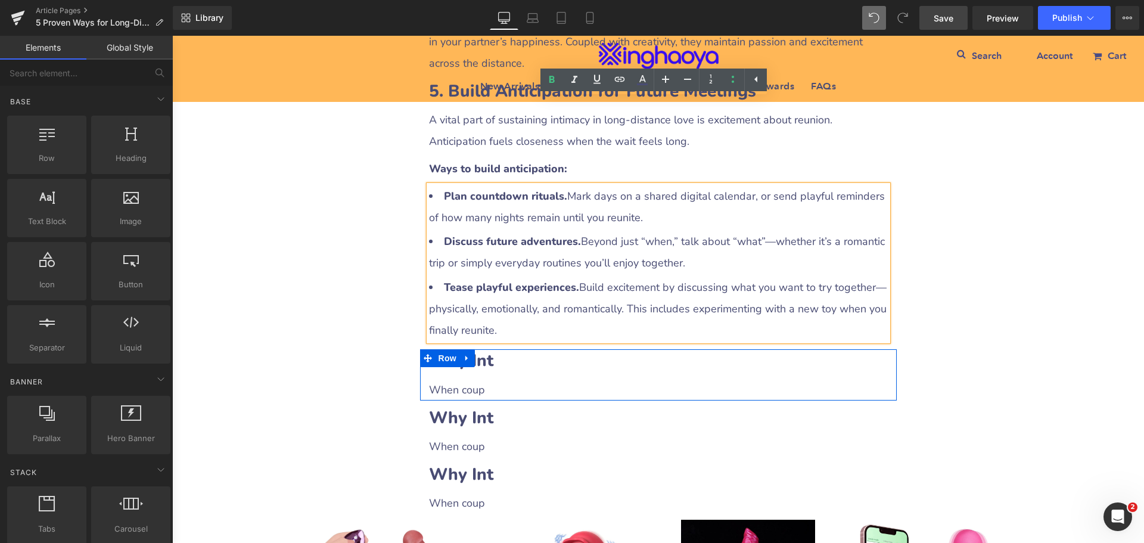
click at [488, 349] on h2 "Why Int" at bounding box center [658, 360] width 459 height 23
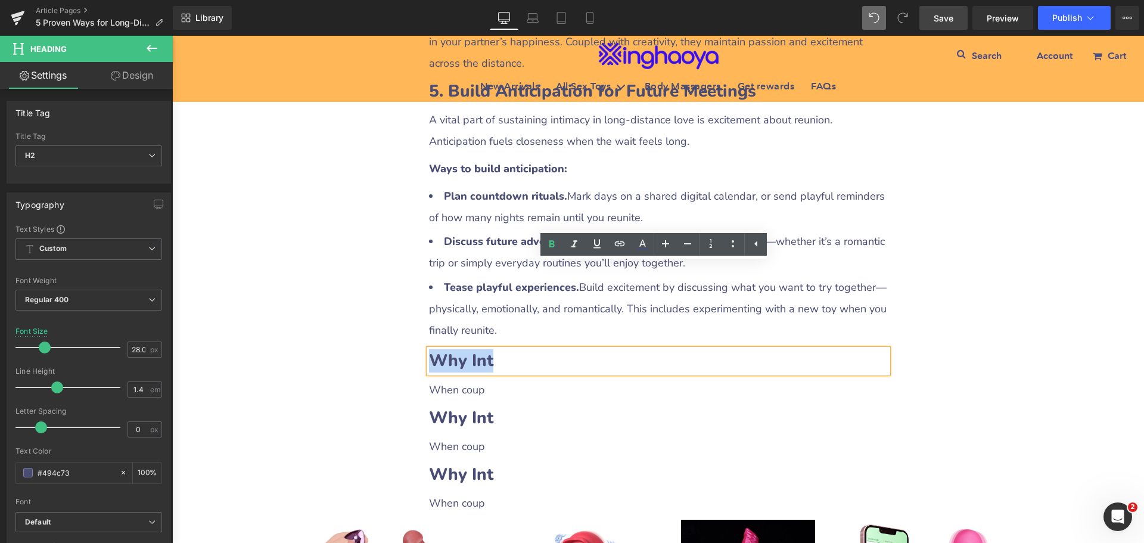
drag, startPoint x: 430, startPoint y: 274, endPoint x: 533, endPoint y: 278, distance: 103.2
click at [533, 349] on h2 "Why Int" at bounding box center [658, 360] width 459 height 23
paste div
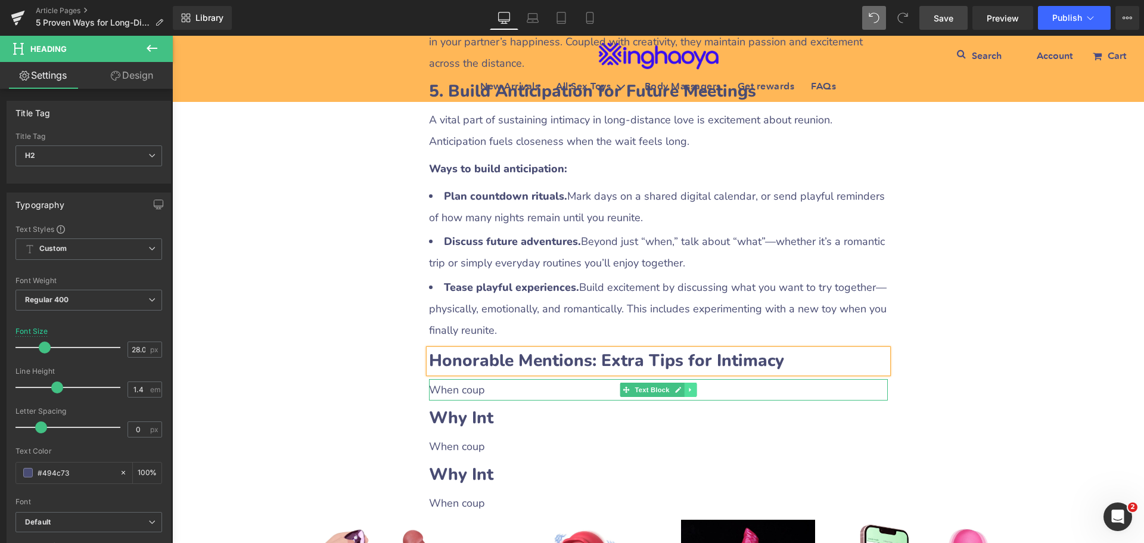
click at [687, 386] on icon at bounding box center [690, 389] width 7 height 7
click at [682, 386] on icon at bounding box center [684, 389] width 7 height 7
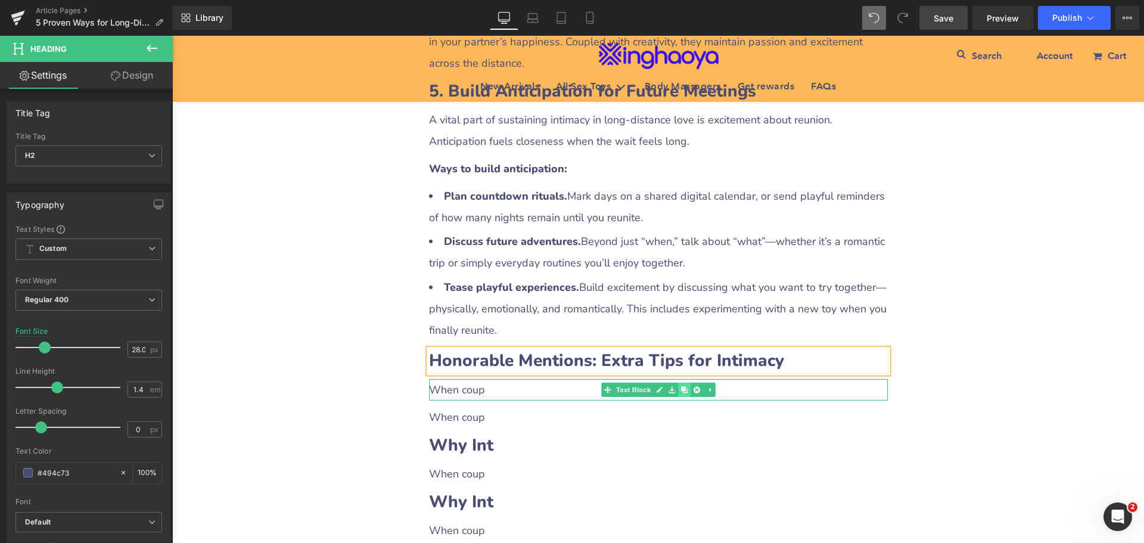
click at [682, 386] on icon at bounding box center [684, 389] width 7 height 7
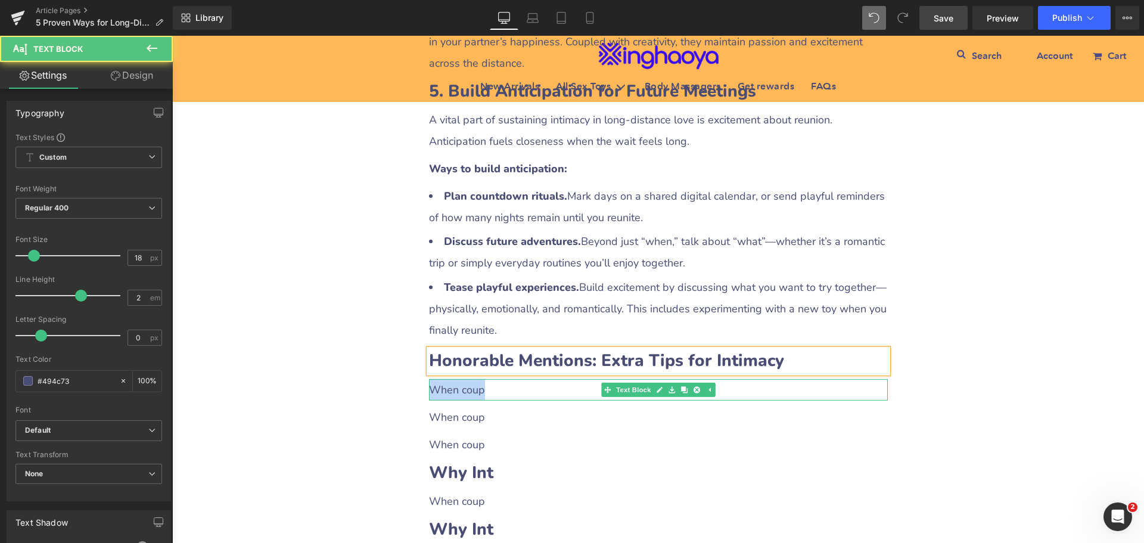
drag, startPoint x: 429, startPoint y: 303, endPoint x: 482, endPoint y: 300, distance: 53.7
click at [482, 379] on p "When coup" at bounding box center [658, 389] width 459 height 21
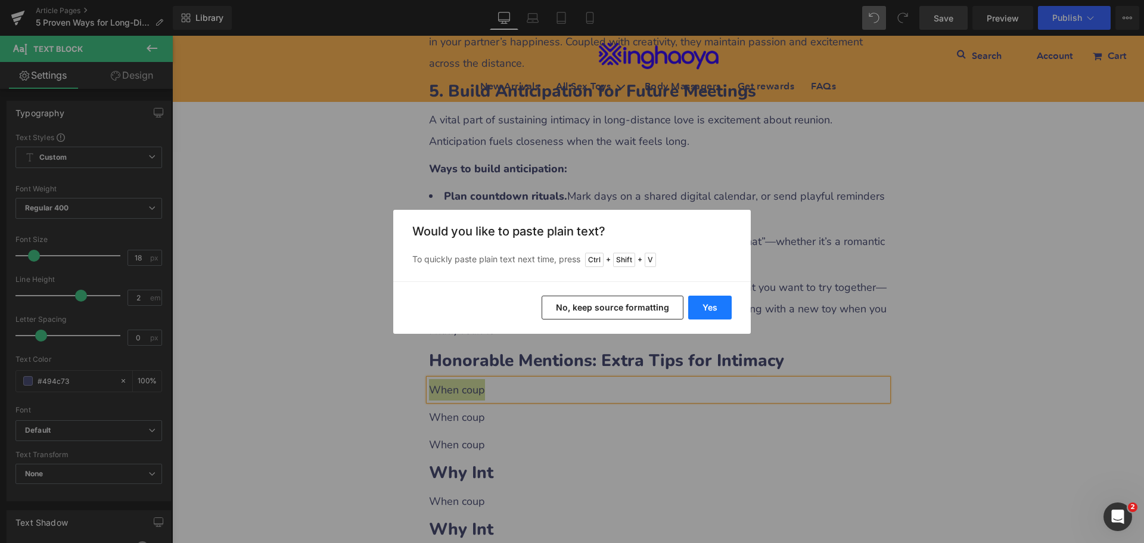
click at [716, 318] on button "Yes" at bounding box center [710, 308] width 44 height 24
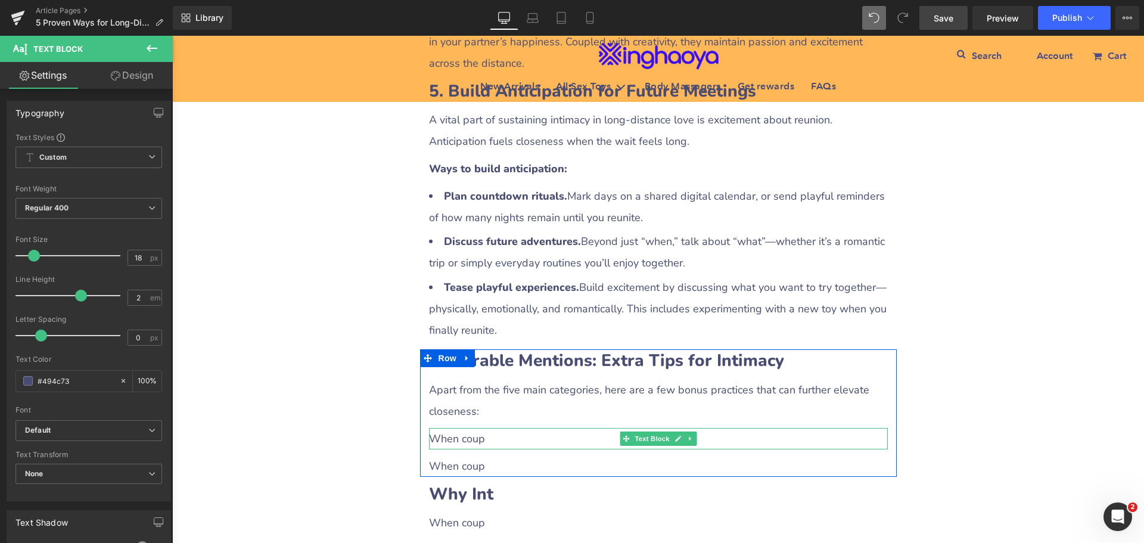
click at [460, 428] on p "When coup" at bounding box center [658, 438] width 459 height 21
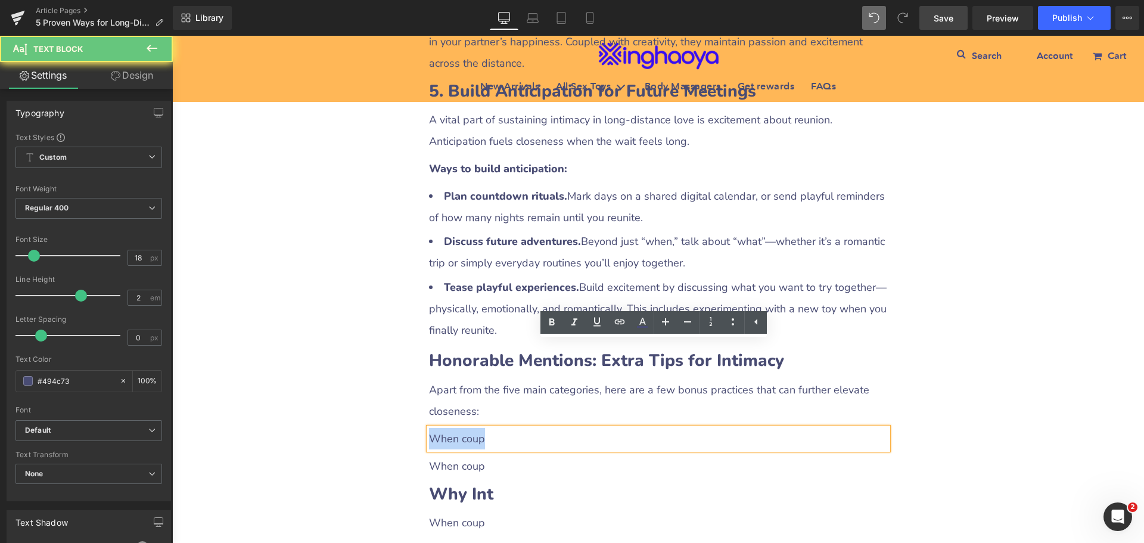
drag, startPoint x: 427, startPoint y: 348, endPoint x: 511, endPoint y: 349, distance: 84.1
click at [511, 428] on p "When coup" at bounding box center [658, 438] width 459 height 21
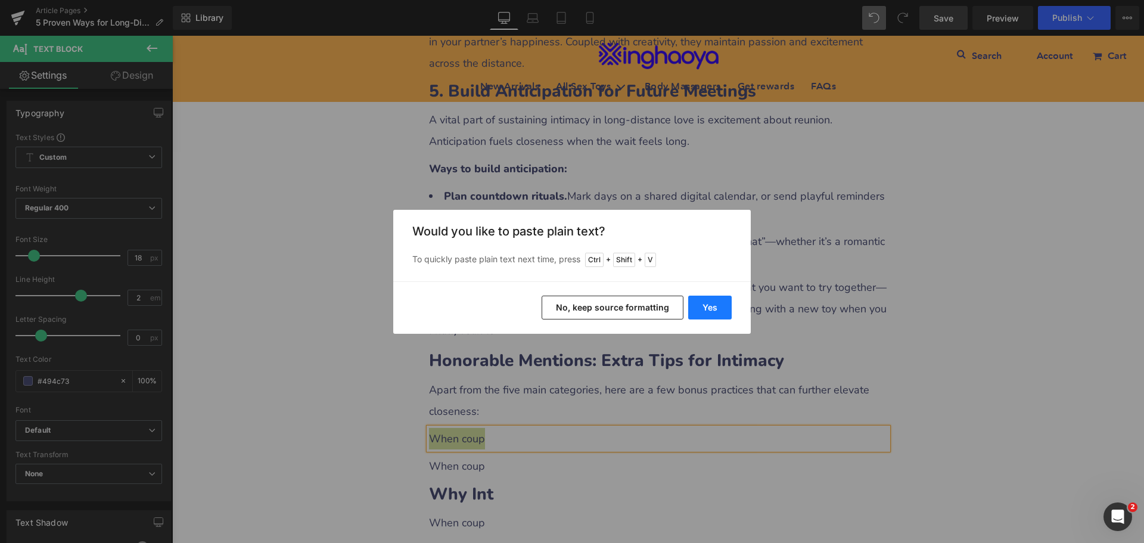
click at [695, 308] on button "Yes" at bounding box center [710, 308] width 44 height 24
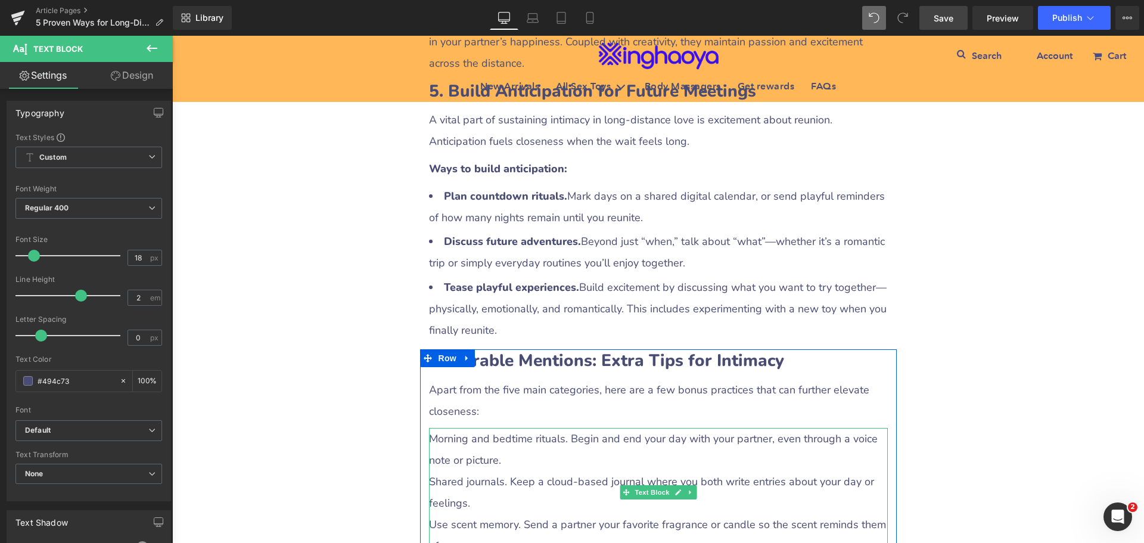
click at [470, 428] on p "Morning and bedtime rituals. Begin and end your day with your partner, even thr…" at bounding box center [658, 449] width 459 height 43
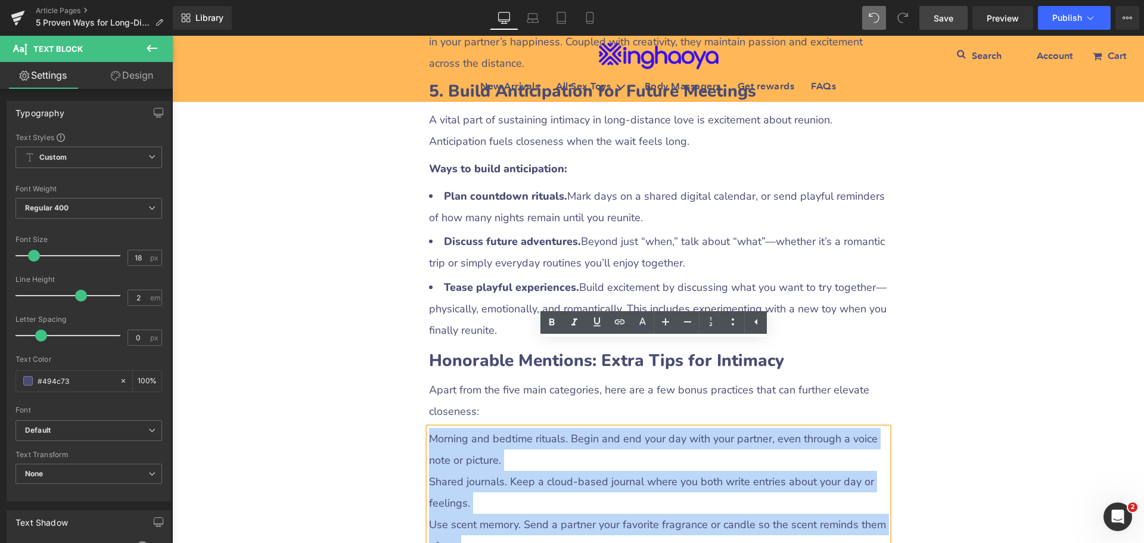
drag, startPoint x: 427, startPoint y: 347, endPoint x: 489, endPoint y: 455, distance: 124.2
click at [489, 455] on div "Morning and bedtime rituals. Begin and end your day with your partner, even thr…" at bounding box center [658, 492] width 459 height 129
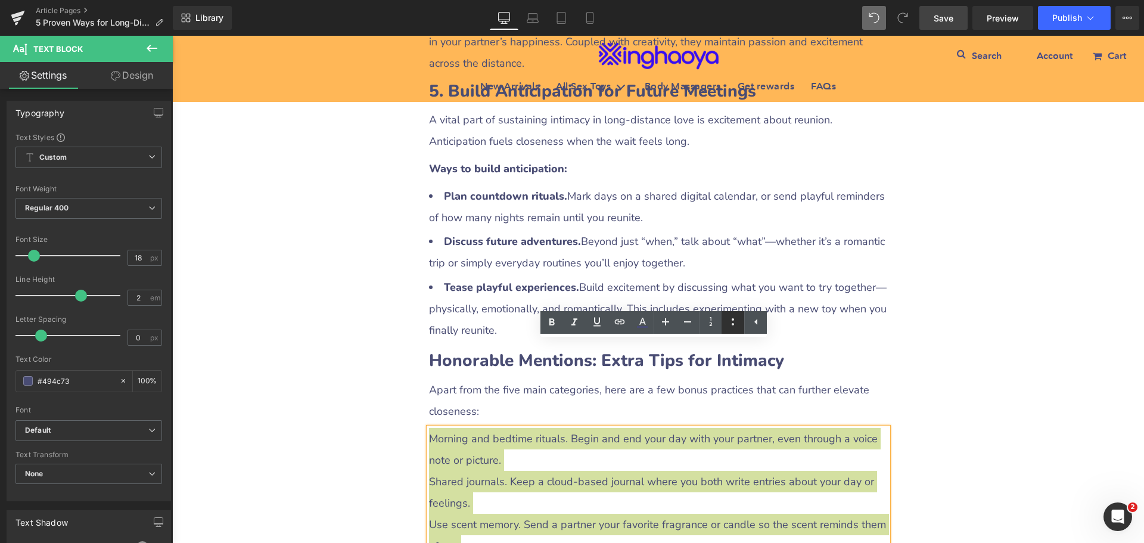
click at [727, 319] on icon at bounding box center [733, 322] width 14 height 14
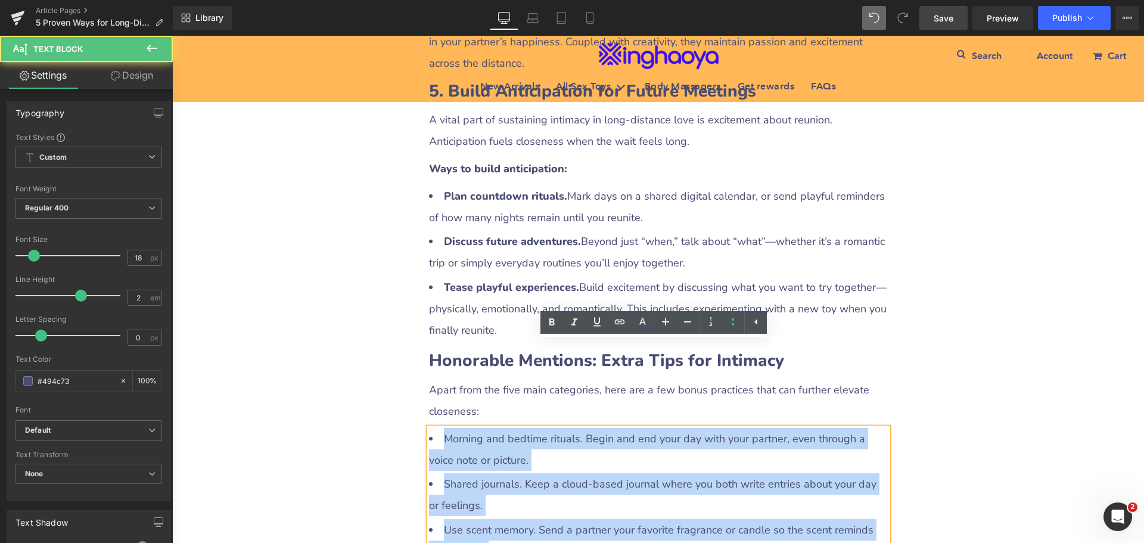
click at [541, 428] on li "Morning and bedtime rituals. Begin and end your day with your partner, even thr…" at bounding box center [658, 449] width 459 height 43
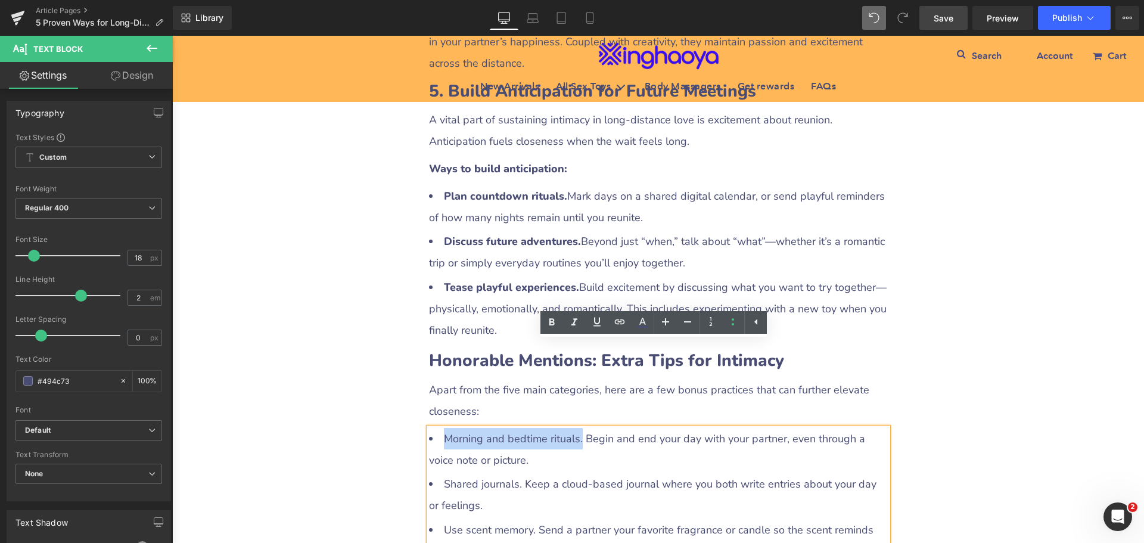
drag, startPoint x: 441, startPoint y: 351, endPoint x: 574, endPoint y: 351, distance: 132.9
click at [574, 428] on li "Morning and bedtime rituals. Begin and end your day with your partner, even thr…" at bounding box center [658, 449] width 459 height 43
drag, startPoint x: 551, startPoint y: 324, endPoint x: 374, endPoint y: 331, distance: 177.1
click at [551, 324] on icon at bounding box center [552, 321] width 5 height 7
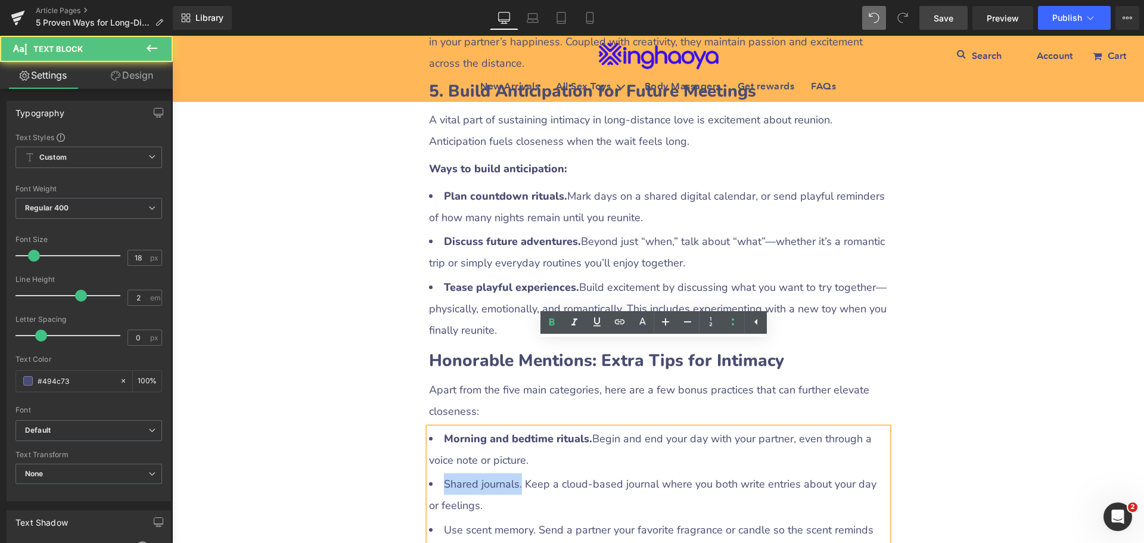
drag, startPoint x: 438, startPoint y: 399, endPoint x: 517, endPoint y: 395, distance: 79.4
click at [517, 473] on li "Shared journals. Keep a cloud-based journal where you both write entries about …" at bounding box center [658, 494] width 459 height 43
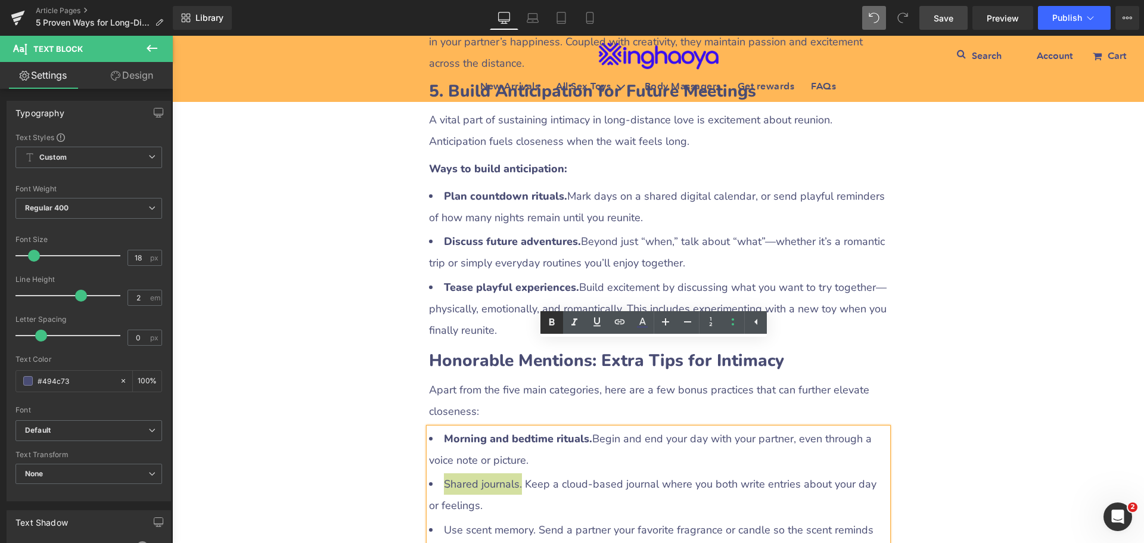
click at [550, 320] on icon at bounding box center [552, 321] width 5 height 7
drag, startPoint x: 438, startPoint y: 439, endPoint x: 532, endPoint y: 442, distance: 93.6
click at [532, 519] on li "Use scent memory. Send a partner your favorite fragrance or candle so the scent…" at bounding box center [658, 540] width 459 height 43
drag, startPoint x: 553, startPoint y: 328, endPoint x: 301, endPoint y: 316, distance: 251.8
click at [553, 328] on icon at bounding box center [552, 322] width 14 height 14
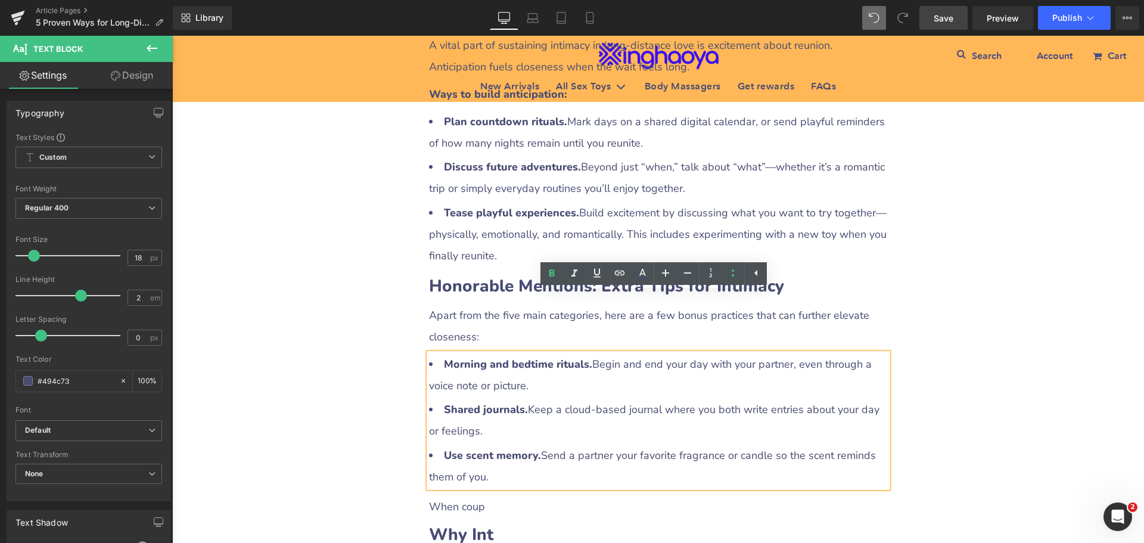
scroll to position [2549, 0]
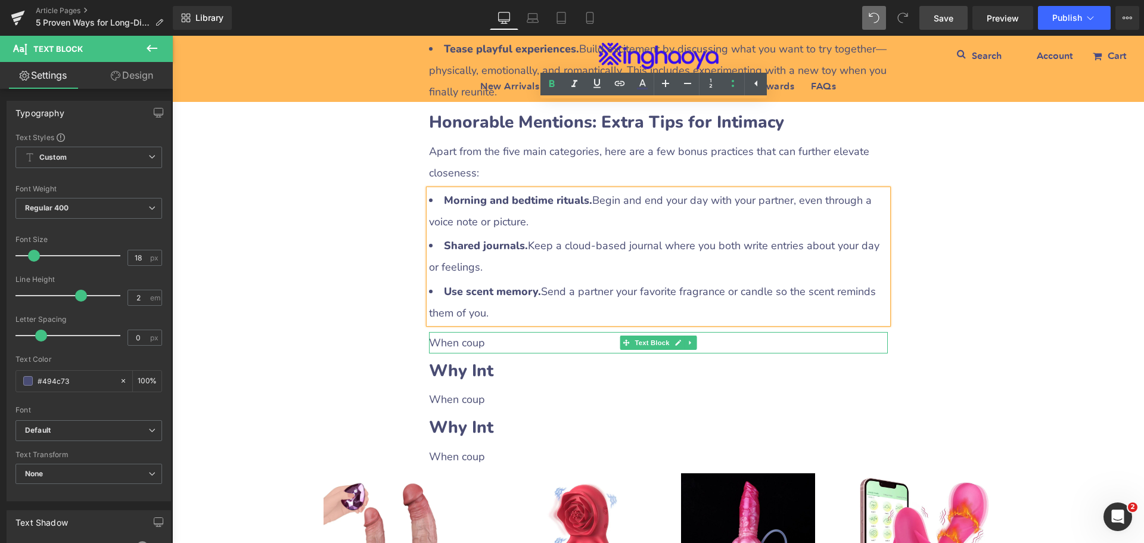
click at [469, 332] on p "When coup" at bounding box center [658, 342] width 459 height 21
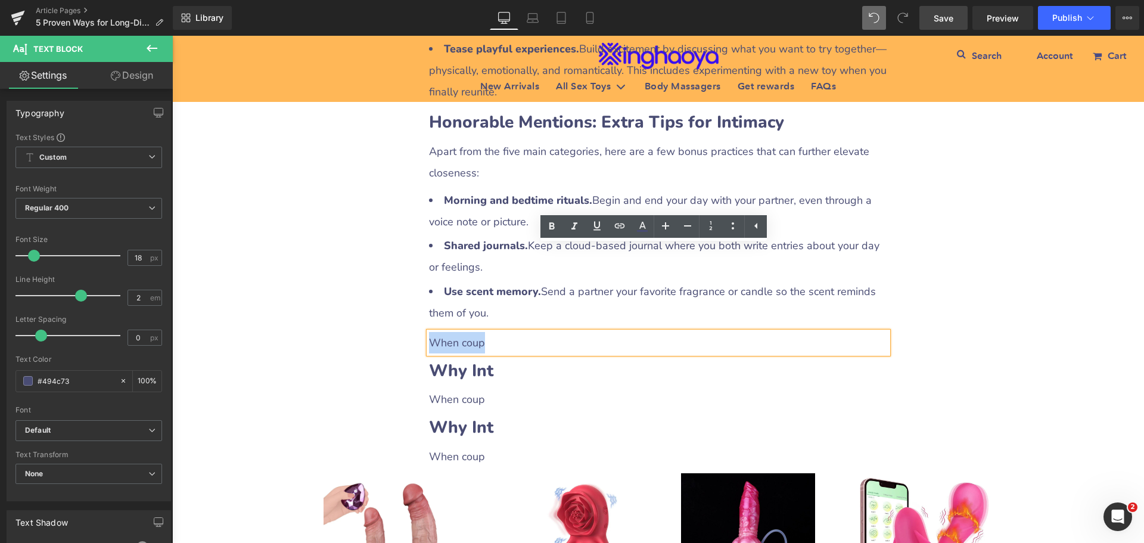
drag, startPoint x: 425, startPoint y: 256, endPoint x: 480, endPoint y: 259, distance: 54.9
click at [480, 332] on p "When coup" at bounding box center [658, 342] width 459 height 21
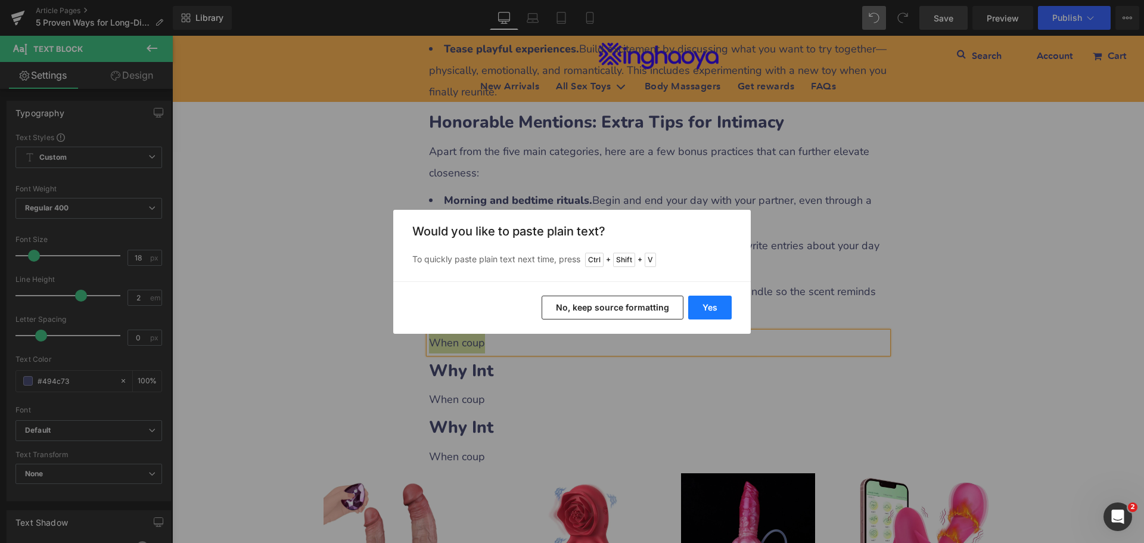
click at [709, 312] on button "Yes" at bounding box center [710, 308] width 44 height 24
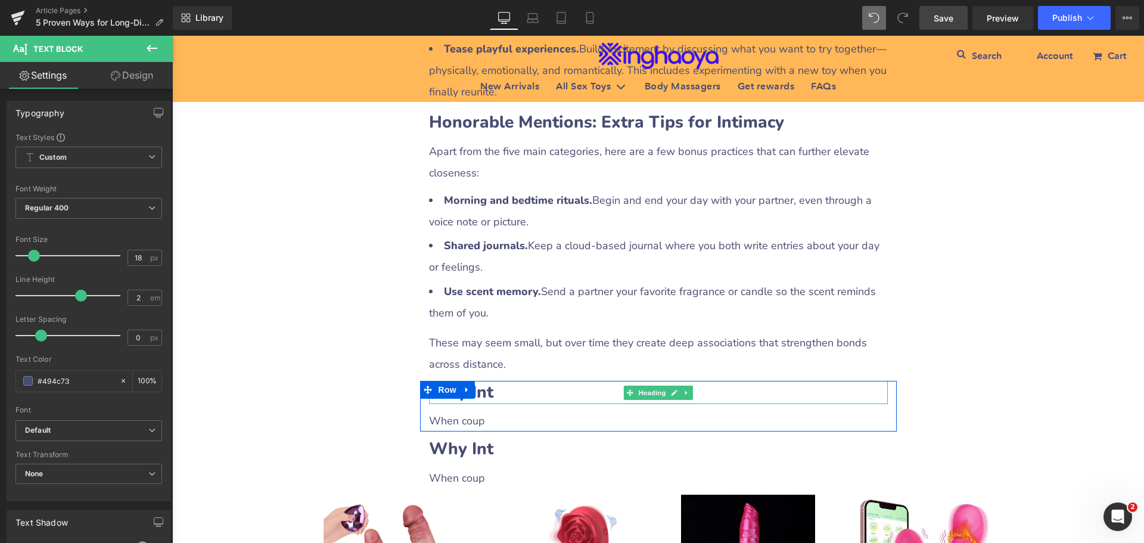
click at [480, 381] on b "Why Int" at bounding box center [461, 392] width 64 height 23
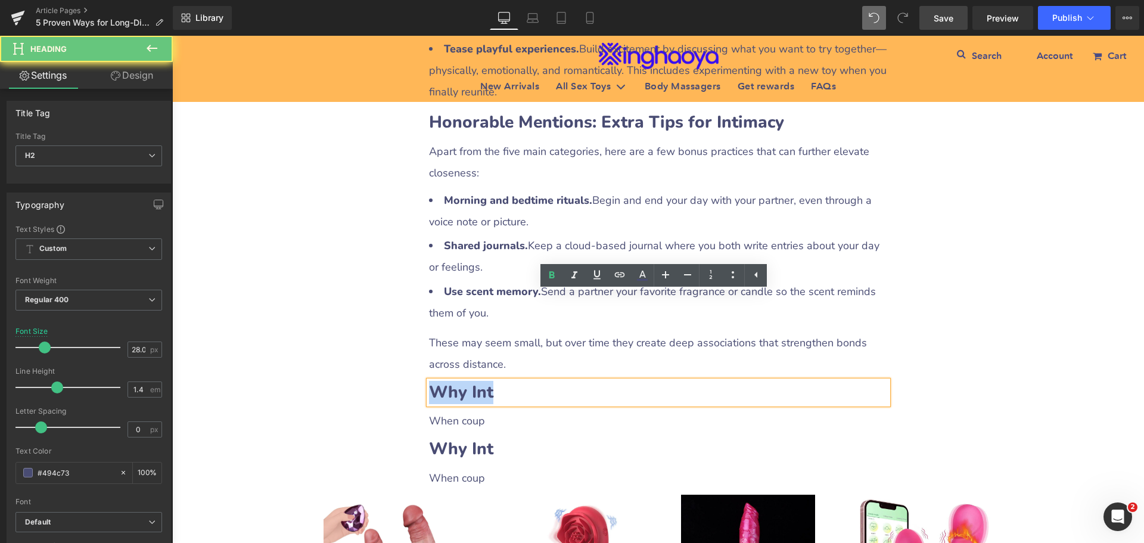
drag, startPoint x: 426, startPoint y: 303, endPoint x: 513, endPoint y: 306, distance: 87.7
click at [513, 381] on h2 "Why Int" at bounding box center [658, 392] width 459 height 23
paste div
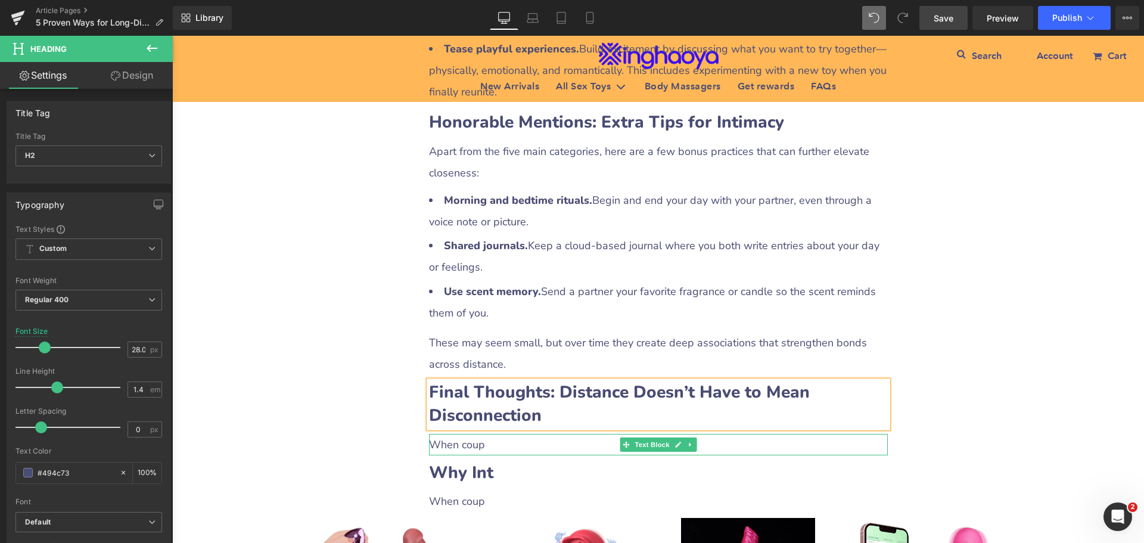
click at [459, 434] on p "When coup" at bounding box center [658, 444] width 459 height 21
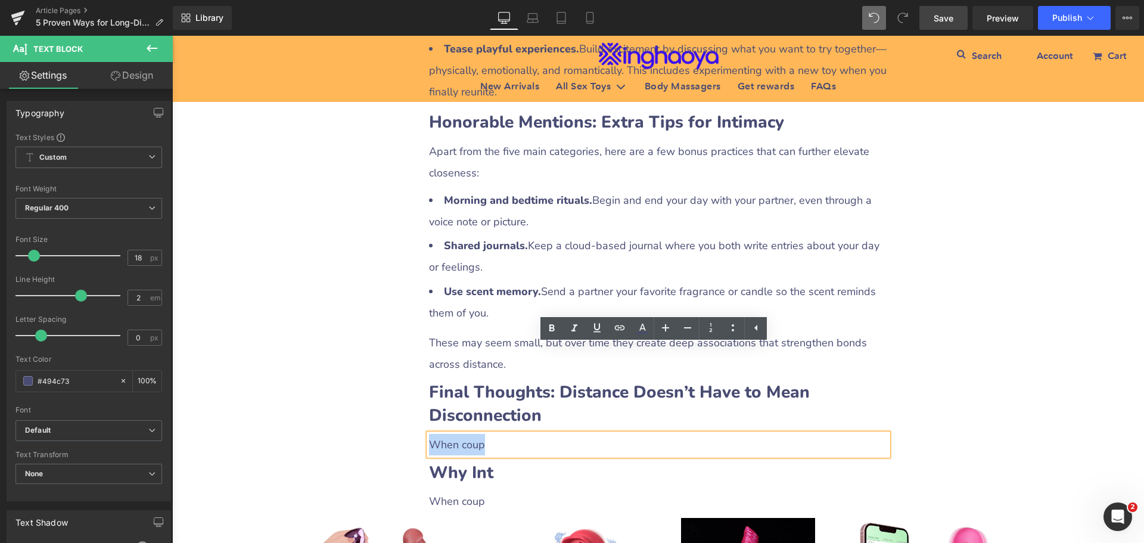
drag, startPoint x: 426, startPoint y: 356, endPoint x: 493, endPoint y: 355, distance: 67.4
click at [493, 434] on p "When coup" at bounding box center [658, 444] width 459 height 21
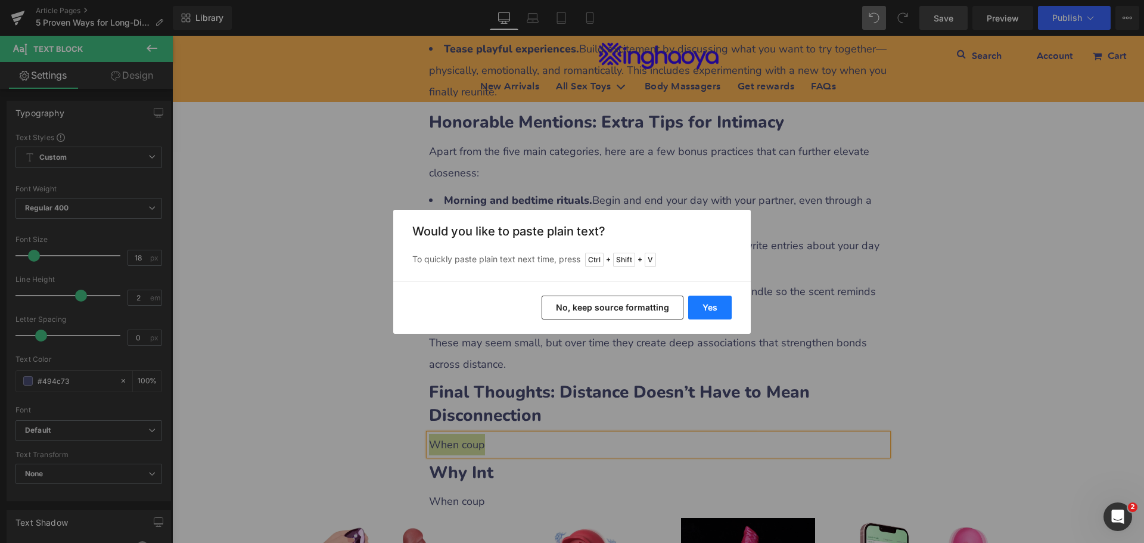
click at [699, 307] on button "Yes" at bounding box center [710, 308] width 44 height 24
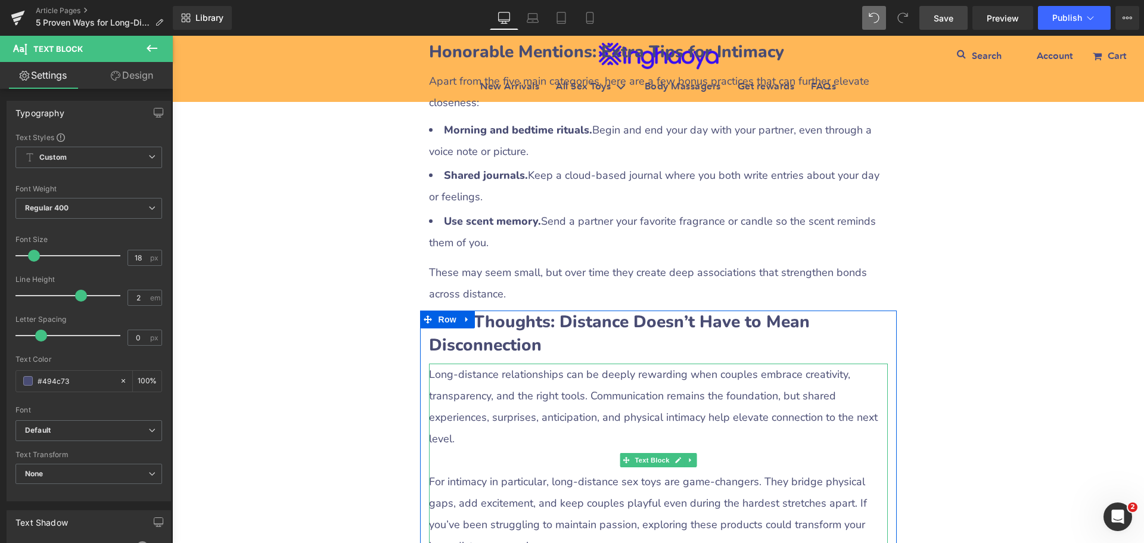
scroll to position [2728, 0]
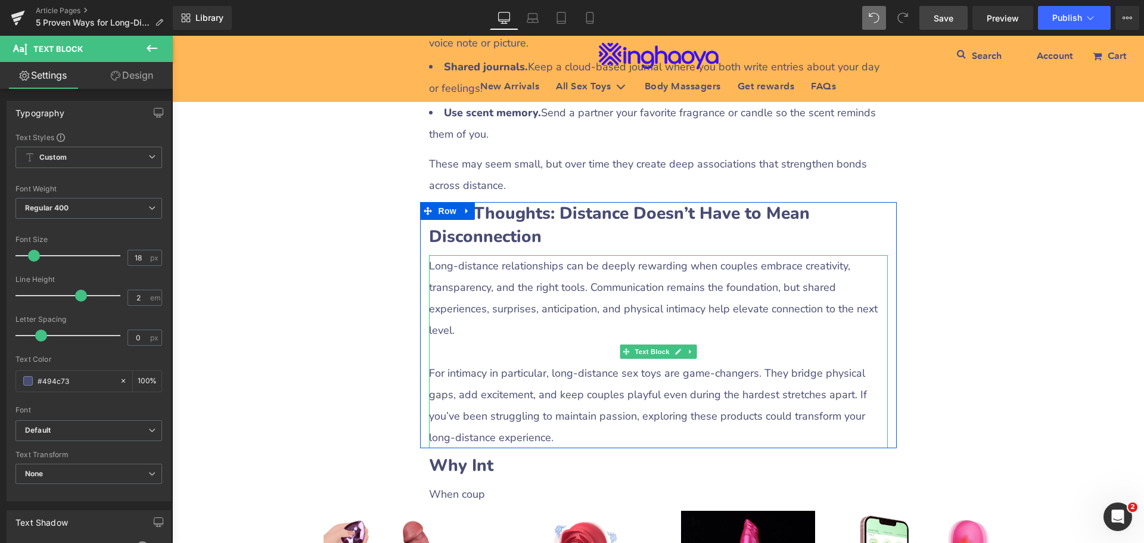
click at [464, 341] on p at bounding box center [658, 351] width 459 height 21
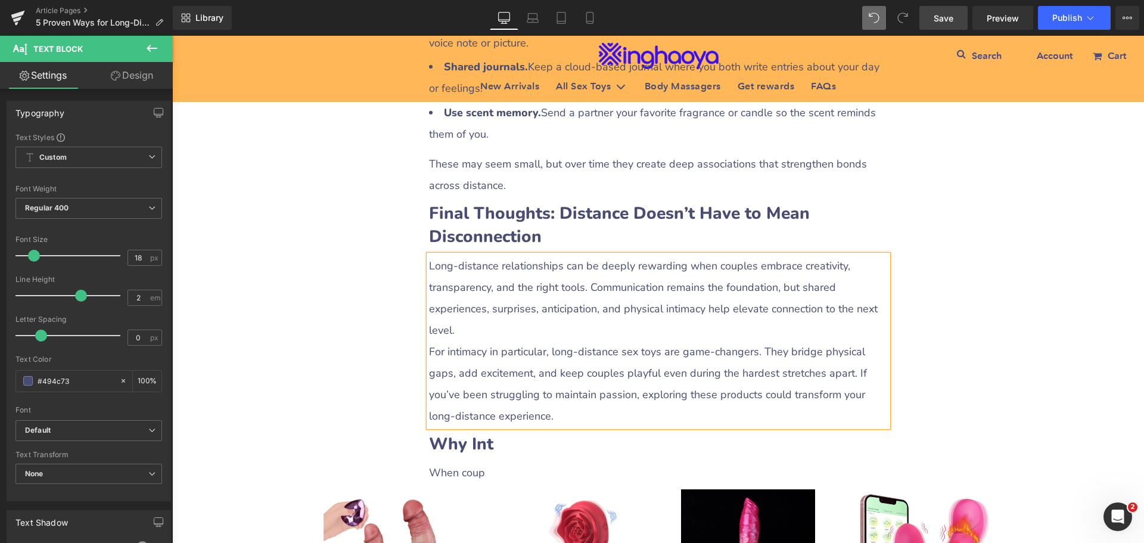
click at [525, 341] on p "For intimacy in particular, long-distance sex toys are game-changers. They brid…" at bounding box center [658, 384] width 459 height 86
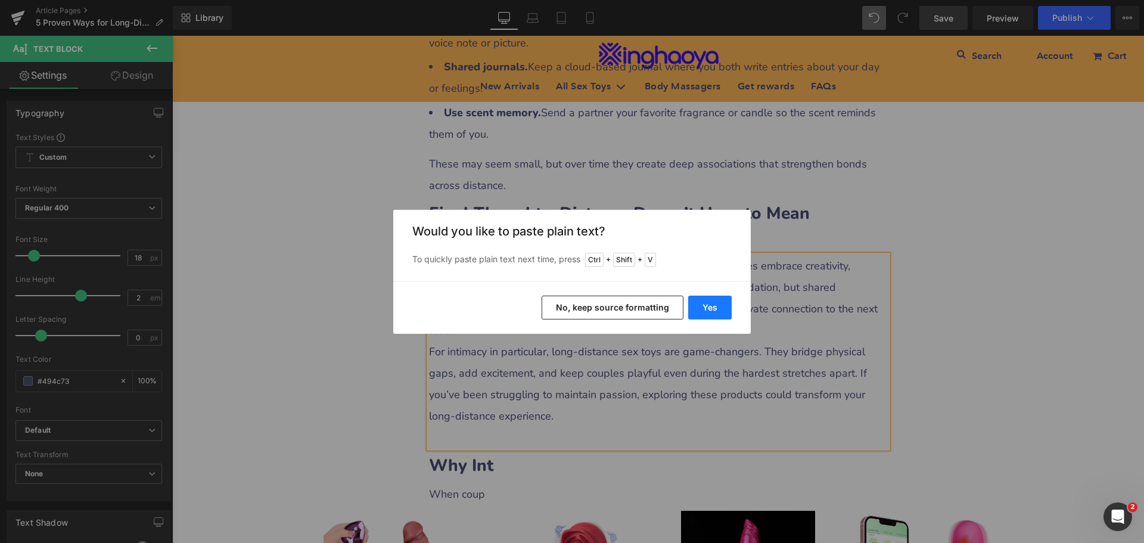
click at [704, 312] on button "Yes" at bounding box center [710, 308] width 44 height 24
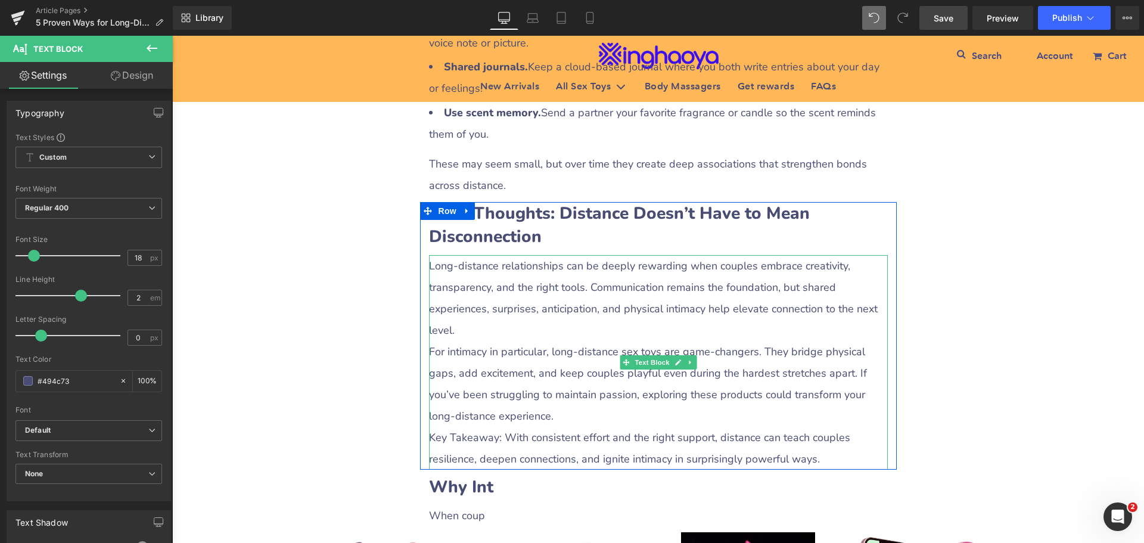
click at [483, 427] on p "Key Takeaway: With consistent effort and the right support, distance can teach …" at bounding box center [658, 448] width 459 height 43
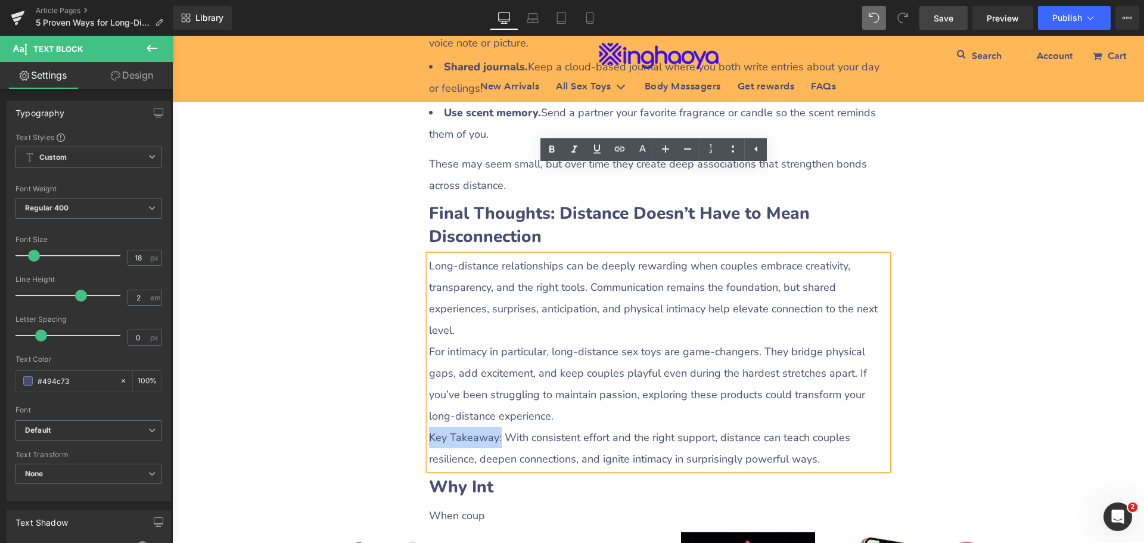
drag, startPoint x: 425, startPoint y: 347, endPoint x: 496, endPoint y: 352, distance: 71.1
click at [496, 427] on p "Key Takeaway: With consistent effort and the right support, distance can teach …" at bounding box center [658, 448] width 459 height 43
click at [548, 147] on icon at bounding box center [552, 149] width 14 height 14
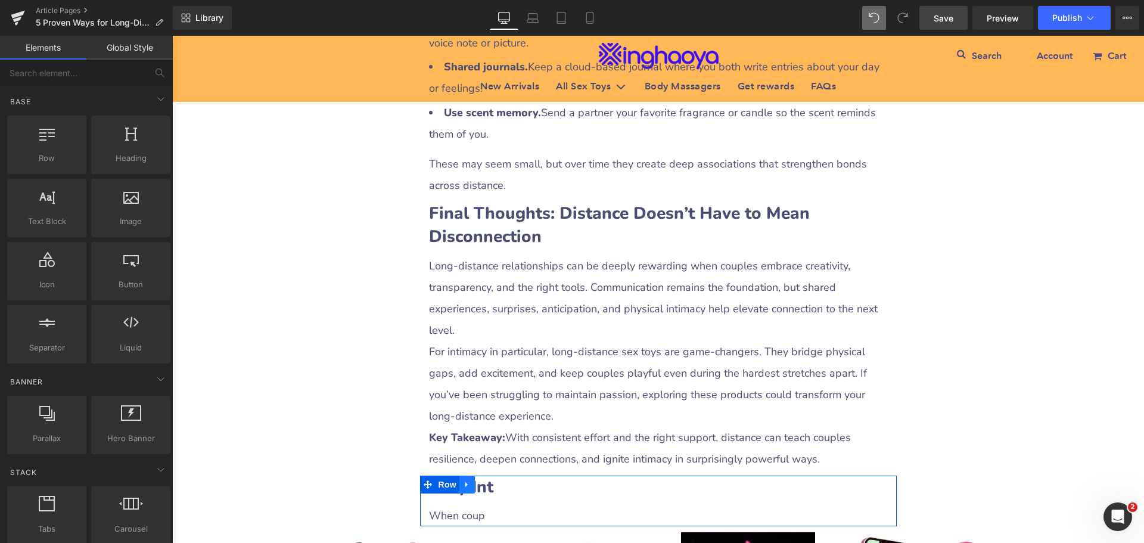
click at [466, 482] on icon at bounding box center [467, 484] width 2 height 5
click at [494, 480] on icon at bounding box center [498, 484] width 8 height 8
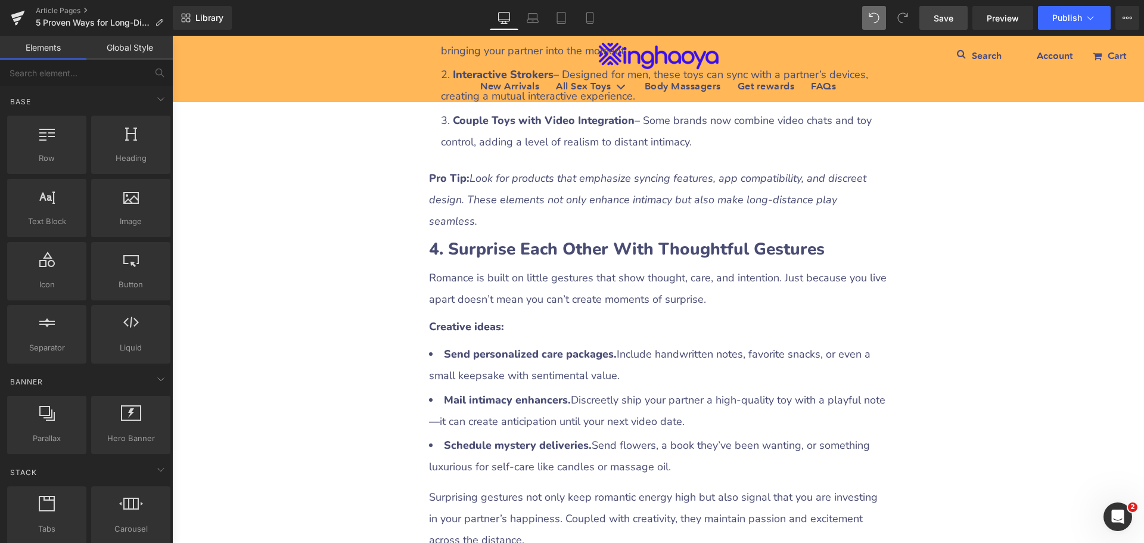
scroll to position [1953, 0]
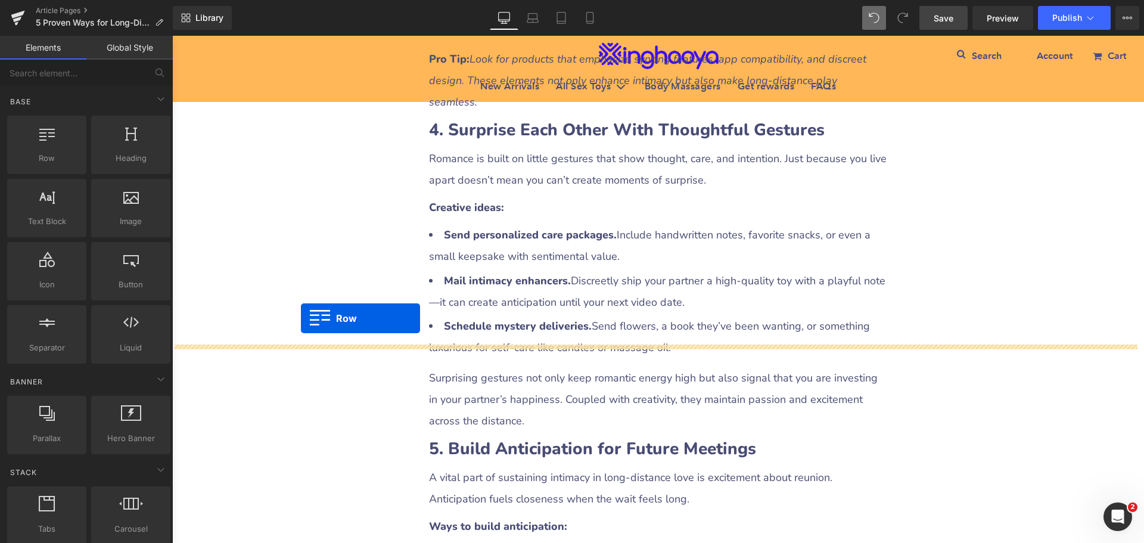
drag, startPoint x: 305, startPoint y: 277, endPoint x: 301, endPoint y: 318, distance: 41.3
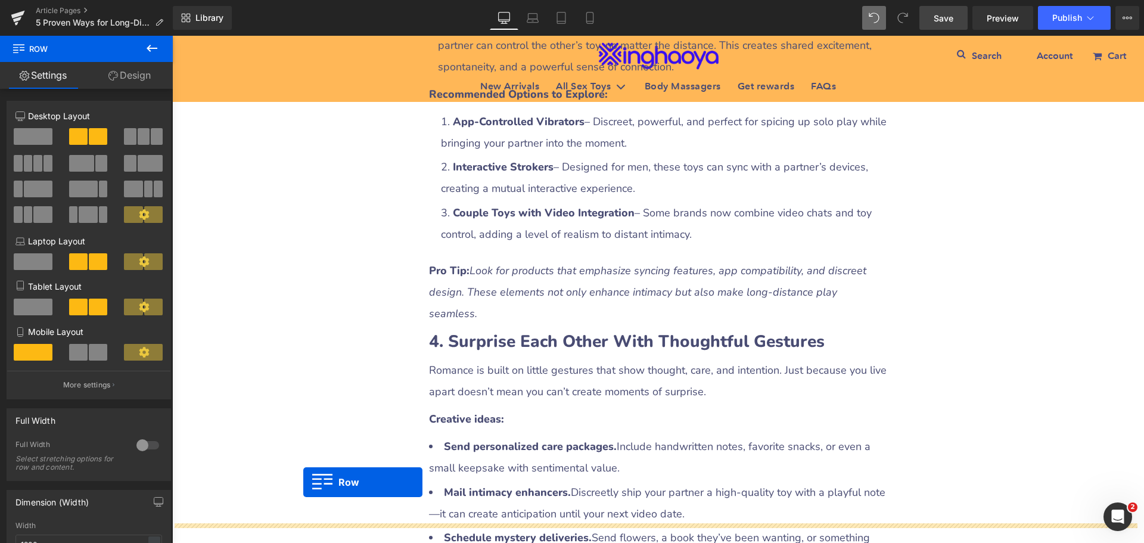
scroll to position [1715, 0]
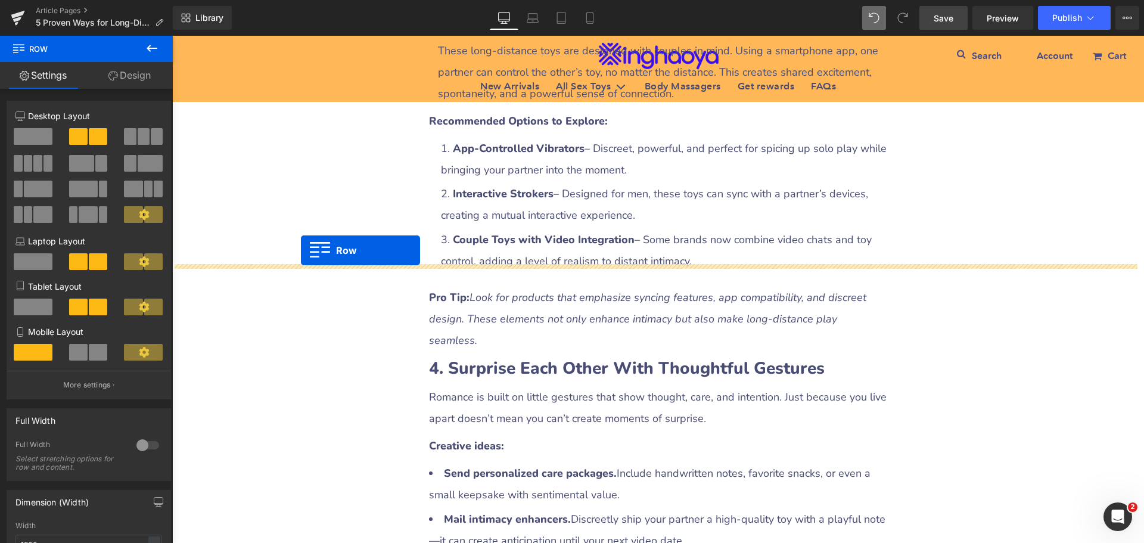
drag, startPoint x: 303, startPoint y: 238, endPoint x: 301, endPoint y: 250, distance: 12.2
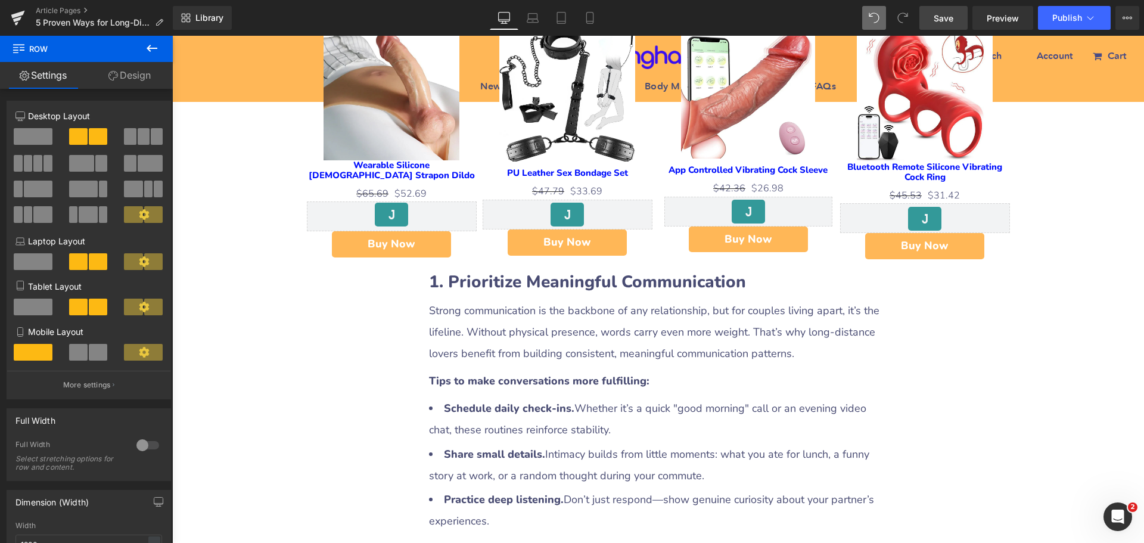
scroll to position [582, 0]
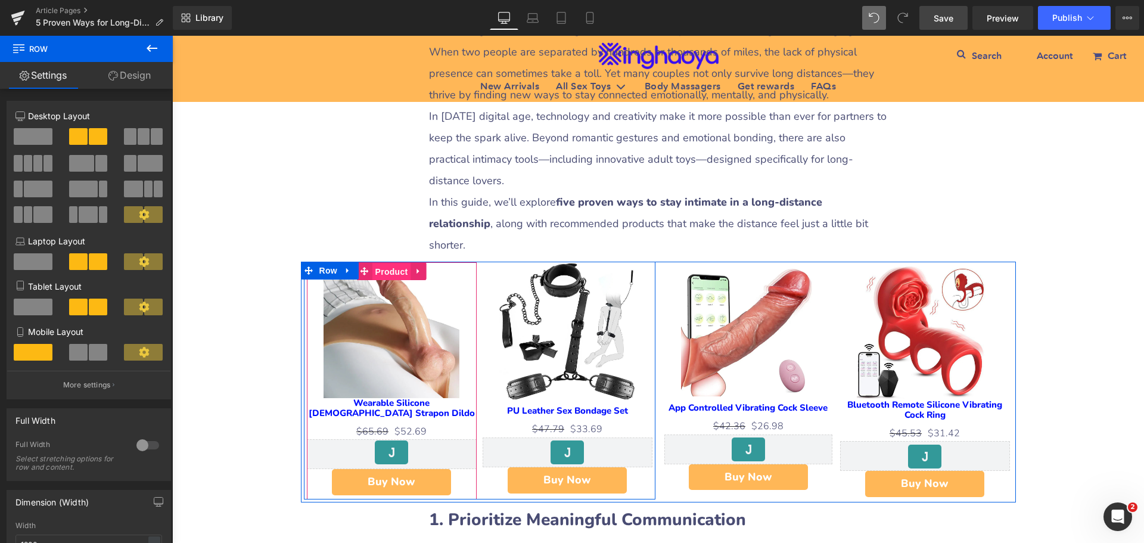
click at [373, 263] on span "Product" at bounding box center [392, 272] width 39 height 18
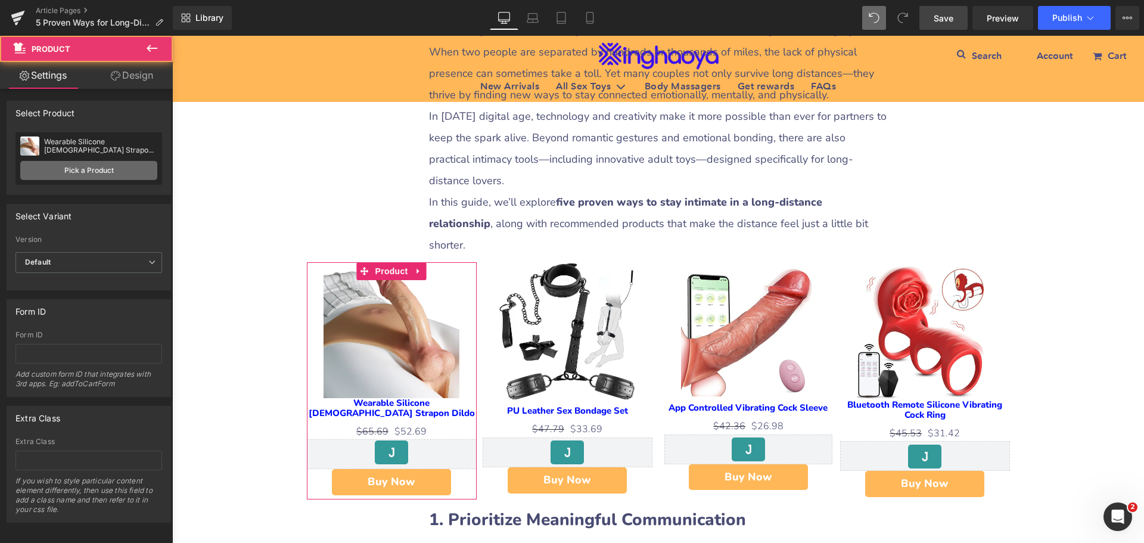
click at [103, 172] on link "Pick a Product" at bounding box center [88, 170] width 137 height 19
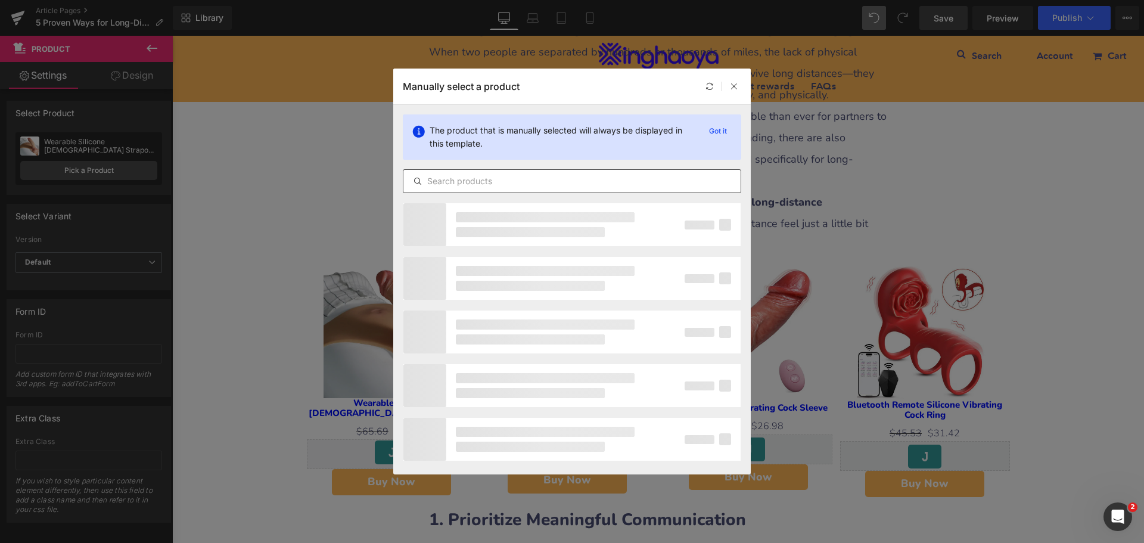
click at [498, 184] on input "text" at bounding box center [572, 181] width 337 height 14
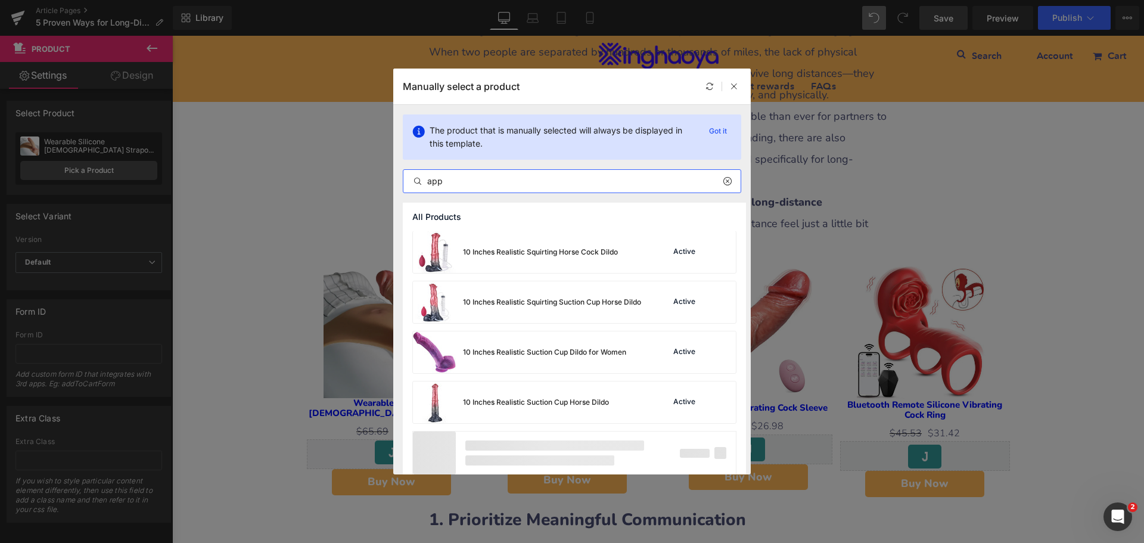
scroll to position [862, 0]
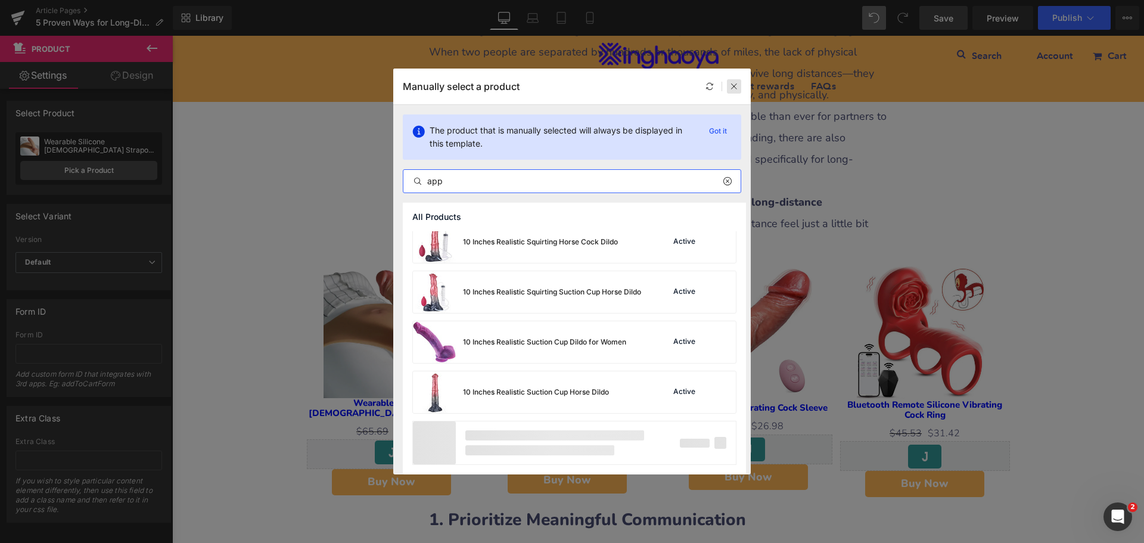
type input "app"
drag, startPoint x: 734, startPoint y: 84, endPoint x: 554, endPoint y: 52, distance: 183.3
click at [734, 84] on icon at bounding box center [734, 86] width 8 height 8
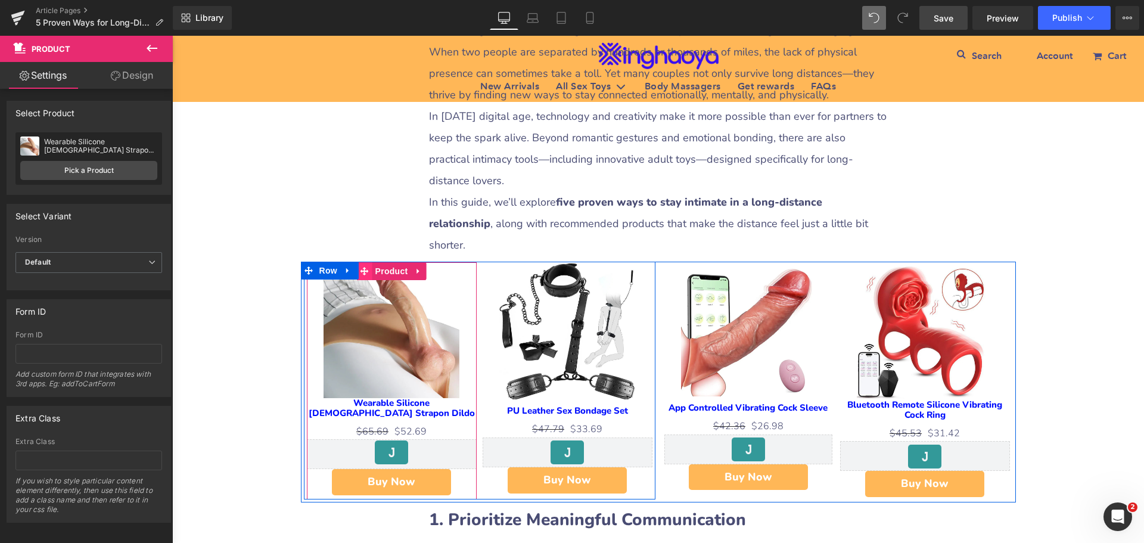
drag, startPoint x: 387, startPoint y: 231, endPoint x: 364, endPoint y: 230, distance: 23.3
click at [387, 262] on span "Product" at bounding box center [392, 271] width 39 height 18
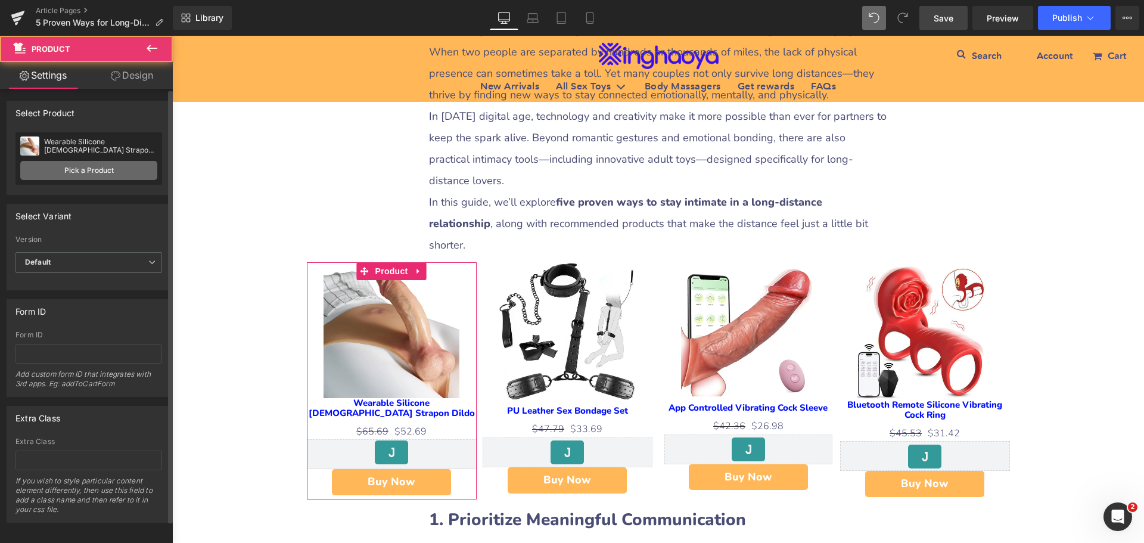
click at [90, 170] on link "Pick a Product" at bounding box center [88, 170] width 137 height 19
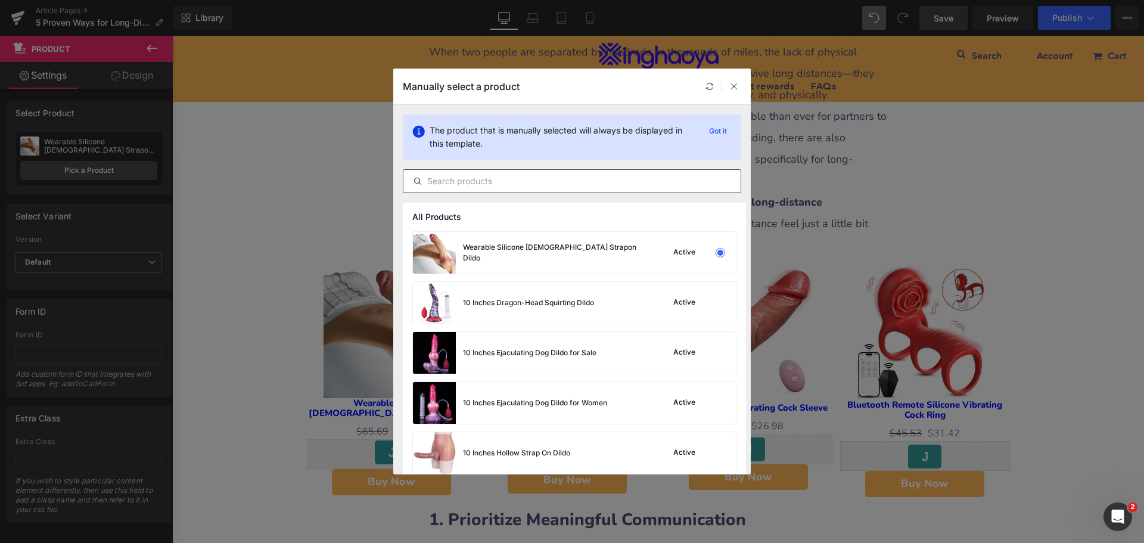
click at [460, 182] on input "text" at bounding box center [572, 181] width 337 height 14
type input "龙"
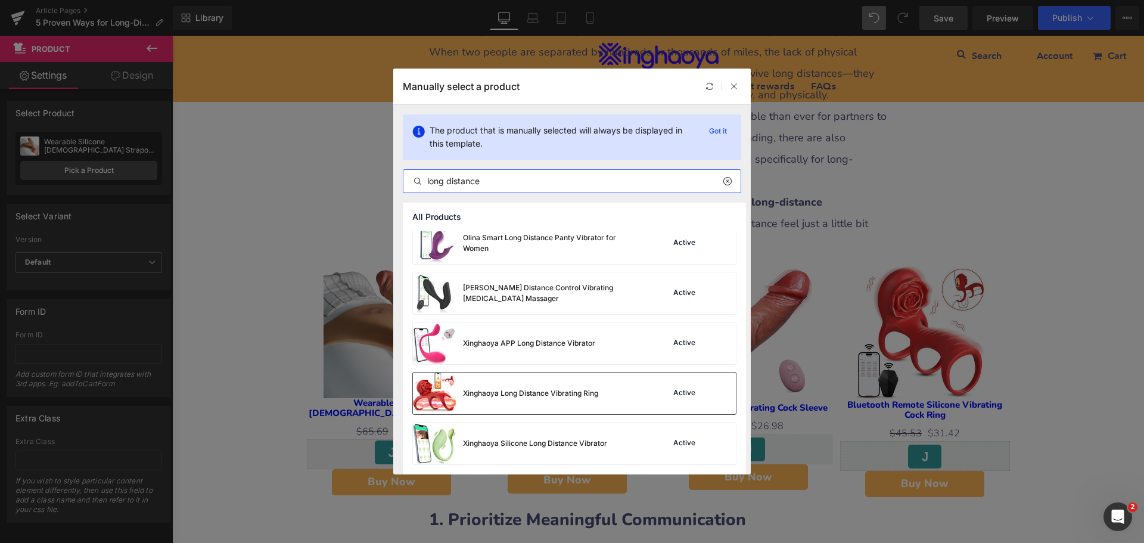
scroll to position [260, 0]
type input "long distance"
click at [578, 349] on div "Xinghaoya APP Long Distance Vibrator" at bounding box center [504, 343] width 182 height 42
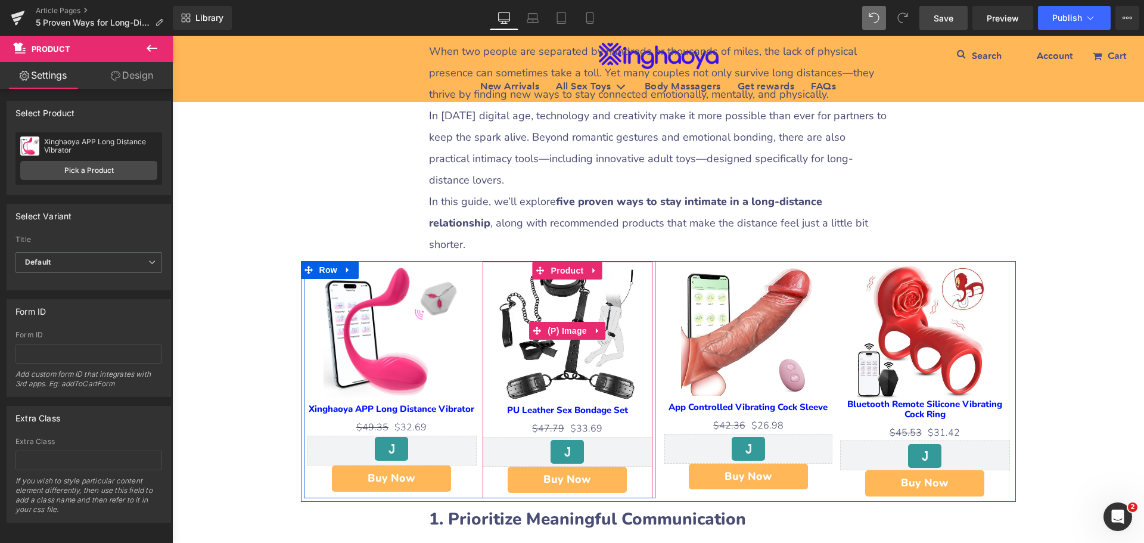
scroll to position [582, 0]
drag, startPoint x: 558, startPoint y: 229, endPoint x: 514, endPoint y: 235, distance: 44.5
click at [558, 262] on span "Product" at bounding box center [567, 271] width 39 height 18
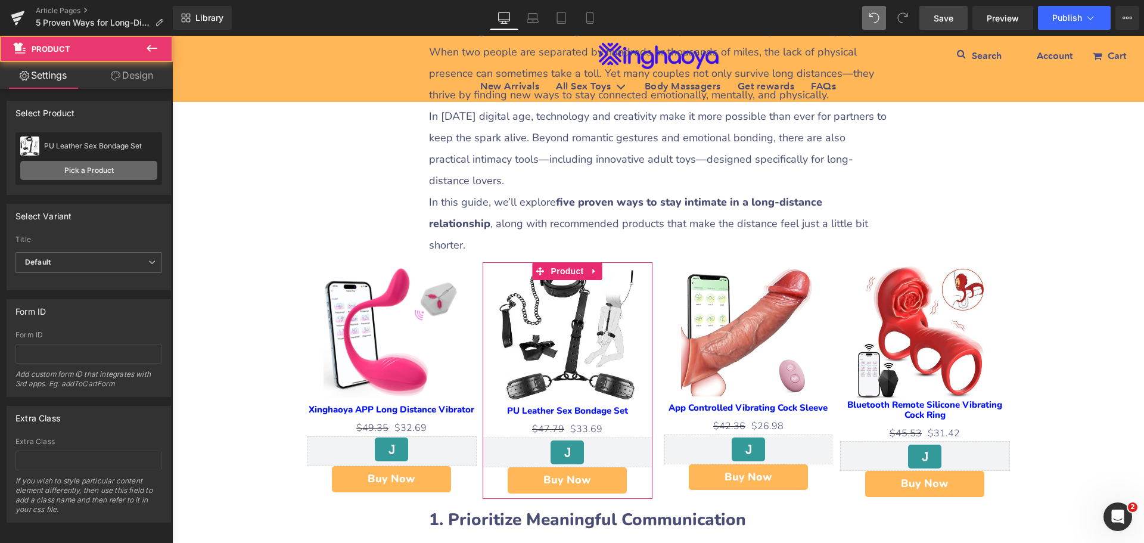
click at [60, 170] on link "Pick a Product" at bounding box center [88, 170] width 137 height 19
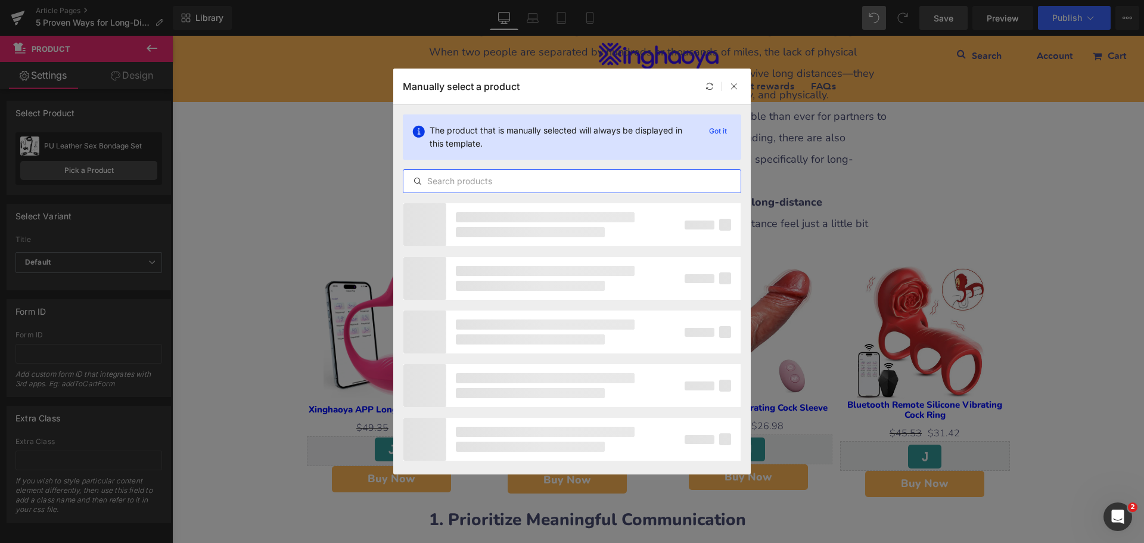
click at [502, 175] on input "text" at bounding box center [572, 181] width 337 height 14
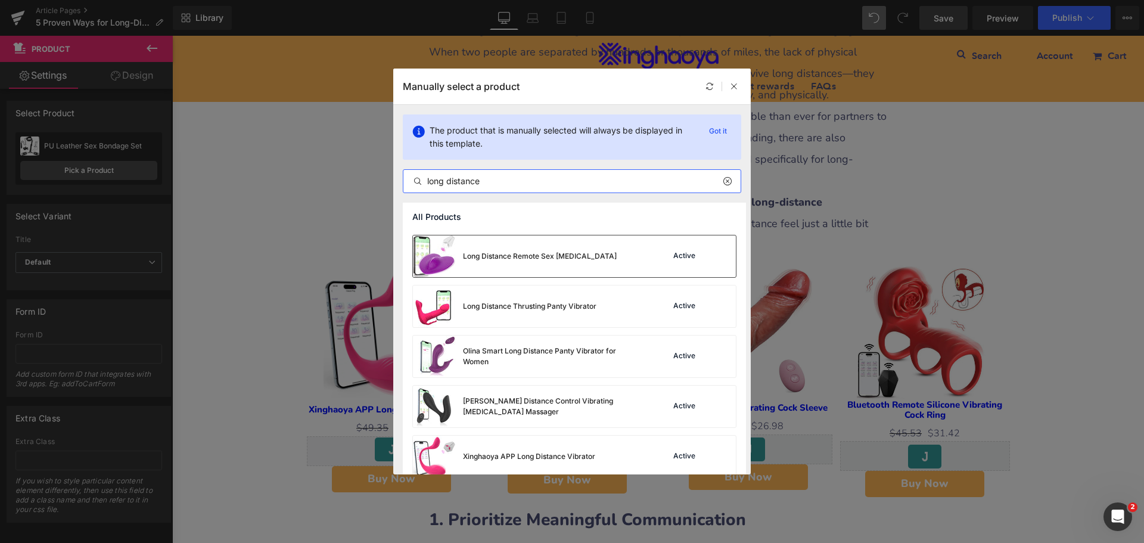
scroll to position [81, 0]
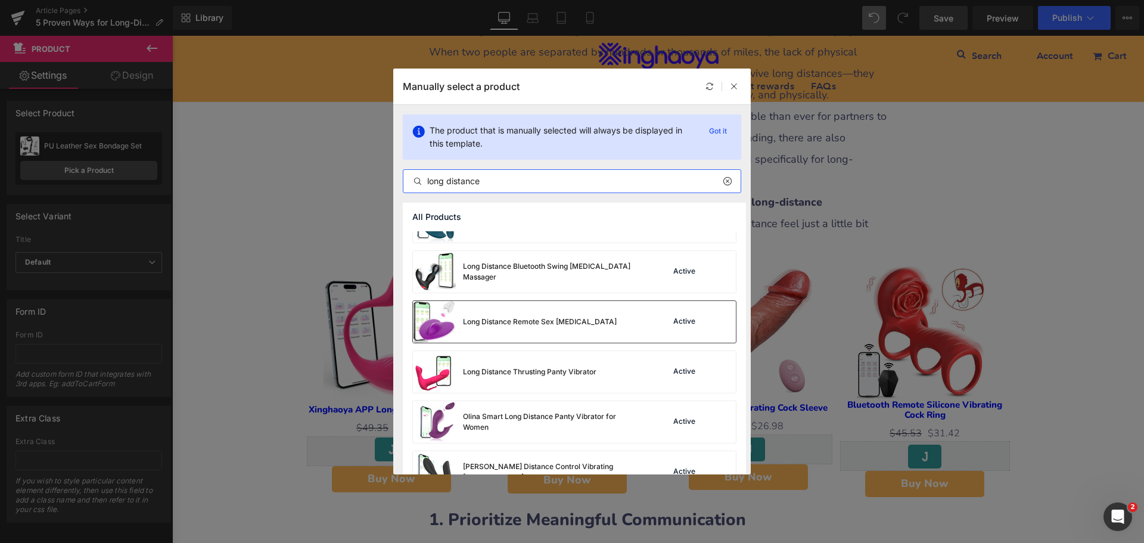
type input "long distance"
click at [568, 327] on div "Long Distance Remote Sex [MEDICAL_DATA]" at bounding box center [540, 321] width 154 height 11
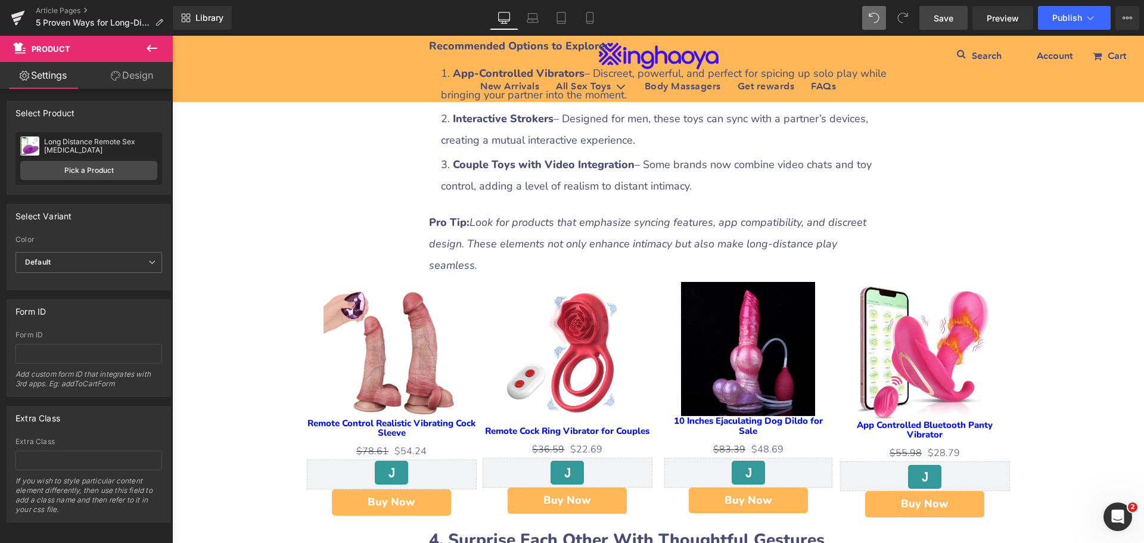
scroll to position [1715, 0]
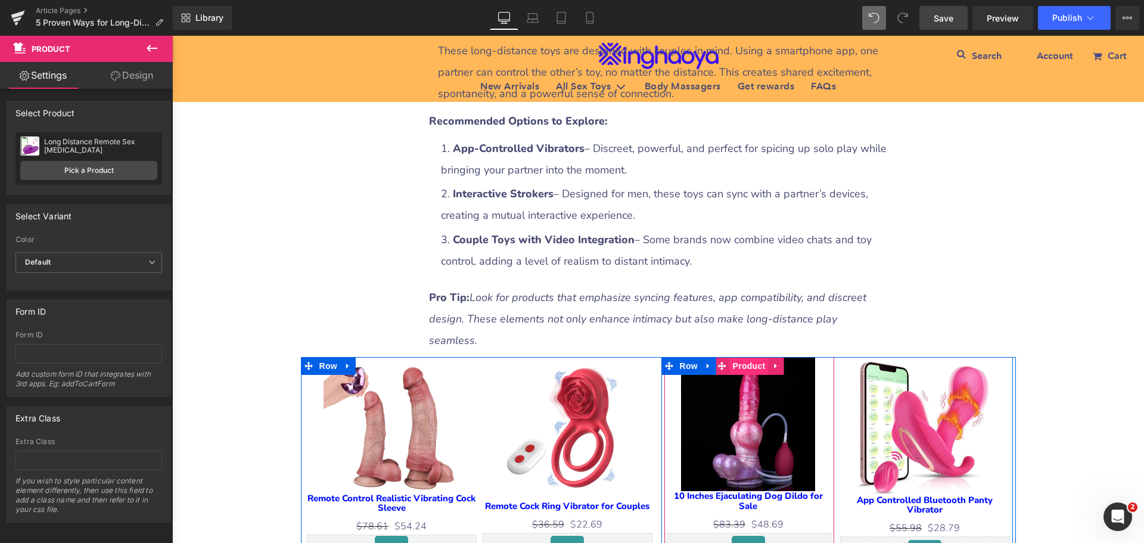
click at [741, 357] on span "Product" at bounding box center [749, 366] width 39 height 18
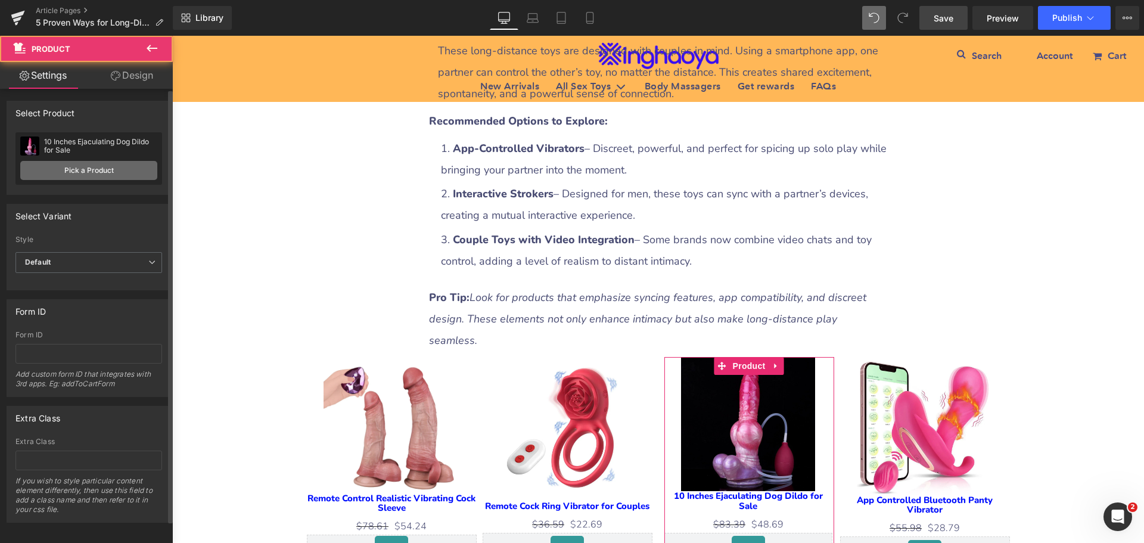
click at [101, 167] on link "Pick a Product" at bounding box center [88, 170] width 137 height 19
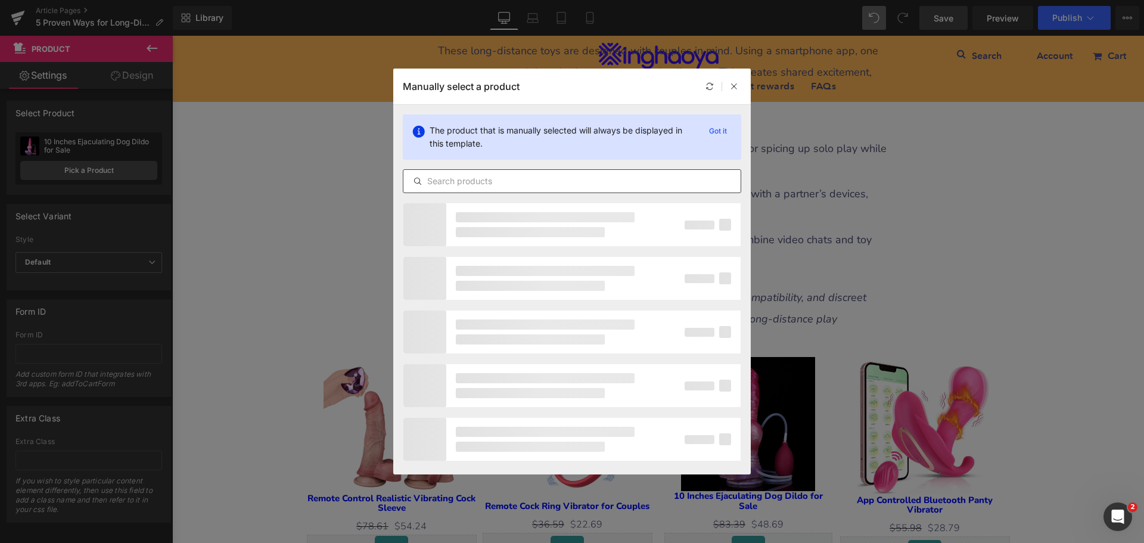
click at [458, 180] on input "text" at bounding box center [572, 181] width 337 height 14
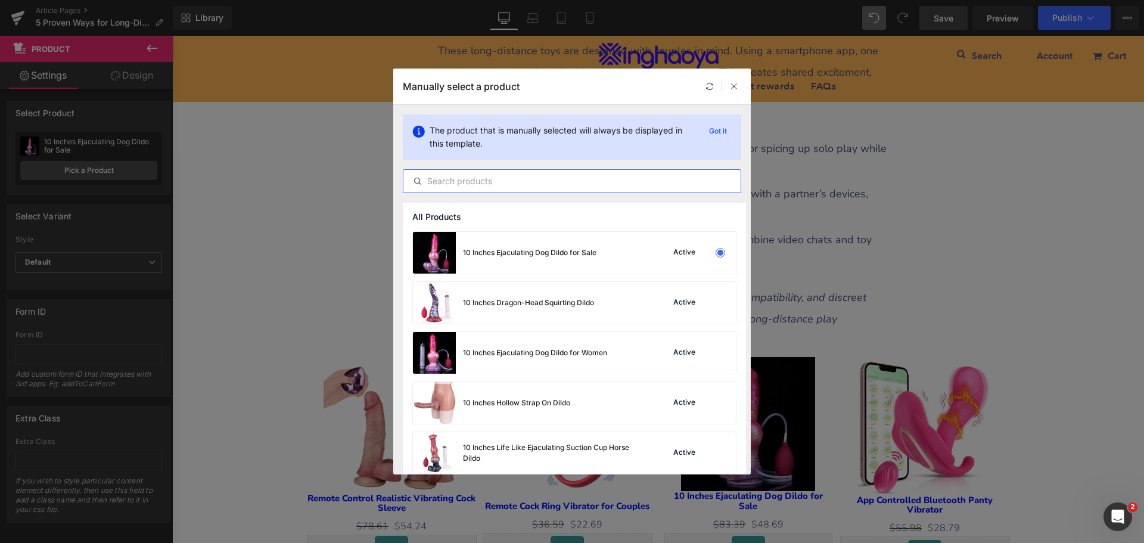
type input "m"
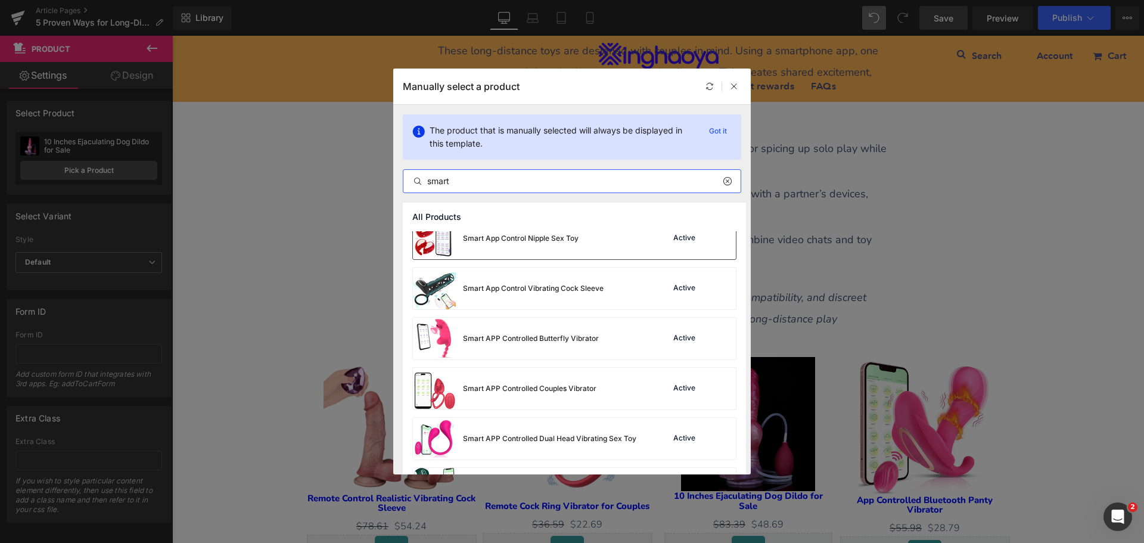
scroll to position [656, 0]
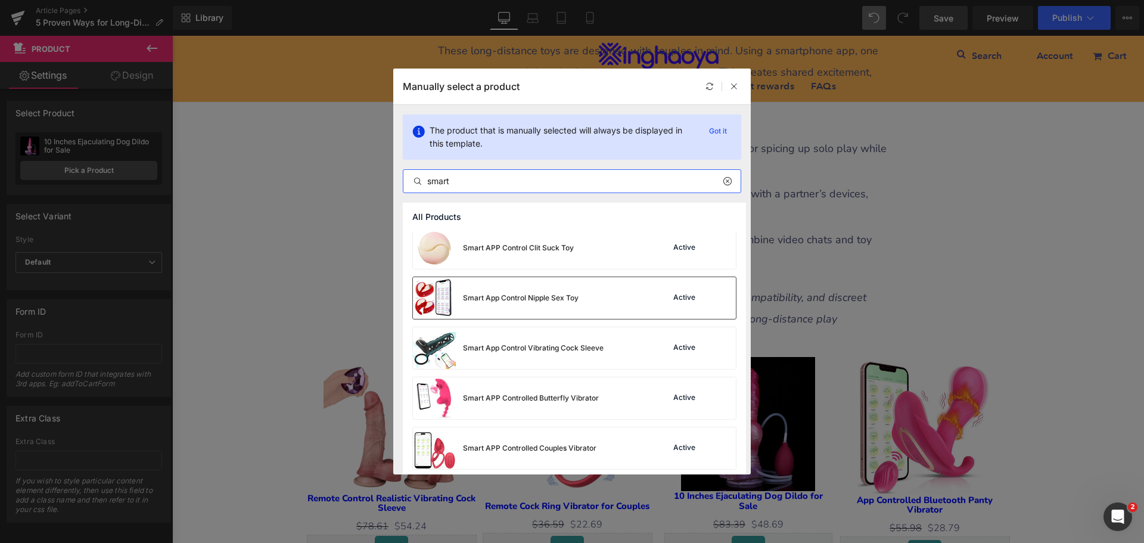
type input "smart"
drag, startPoint x: 546, startPoint y: 305, endPoint x: 370, endPoint y: 340, distance: 179.2
click at [546, 305] on div "Smart App Control Nipple Sex Toy" at bounding box center [496, 298] width 166 height 42
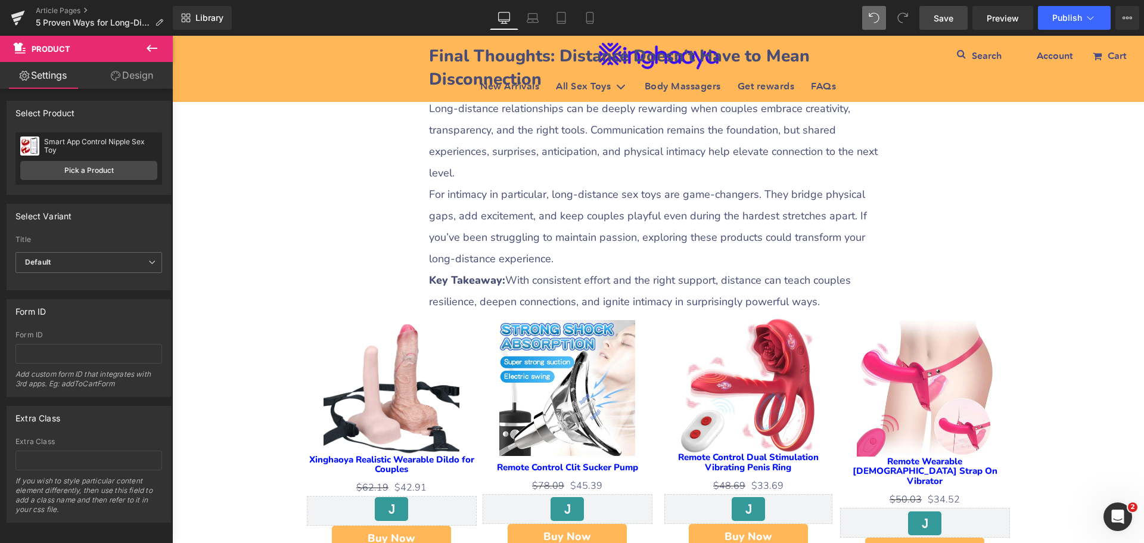
scroll to position [3145, 0]
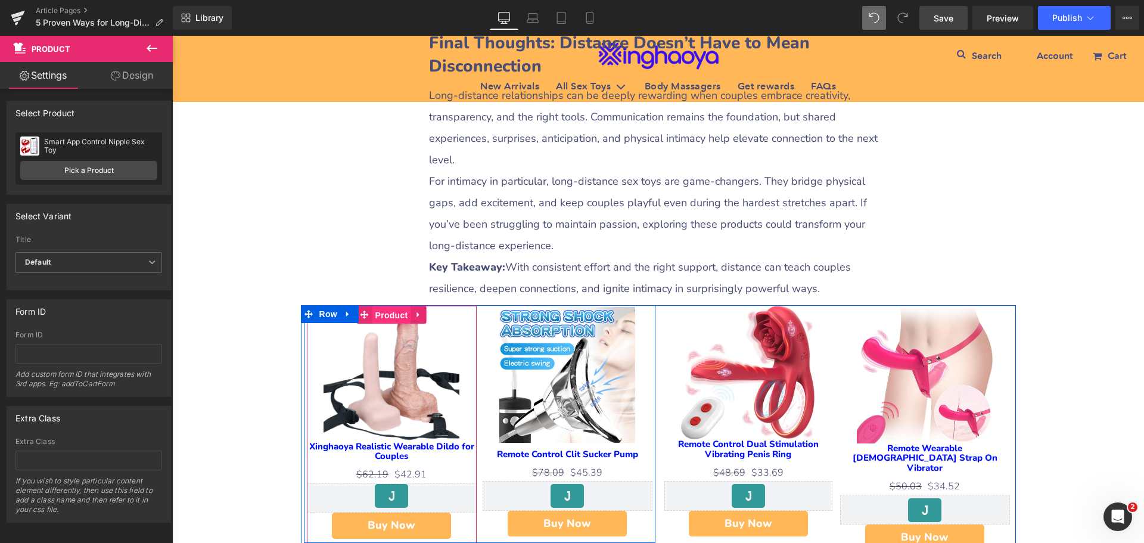
drag, startPoint x: 399, startPoint y: 227, endPoint x: 330, endPoint y: 227, distance: 69.1
click at [399, 306] on span "Product" at bounding box center [392, 315] width 39 height 18
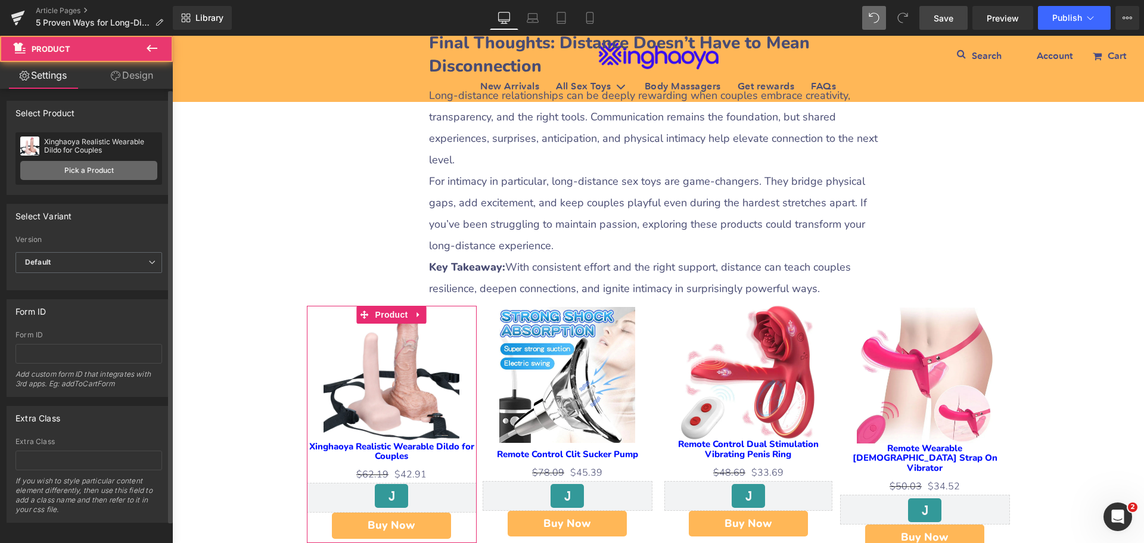
click at [106, 172] on link "Pick a Product" at bounding box center [88, 170] width 137 height 19
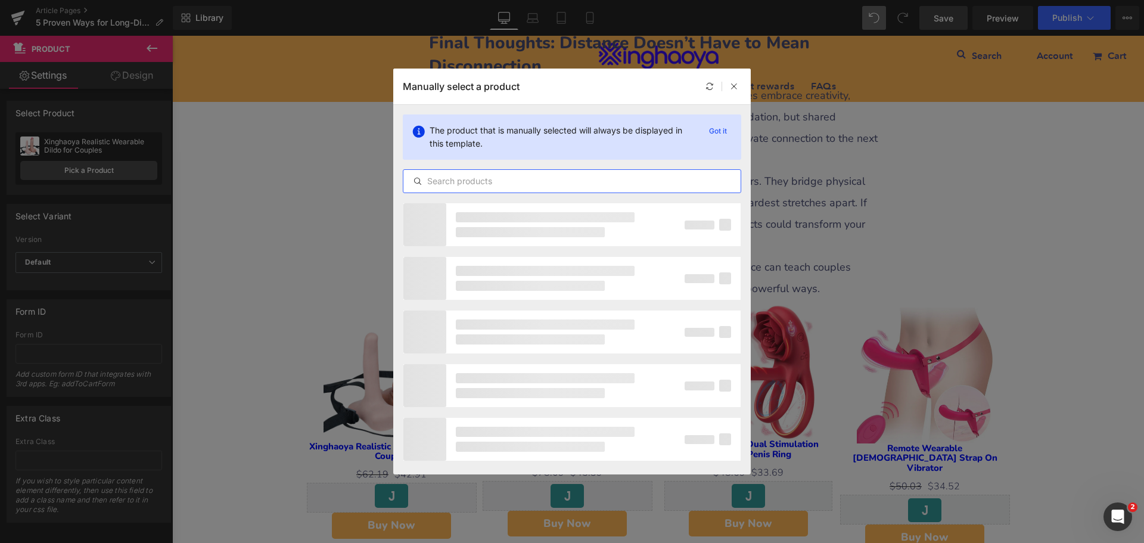
click at [485, 178] on input "text" at bounding box center [572, 181] width 337 height 14
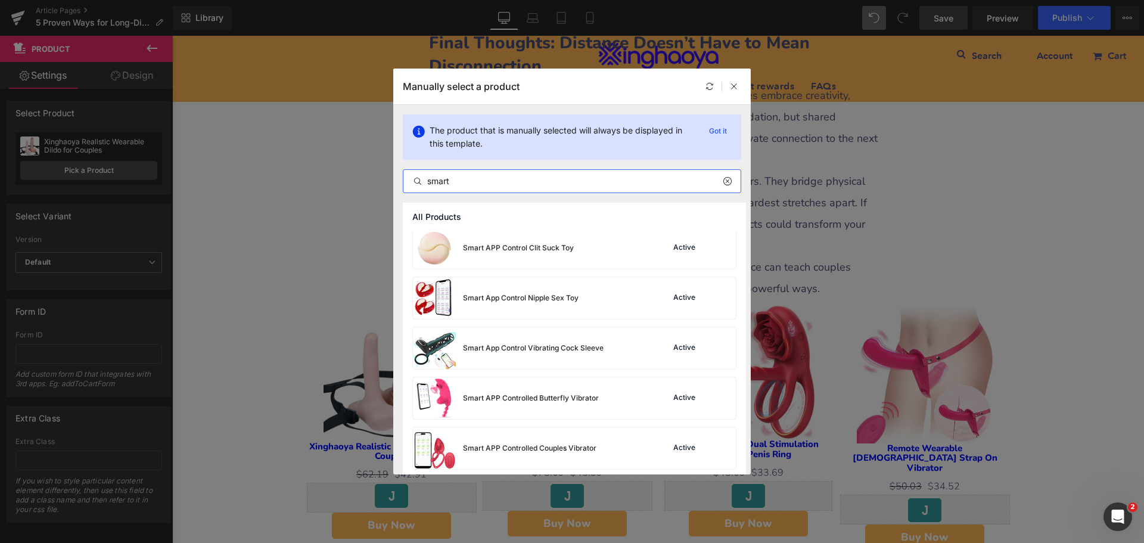
scroll to position [812, 0]
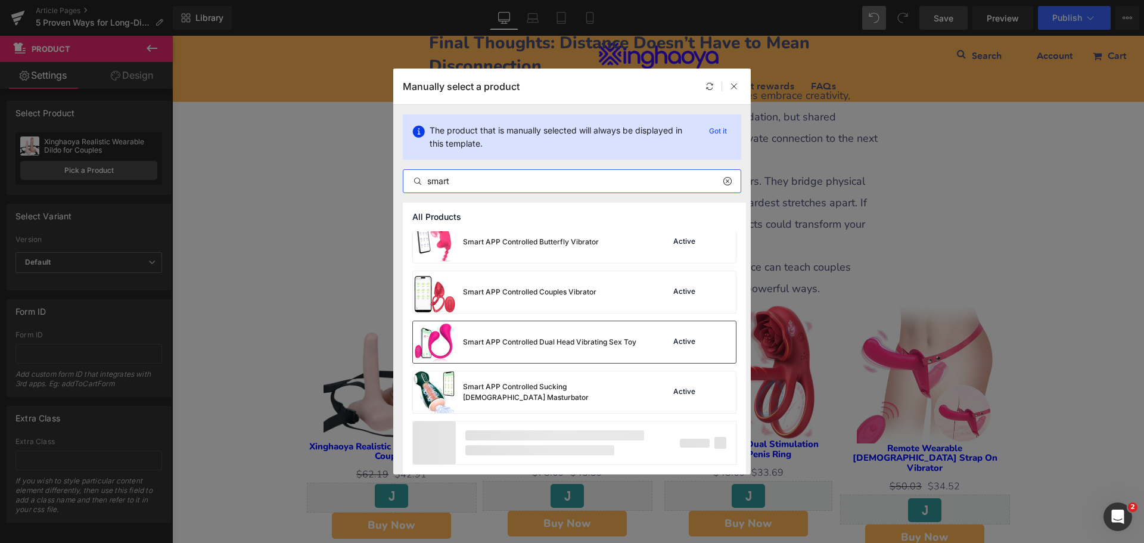
type input "smart"
click at [560, 350] on div "Smart APP Controlled Dual Head Vibrating Sex Toy" at bounding box center [525, 342] width 224 height 42
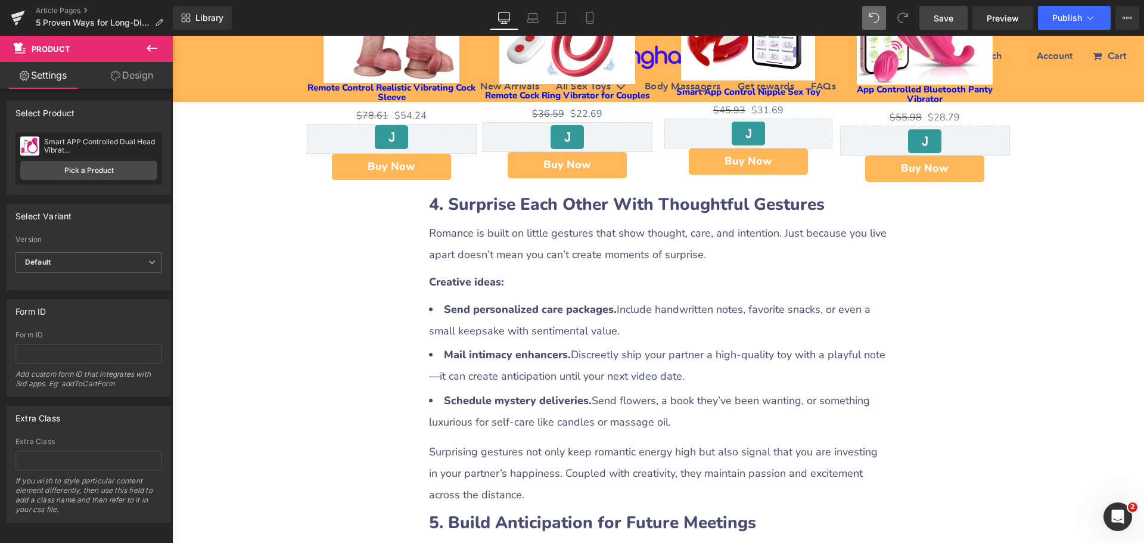
scroll to position [2072, 0]
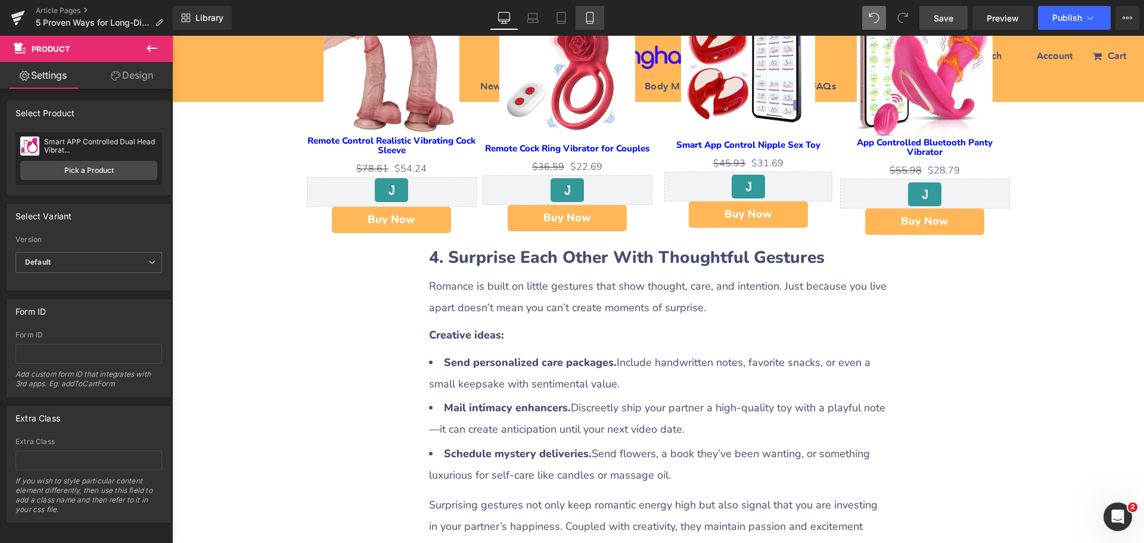
click at [596, 20] on icon at bounding box center [590, 18] width 12 height 12
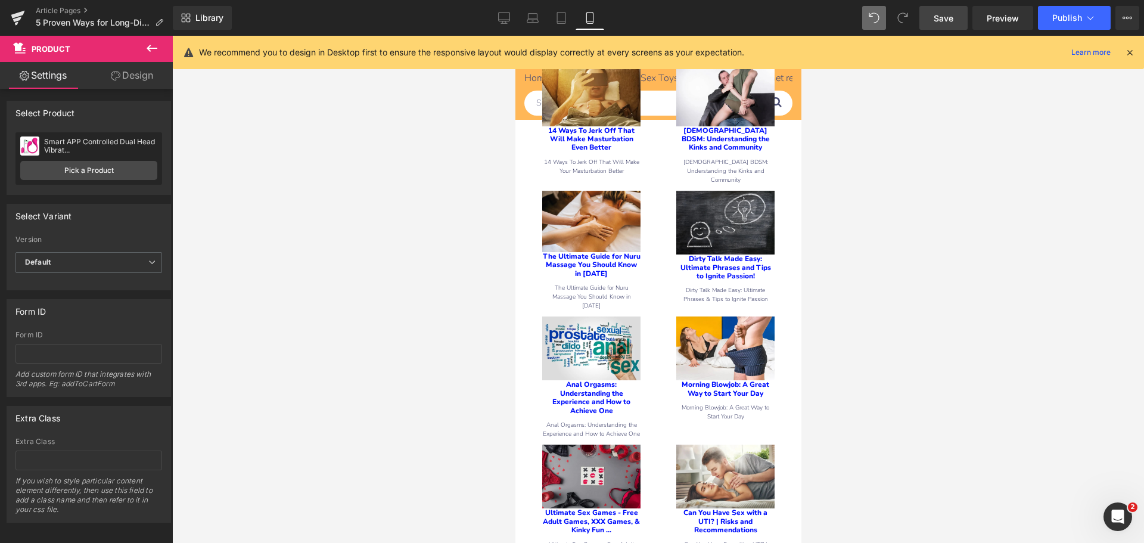
scroll to position [5305, 0]
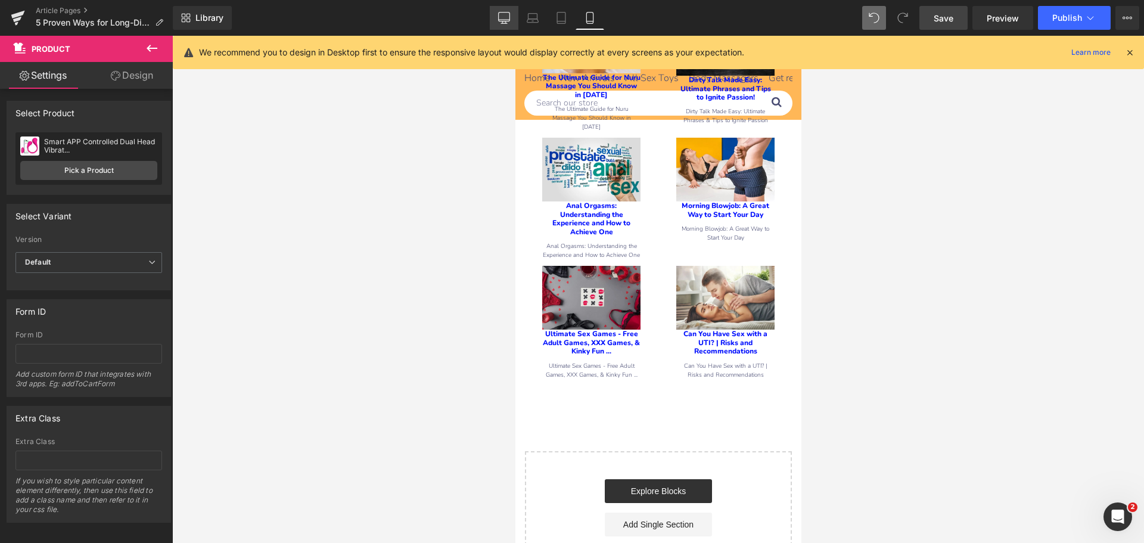
click at [501, 14] on icon at bounding box center [504, 18] width 12 height 12
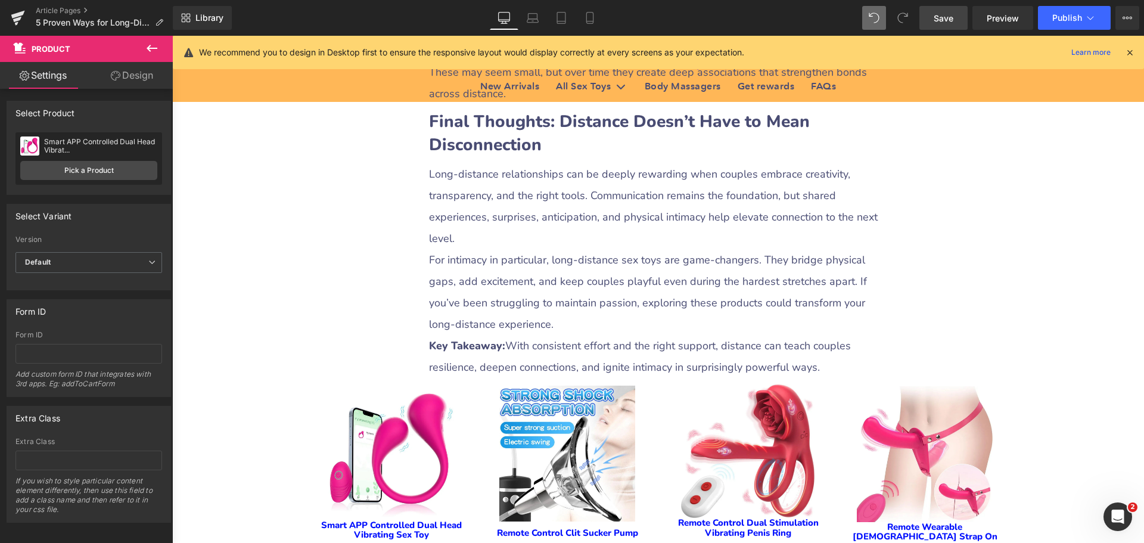
scroll to position [2978, 0]
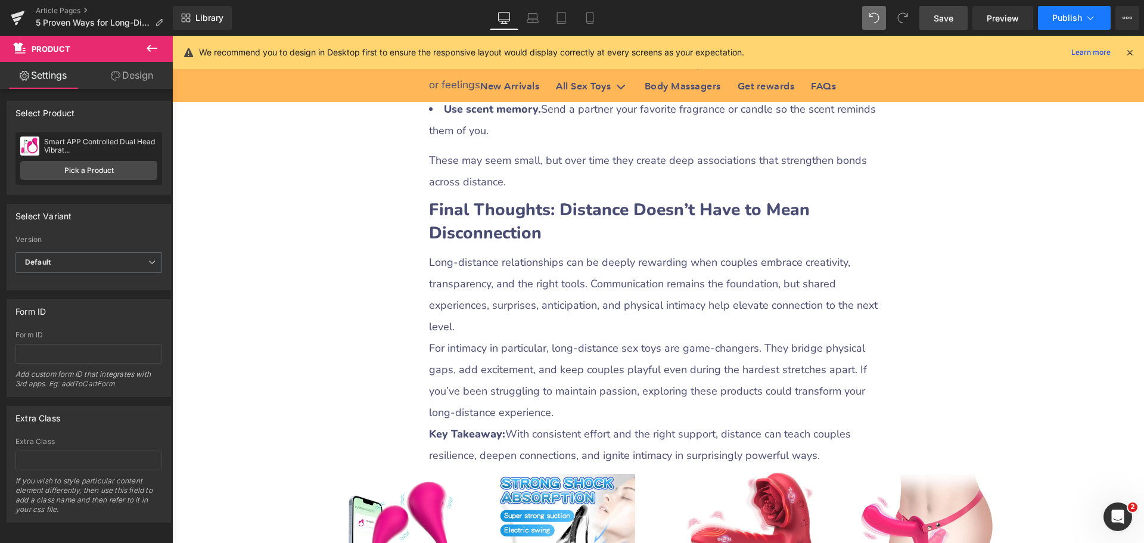
click at [1061, 17] on span "Publish" at bounding box center [1068, 18] width 30 height 10
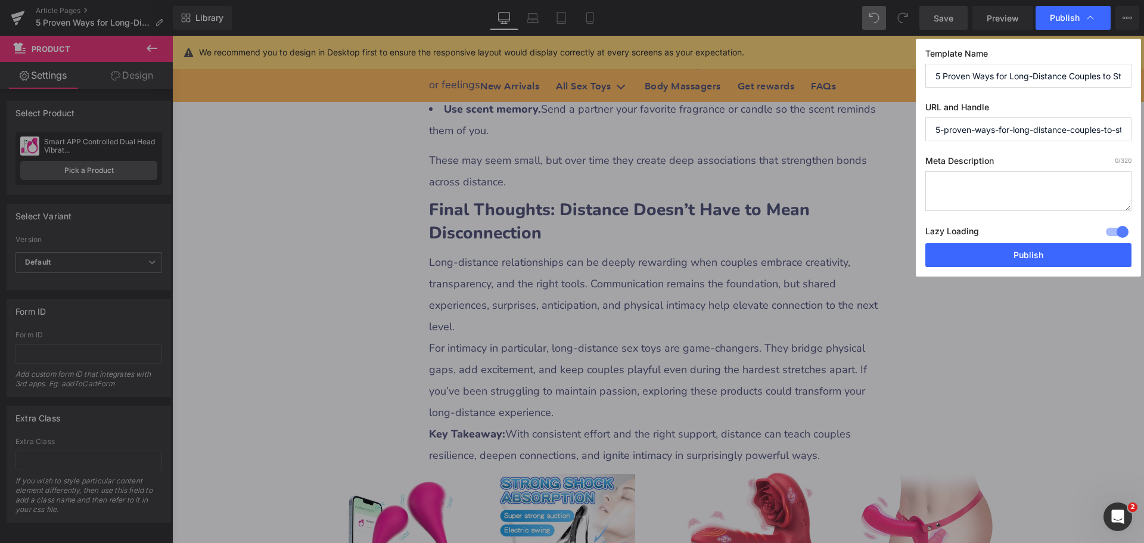
click at [955, 188] on textarea at bounding box center [1029, 191] width 206 height 40
paste textarea "Discover 5 creative ways long-distance couples can stay intimate. From meaningf…"
type textarea "Discover 5 creative ways long-distance couples can stay intimate. From meaningf…"
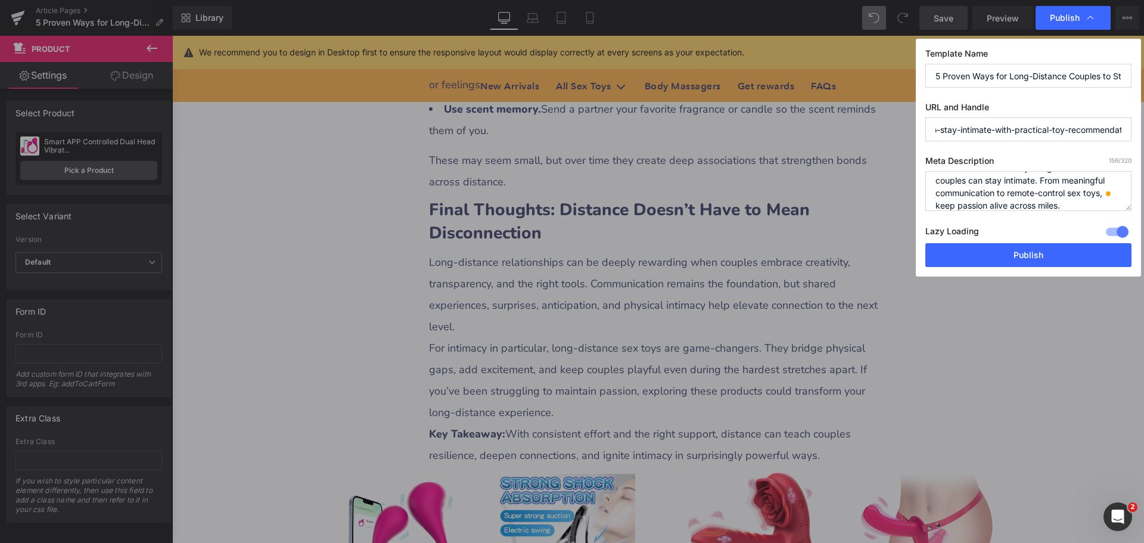
drag, startPoint x: 1104, startPoint y: 128, endPoint x: 1119, endPoint y: 131, distance: 15.1
click at [1119, 131] on input "5-proven-ways-for-long-distance-couples-to-stay-intimate-with-practical-toy-rec…" at bounding box center [1029, 129] width 206 height 24
click at [1031, 132] on input "5-proven-ways-for-long-distance-couples-to-stay-intimate-with-practical-toy-rec…" at bounding box center [1029, 129] width 206 height 24
drag, startPoint x: 988, startPoint y: 132, endPoint x: 1124, endPoint y: 128, distance: 136.5
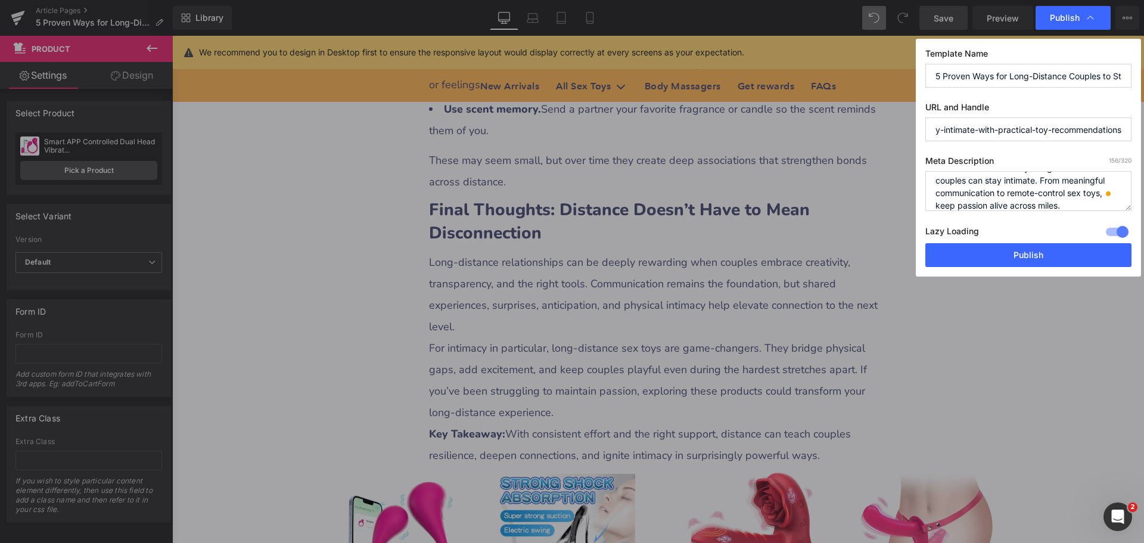
click at [1124, 128] on input "5-proven-ways-for-long-distance-couples-to-stay-intimate-with-practical-toy-rec…" at bounding box center [1029, 129] width 206 height 24
drag, startPoint x: 966, startPoint y: 130, endPoint x: 932, endPoint y: 131, distance: 34.0
click at [932, 131] on input "5-proven-ways-for-long-distance-couples-to-stay-intimate" at bounding box center [1029, 129] width 206 height 24
type input "how-long-distance-couples-to-stay-intimate"
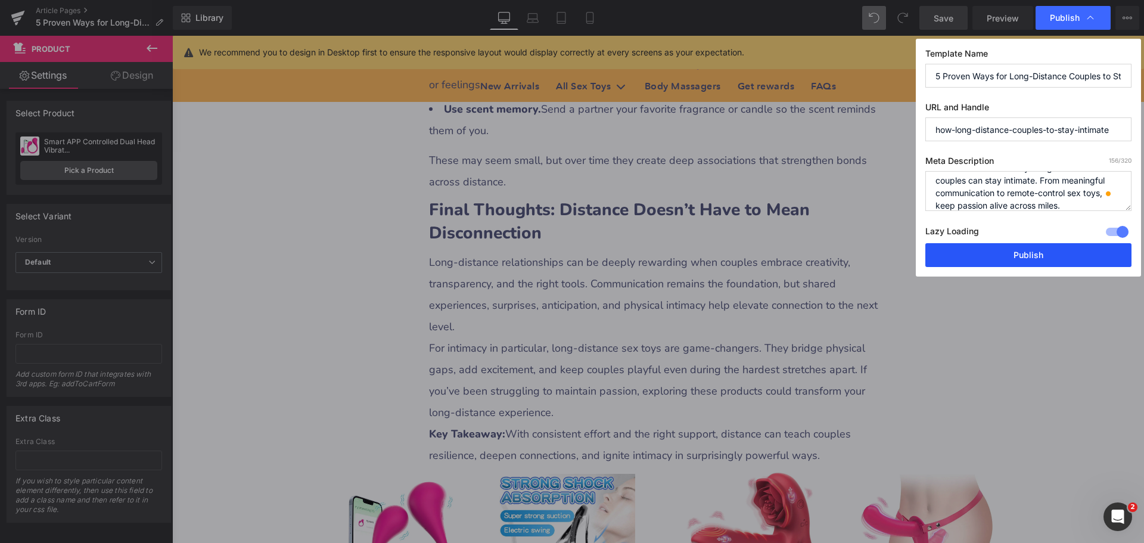
click at [1060, 250] on button "Publish" at bounding box center [1029, 255] width 206 height 24
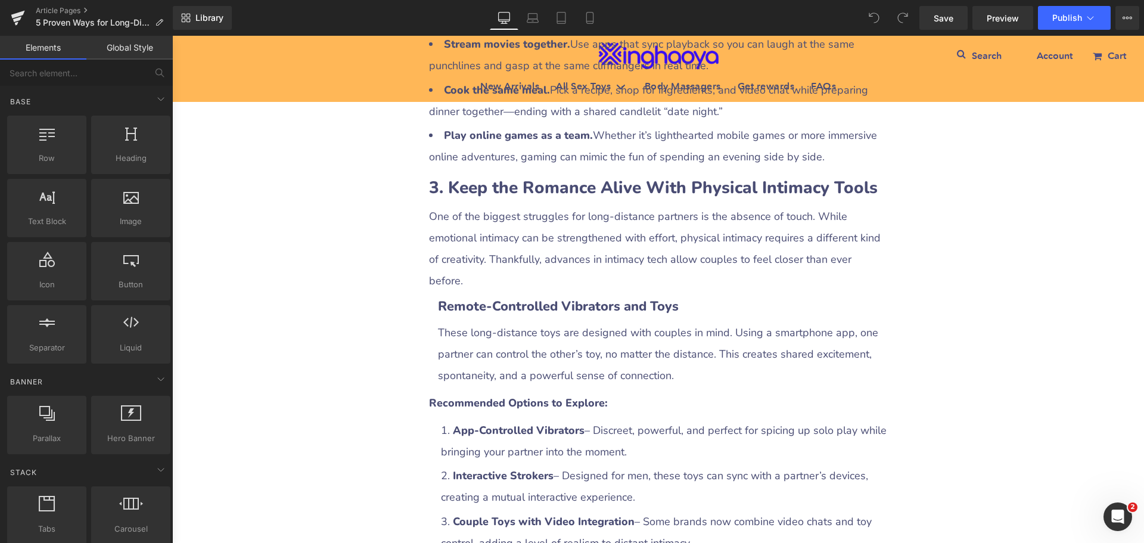
scroll to position [1490, 0]
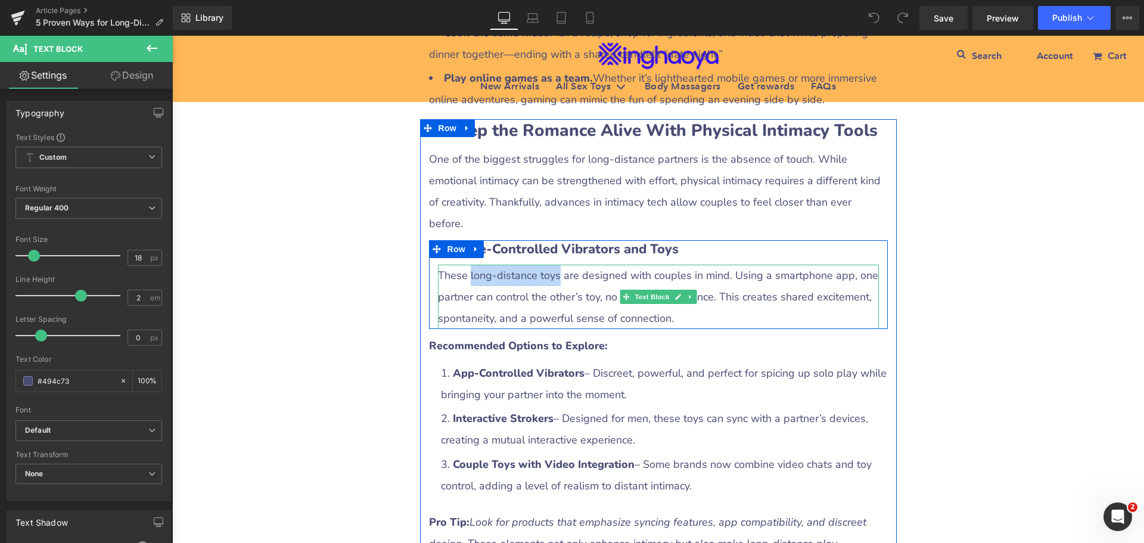
drag, startPoint x: 466, startPoint y: 209, endPoint x: 553, endPoint y: 210, distance: 87.0
click at [553, 265] on p "These long-distance toys are designed with couples in mind. Using a smartphone …" at bounding box center [658, 297] width 441 height 64
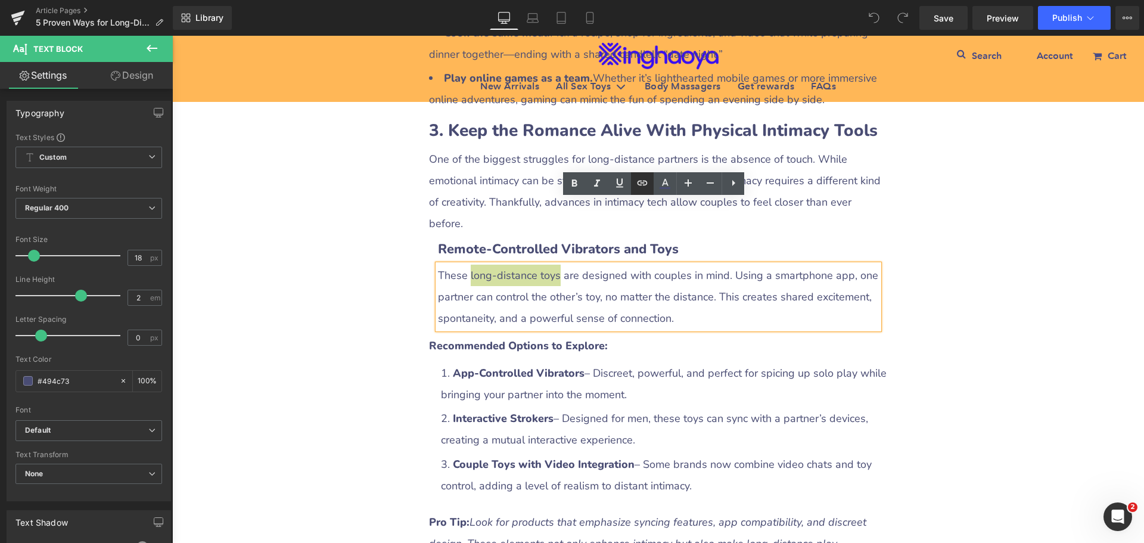
click at [643, 184] on icon at bounding box center [642, 183] width 14 height 14
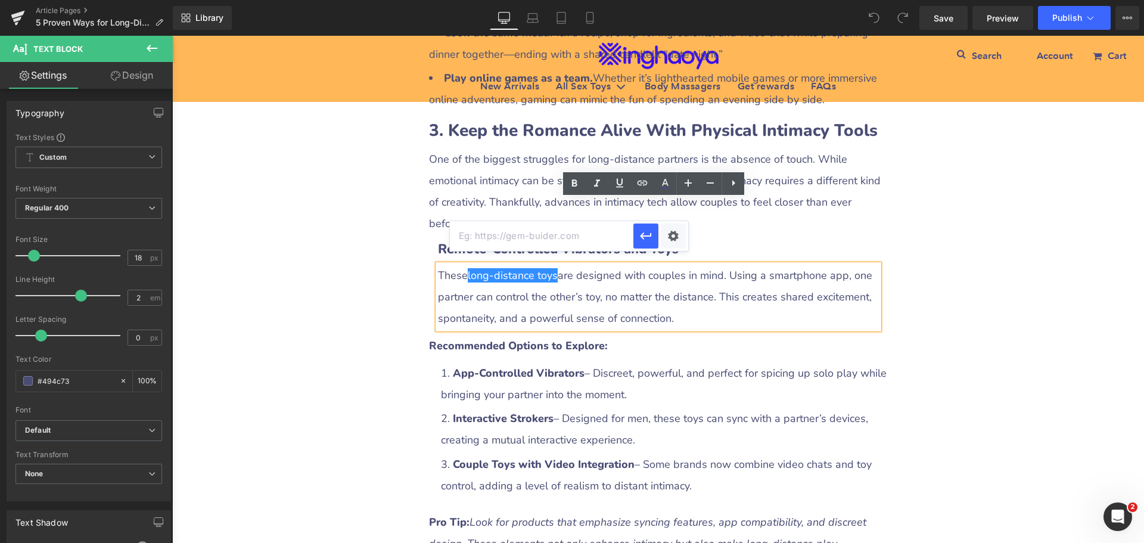
click at [548, 238] on input "text" at bounding box center [542, 236] width 184 height 30
paste input "[URL][DOMAIN_NAME]"
type input "[URL][DOMAIN_NAME]"
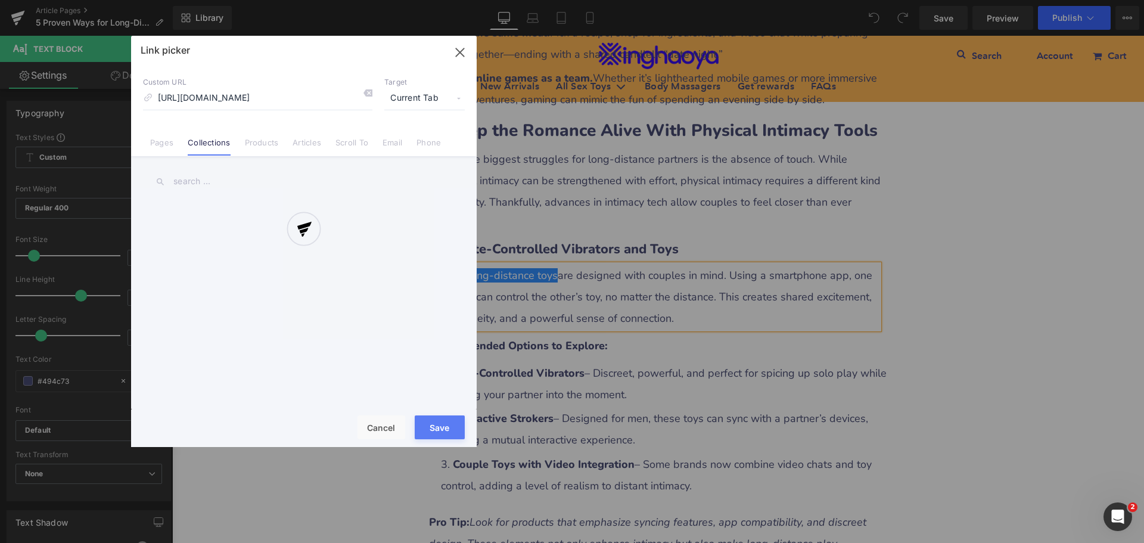
click at [673, 0] on div "Text Color Highlight Color #333333 Edit or remove link: Edit - Unlink - Cancel …" at bounding box center [572, 0] width 1144 height 0
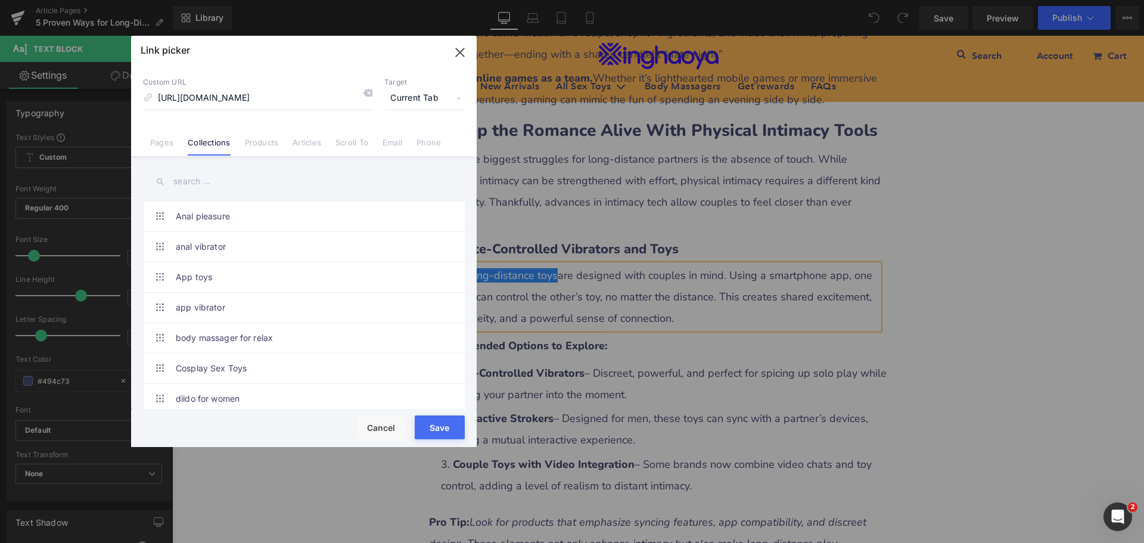
click at [421, 103] on span "Current Tab" at bounding box center [424, 98] width 80 height 23
click at [407, 136] on li "New Tab" at bounding box center [424, 141] width 92 height 21
drag, startPoint x: 436, startPoint y: 422, endPoint x: 264, endPoint y: 386, distance: 175.3
click at [436, 422] on button "Save" at bounding box center [440, 427] width 50 height 24
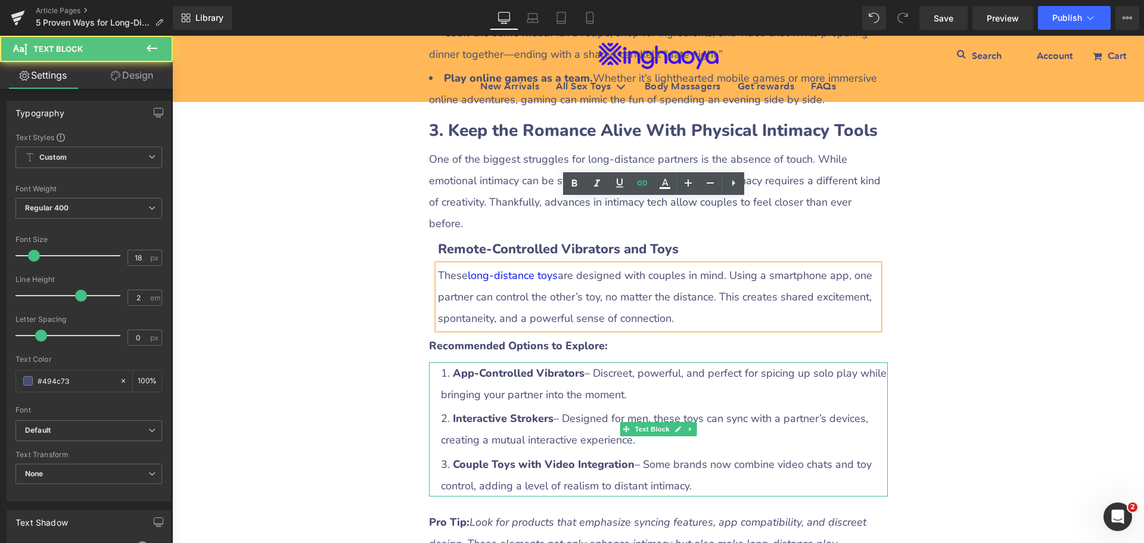
click at [447, 454] on li "Couple Toys with Video Integration – Some brands now combine video chats and to…" at bounding box center [664, 475] width 447 height 43
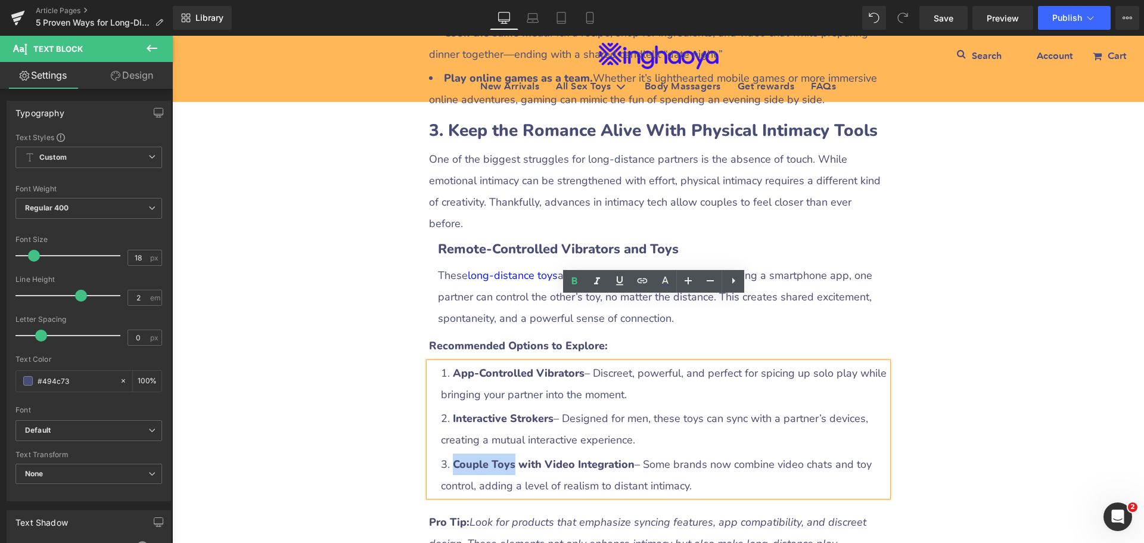
drag, startPoint x: 448, startPoint y: 397, endPoint x: 510, endPoint y: 398, distance: 62.0
click at [510, 454] on li "Couple Toys with Video Integration – Some brands now combine video chats and to…" at bounding box center [664, 475] width 447 height 43
click at [641, 278] on icon at bounding box center [643, 280] width 10 height 5
click at [554, 430] on input "text" at bounding box center [512, 425] width 184 height 30
paste input "[URL][DOMAIN_NAME]"
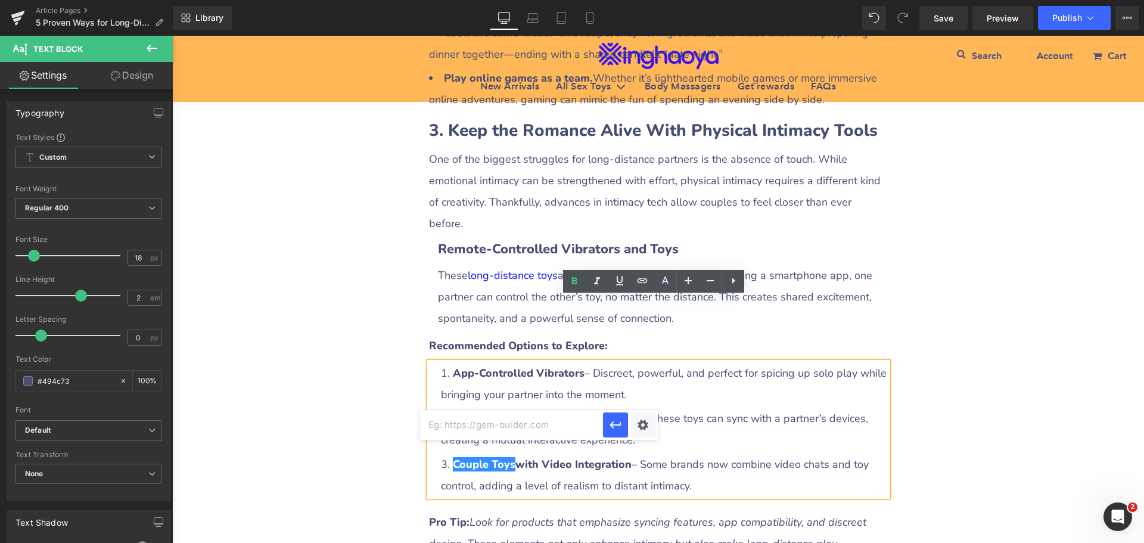
type input "[URL][DOMAIN_NAME]"
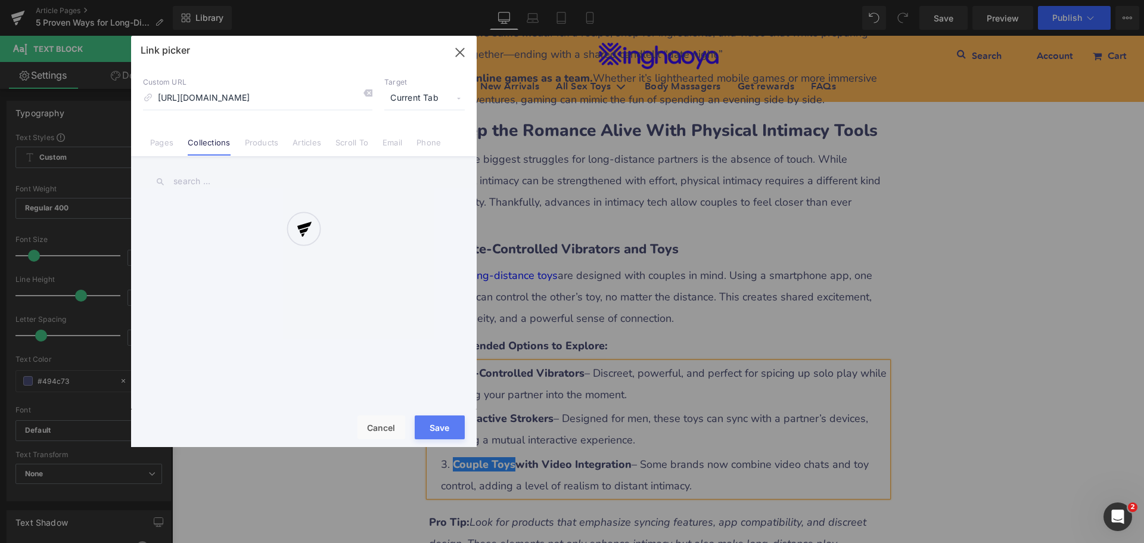
click at [651, 0] on div "Text Color Highlight Color #333333 Edit or remove link: Edit - Unlink - Cancel …" at bounding box center [572, 0] width 1144 height 0
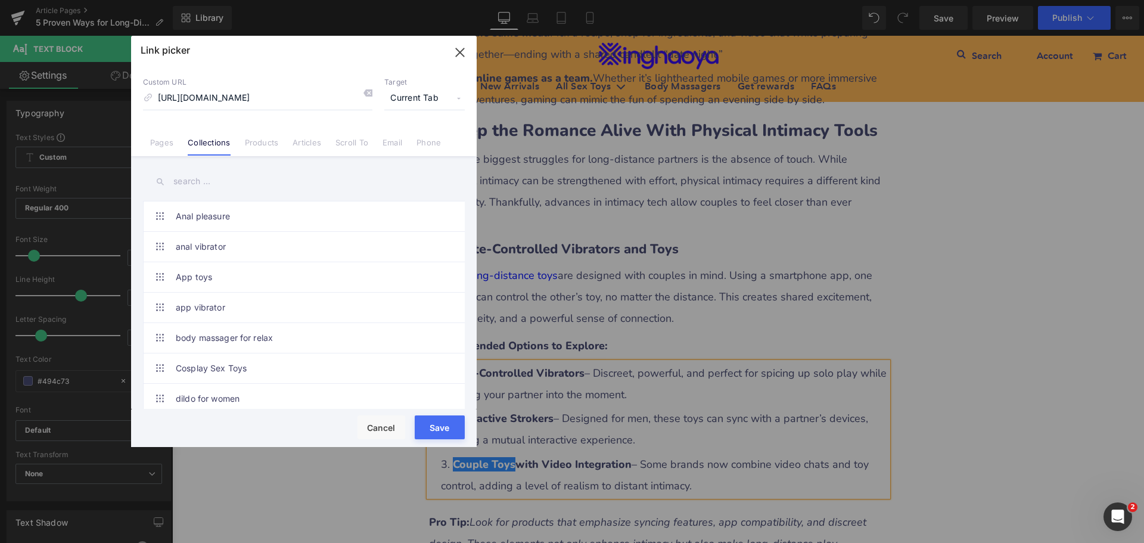
click at [422, 96] on span "Current Tab" at bounding box center [424, 98] width 80 height 23
click at [408, 144] on li "New Tab" at bounding box center [424, 141] width 92 height 21
drag, startPoint x: 437, startPoint y: 424, endPoint x: 265, endPoint y: 388, distance: 175.3
click at [437, 424] on button "Save" at bounding box center [440, 427] width 50 height 24
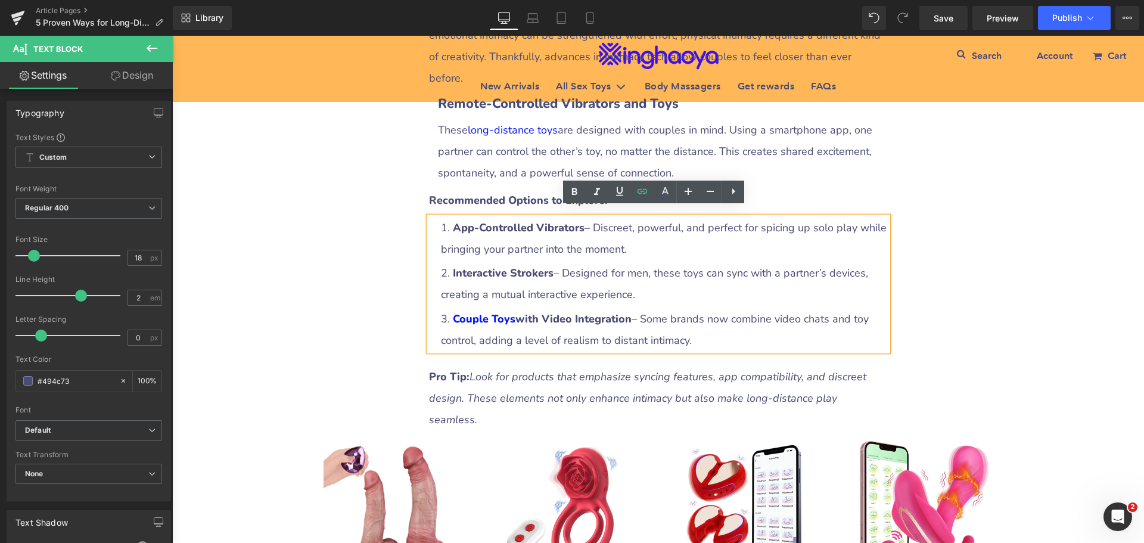
scroll to position [1669, 0]
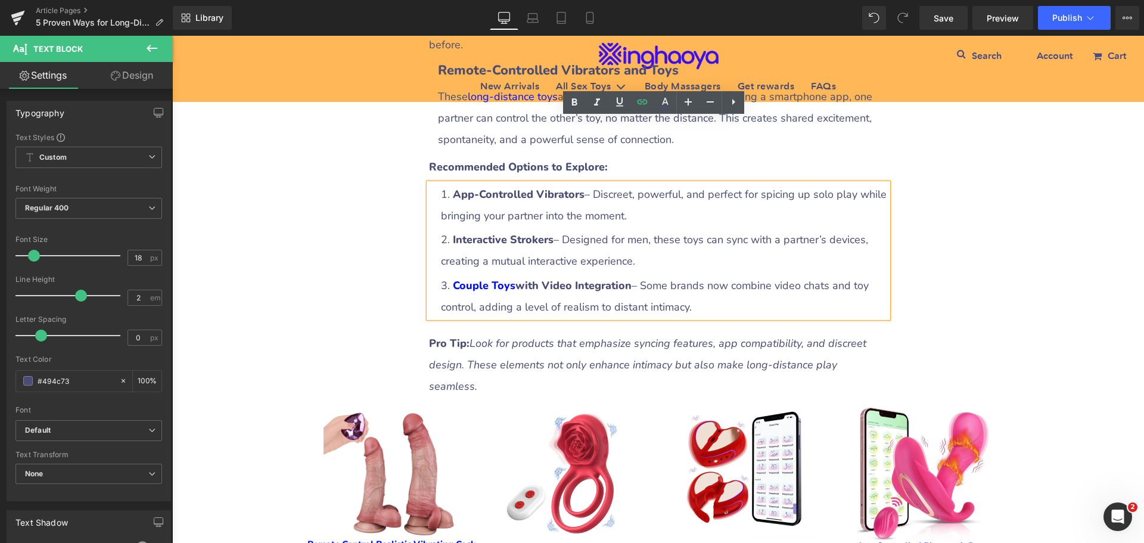
click at [1022, 340] on div "5 Proven Ways for Long-Distance Couples to Stay Intimate (With Practical Toy Re…" at bounding box center [658, 542] width 972 height 4116
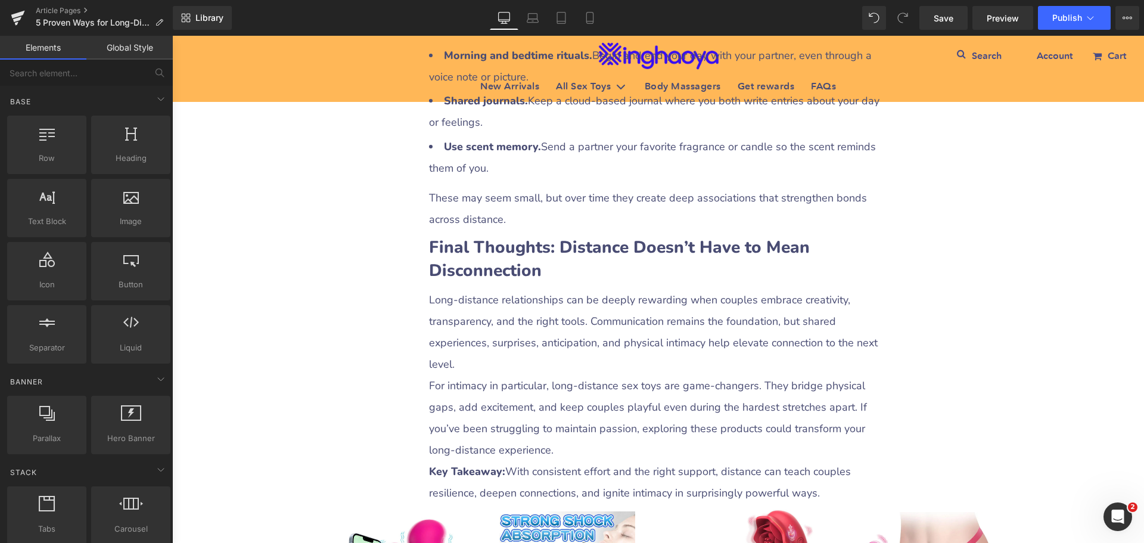
scroll to position [2921, 0]
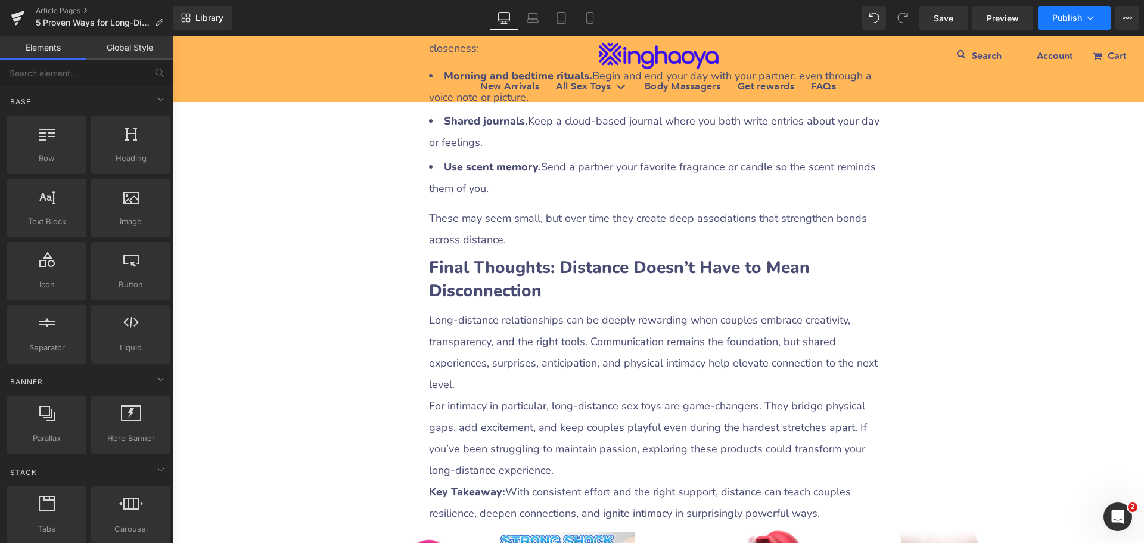
click at [1051, 20] on button "Publish" at bounding box center [1074, 18] width 73 height 24
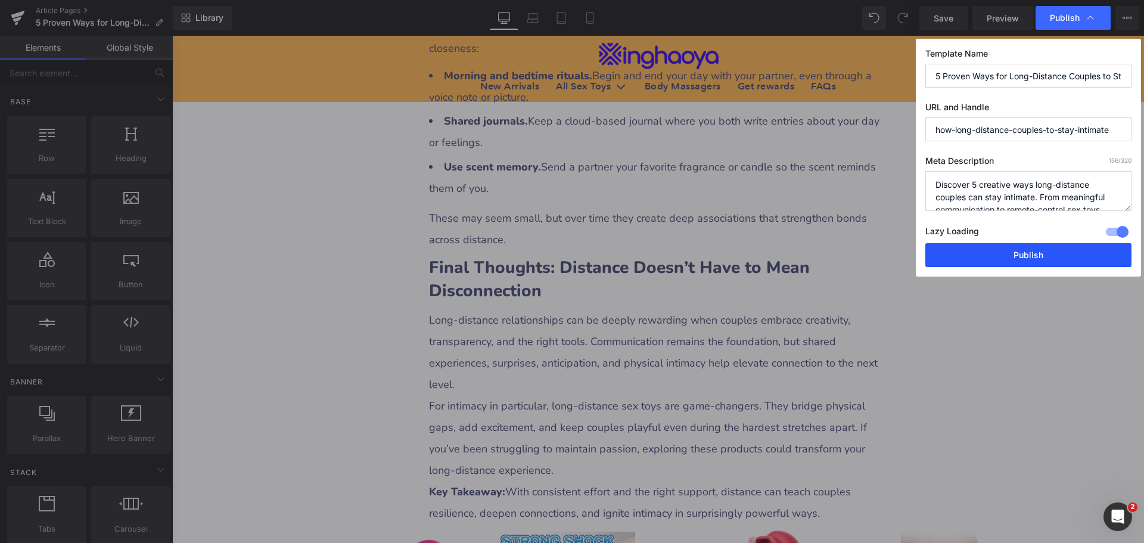
click at [1019, 253] on button "Publish" at bounding box center [1029, 255] width 206 height 24
